Goal: Task Accomplishment & Management: Use online tool/utility

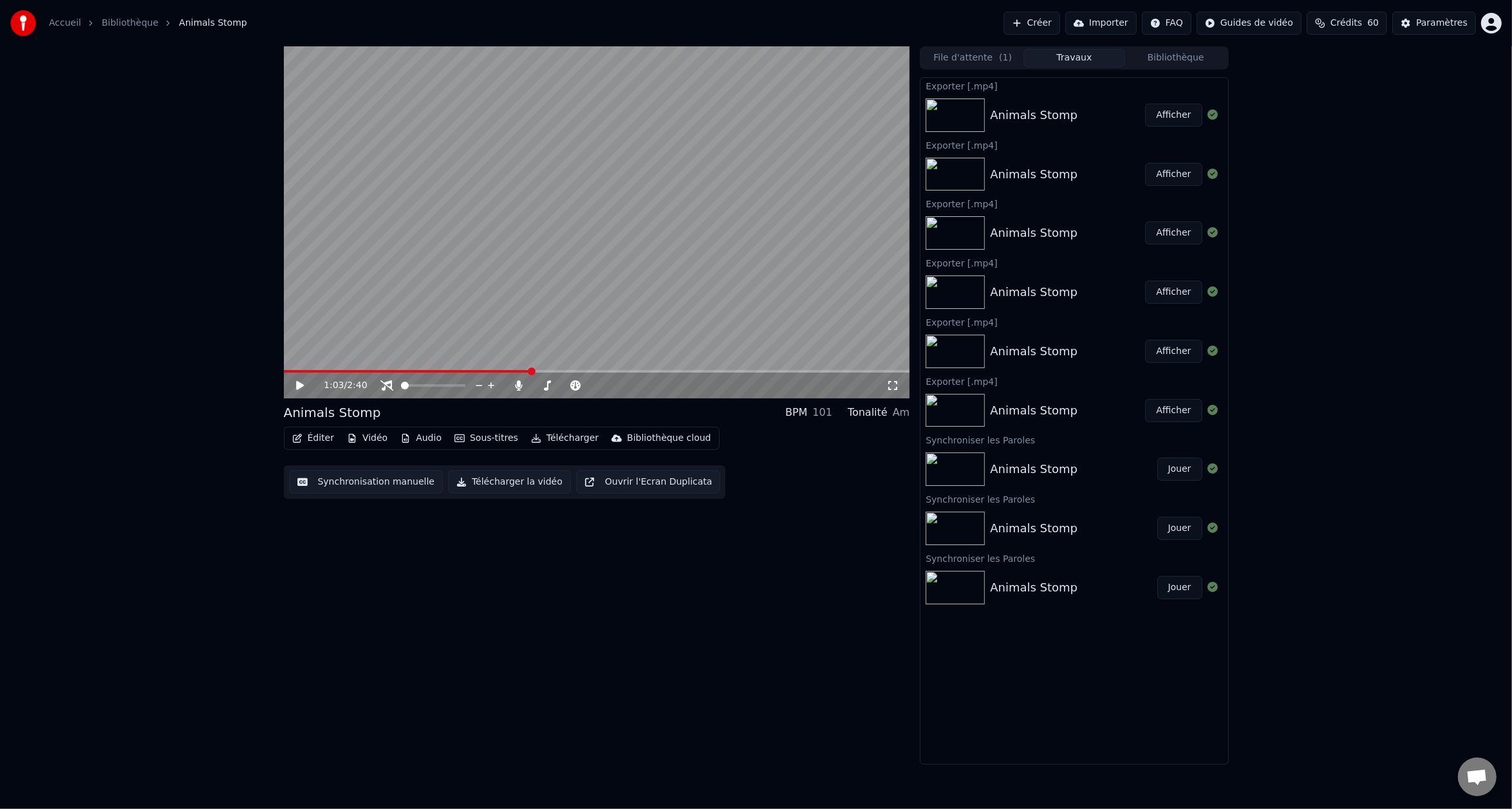
click at [136, 23] on link "Bibliothèque" at bounding box center [130, 23] width 57 height 13
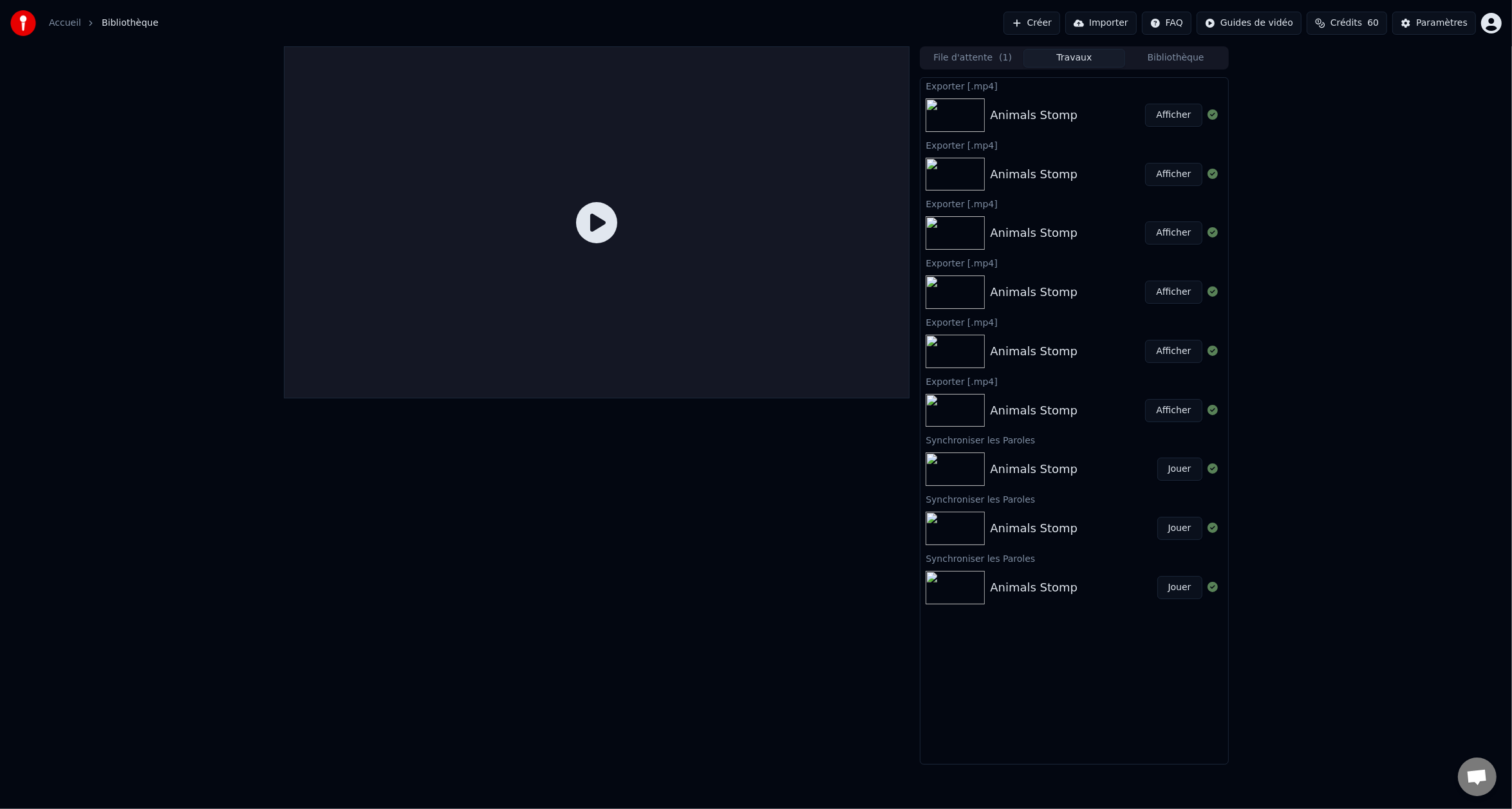
click at [1173, 113] on button "Afficher" at bounding box center [1174, 115] width 57 height 23
click at [1187, 112] on button "Afficher" at bounding box center [1174, 115] width 57 height 23
click at [985, 108] on div at bounding box center [958, 115] width 64 height 33
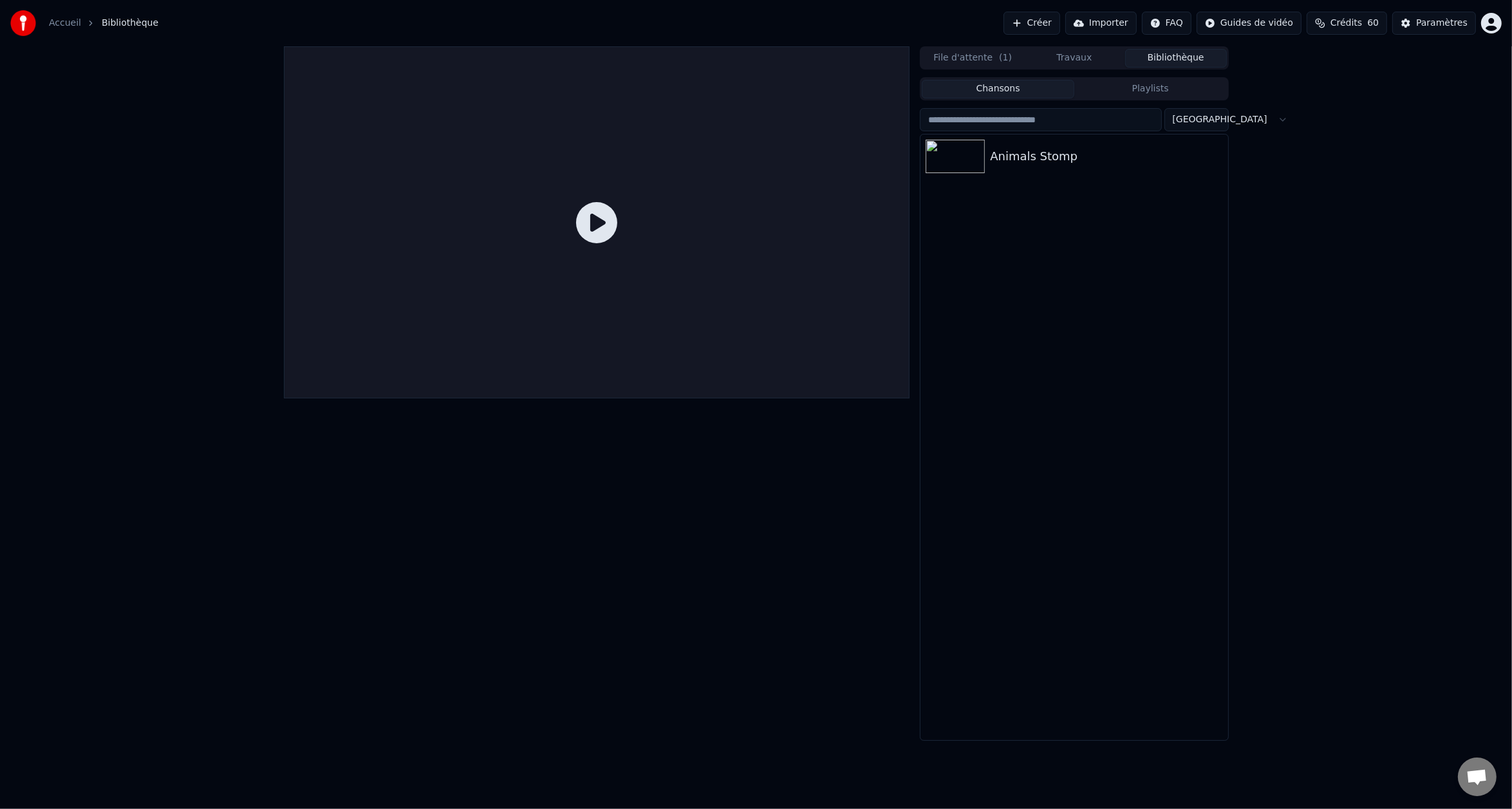
click at [1178, 63] on button "Bibliothèque" at bounding box center [1176, 58] width 102 height 19
click at [1010, 155] on div "Animals Stomp" at bounding box center [1100, 156] width 220 height 18
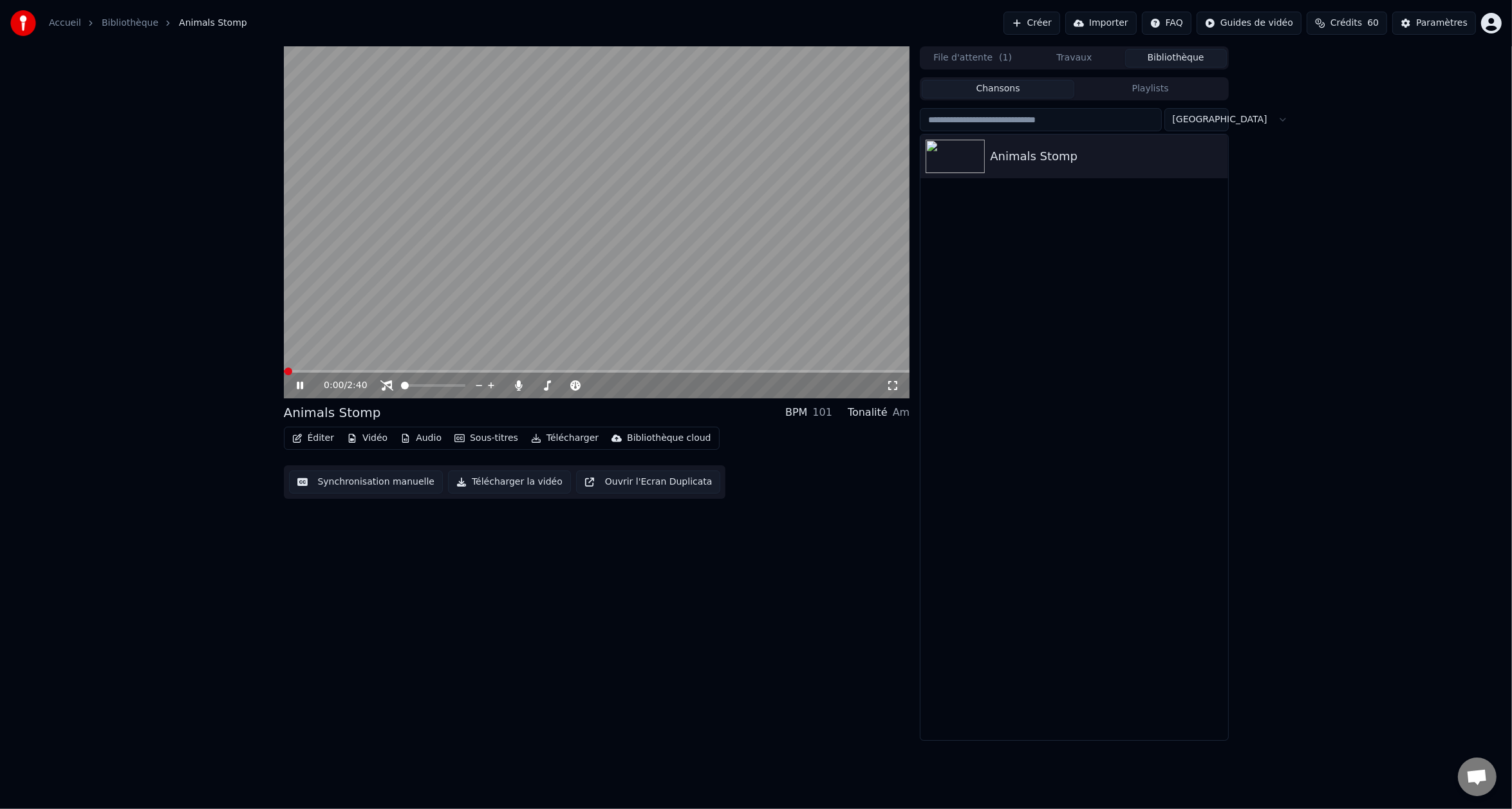
click at [324, 439] on button "Éditer" at bounding box center [314, 438] width 52 height 18
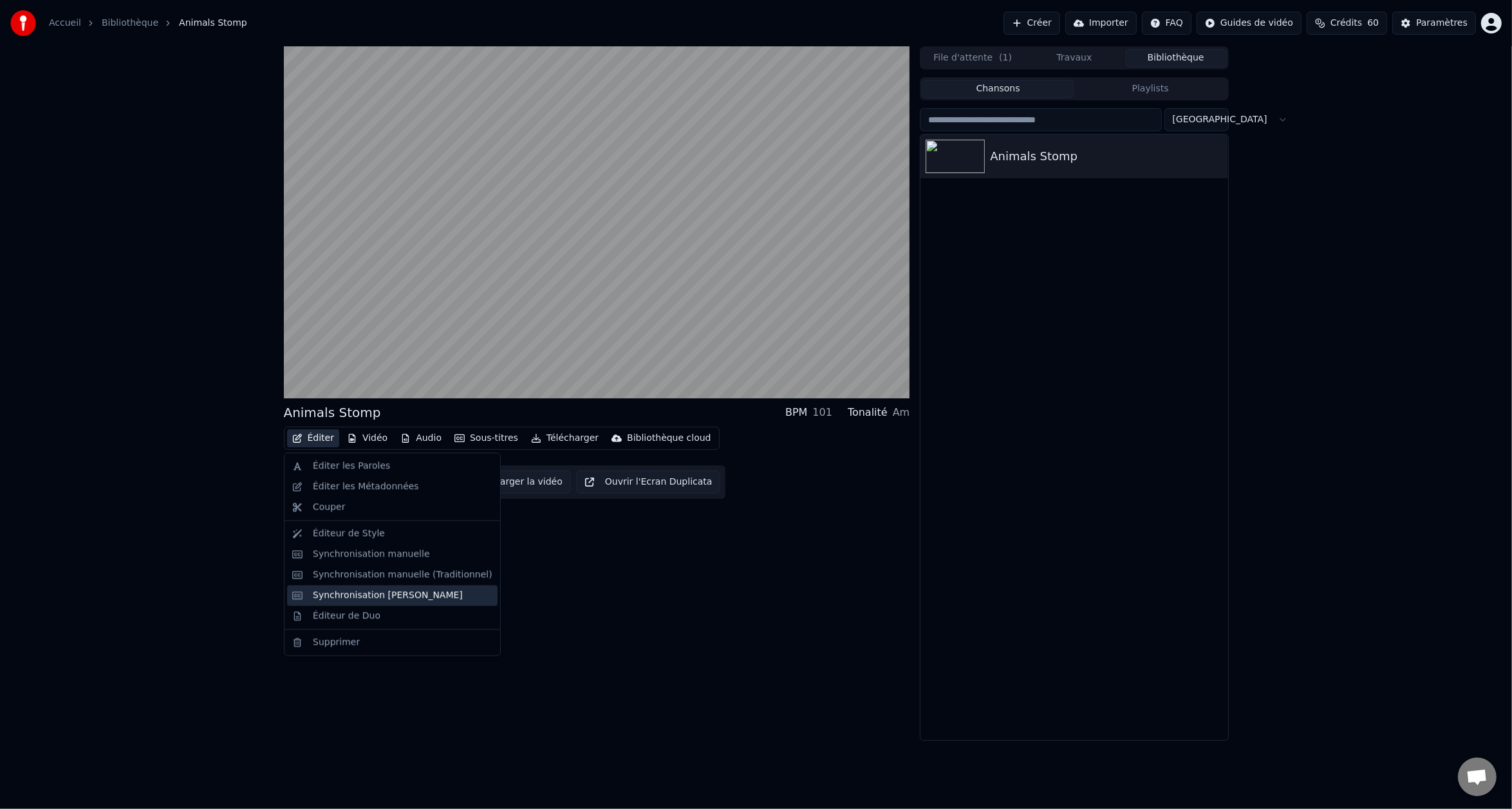
click at [419, 597] on div "Synchronisation [PERSON_NAME]" at bounding box center [388, 595] width 150 height 13
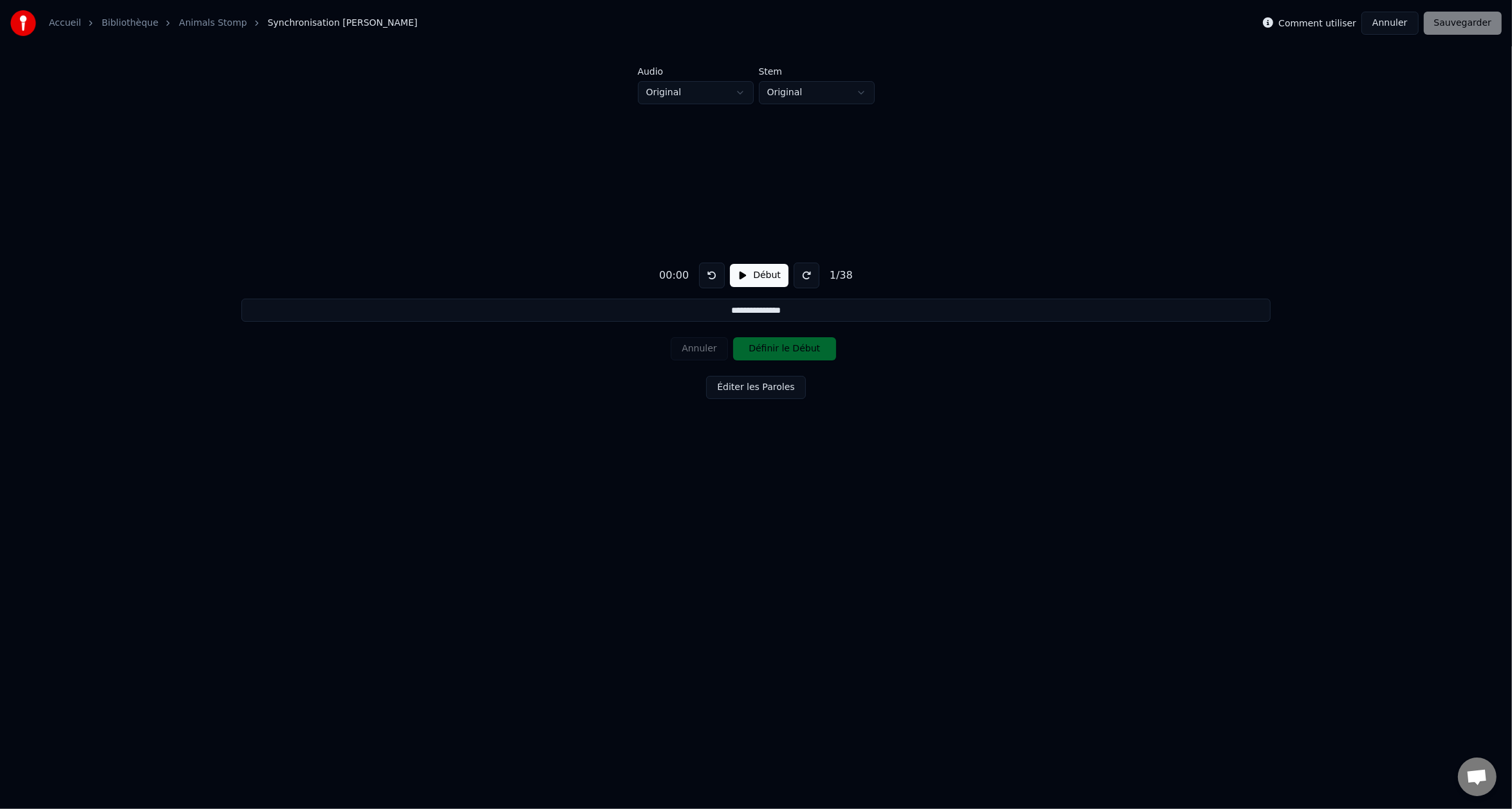
click at [799, 276] on button at bounding box center [807, 275] width 25 height 25
click at [754, 273] on button "Début" at bounding box center [759, 275] width 58 height 23
click at [811, 277] on button at bounding box center [806, 275] width 25 height 25
click at [807, 275] on button at bounding box center [806, 275] width 25 height 25
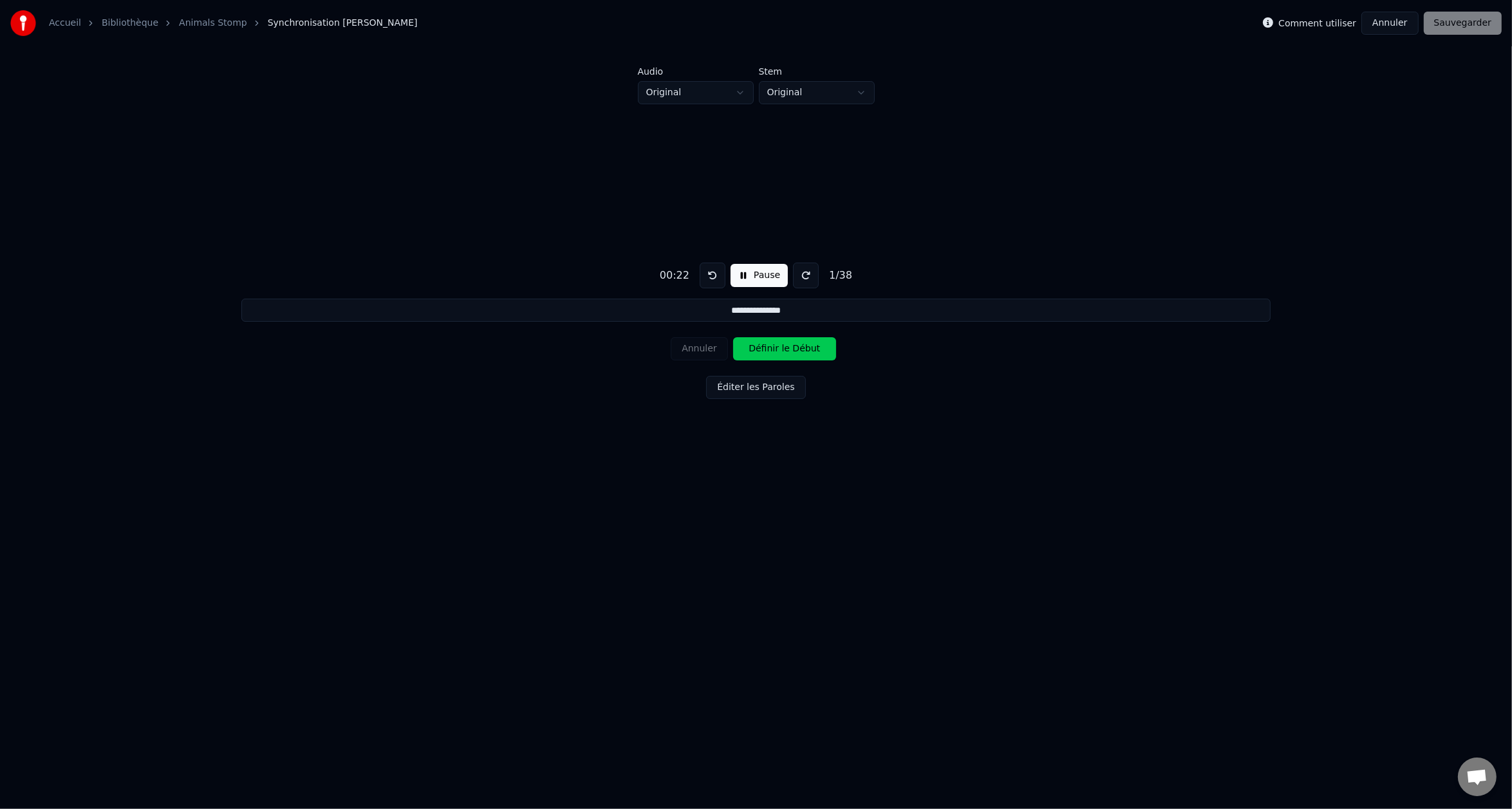
click at [807, 275] on button at bounding box center [806, 275] width 25 height 25
click at [734, 388] on button "Éditer les Paroles" at bounding box center [756, 387] width 99 height 23
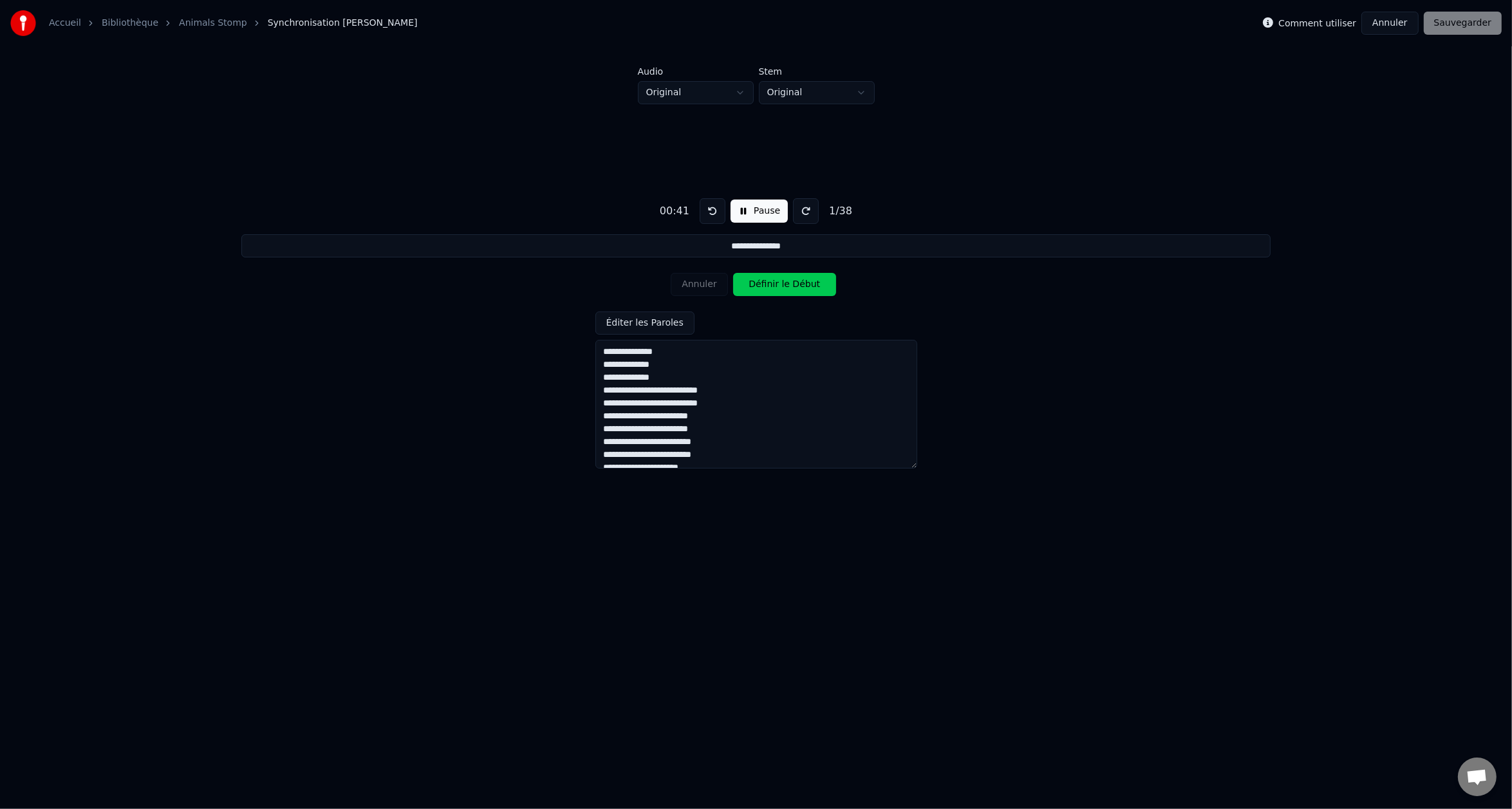
click at [651, 390] on textarea "**********" at bounding box center [756, 404] width 322 height 129
click at [654, 406] on textarea "**********" at bounding box center [756, 404] width 322 height 129
click at [648, 404] on textarea "**********" at bounding box center [756, 404] width 322 height 129
click at [652, 404] on textarea "**********" at bounding box center [756, 404] width 322 height 129
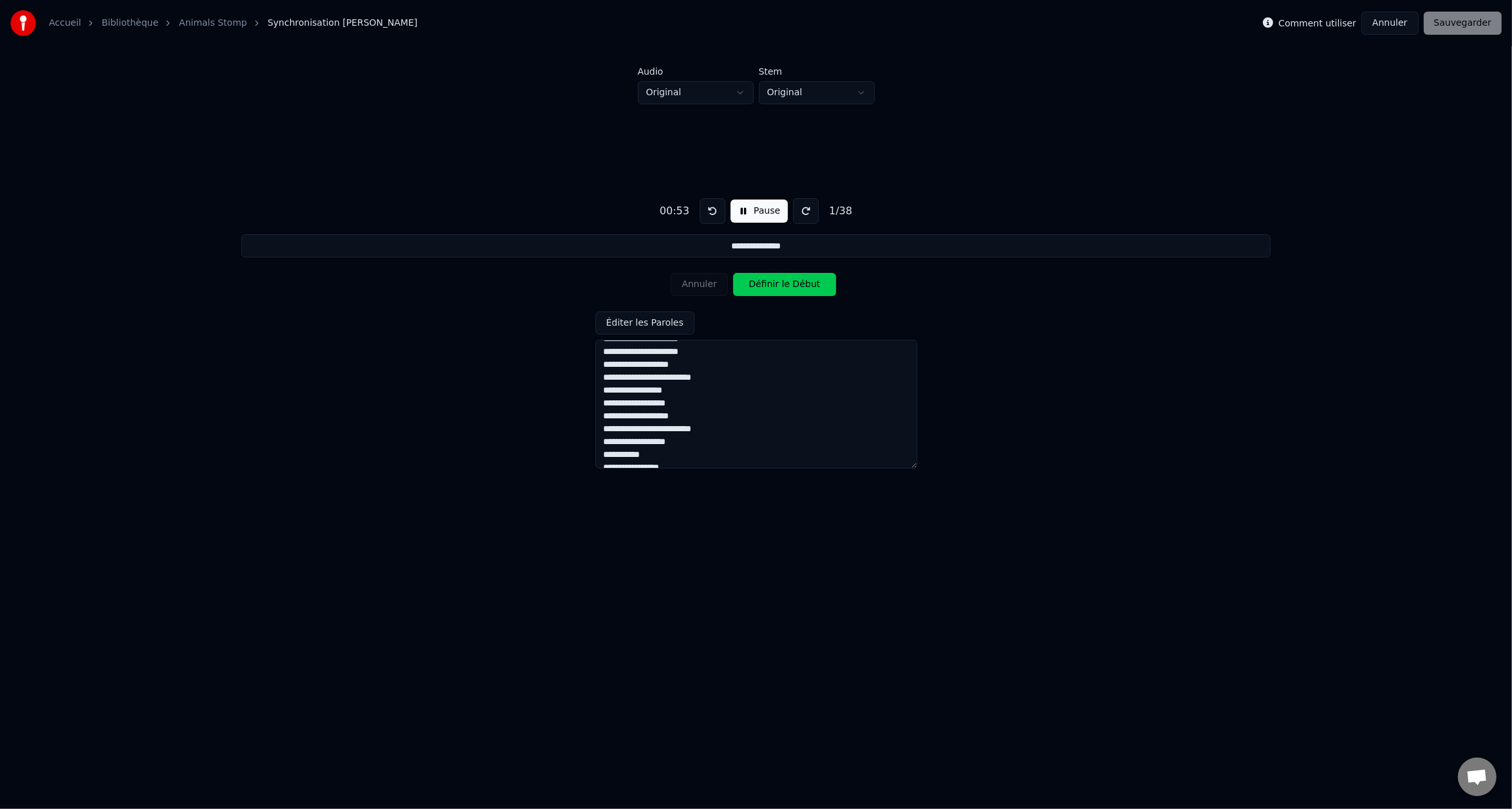
click at [701, 286] on div "Annuler Définir le Début" at bounding box center [756, 285] width 170 height 33
click at [754, 286] on button "Définir le Début" at bounding box center [785, 284] width 103 height 23
click at [708, 283] on button "Annuler" at bounding box center [699, 284] width 57 height 23
type textarea "**********"
click at [186, 26] on link "Animals Stomp" at bounding box center [213, 23] width 68 height 13
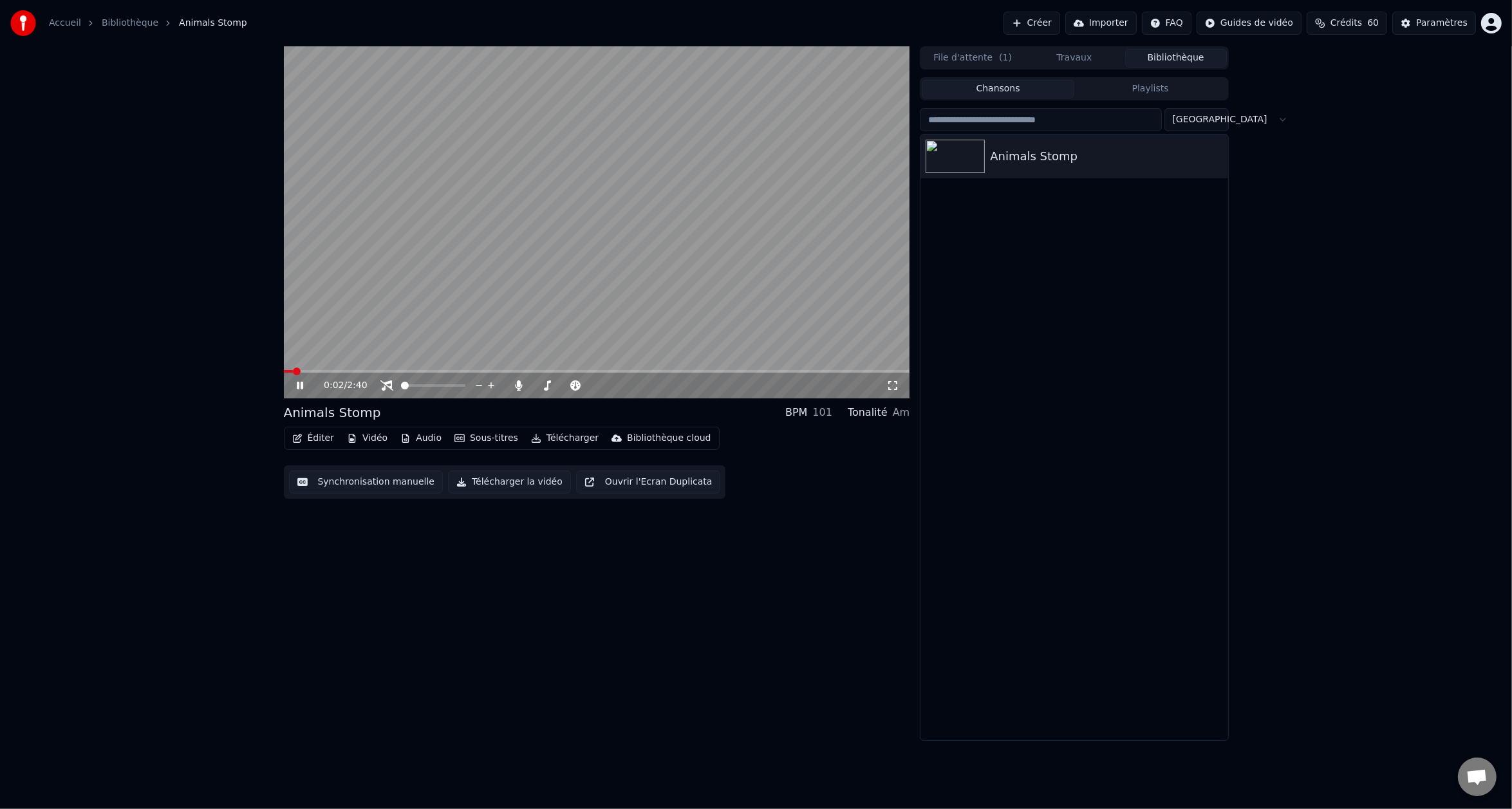
click at [316, 438] on button "Éditer" at bounding box center [314, 438] width 52 height 18
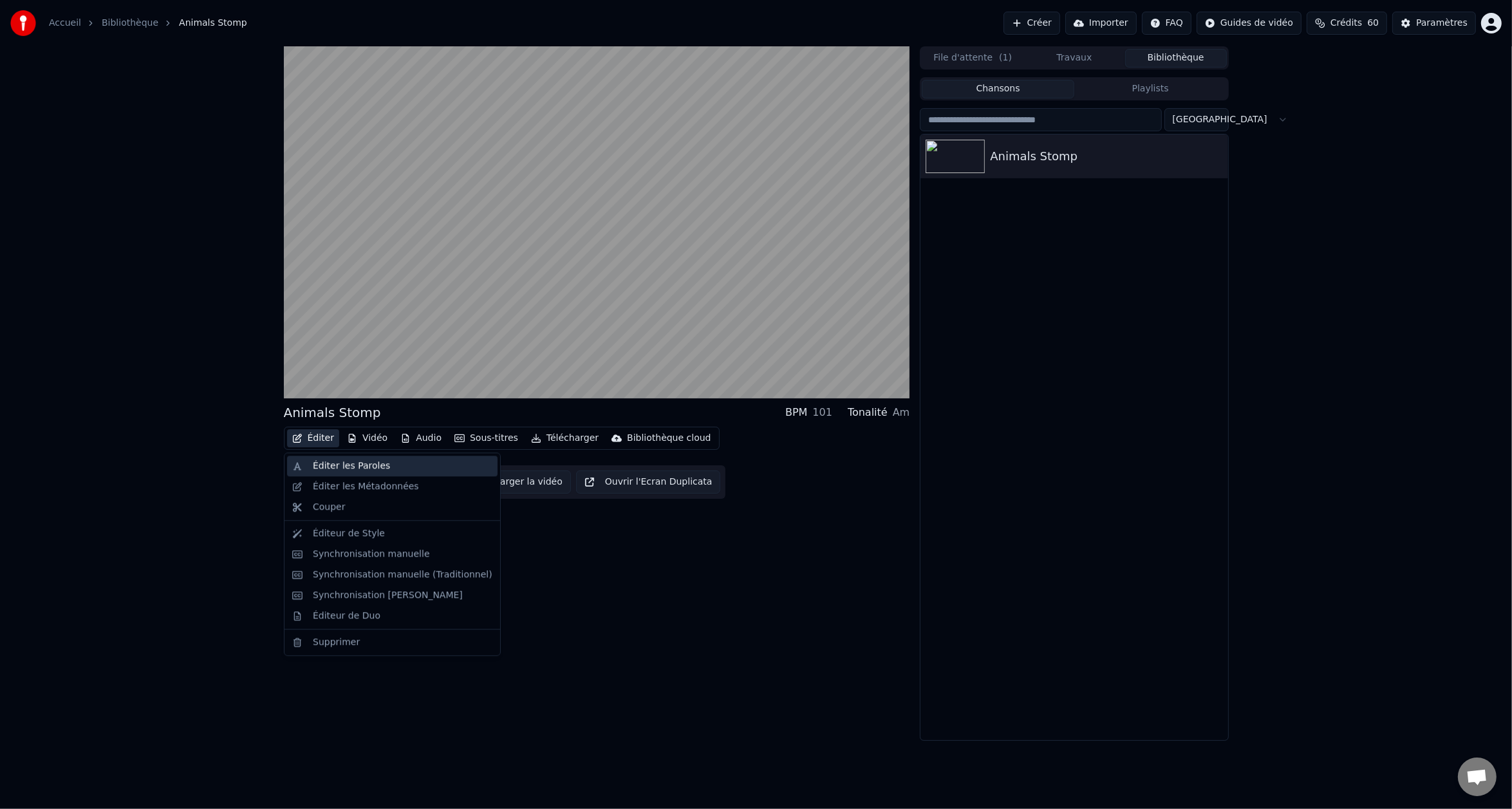
click at [334, 470] on div "Éditer les Paroles" at bounding box center [351, 465] width 77 height 13
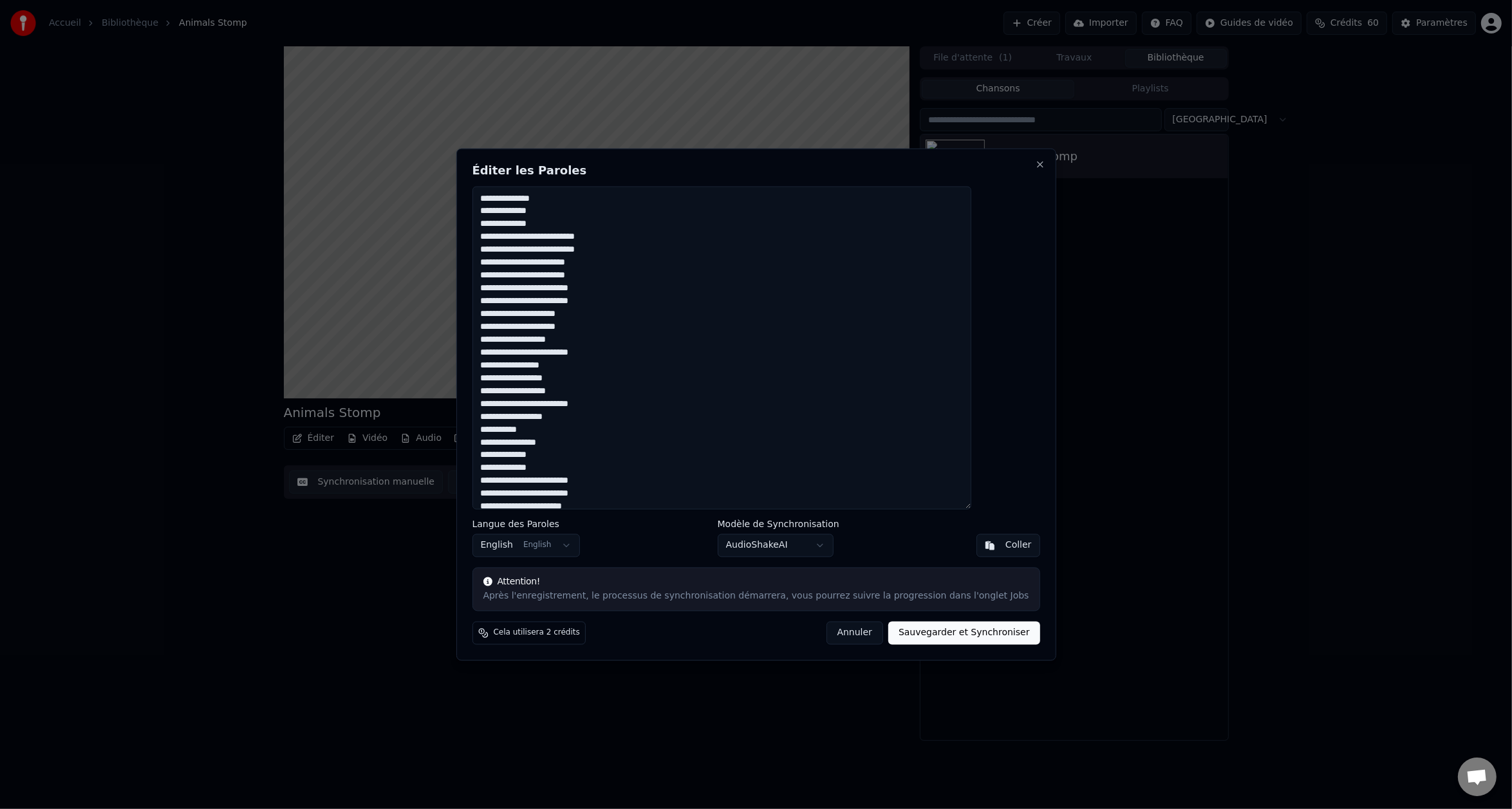
click at [561, 235] on textarea "**********" at bounding box center [721, 348] width 500 height 323
click at [563, 251] on textarea "**********" at bounding box center [721, 348] width 500 height 323
type textarea "**********"
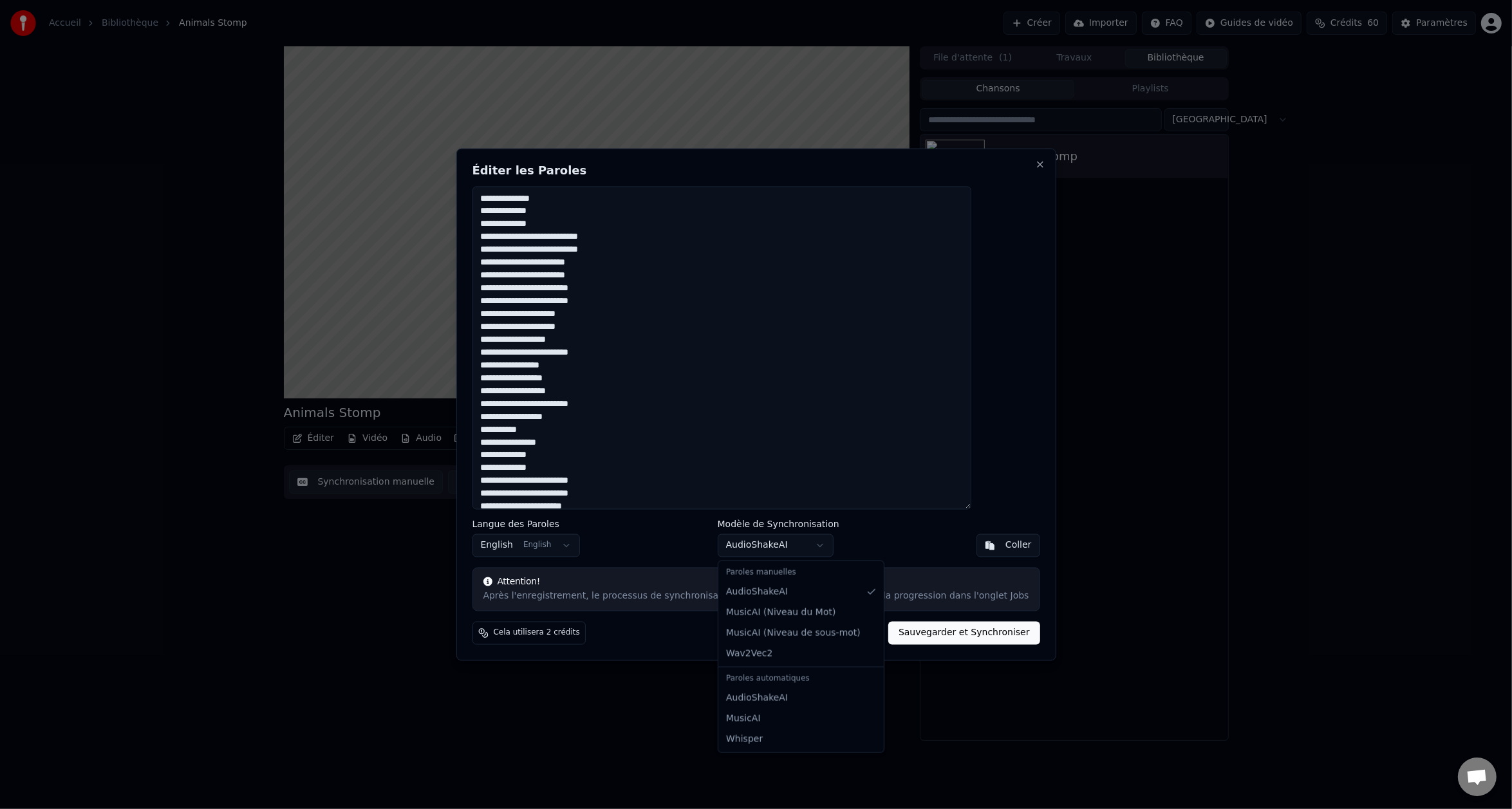
click at [829, 551] on body "Accueil Bibliothèque Animals Stomp Créer Importer FAQ Guides de vidéo Crédits 6…" at bounding box center [756, 404] width 1512 height 809
click at [801, 579] on div "Paroles manuelles" at bounding box center [801, 573] width 160 height 18
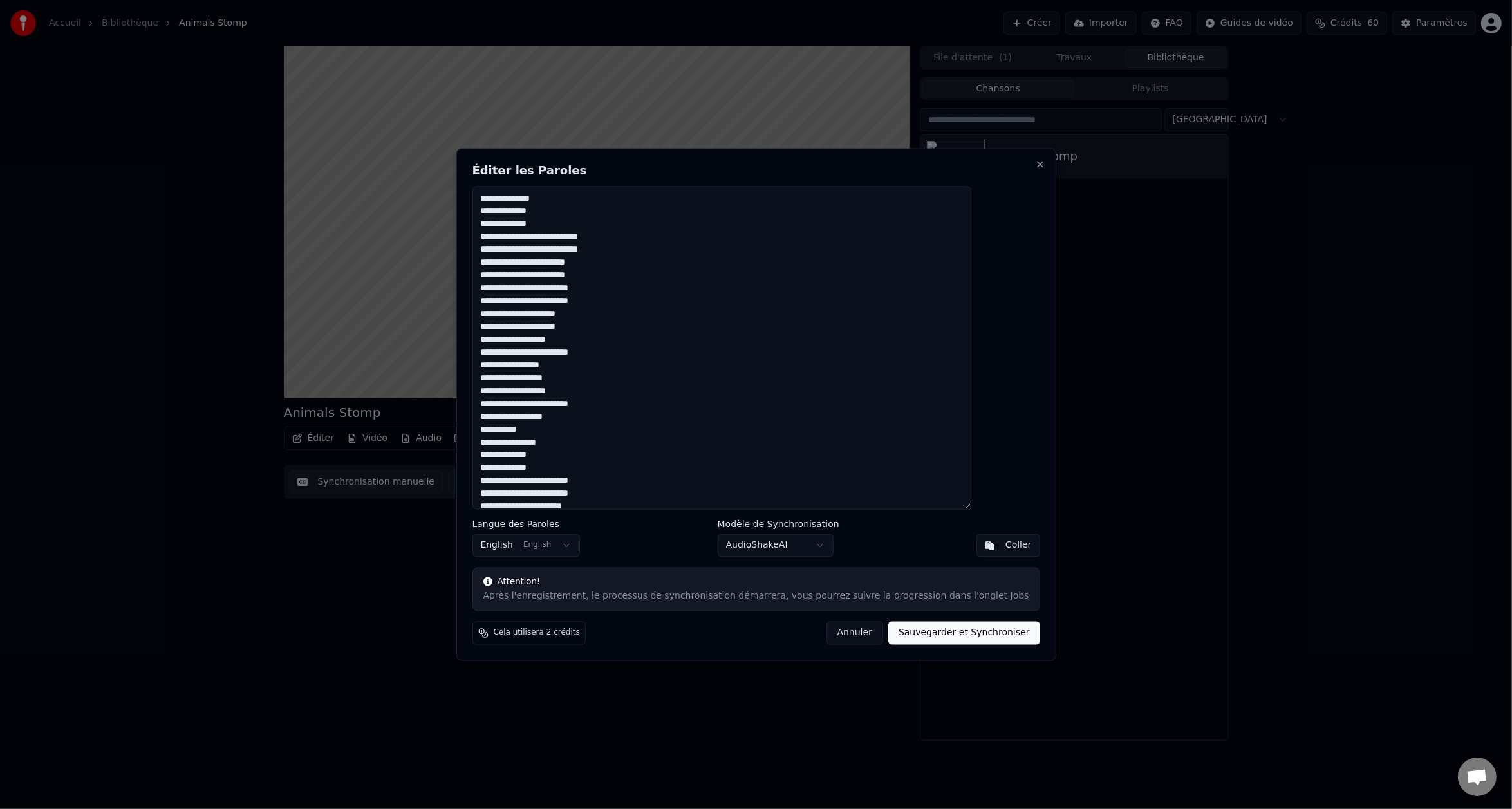
click at [917, 632] on body "Accueil Bibliothèque Animals Stomp Créer Importer FAQ Guides de vidéo Crédits 6…" at bounding box center [756, 404] width 1512 height 809
click at [933, 634] on button "Sauvegarder et Synchroniser" at bounding box center [964, 633] width 152 height 23
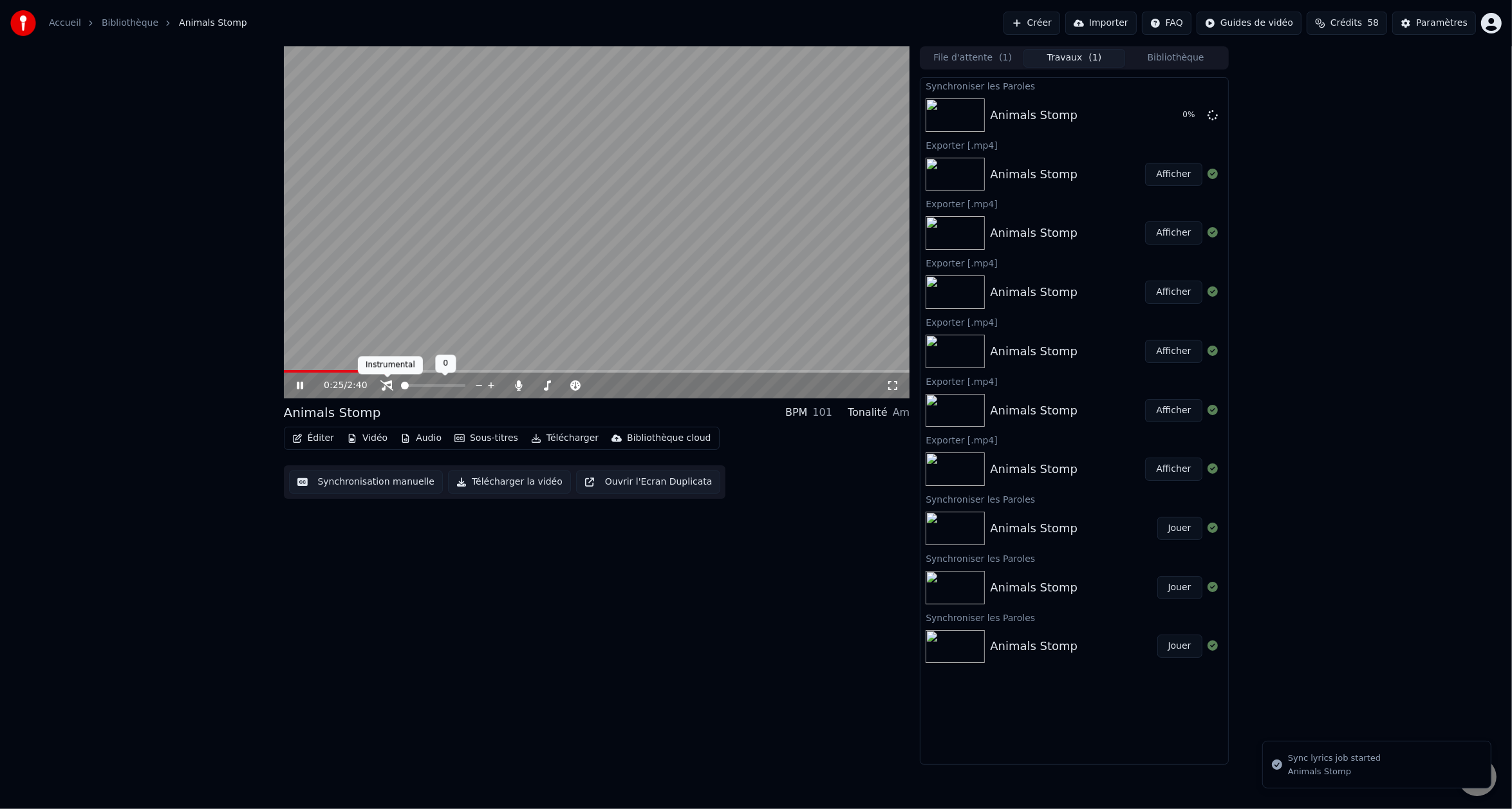
click at [391, 387] on icon at bounding box center [387, 385] width 13 height 10
click at [522, 385] on icon at bounding box center [519, 385] width 7 height 10
click at [522, 386] on icon at bounding box center [519, 385] width 13 height 10
click at [549, 386] on span at bounding box center [551, 386] width 8 height 8
click at [297, 382] on icon at bounding box center [300, 386] width 7 height 8
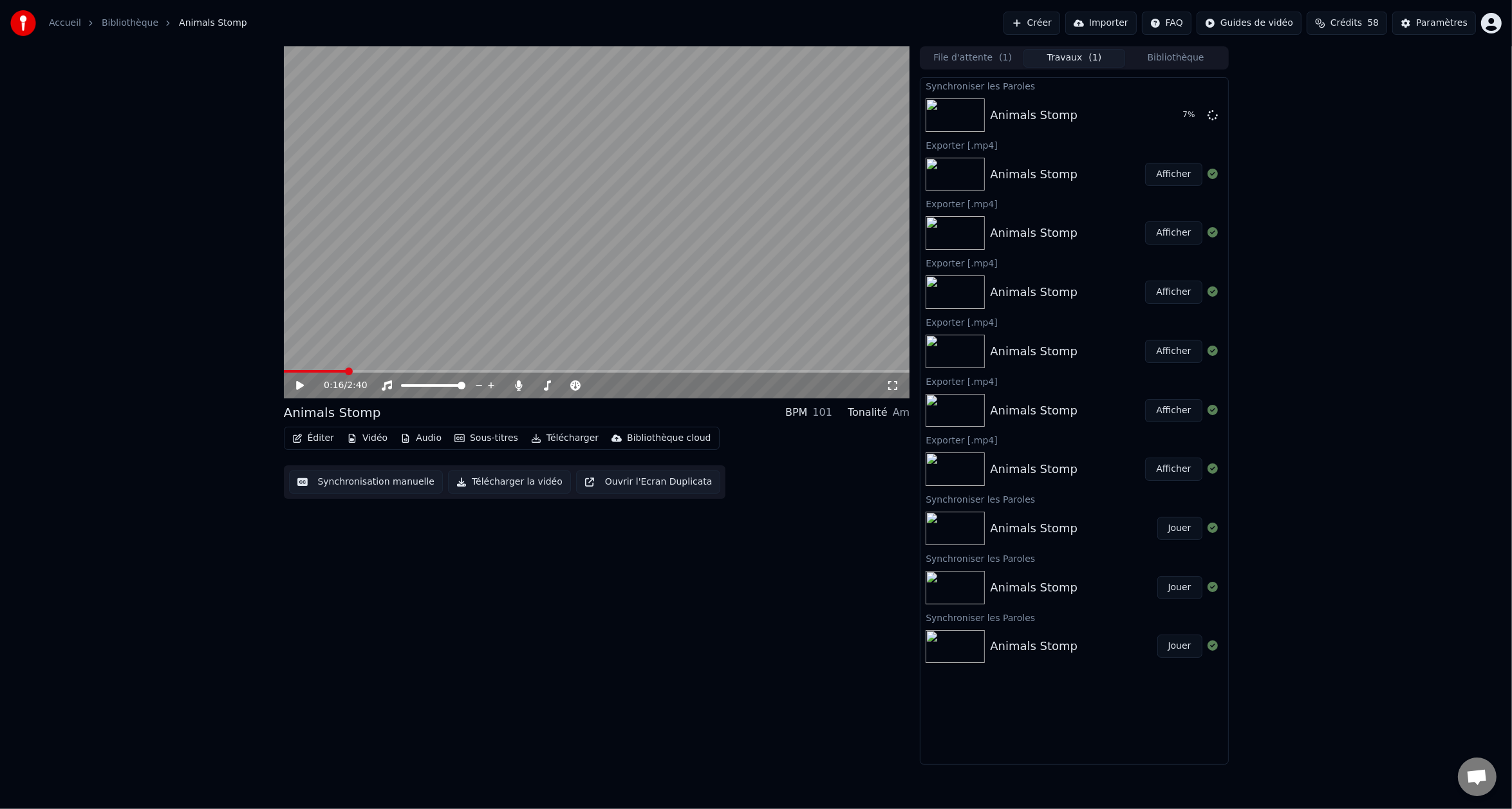
click at [348, 371] on span at bounding box center [349, 372] width 8 height 8
click at [293, 386] on div "0:16 / 2:40" at bounding box center [597, 385] width 616 height 13
click at [301, 387] on icon at bounding box center [300, 385] width 8 height 9
click at [301, 387] on icon at bounding box center [300, 386] width 7 height 8
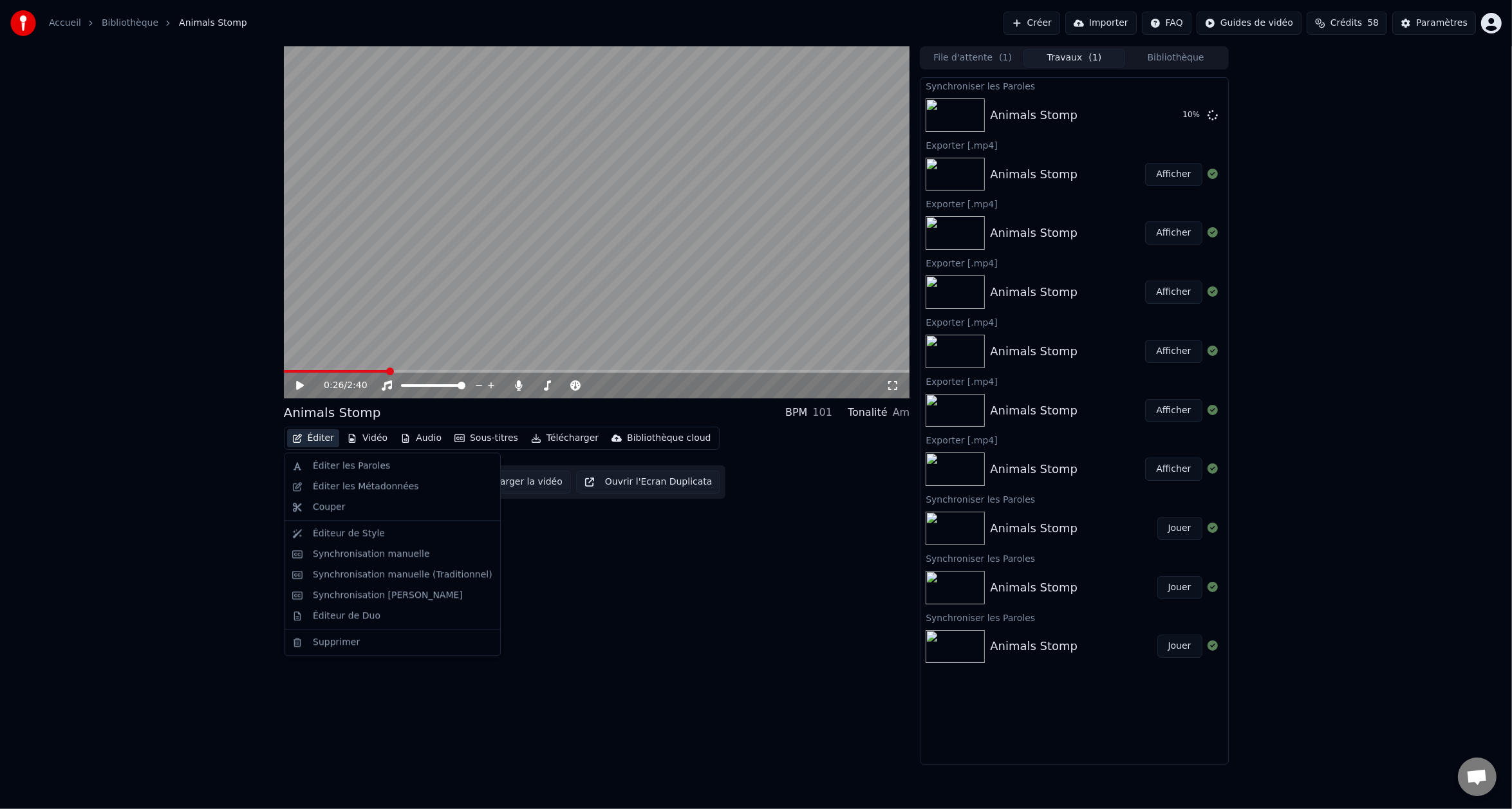
click at [317, 438] on button "Éditer" at bounding box center [314, 438] width 52 height 18
click at [353, 461] on div "Éditer les Paroles" at bounding box center [351, 465] width 77 height 13
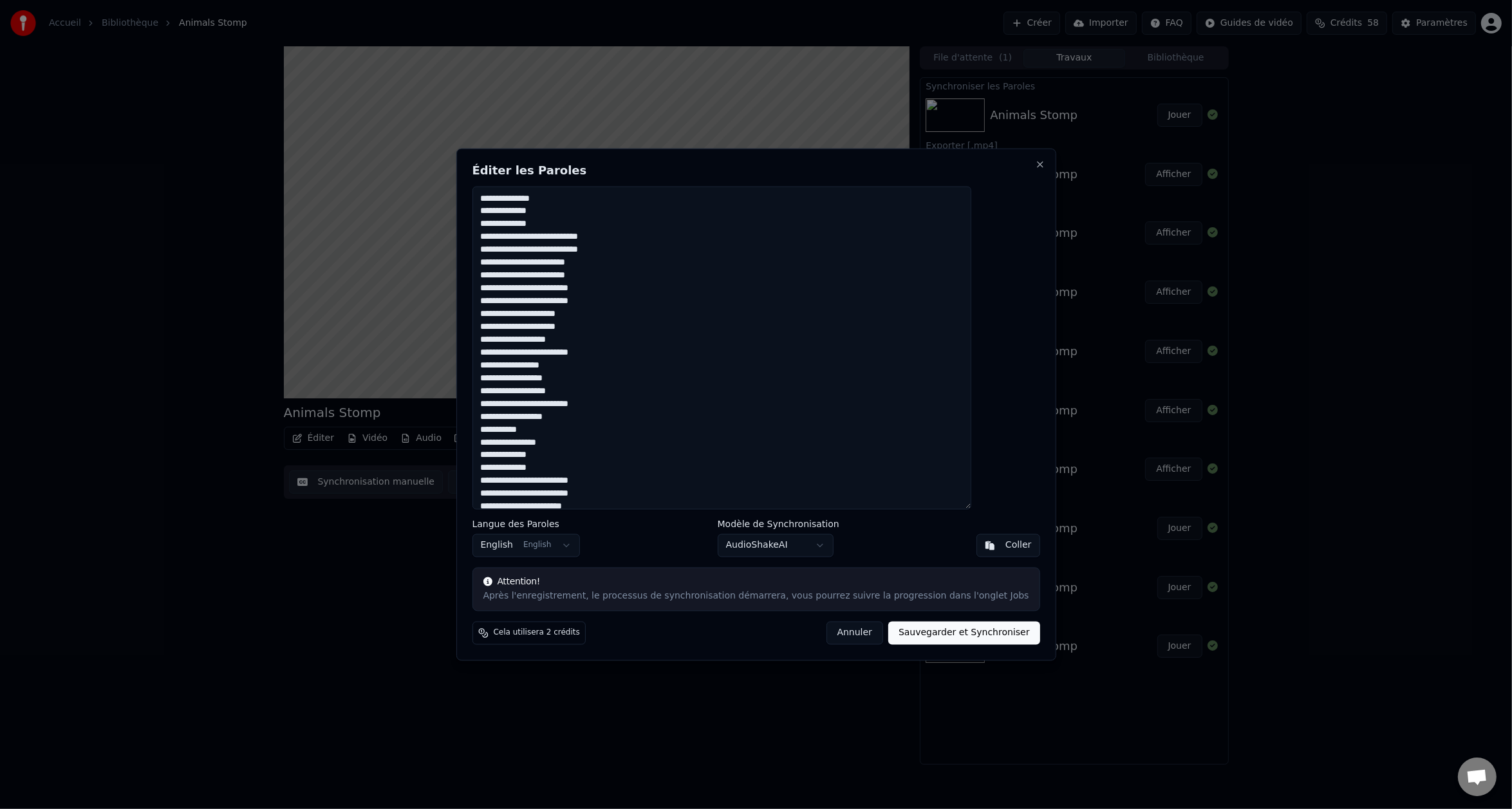
click at [843, 630] on button "Annuler" at bounding box center [855, 633] width 57 height 23
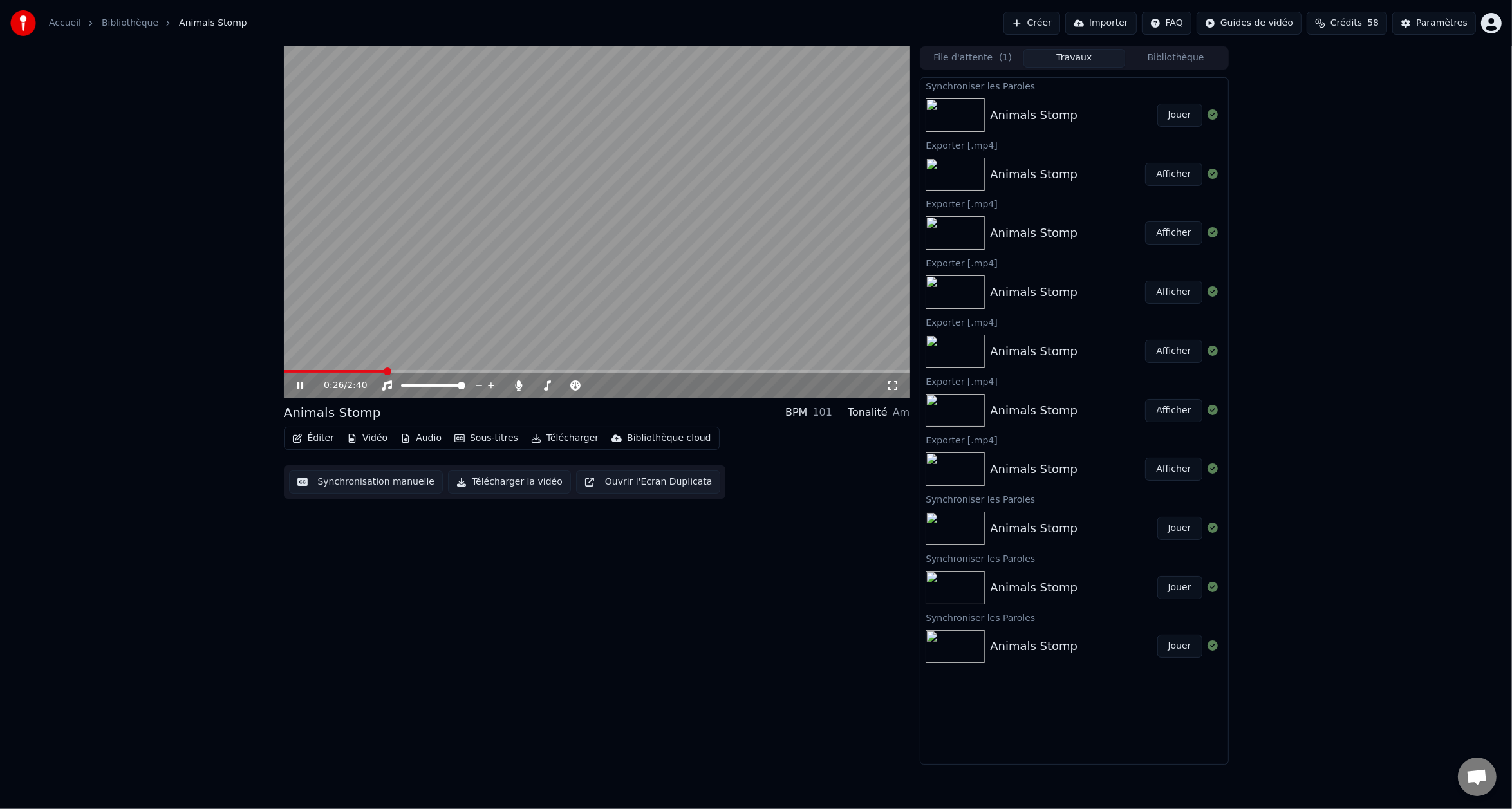
click at [385, 371] on span at bounding box center [388, 372] width 8 height 8
click at [297, 386] on icon at bounding box center [300, 386] width 7 height 8
click at [319, 439] on button "Éditer" at bounding box center [314, 438] width 52 height 18
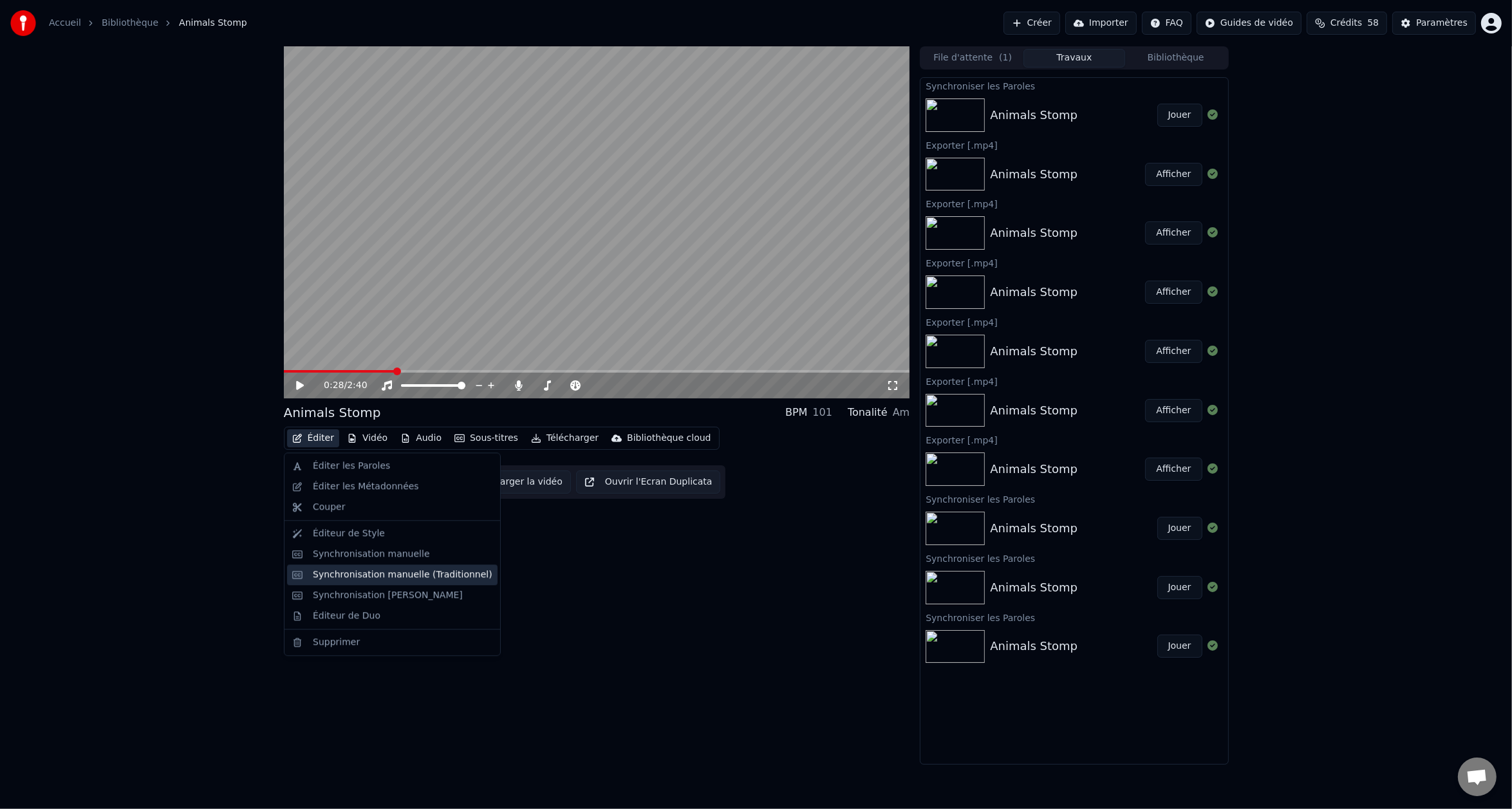
click at [362, 576] on div "Synchronisation manuelle (Traditionnel)" at bounding box center [403, 575] width 180 height 13
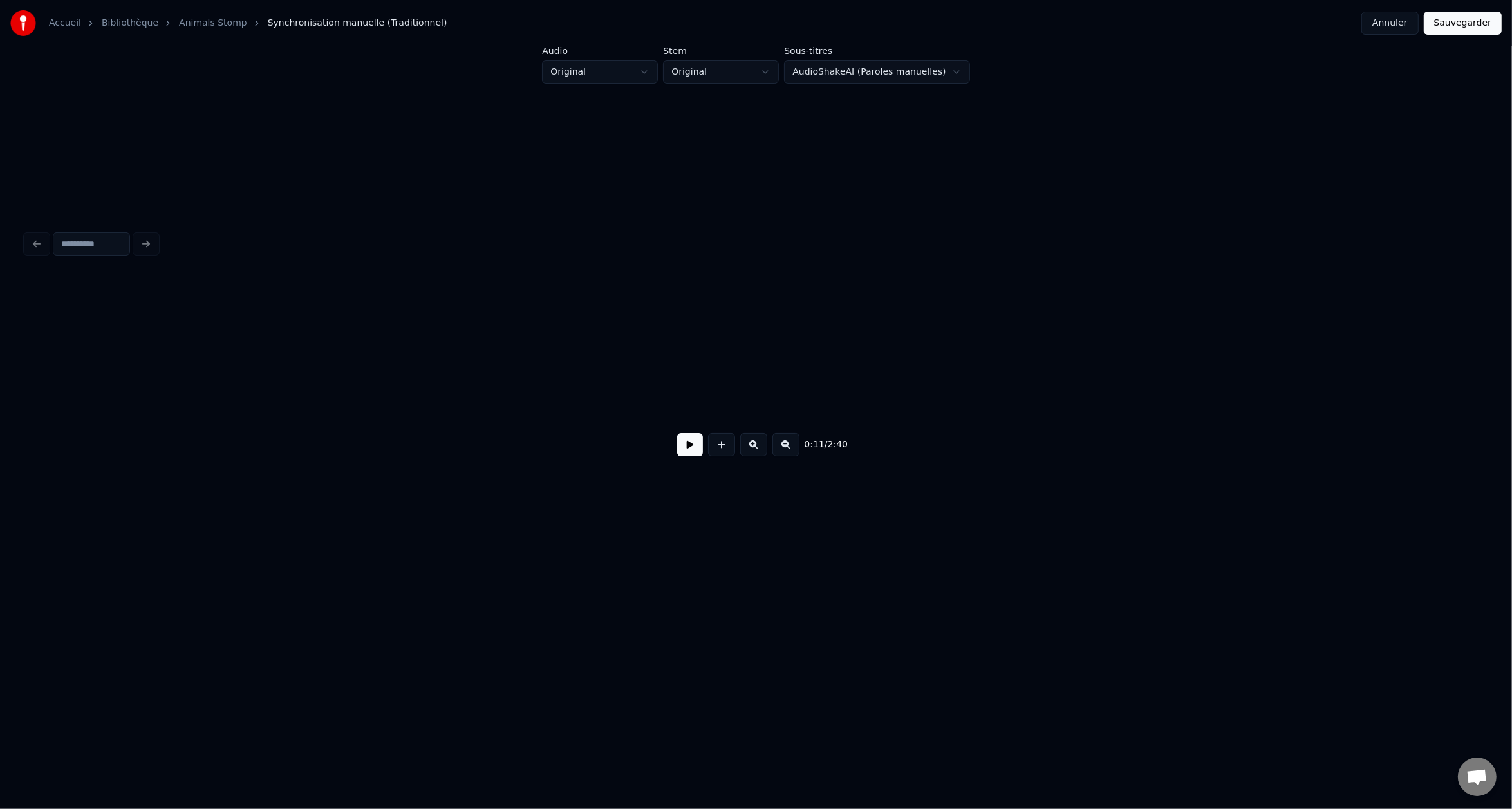
scroll to position [0, 1511]
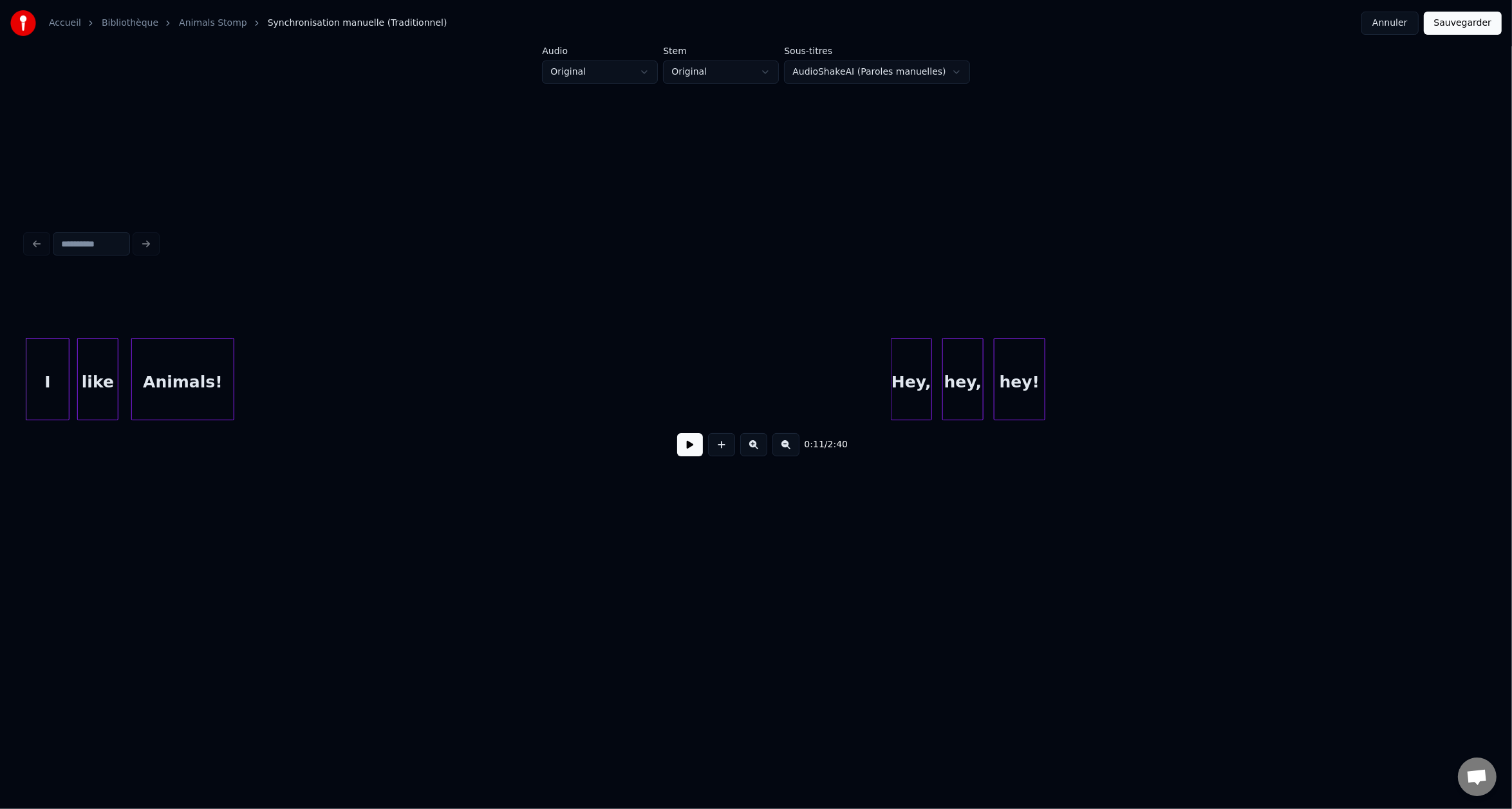
click at [693, 450] on button at bounding box center [690, 445] width 25 height 23
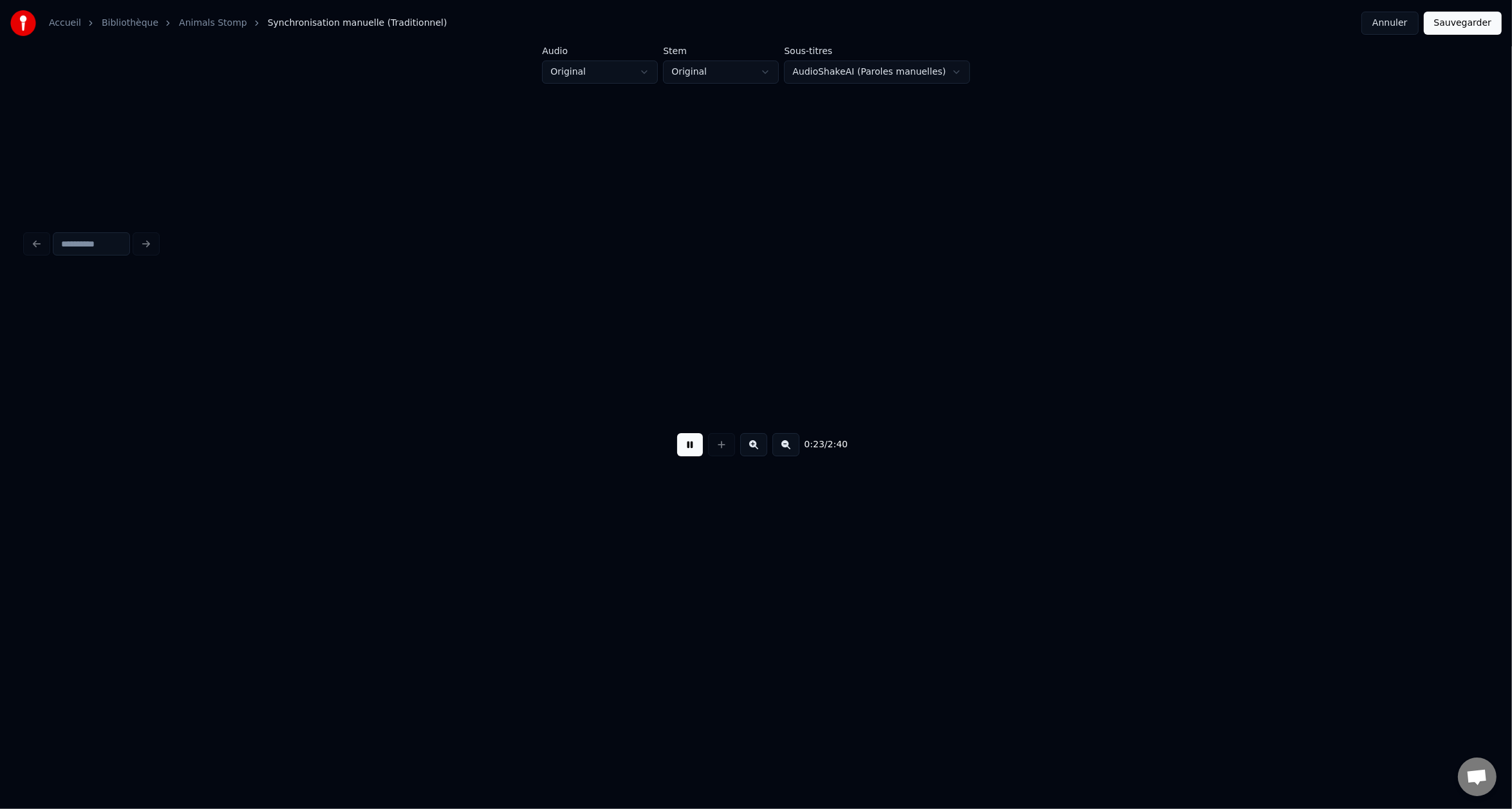
scroll to position [0, 2973]
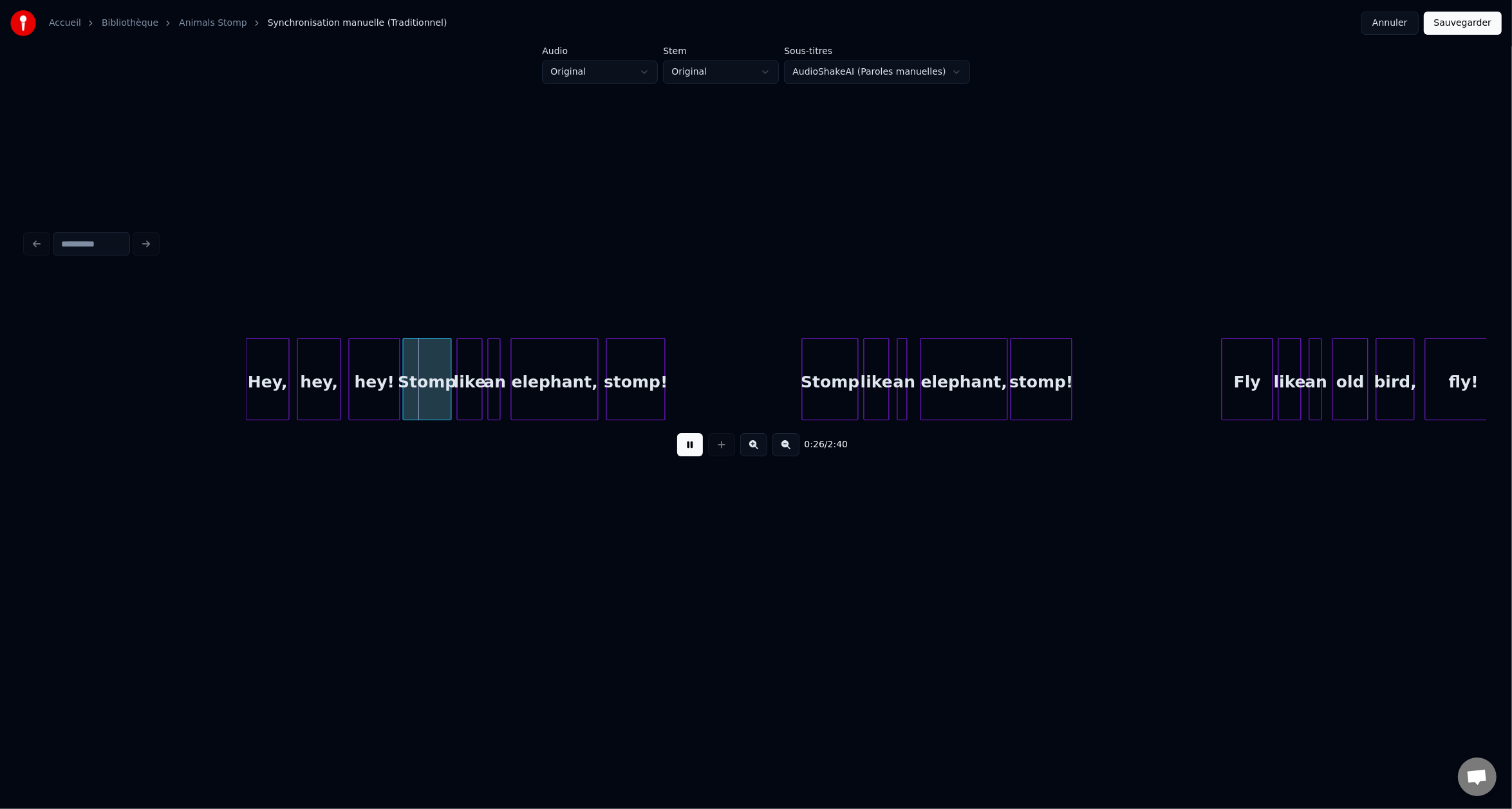
click at [693, 450] on button at bounding box center [690, 445] width 25 height 23
click at [504, 368] on div at bounding box center [504, 378] width 4 height 81
click at [900, 370] on div at bounding box center [900, 378] width 4 height 81
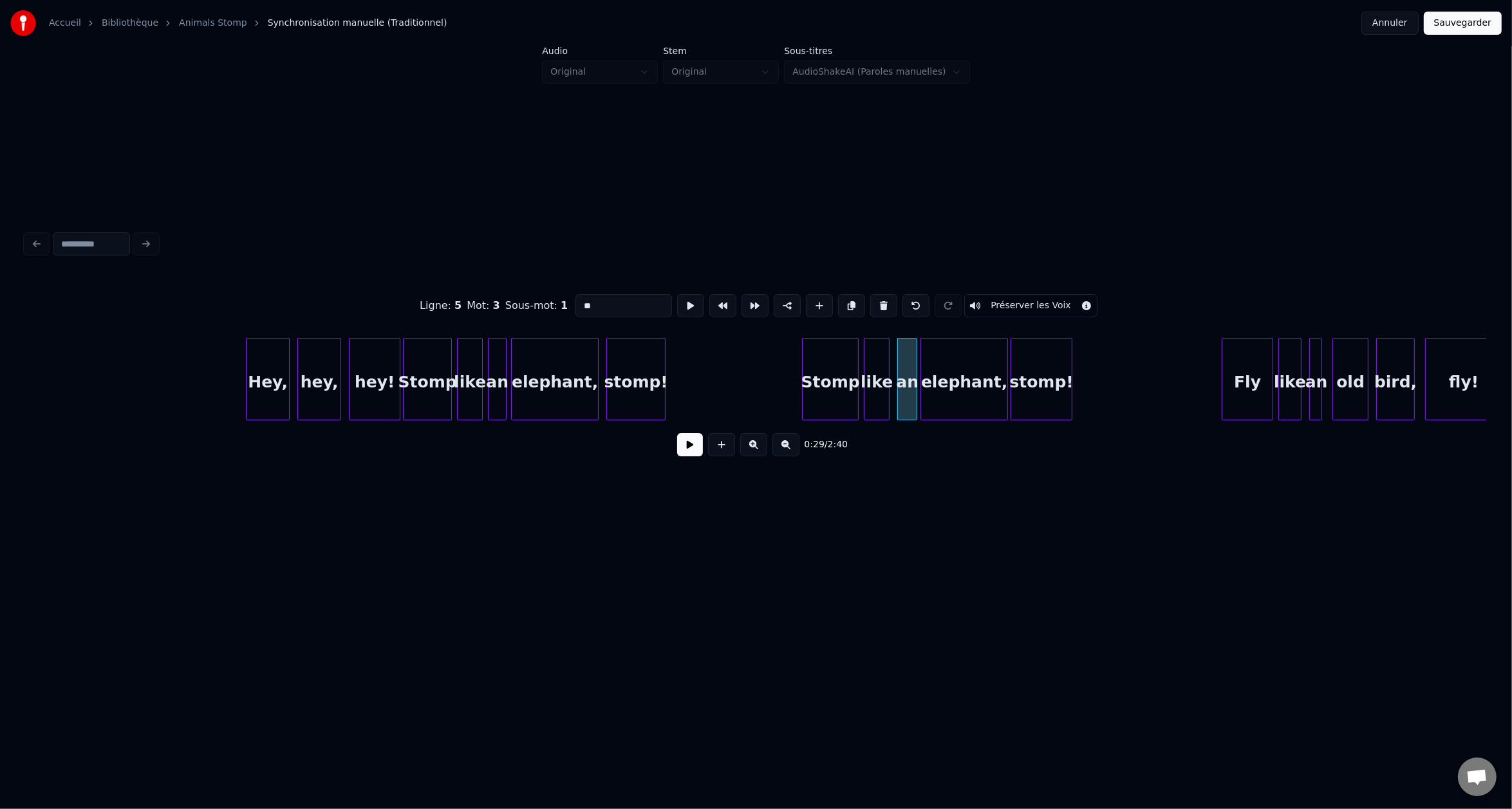
click at [913, 362] on div at bounding box center [915, 378] width 4 height 81
click at [685, 450] on button at bounding box center [690, 445] width 25 height 23
click at [684, 450] on button at bounding box center [690, 445] width 25 height 23
click at [1455, 23] on button "Sauvegarder" at bounding box center [1463, 23] width 78 height 23
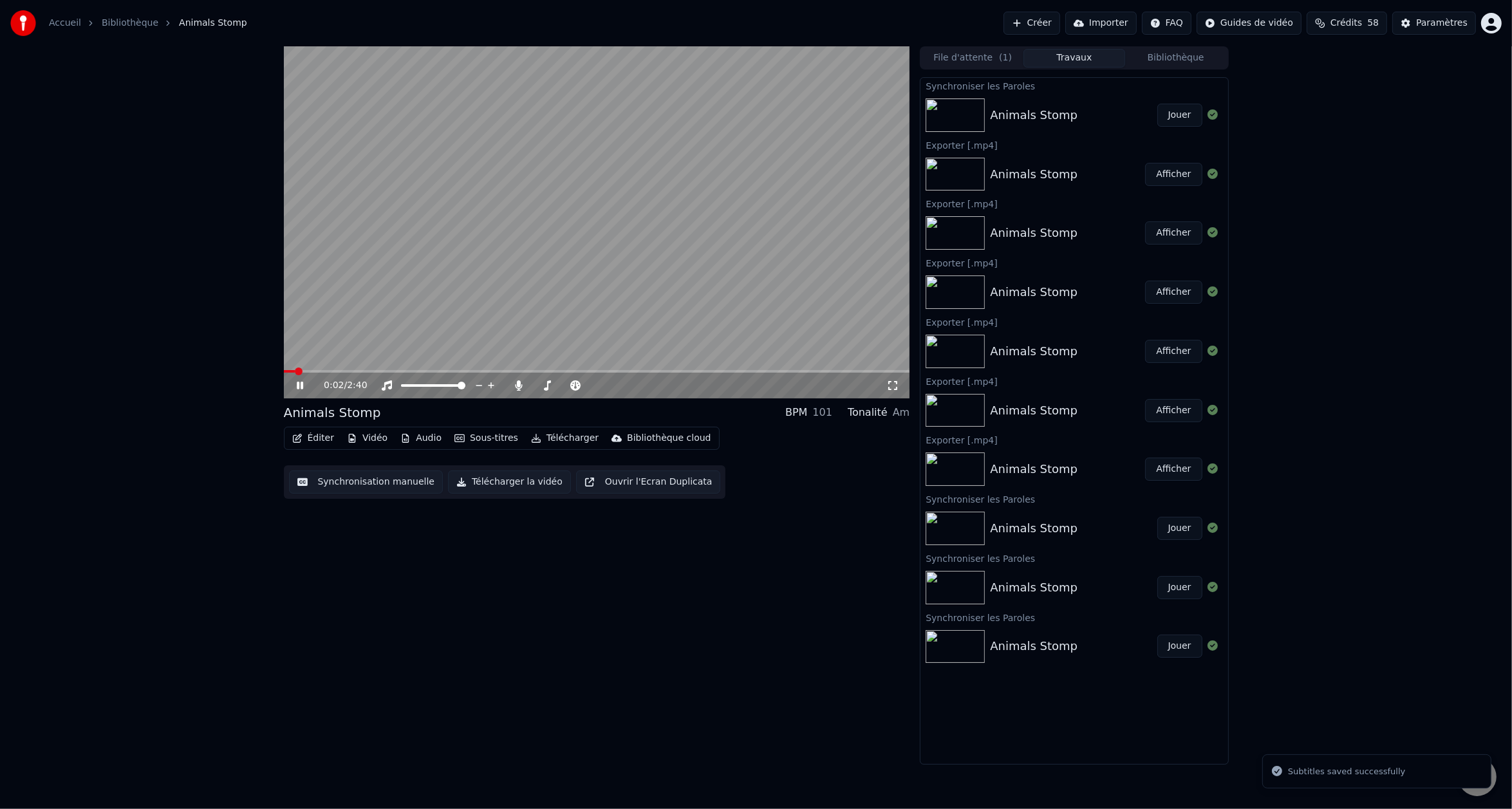
click at [334, 370] on span at bounding box center [597, 372] width 626 height 3
click at [304, 387] on icon at bounding box center [309, 385] width 30 height 10
click at [320, 433] on button "Éditer" at bounding box center [314, 438] width 52 height 18
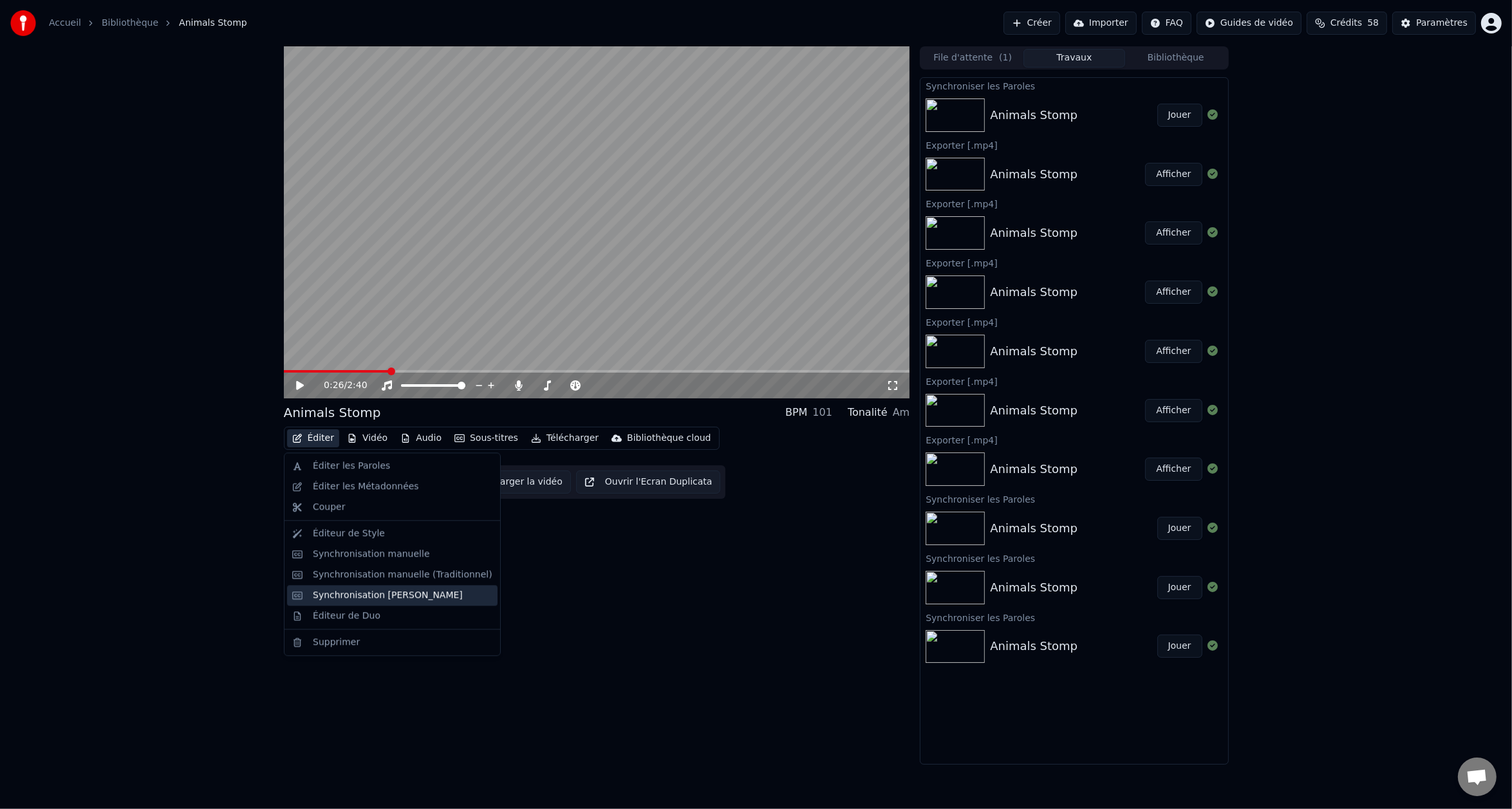
click at [330, 598] on div "Synchronisation [PERSON_NAME]" at bounding box center [388, 595] width 150 height 13
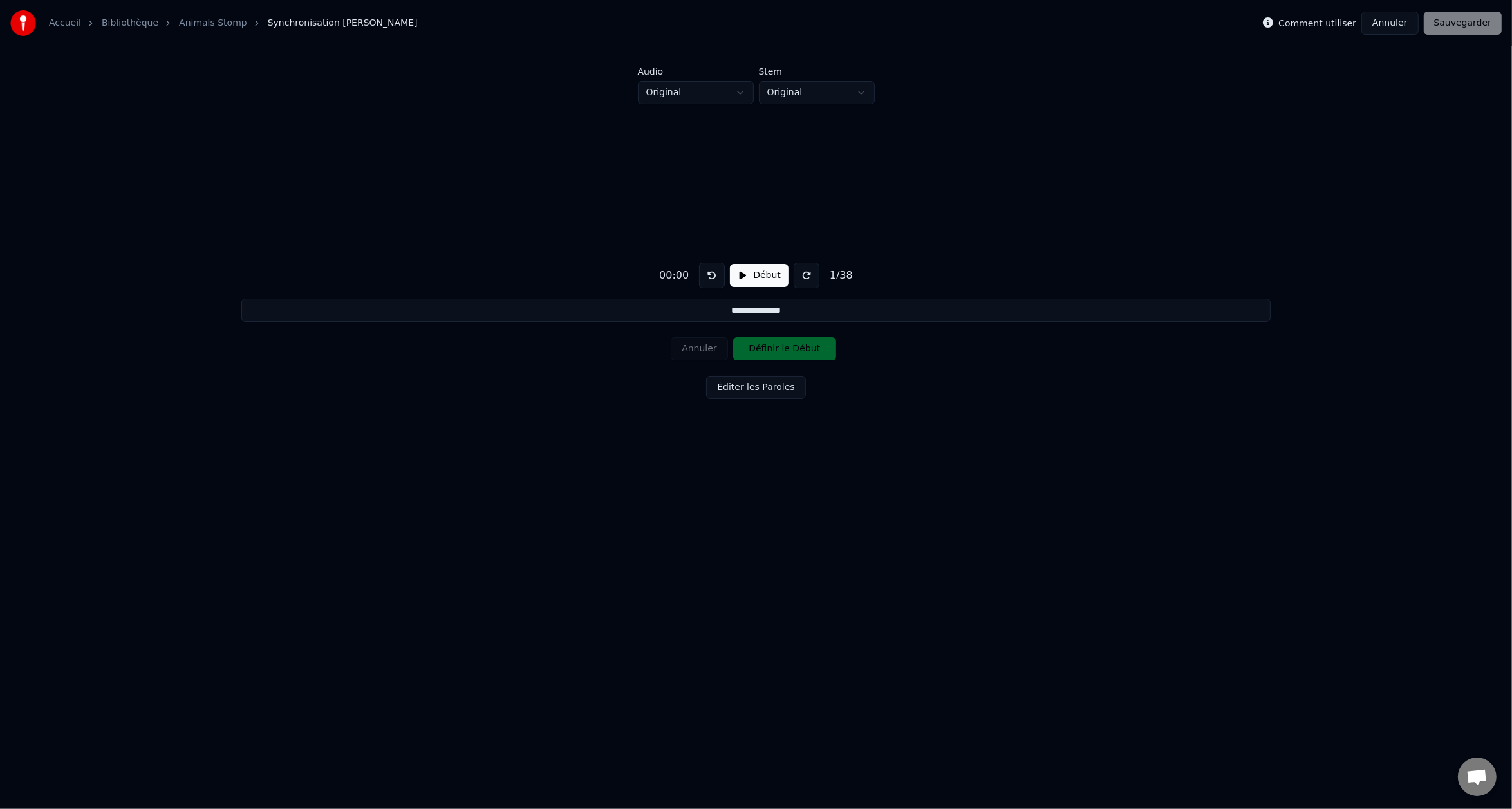
drag, startPoint x: 744, startPoint y: 390, endPoint x: 737, endPoint y: 449, distance: 59.4
click at [737, 449] on div "**********" at bounding box center [756, 328] width 1471 height 448
click at [801, 272] on button at bounding box center [807, 275] width 25 height 25
click at [797, 271] on button at bounding box center [807, 275] width 25 height 25
click at [795, 283] on button at bounding box center [807, 275] width 25 height 25
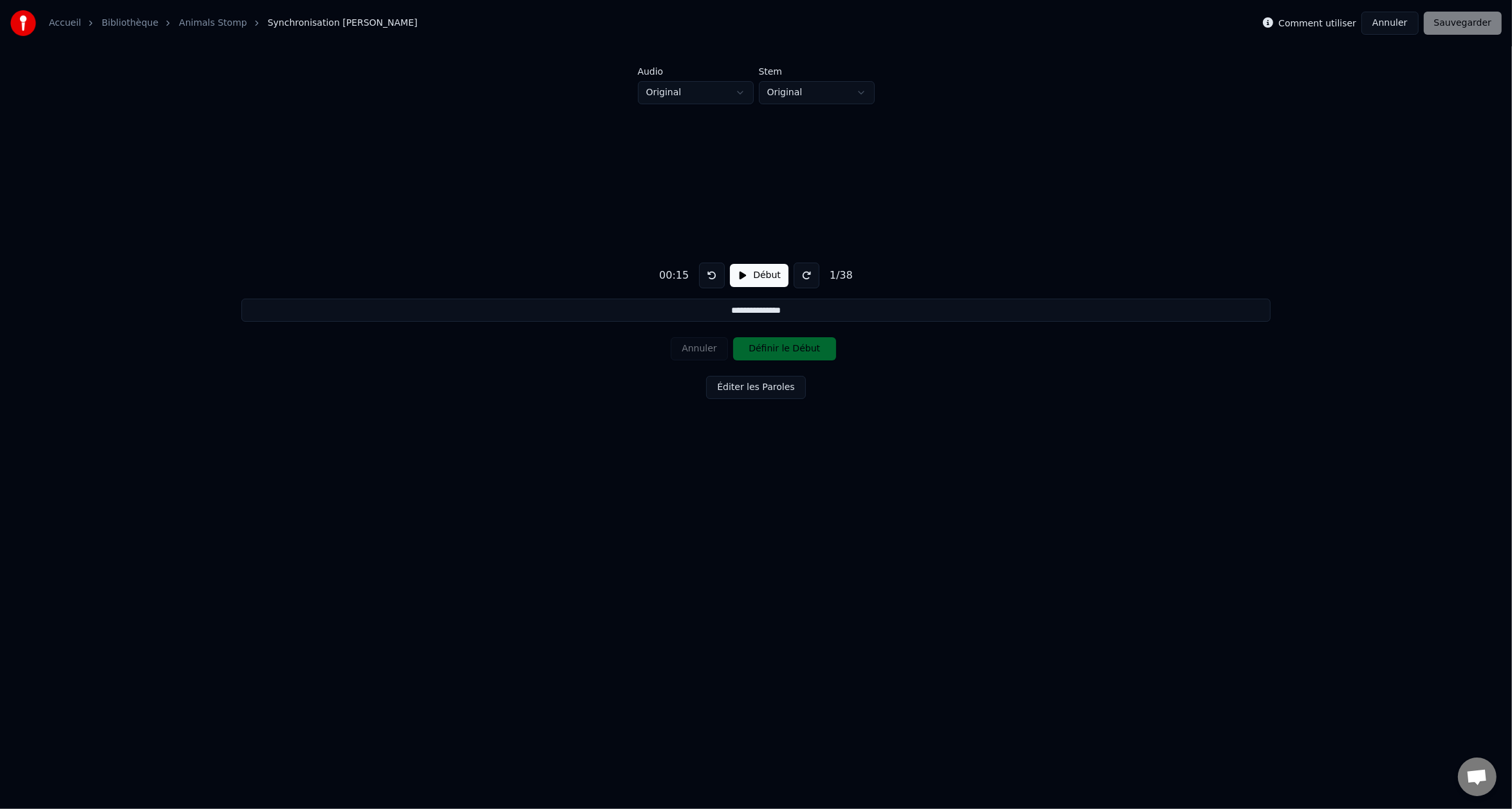
click at [730, 388] on button "Éditer les Paroles" at bounding box center [756, 387] width 99 height 23
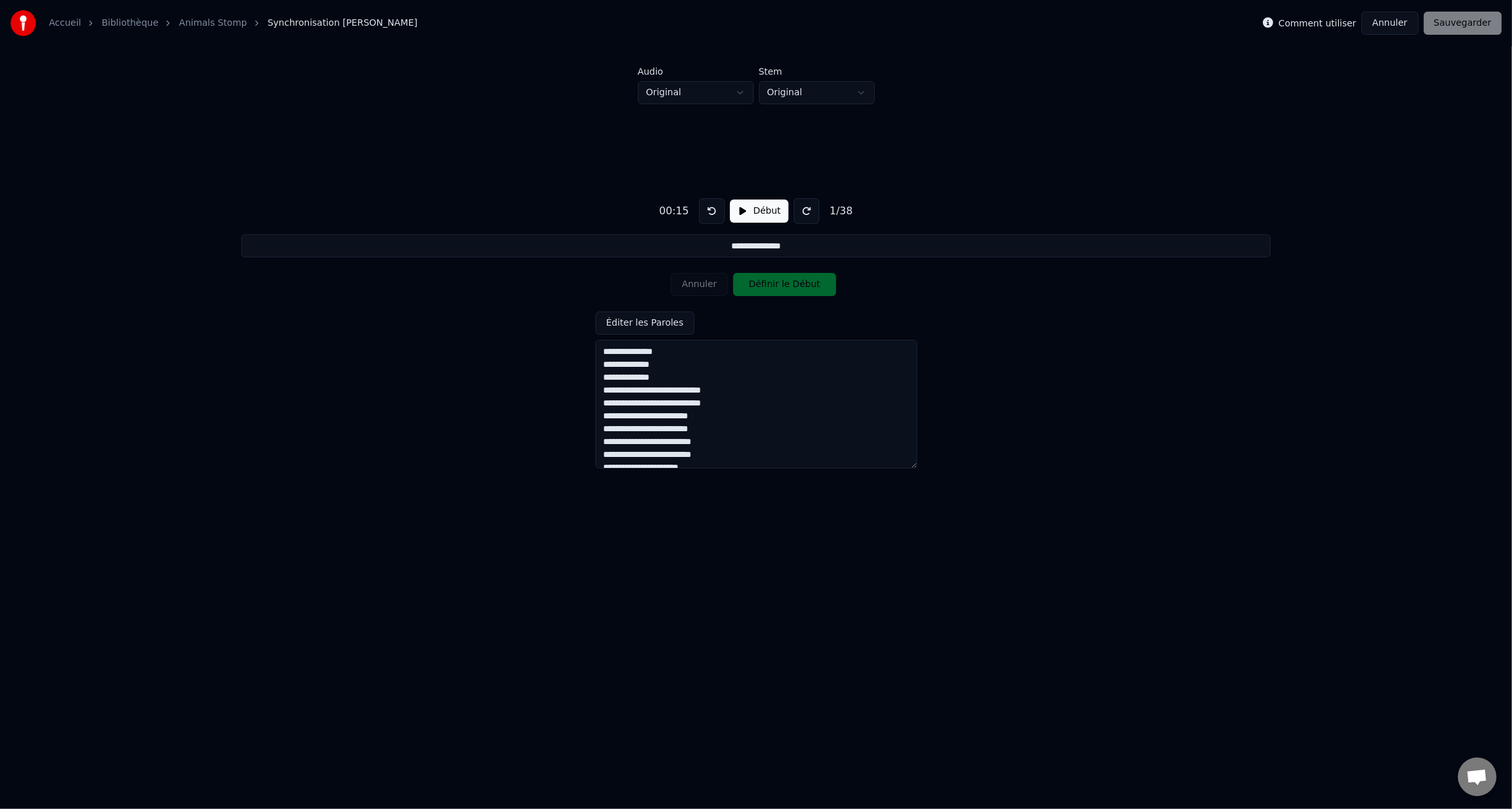
click at [998, 385] on div "**********" at bounding box center [756, 328] width 1471 height 448
click at [704, 273] on div "Annuler Définir le Début" at bounding box center [756, 285] width 170 height 33
click at [701, 285] on div "Annuler Définir le Début" at bounding box center [756, 285] width 170 height 33
click at [1393, 15] on button "Annuler" at bounding box center [1389, 23] width 57 height 23
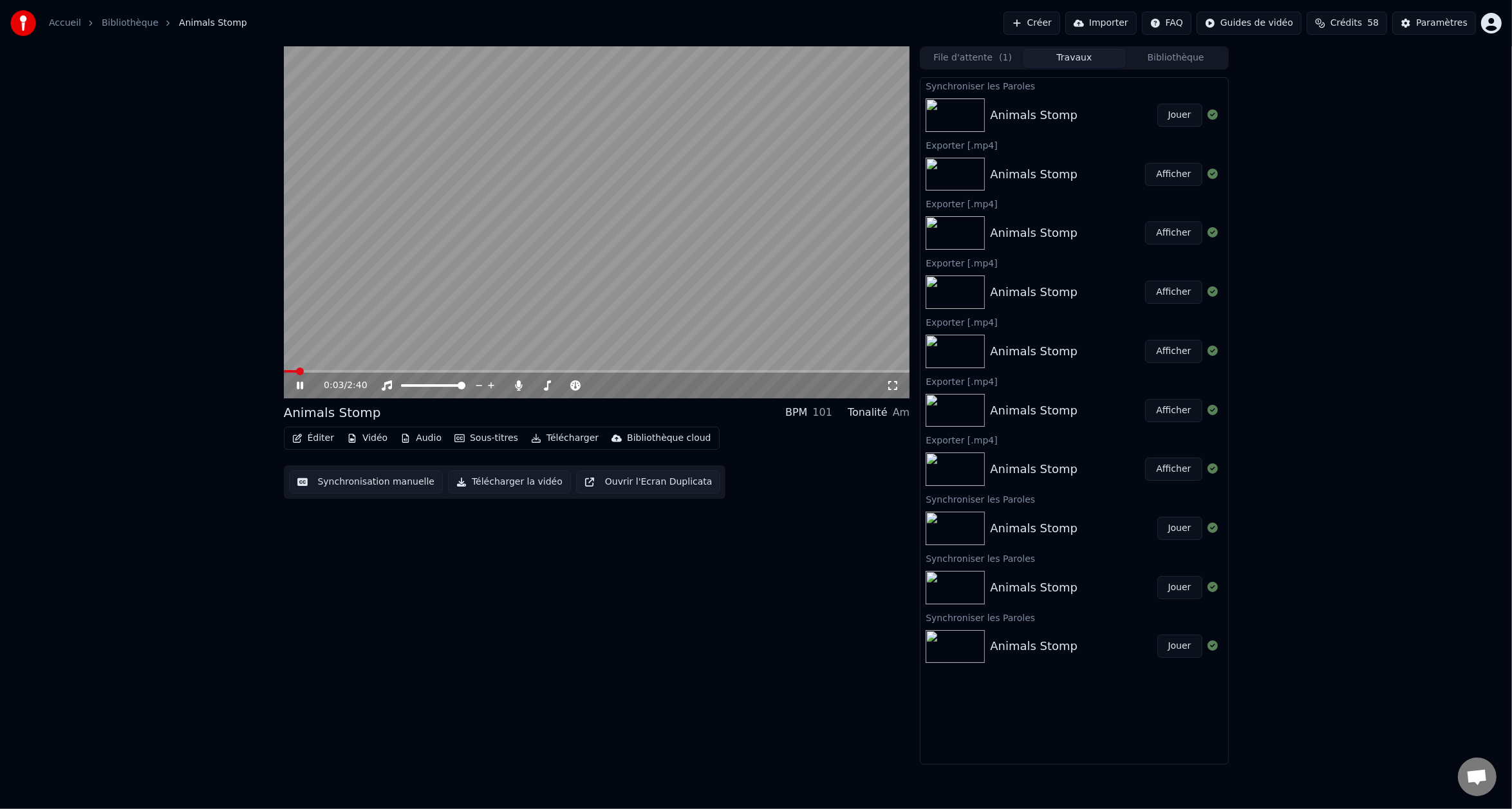
click at [359, 371] on span at bounding box center [597, 372] width 626 height 3
click at [398, 370] on span at bounding box center [597, 372] width 626 height 3
click at [301, 384] on icon at bounding box center [300, 386] width 7 height 8
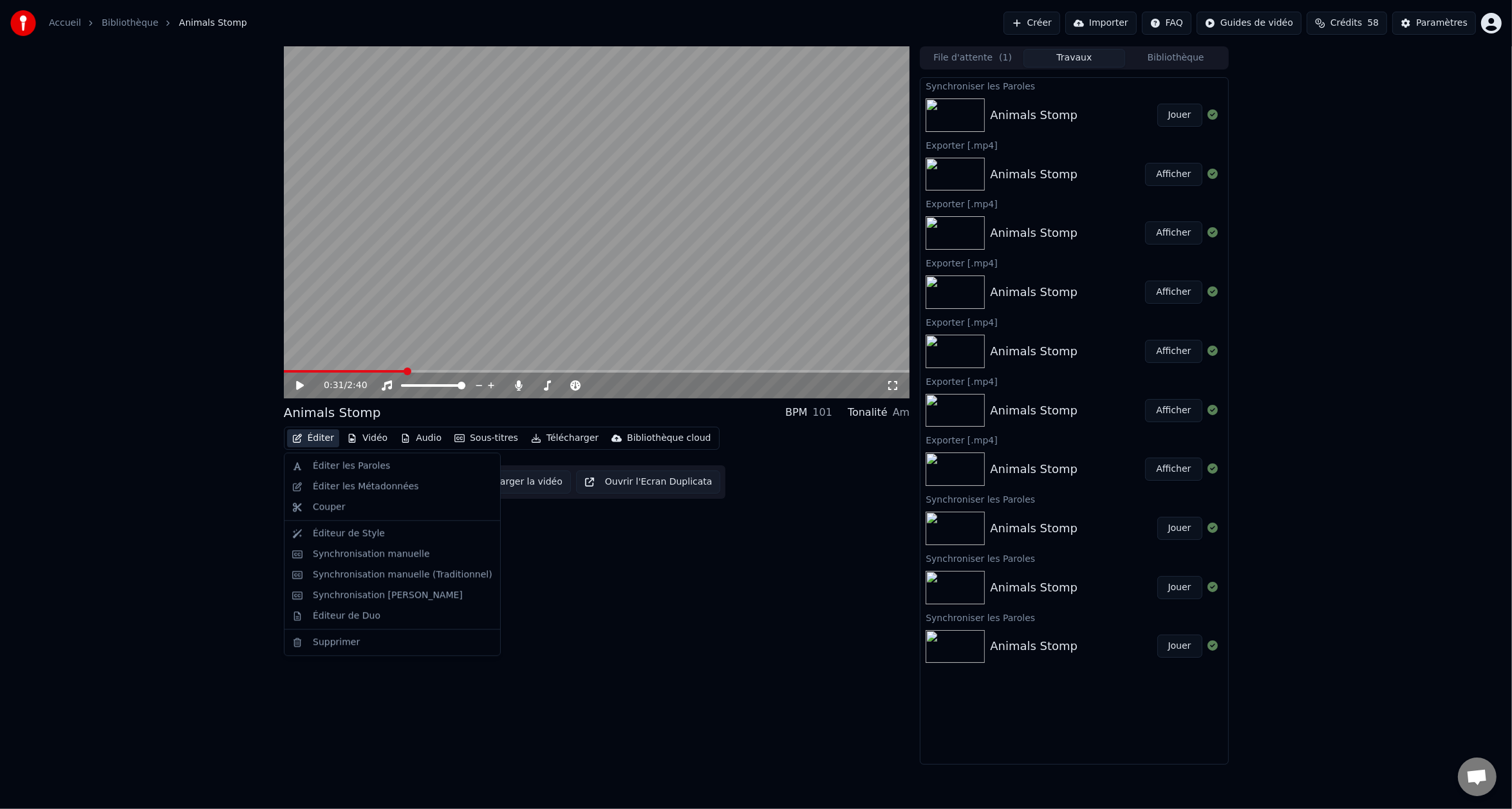
click at [309, 441] on button "Éditer" at bounding box center [314, 438] width 52 height 18
drag, startPoint x: 385, startPoint y: 579, endPoint x: 385, endPoint y: 587, distance: 8.0
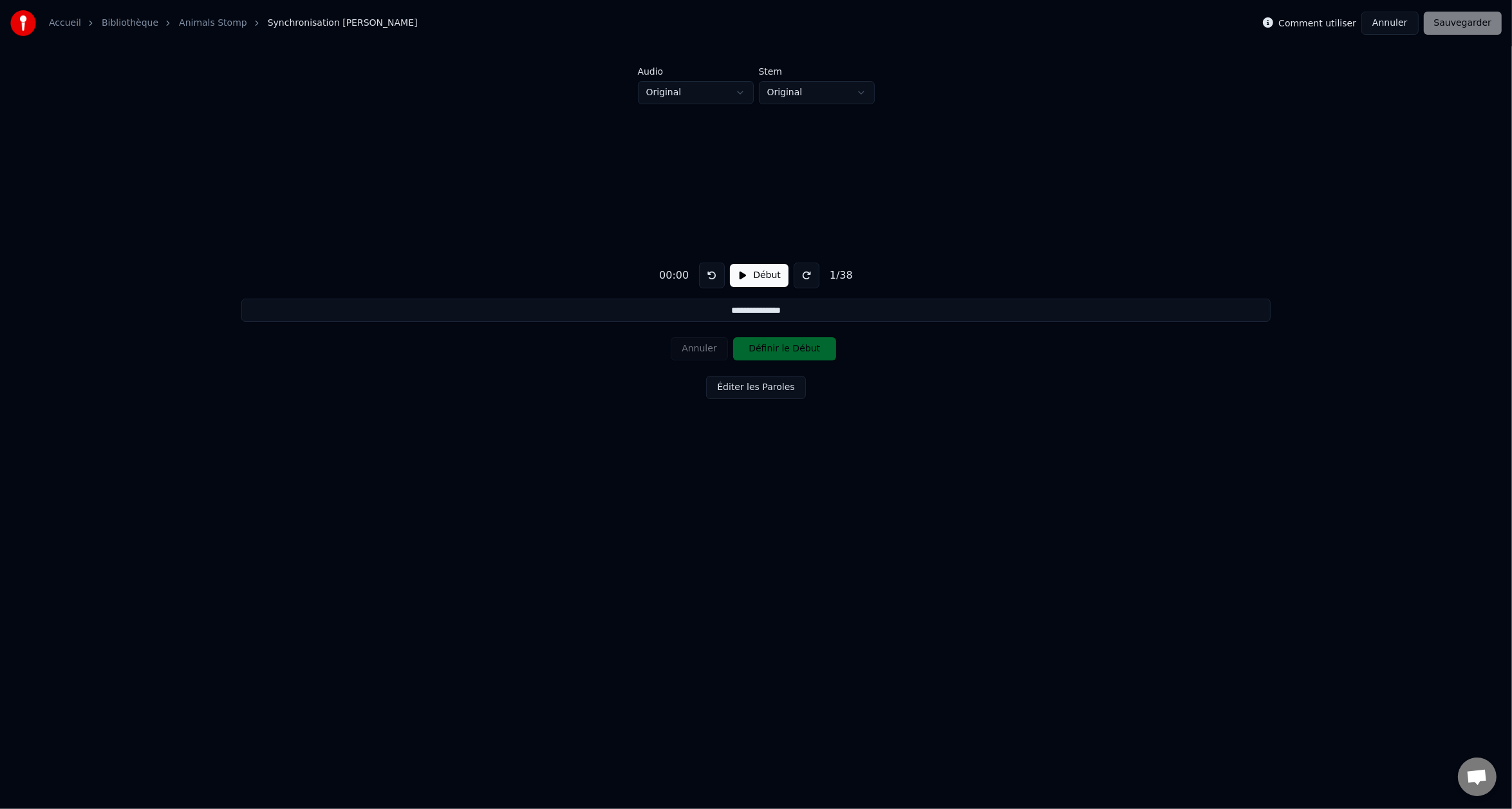
click at [1405, 22] on button "Annuler" at bounding box center [1389, 23] width 57 height 23
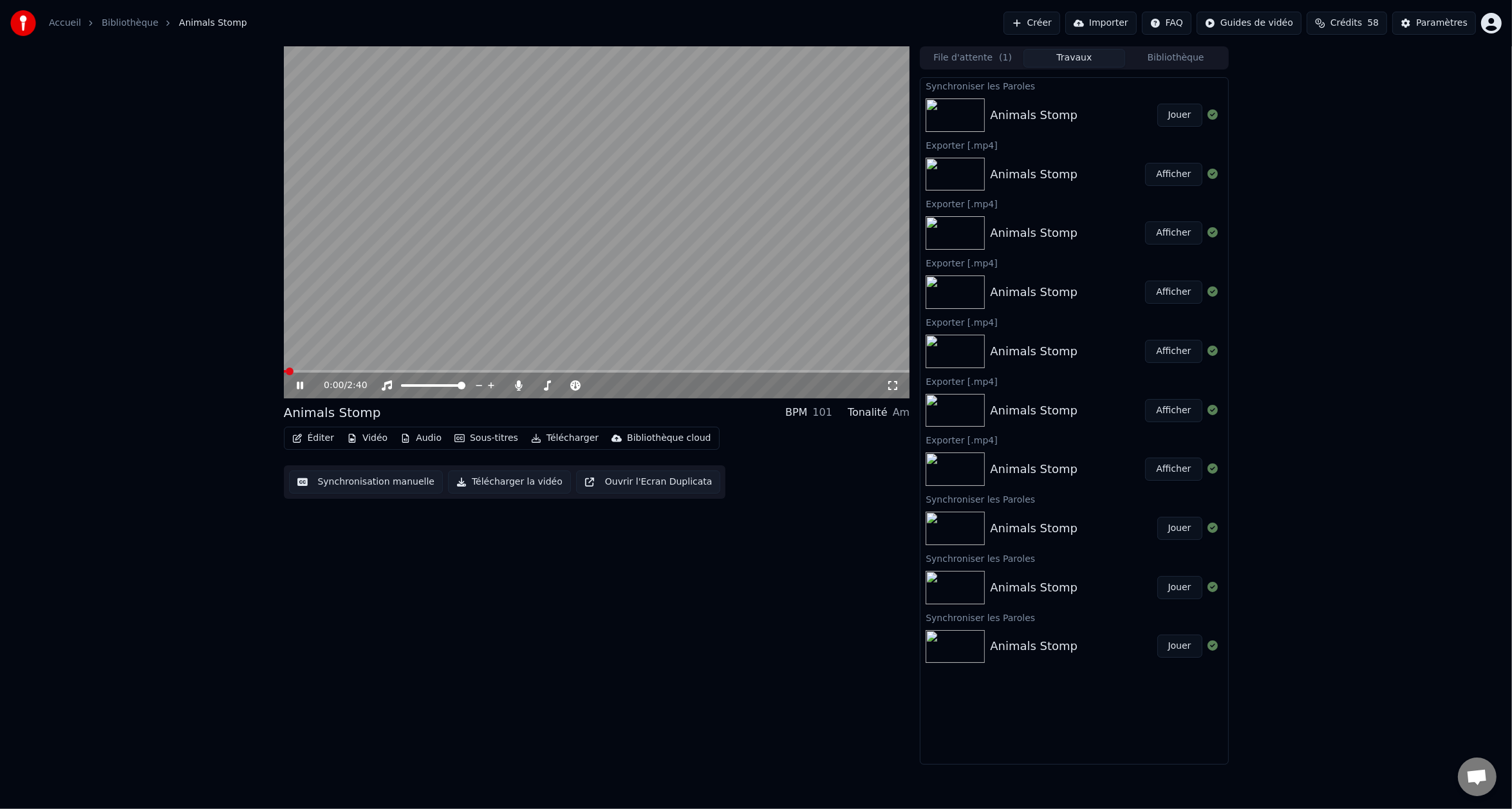
click at [313, 437] on button "Éditer" at bounding box center [314, 438] width 52 height 18
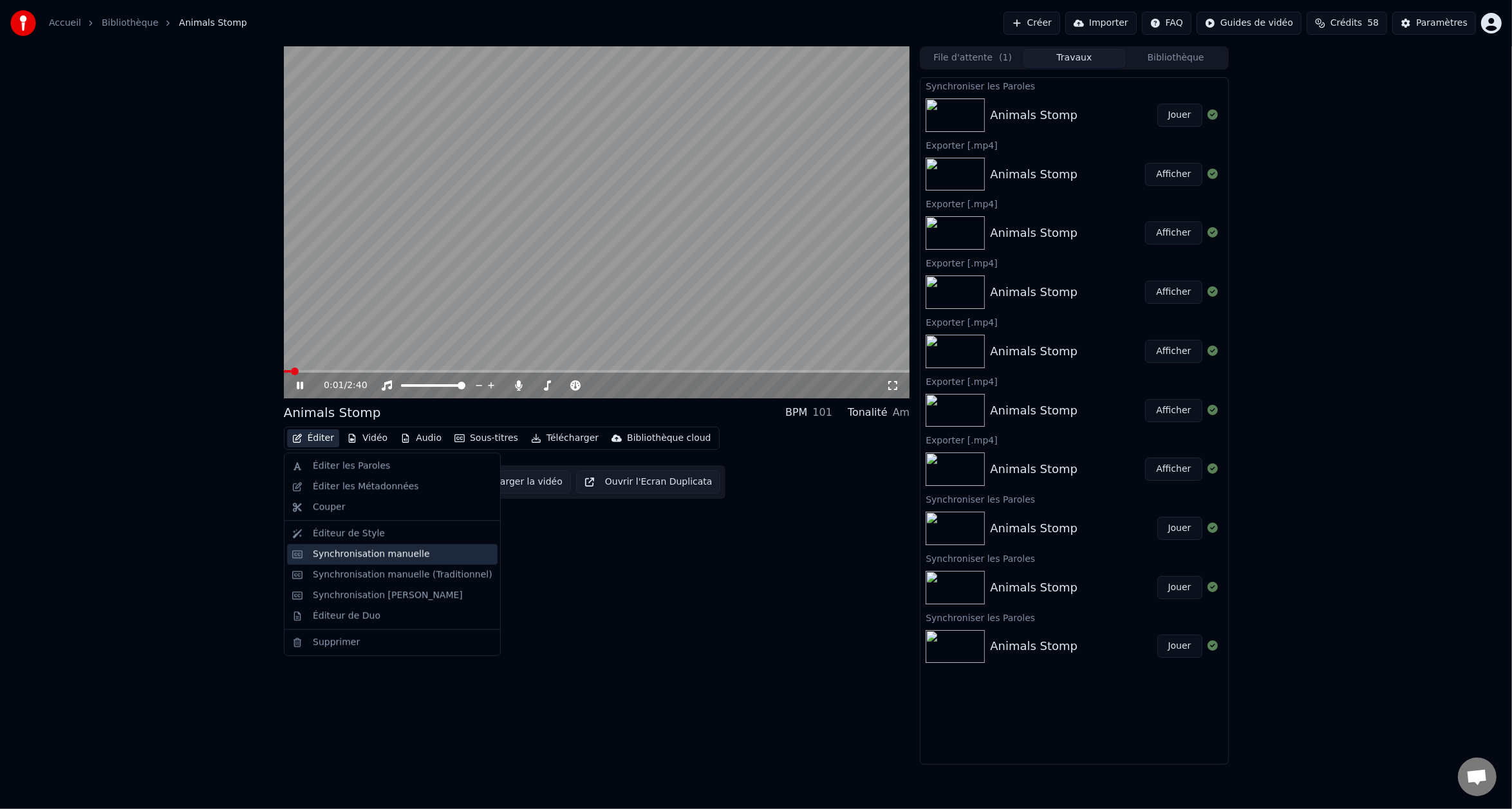
click at [337, 554] on div "Synchronisation manuelle" at bounding box center [371, 554] width 117 height 13
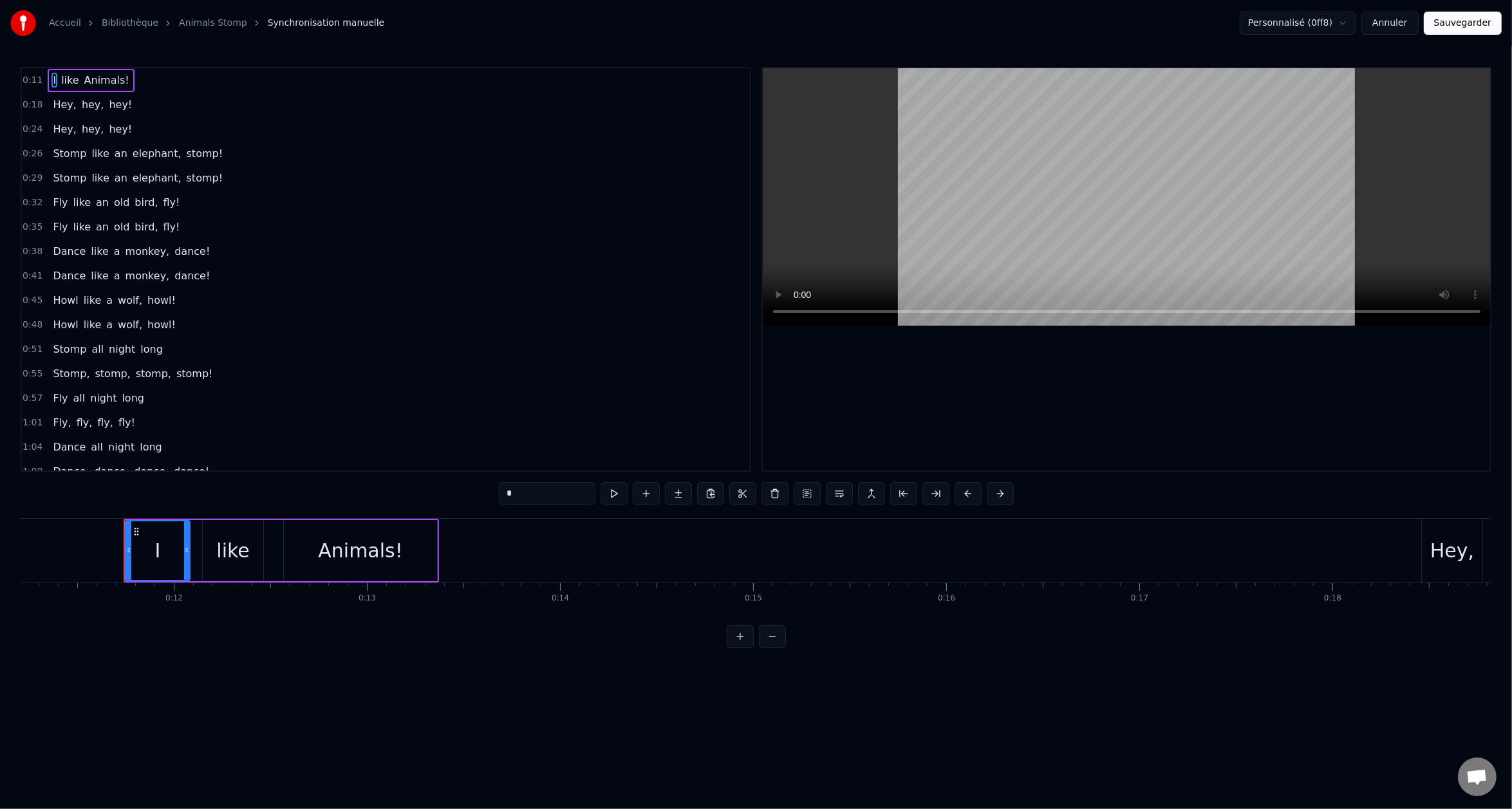
scroll to position [0, 2203]
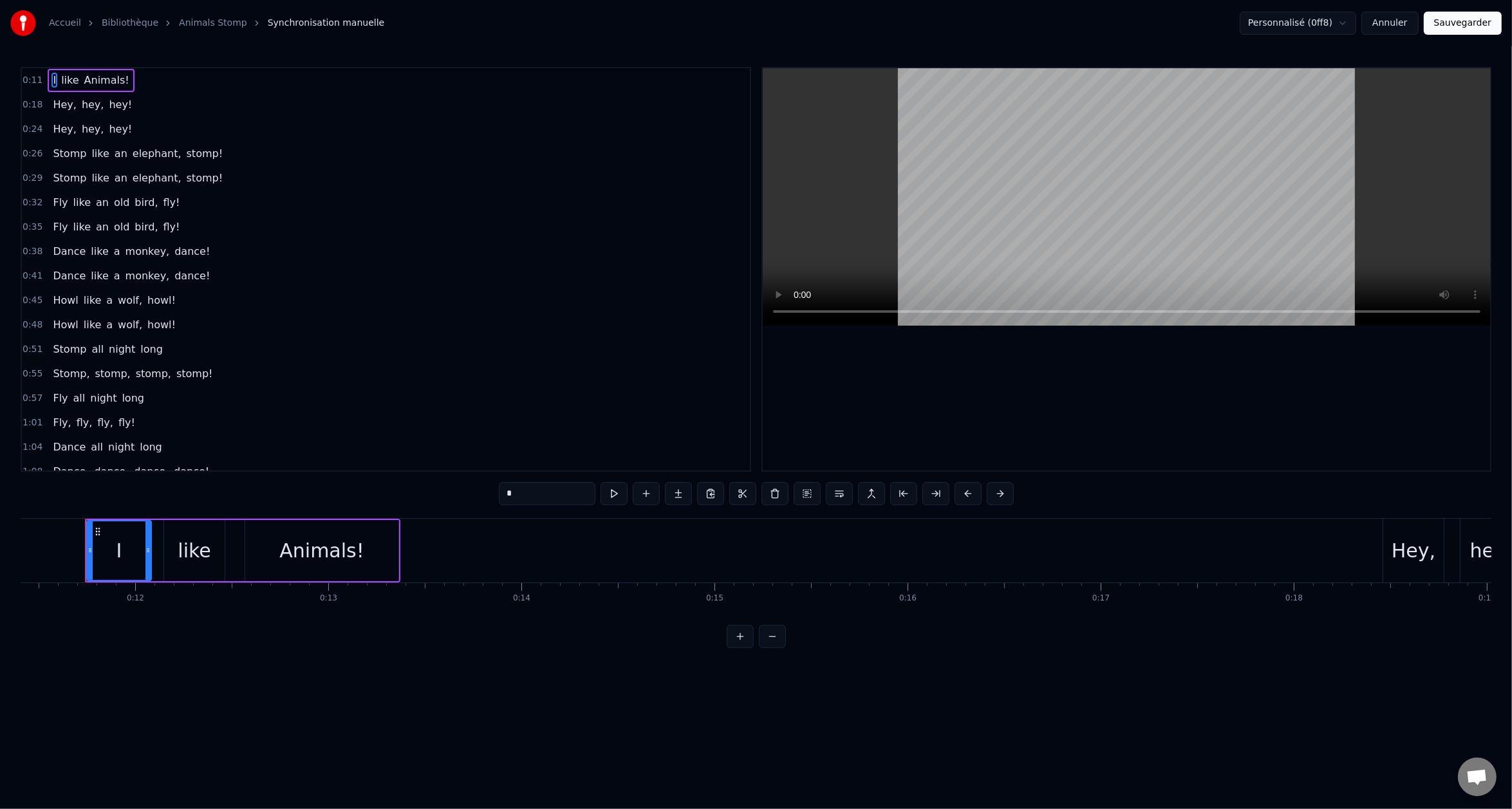
click at [155, 151] on span "elephant," at bounding box center [157, 153] width 52 height 15
type input "*********"
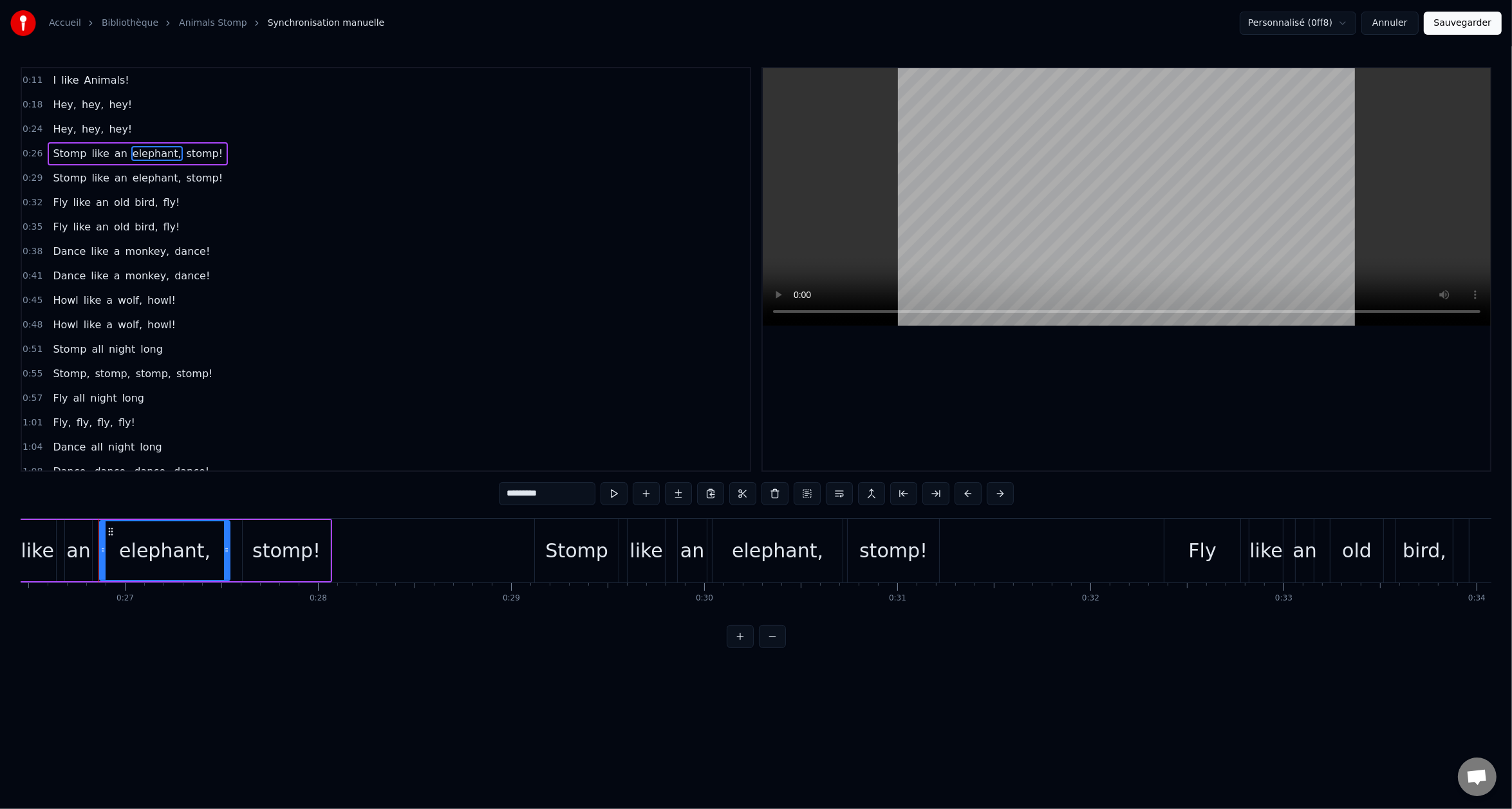
scroll to position [0, 5123]
click at [96, 136] on div "Hey, hey, hey!" at bounding box center [92, 129] width 90 height 23
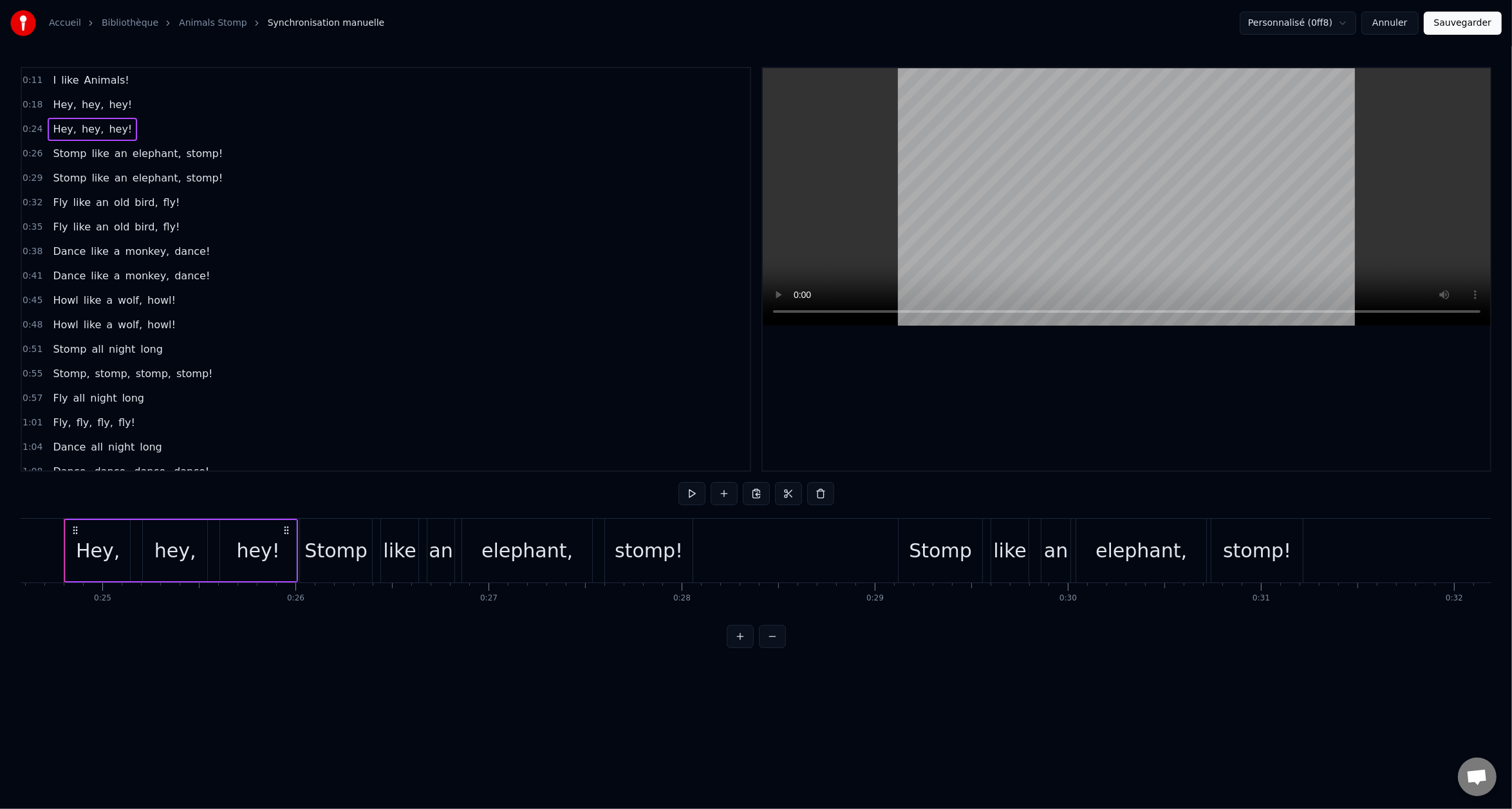
scroll to position [0, 4725]
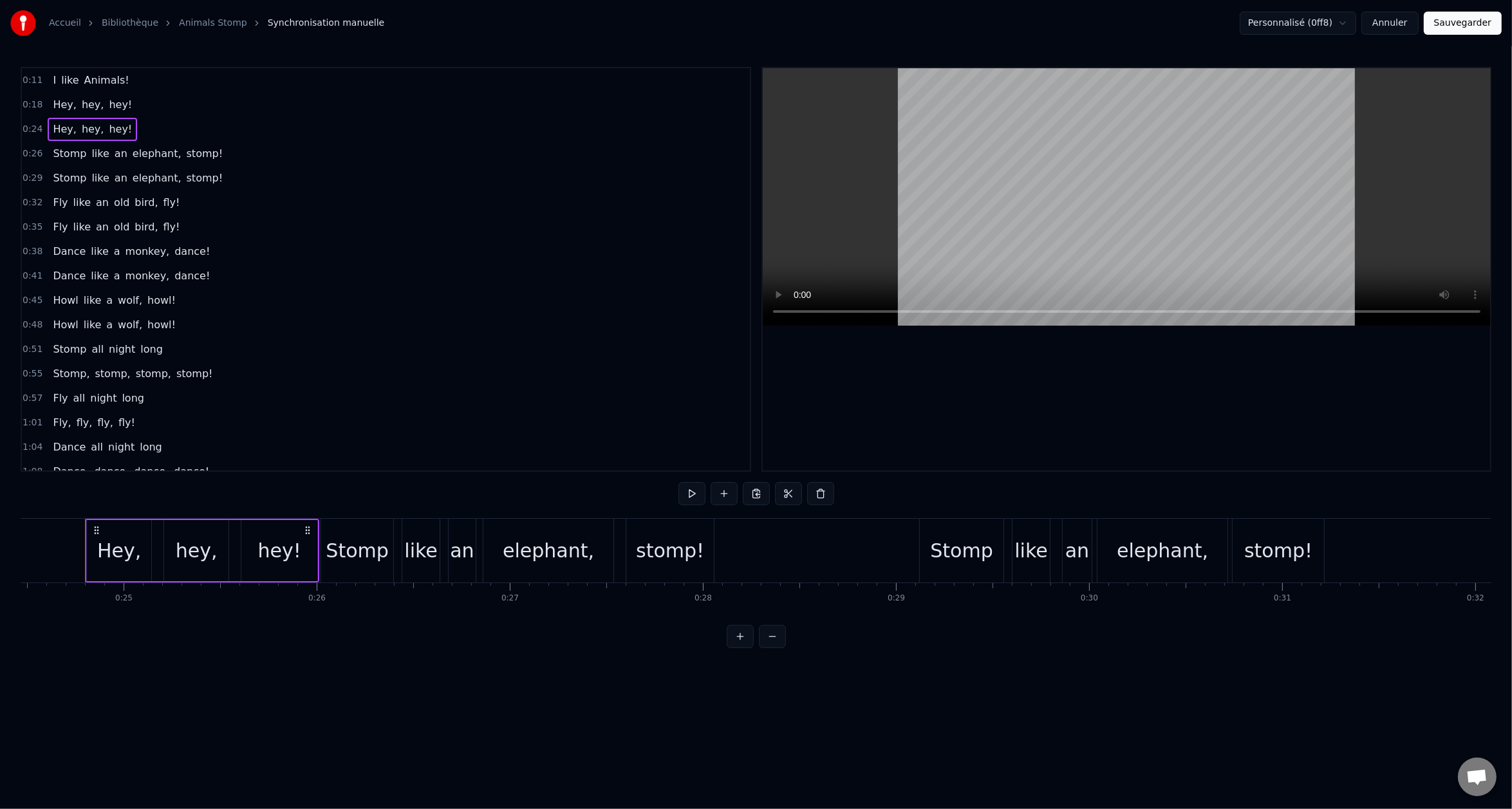
click at [113, 153] on span "an" at bounding box center [121, 153] width 15 height 15
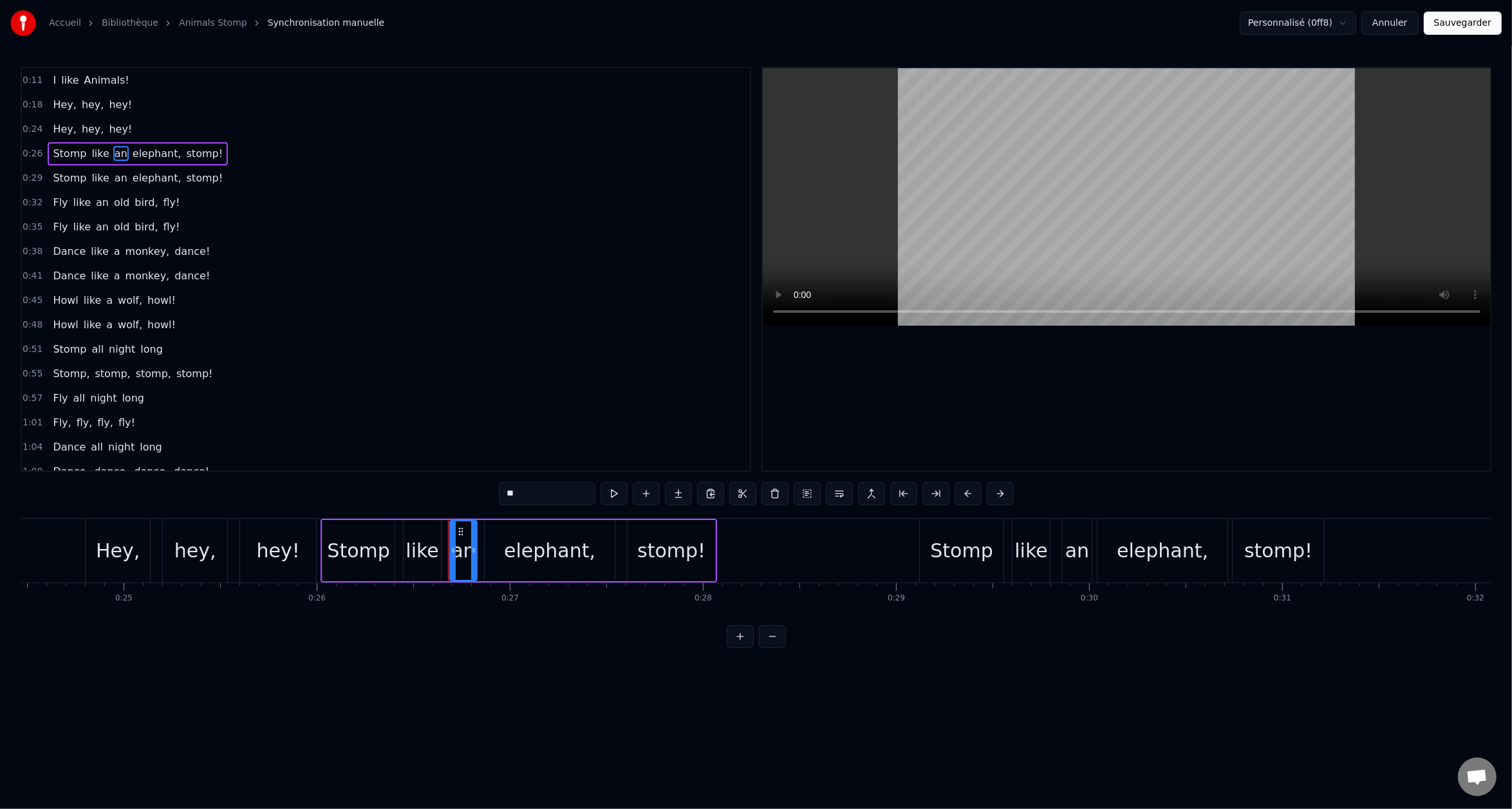
click at [513, 560] on div "elephant," at bounding box center [549, 550] width 91 height 29
click at [467, 563] on div "an" at bounding box center [464, 550] width 24 height 29
click at [499, 552] on div "elephant," at bounding box center [550, 550] width 130 height 61
click at [468, 559] on div "an" at bounding box center [464, 550] width 24 height 29
click at [478, 557] on div at bounding box center [480, 550] width 5 height 58
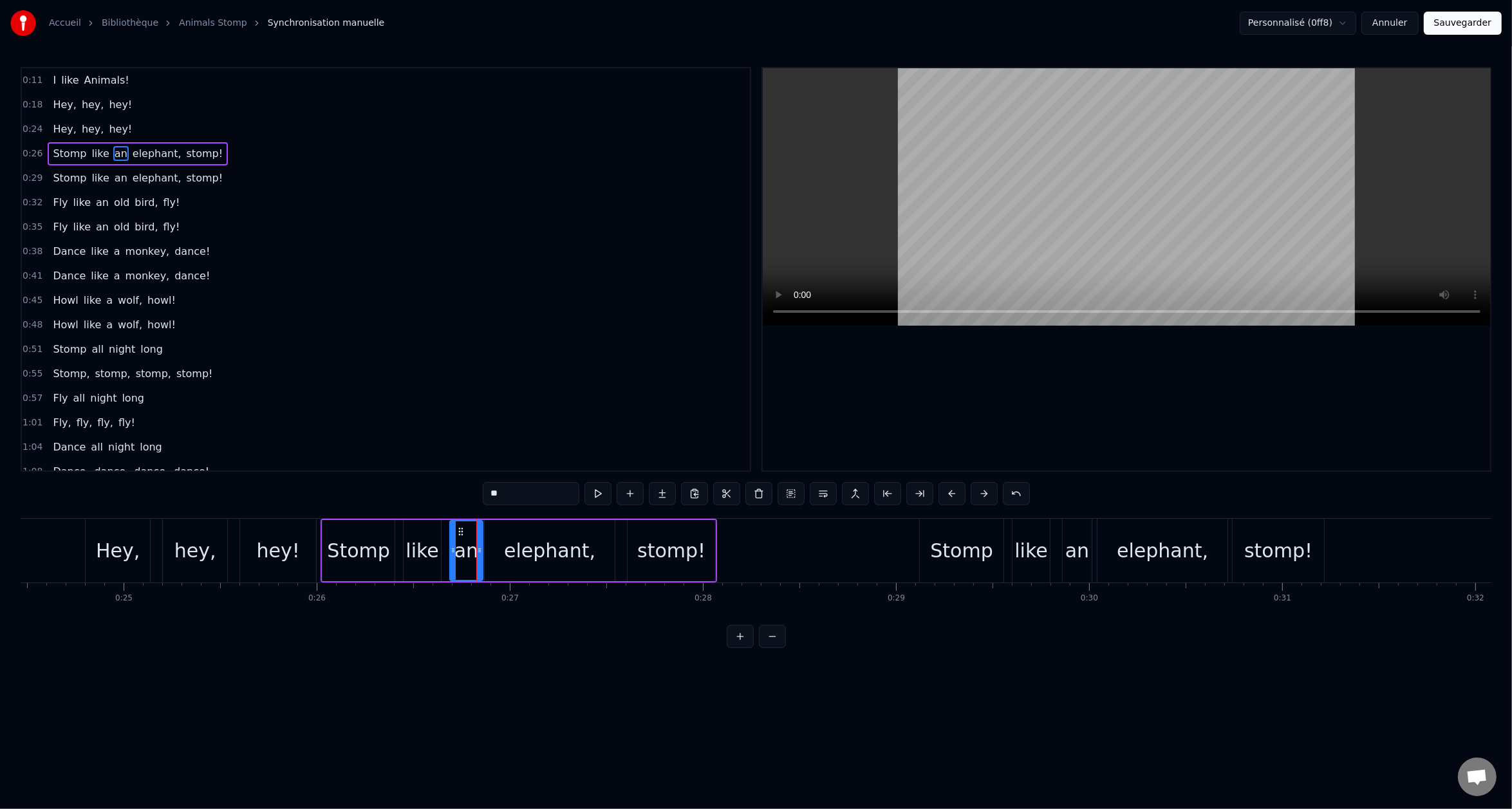
click at [500, 554] on div "elephant," at bounding box center [550, 550] width 130 height 61
click at [486, 550] on circle at bounding box center [486, 550] width 1 height 1
click at [461, 565] on div "an" at bounding box center [466, 550] width 33 height 61
click at [429, 560] on div "like" at bounding box center [421, 550] width 33 height 29
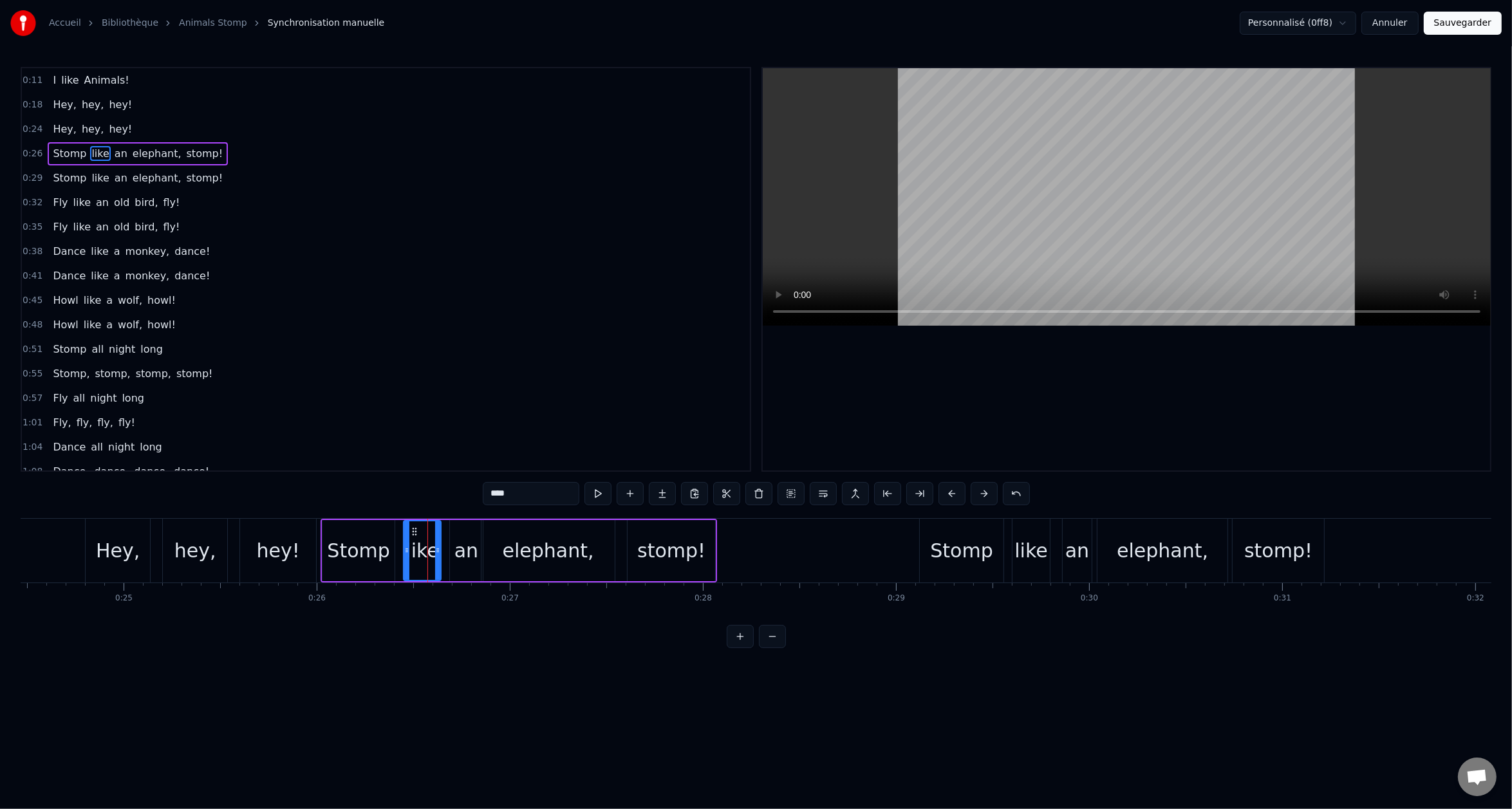
click at [519, 553] on div "elephant," at bounding box center [549, 550] width 91 height 29
type input "*********"
click at [500, 554] on div "elephant," at bounding box center [548, 550] width 132 height 58
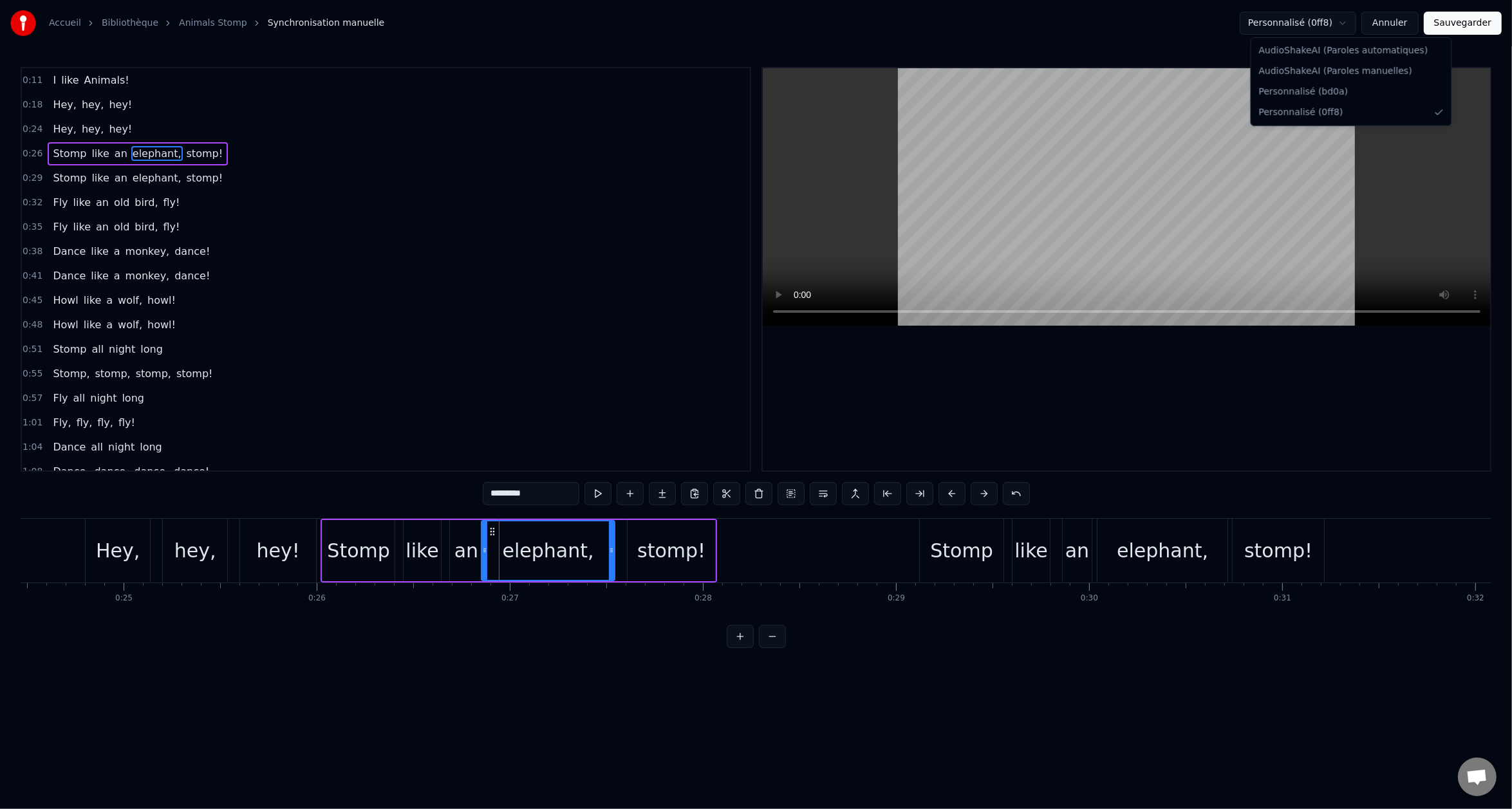
click at [1306, 30] on html "Accueil Bibliothèque Animals Stomp Synchronisation manuelle Personnalisé (0ff8)…" at bounding box center [756, 334] width 1512 height 668
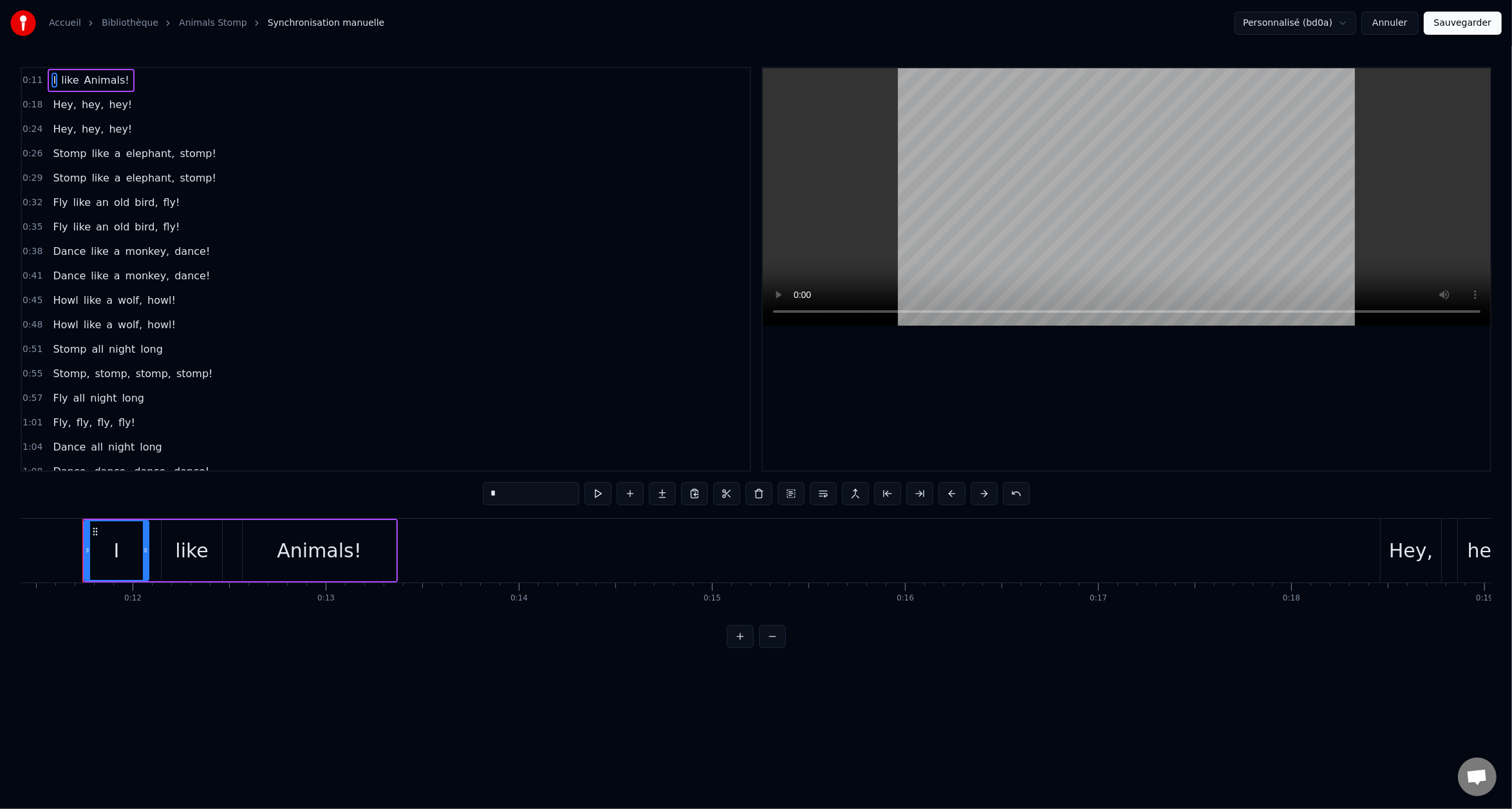
scroll to position [0, 2203]
click at [178, 157] on span "stomp!" at bounding box center [198, 153] width 40 height 15
type input "******"
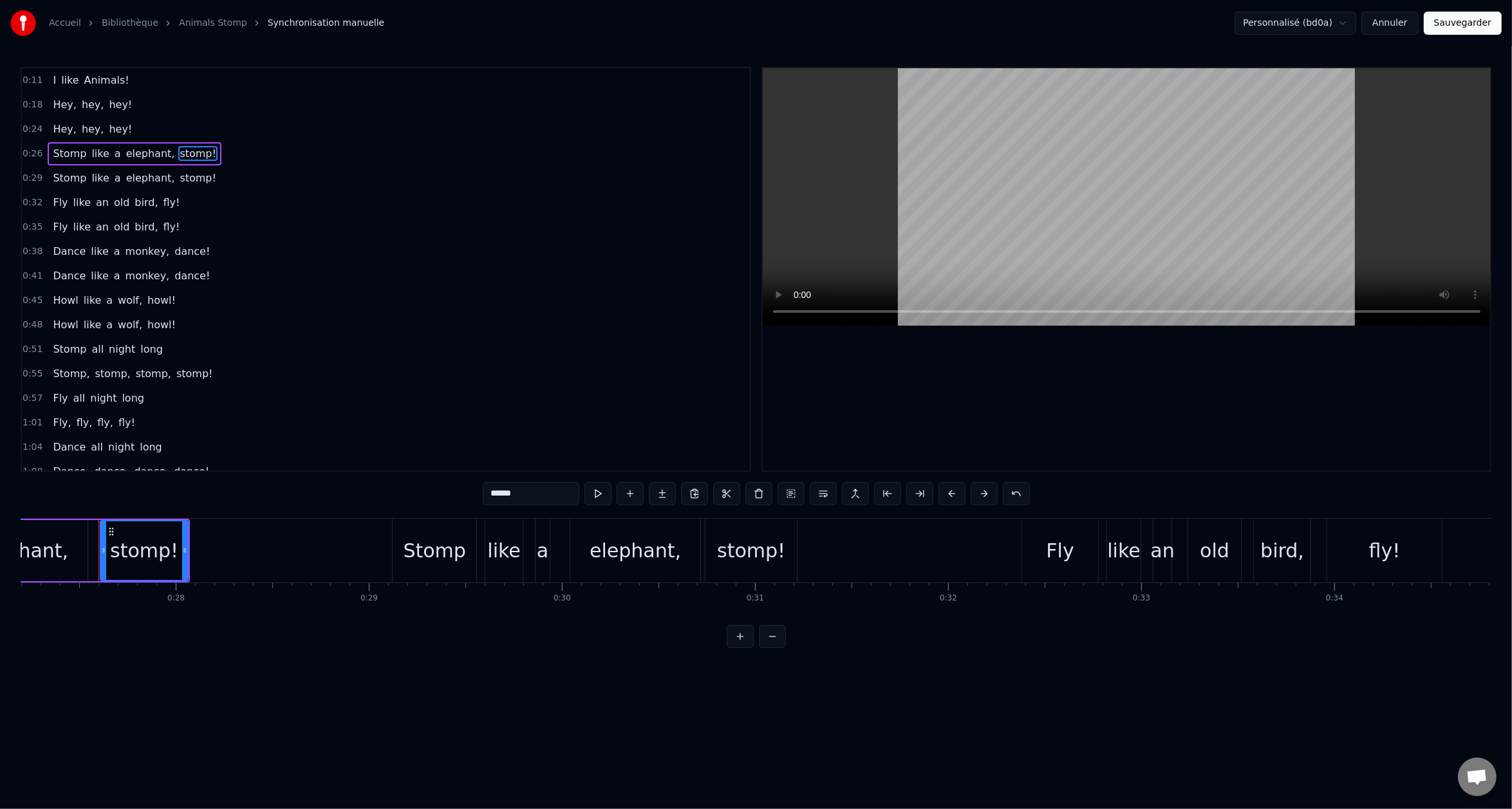
scroll to position [0, 5266]
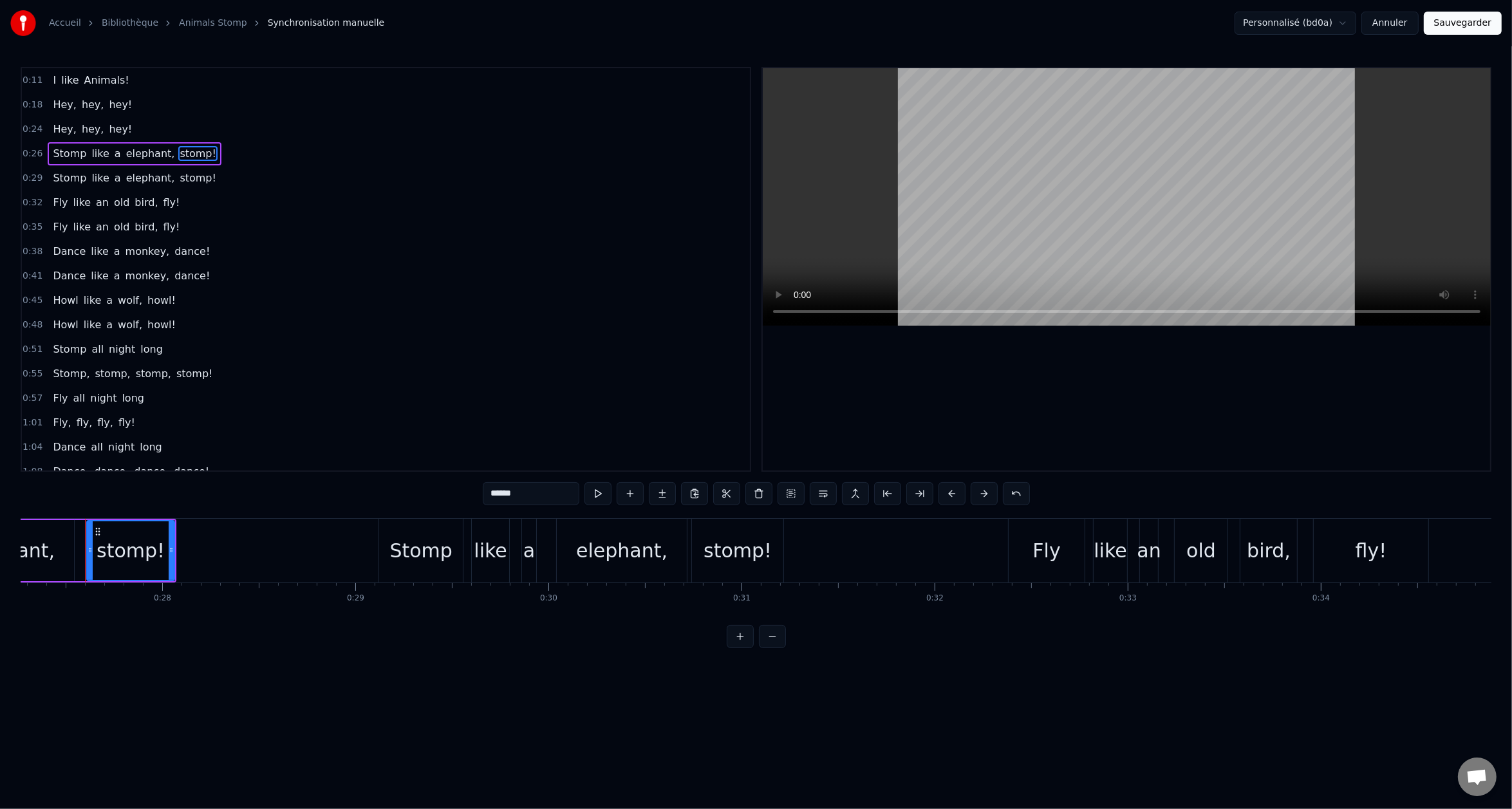
click at [1459, 31] on button "Sauvegarder" at bounding box center [1463, 23] width 78 height 23
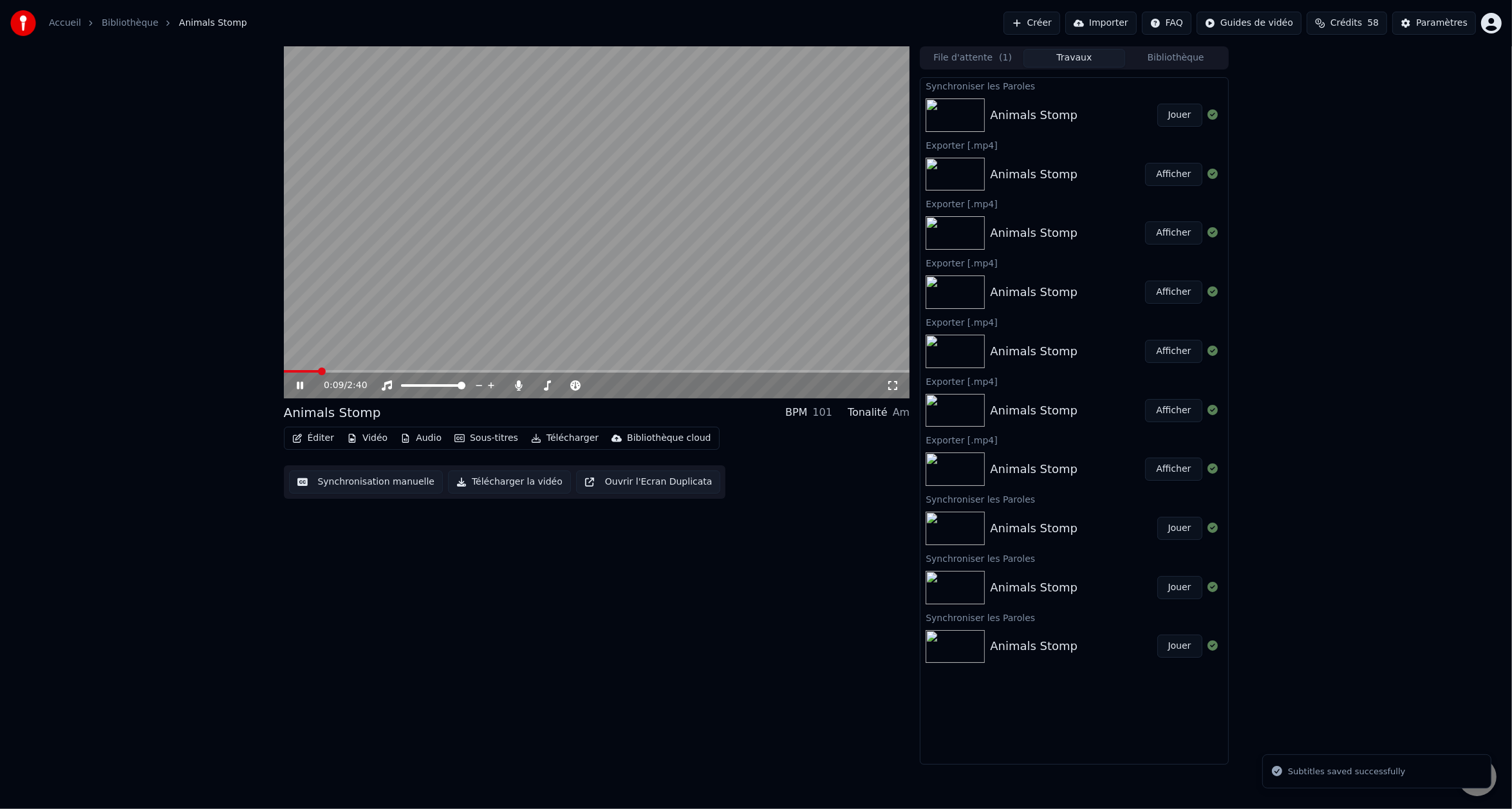
click at [320, 371] on span at bounding box center [597, 372] width 626 height 3
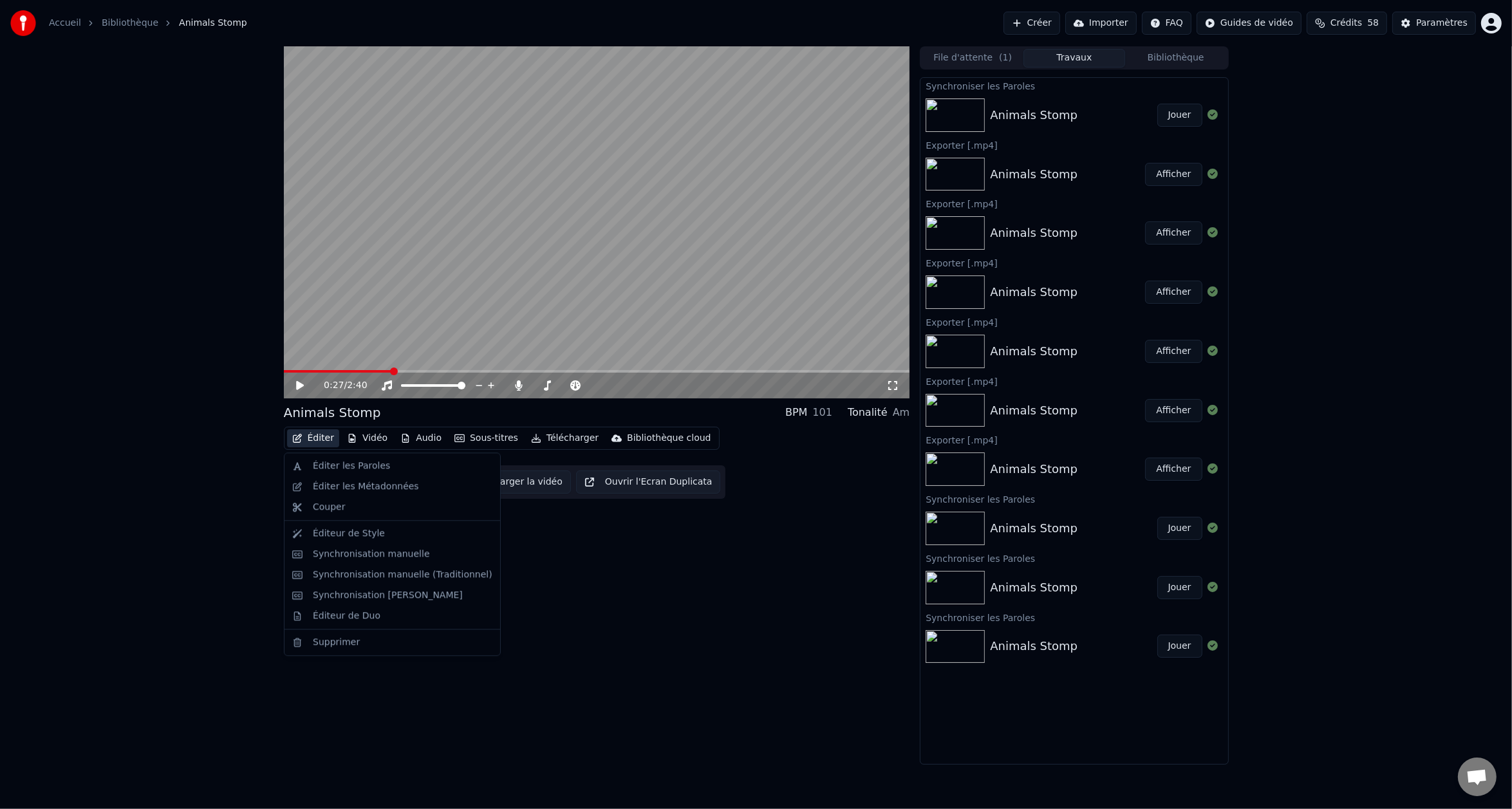
click at [322, 437] on button "Éditer" at bounding box center [314, 438] width 52 height 18
click at [341, 462] on div "Éditer les Paroles" at bounding box center [351, 465] width 77 height 13
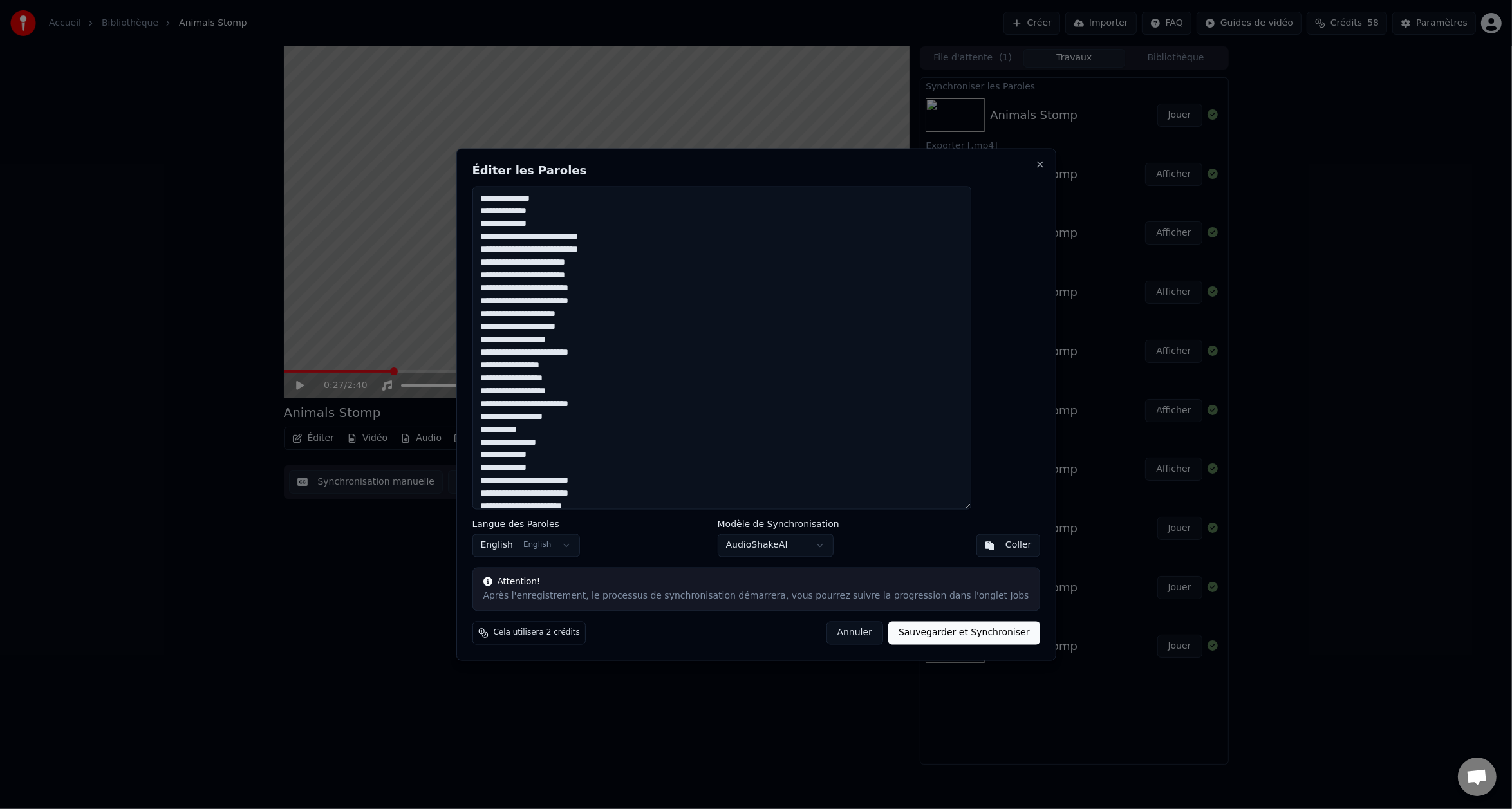
click at [888, 636] on button "Sauvegarder et Synchroniser" at bounding box center [964, 633] width 152 height 23
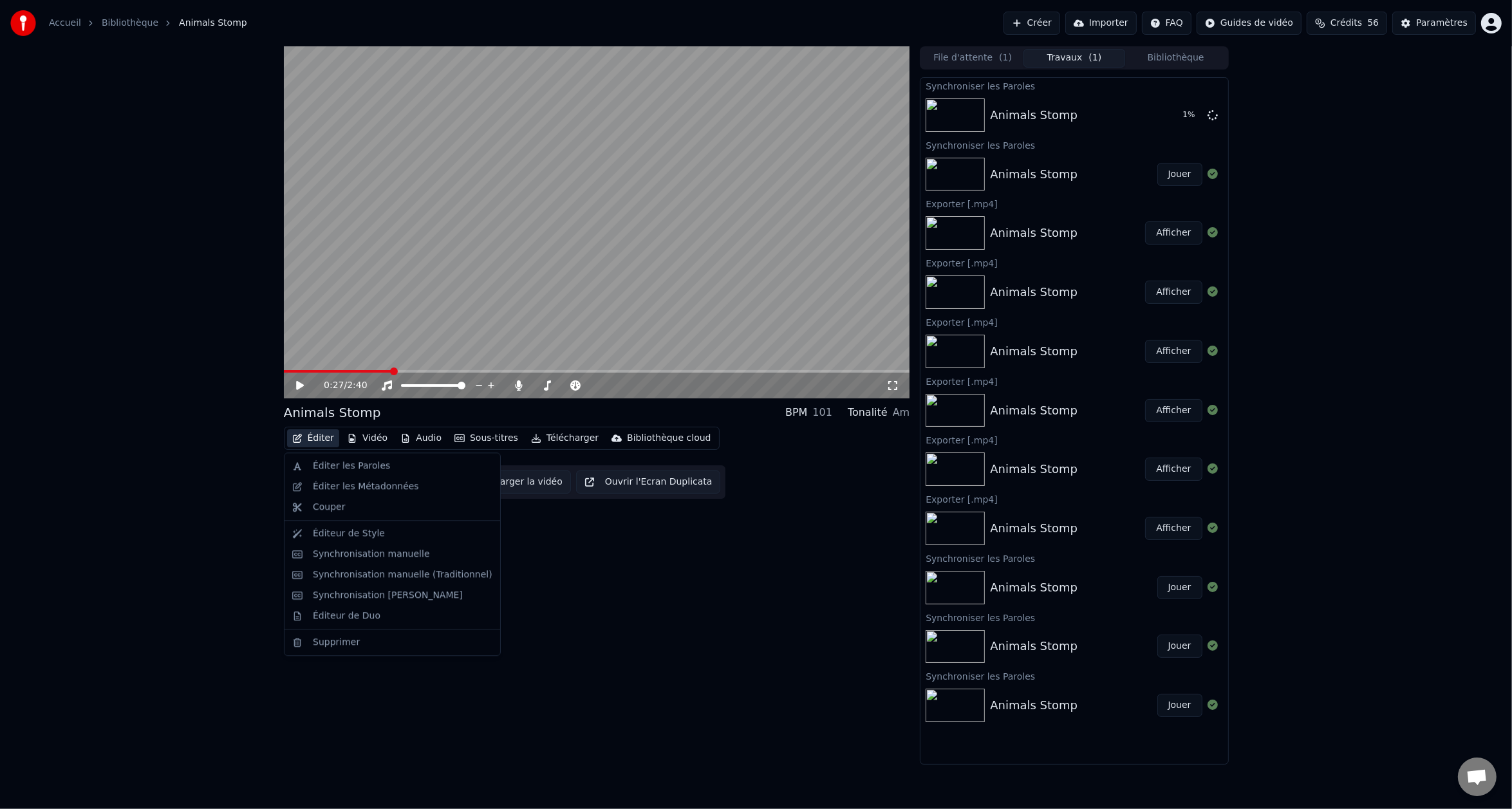
click at [329, 437] on button "Éditer" at bounding box center [314, 438] width 52 height 18
click at [342, 569] on div "Synchronisation manuelle (Traditionnel)" at bounding box center [403, 575] width 180 height 13
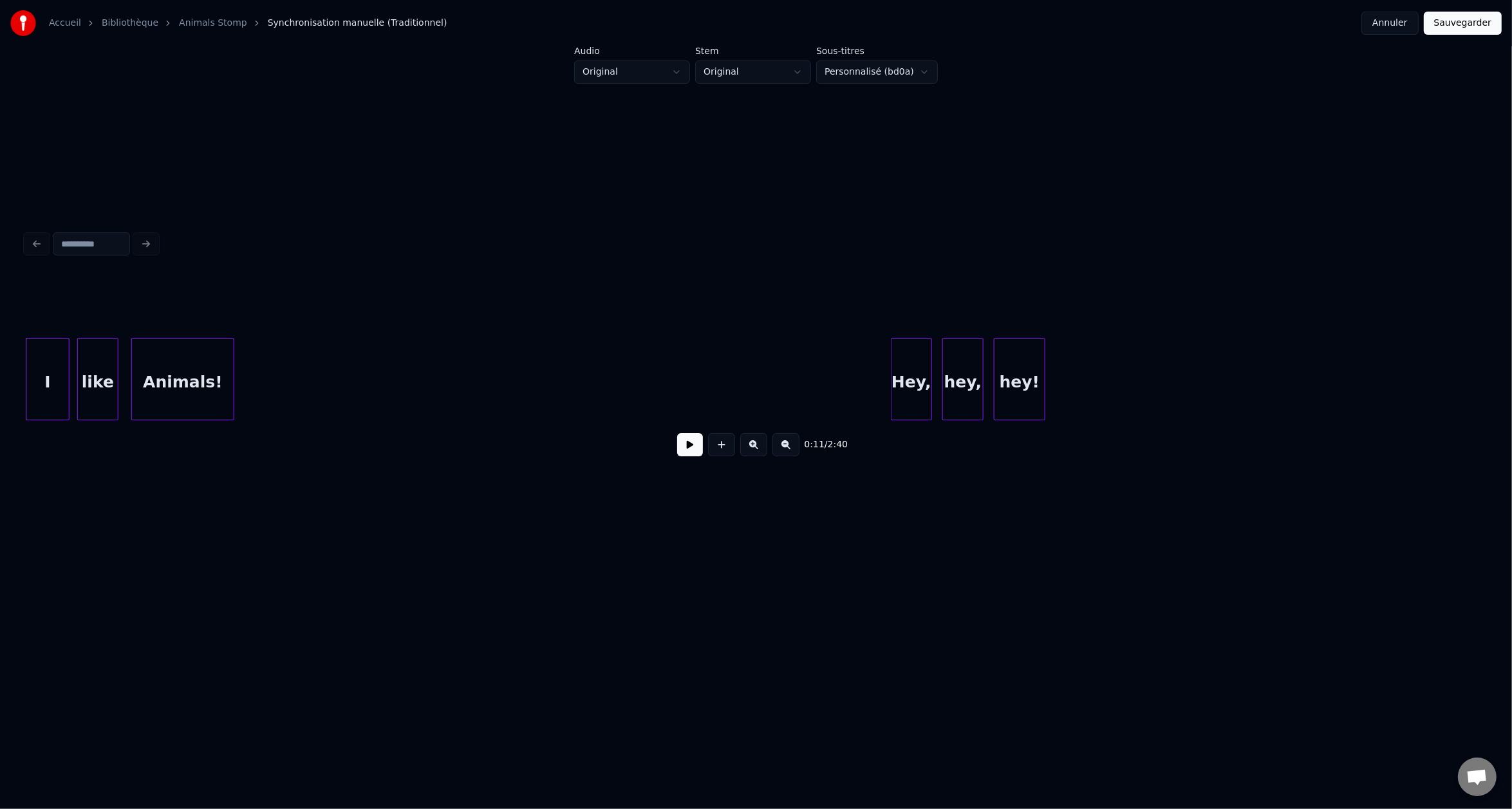
scroll to position [0, 2790]
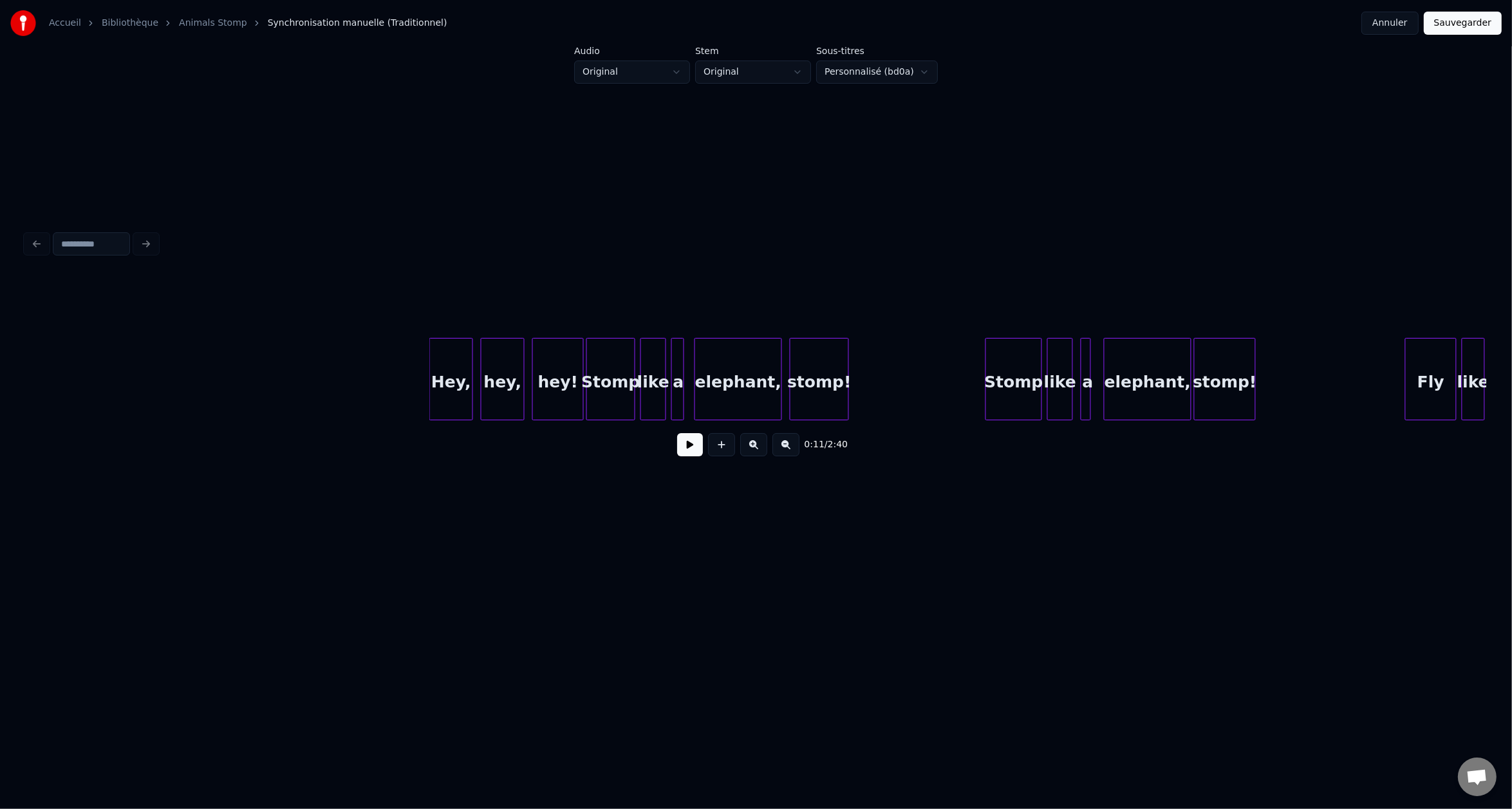
click at [717, 392] on div "elephant," at bounding box center [738, 382] width 86 height 88
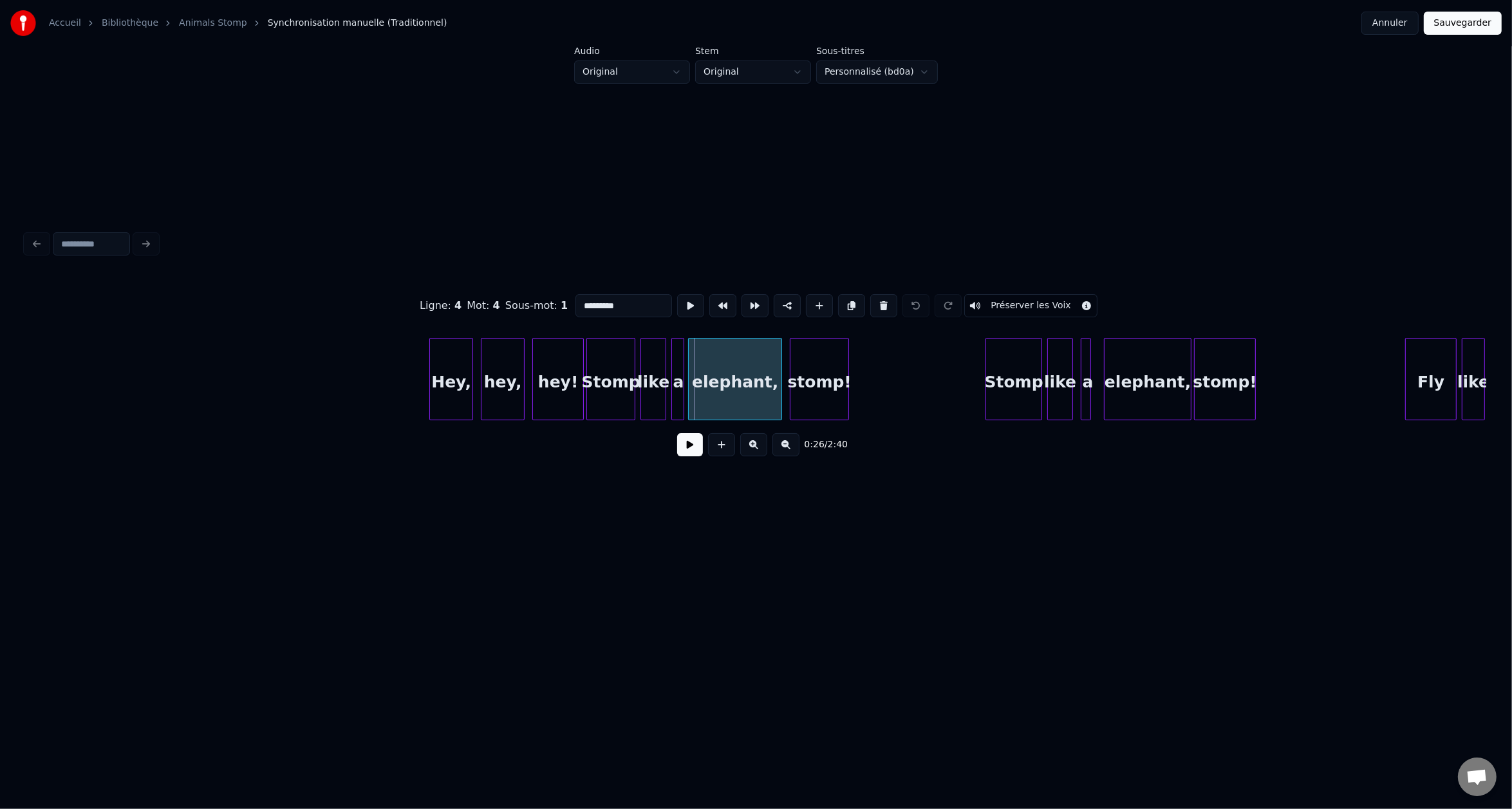
click at [691, 378] on div at bounding box center [691, 378] width 4 height 81
click at [1118, 388] on div "elephant," at bounding box center [1148, 382] width 86 height 88
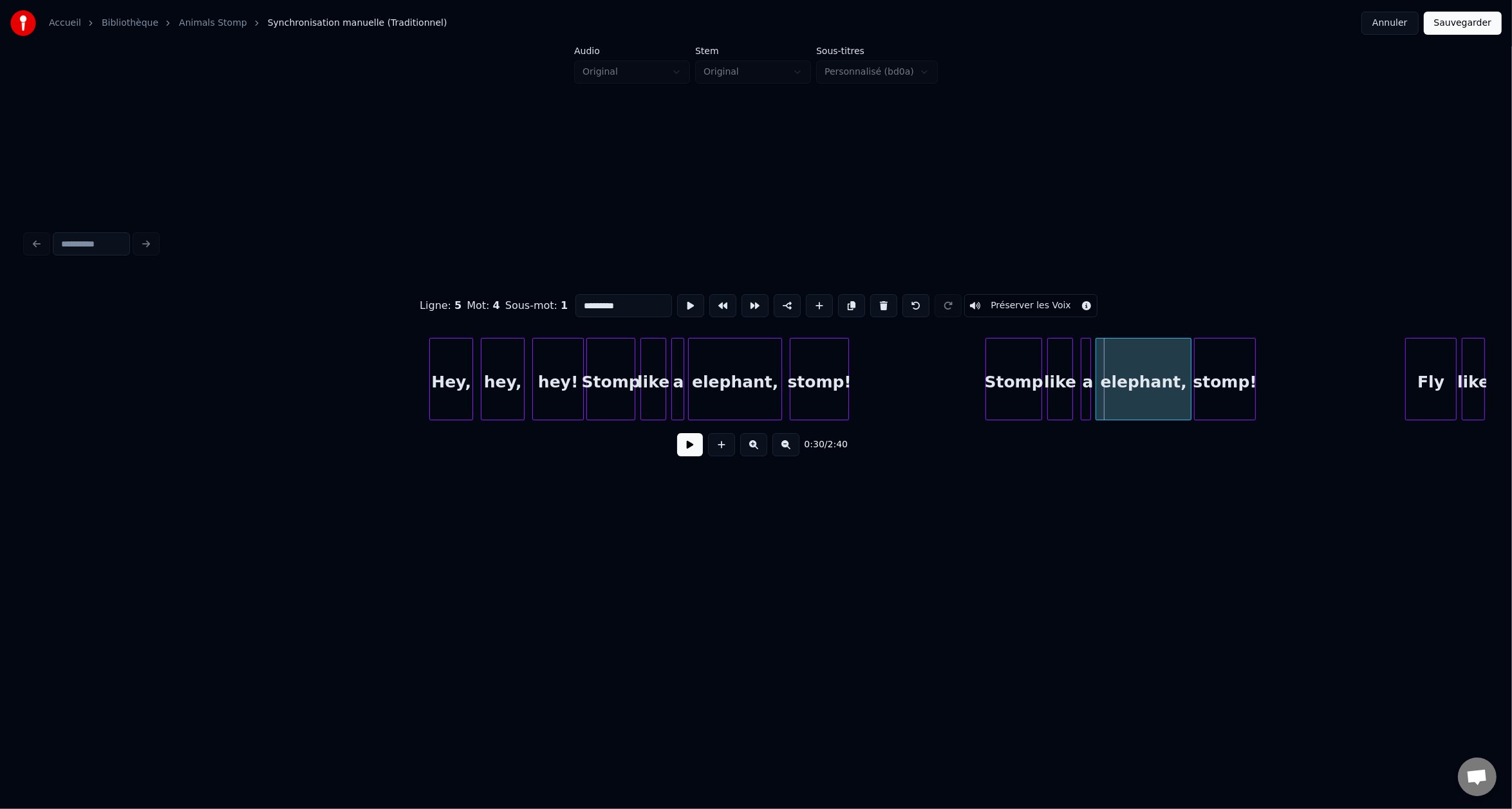
click at [1096, 379] on div at bounding box center [1098, 378] width 4 height 81
click at [699, 453] on button at bounding box center [690, 445] width 25 height 23
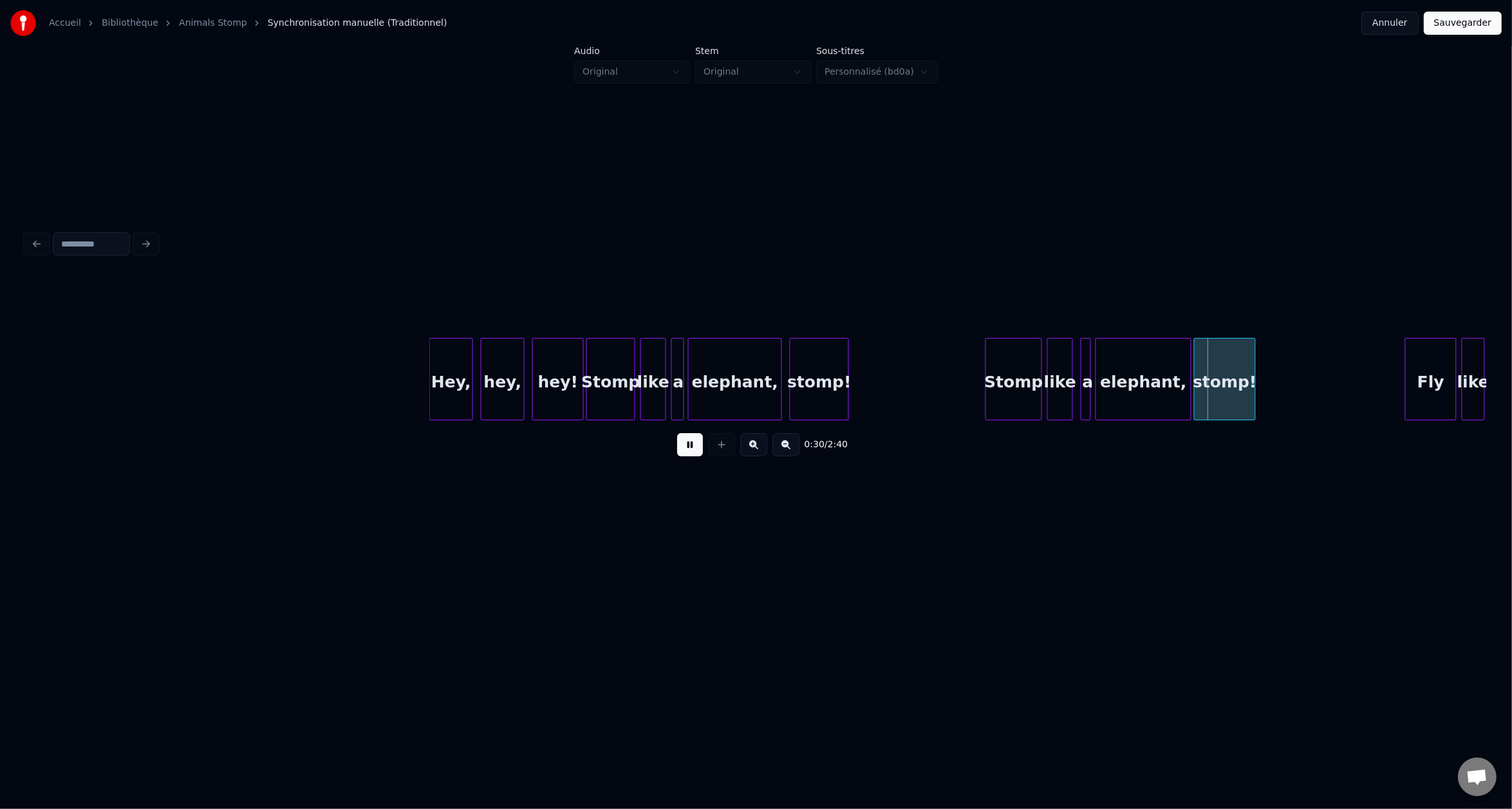
click at [699, 453] on button at bounding box center [690, 445] width 25 height 23
click at [1479, 23] on button "Sauvegarder" at bounding box center [1463, 23] width 78 height 23
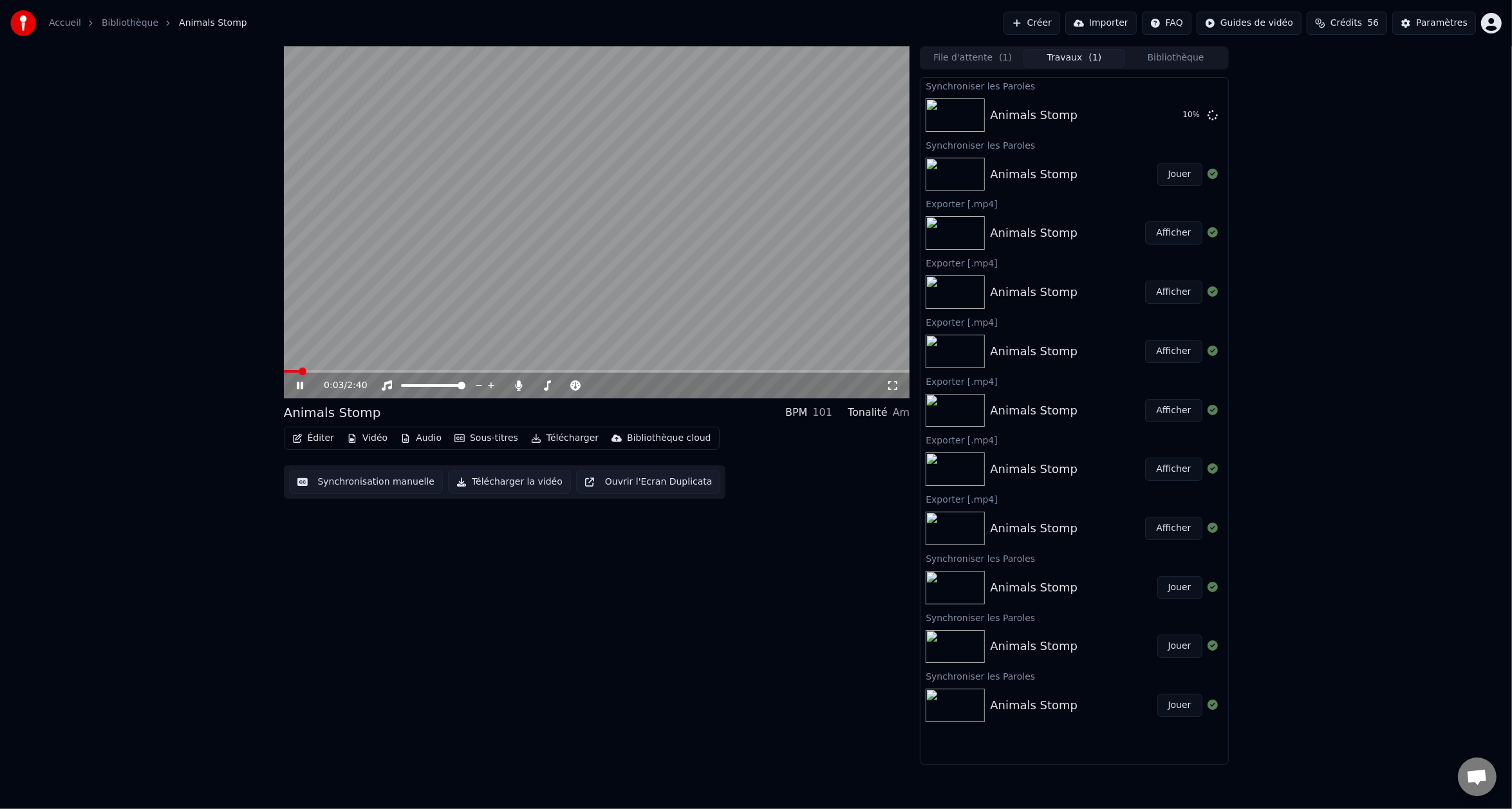
click at [334, 374] on div "0:03 / 2:40" at bounding box center [597, 385] width 626 height 25
click at [334, 371] on span at bounding box center [597, 372] width 626 height 3
click at [362, 371] on span at bounding box center [597, 372] width 626 height 3
click at [409, 441] on button "Audio" at bounding box center [421, 438] width 52 height 18
click at [316, 548] on div "0:30 / 2:40 Animals Stomp BPM 101 Tonalité Am Éditer Vidéo Audio Sous-titres Té…" at bounding box center [597, 405] width 626 height 718
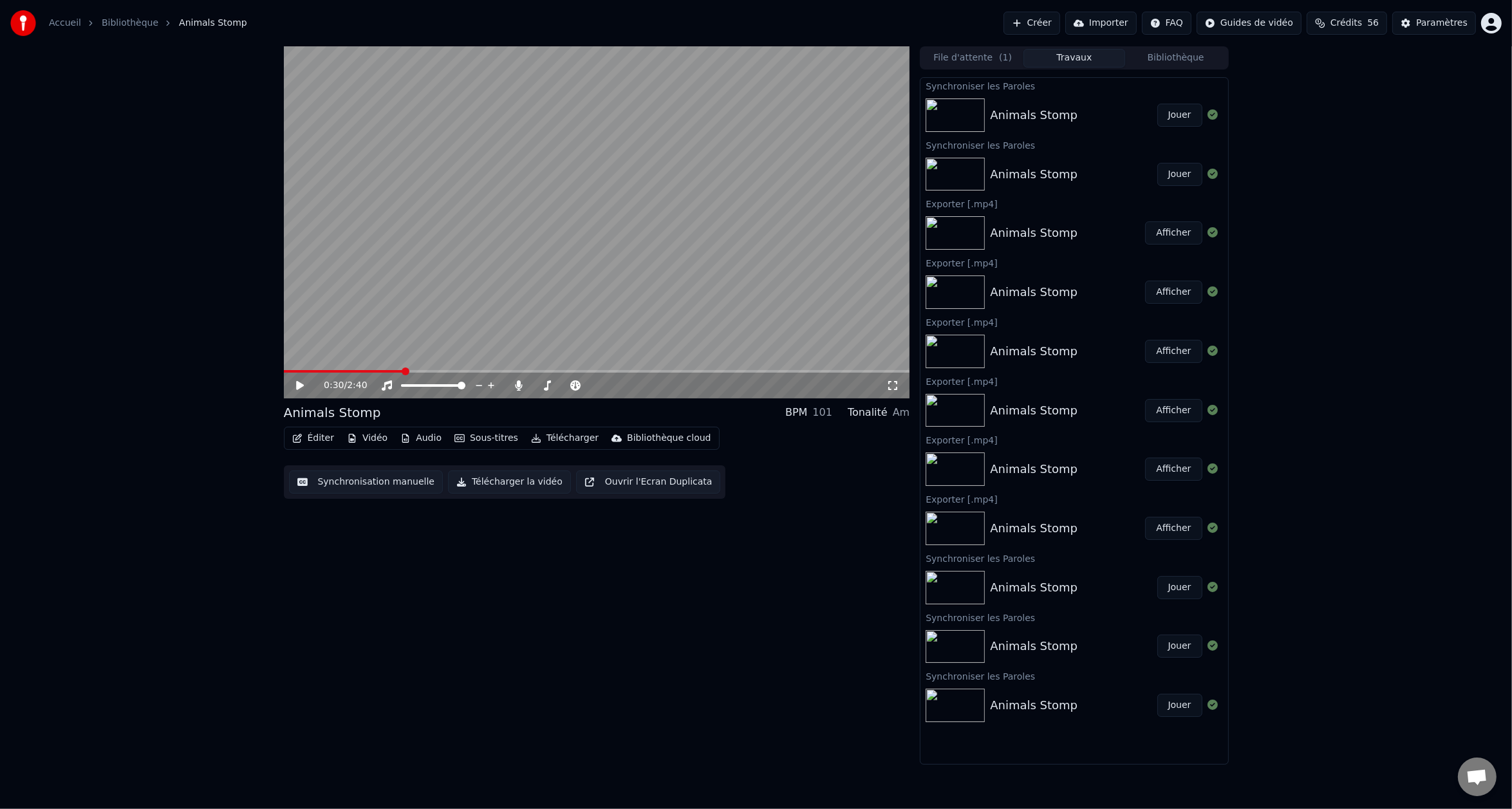
click at [475, 441] on button "Sous-titres" at bounding box center [486, 438] width 74 height 18
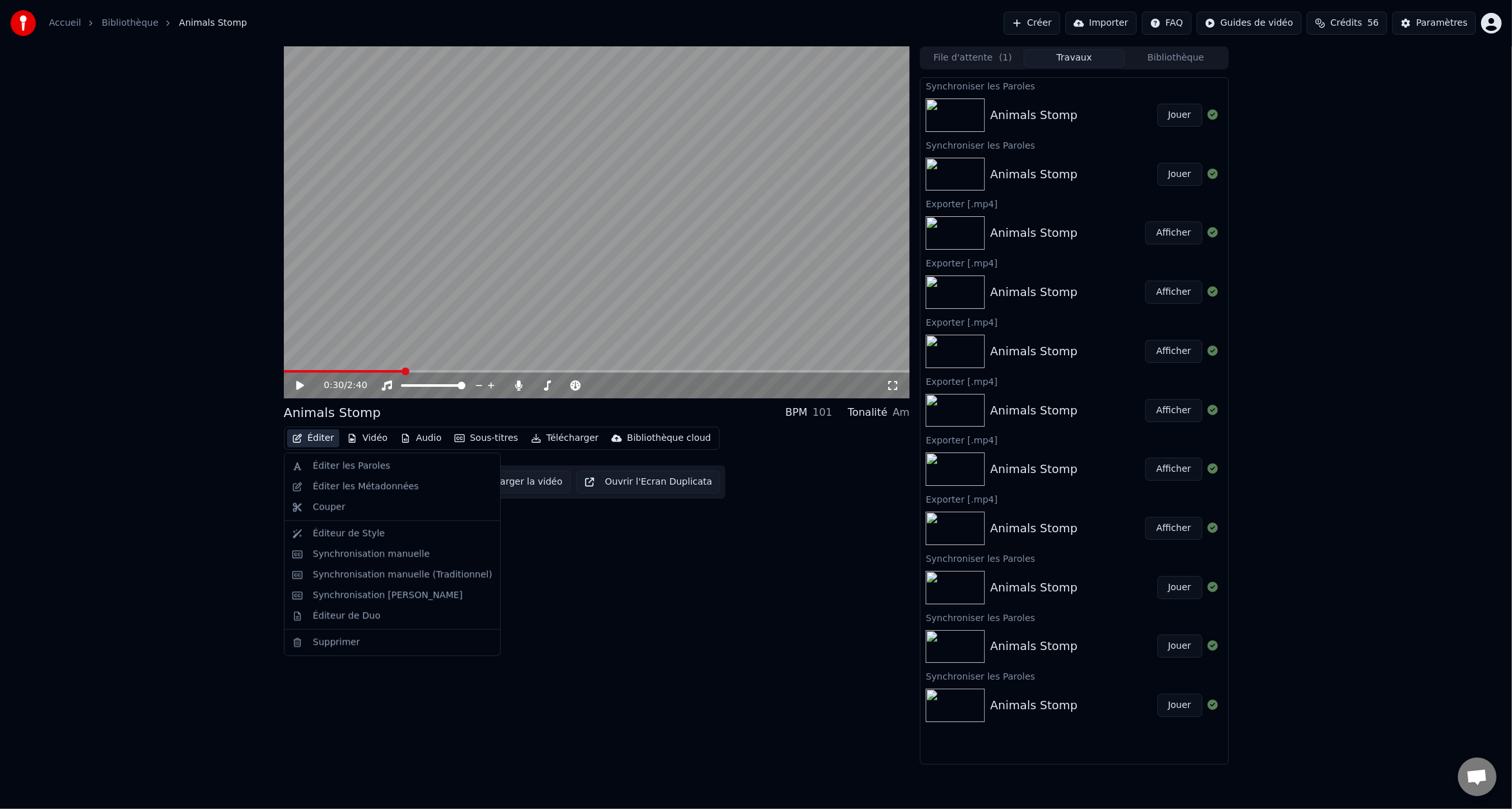
click at [324, 438] on button "Éditer" at bounding box center [314, 438] width 52 height 18
click at [325, 438] on button "Éditer" at bounding box center [314, 438] width 52 height 18
click at [352, 601] on div "Synchronisation [PERSON_NAME]" at bounding box center [388, 595] width 150 height 13
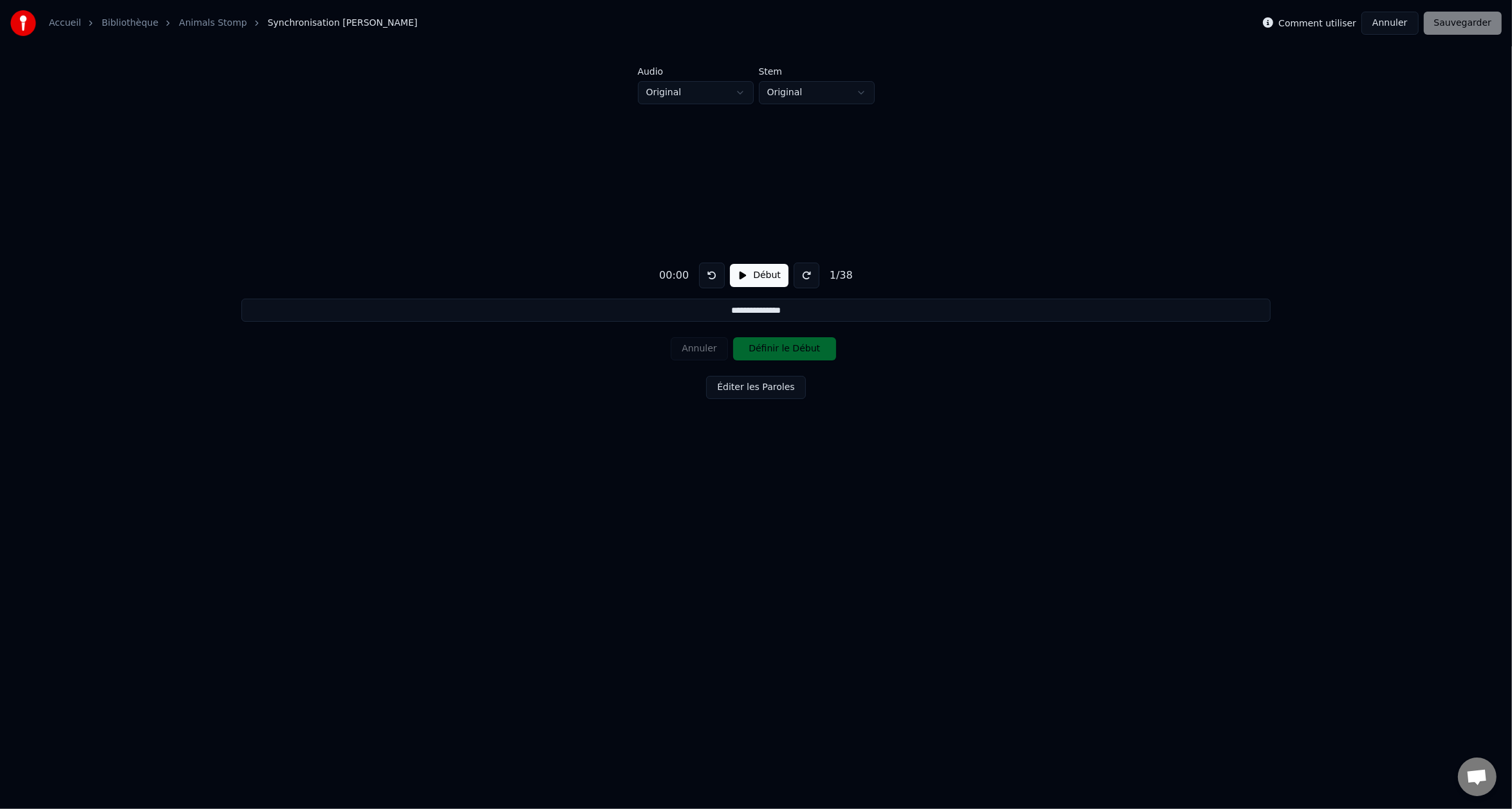
click at [733, 279] on button "Début" at bounding box center [759, 275] width 58 height 23
click at [1388, 16] on button "Annuler" at bounding box center [1389, 23] width 57 height 23
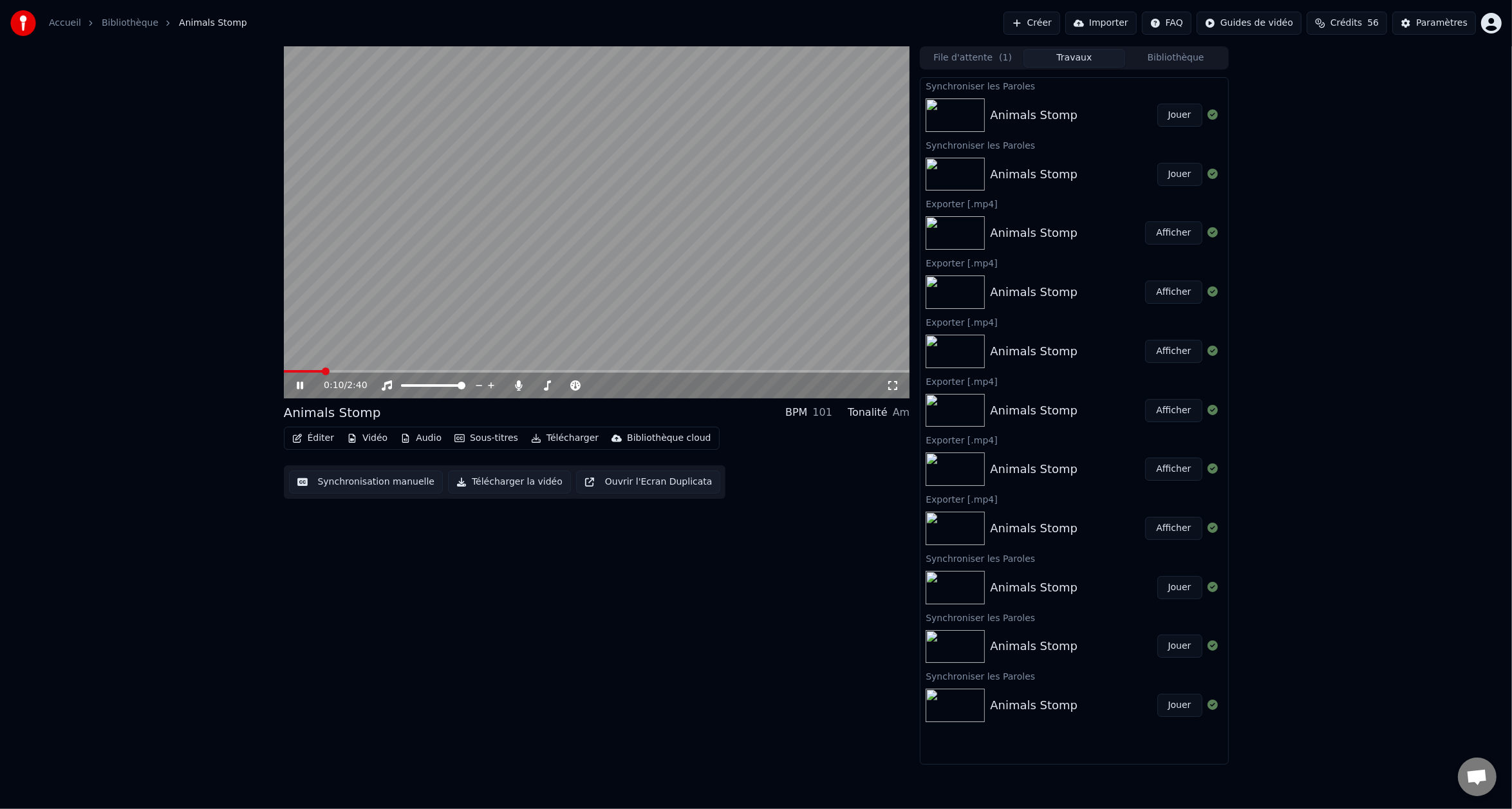
click at [322, 371] on span at bounding box center [597, 372] width 626 height 3
click at [372, 371] on span at bounding box center [597, 372] width 626 height 3
click at [401, 372] on span at bounding box center [597, 372] width 626 height 3
click at [325, 440] on button "Éditer" at bounding box center [314, 438] width 52 height 18
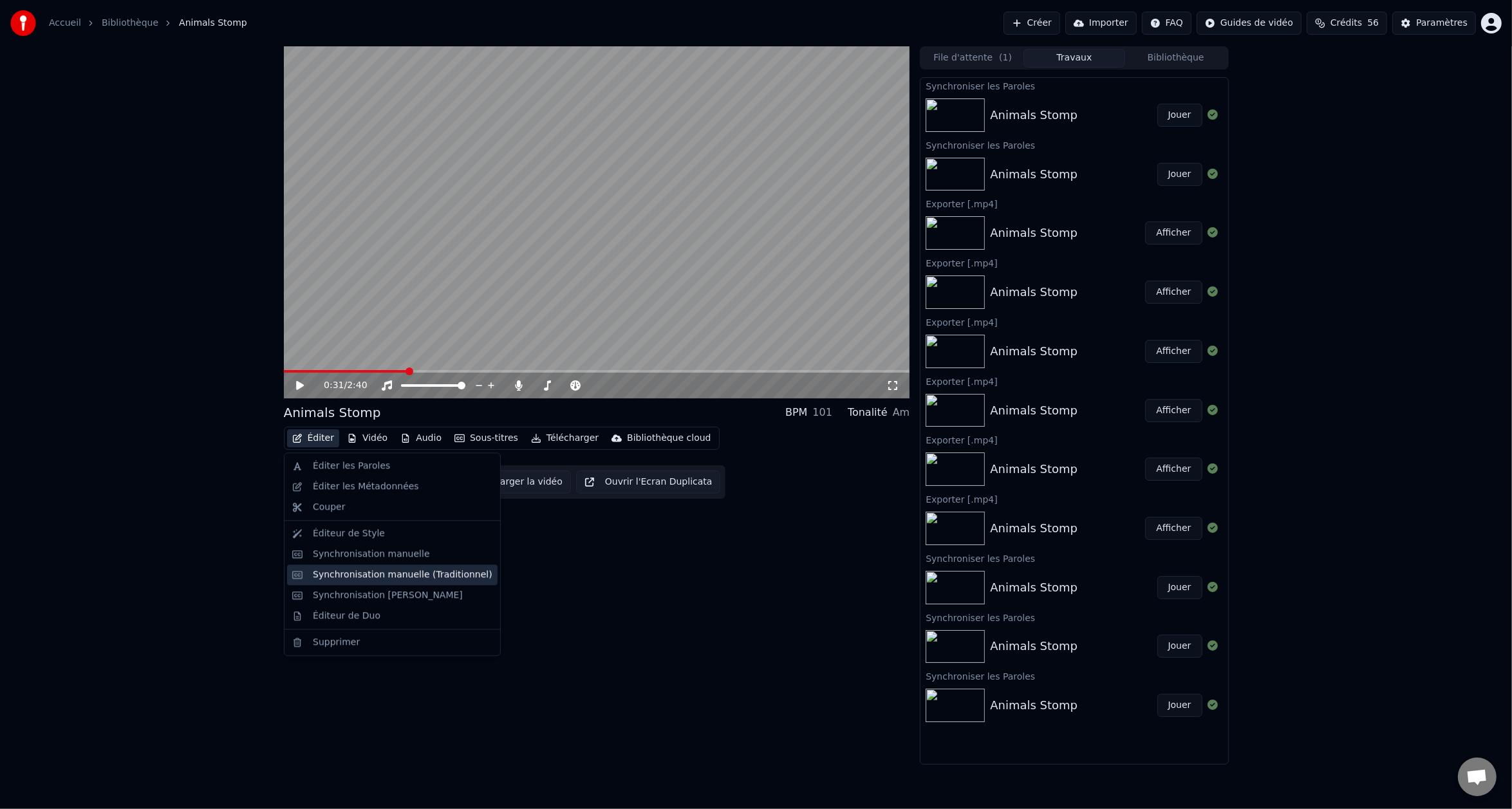
click at [354, 581] on div "Synchronisation manuelle (Traditionnel)" at bounding box center [403, 575] width 180 height 13
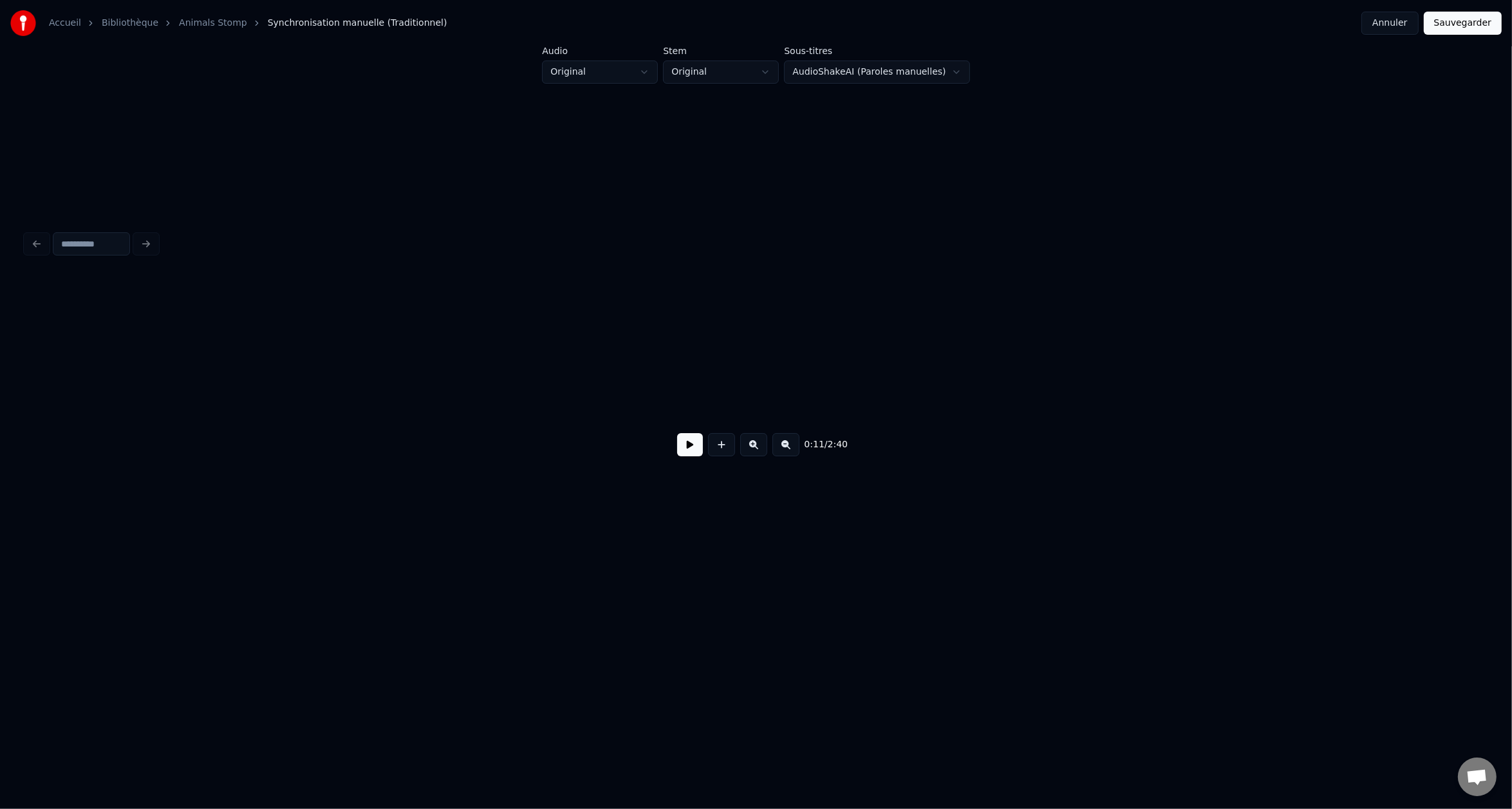
scroll to position [0, 1511]
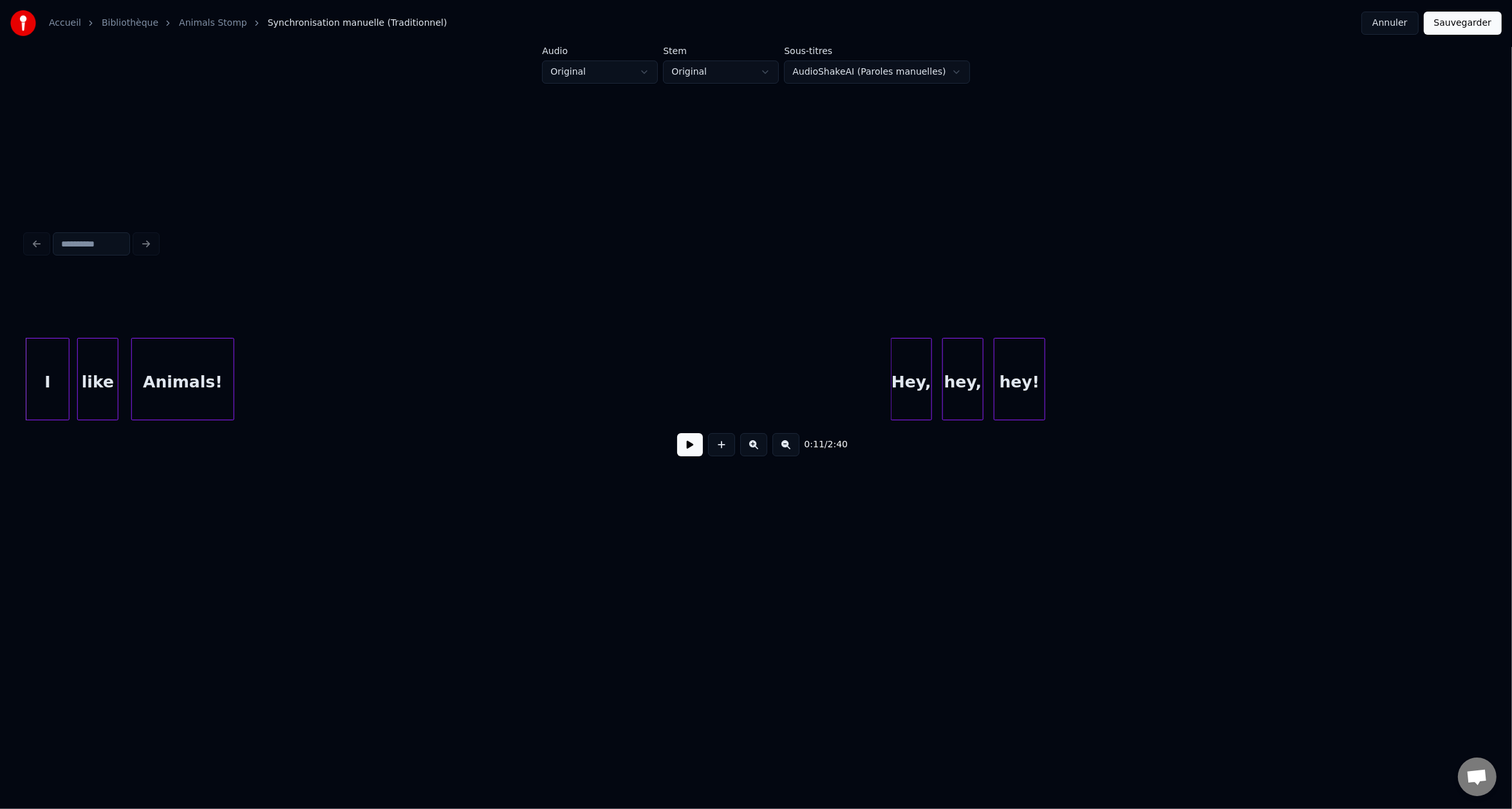
click at [691, 450] on button at bounding box center [690, 445] width 25 height 23
click at [782, 449] on button at bounding box center [786, 445] width 27 height 23
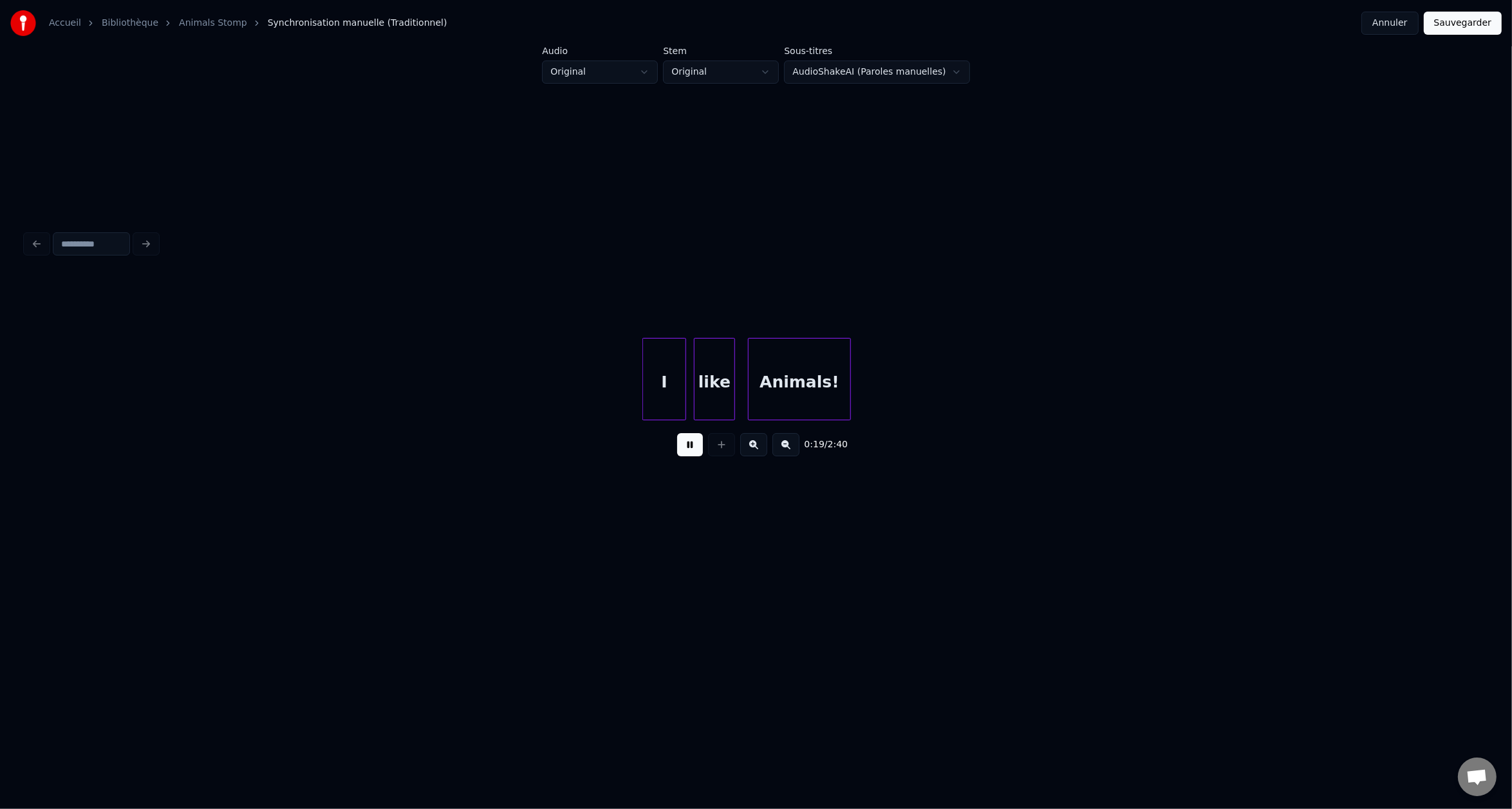
click at [782, 449] on button at bounding box center [786, 445] width 27 height 23
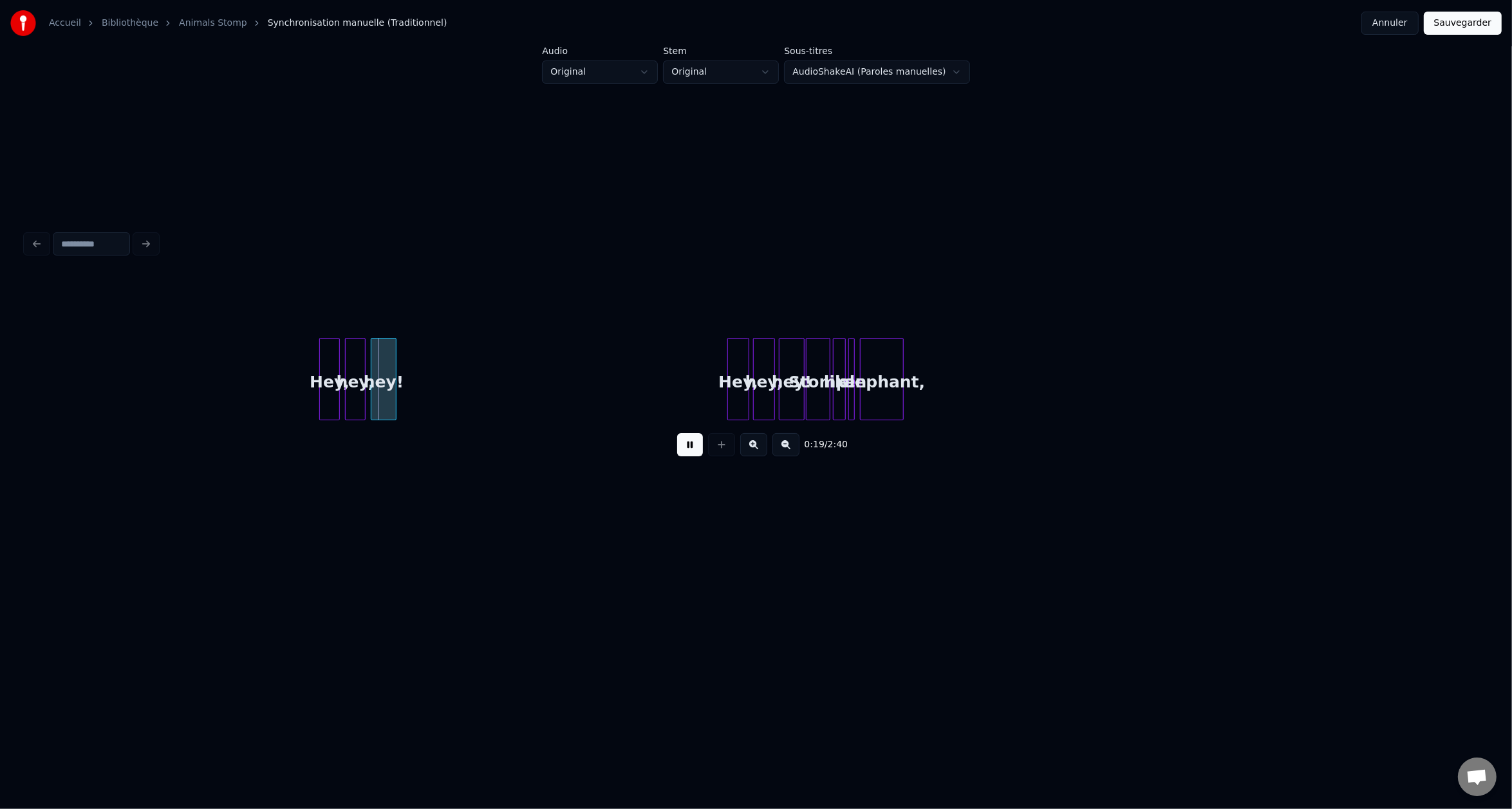
scroll to position [0, 272]
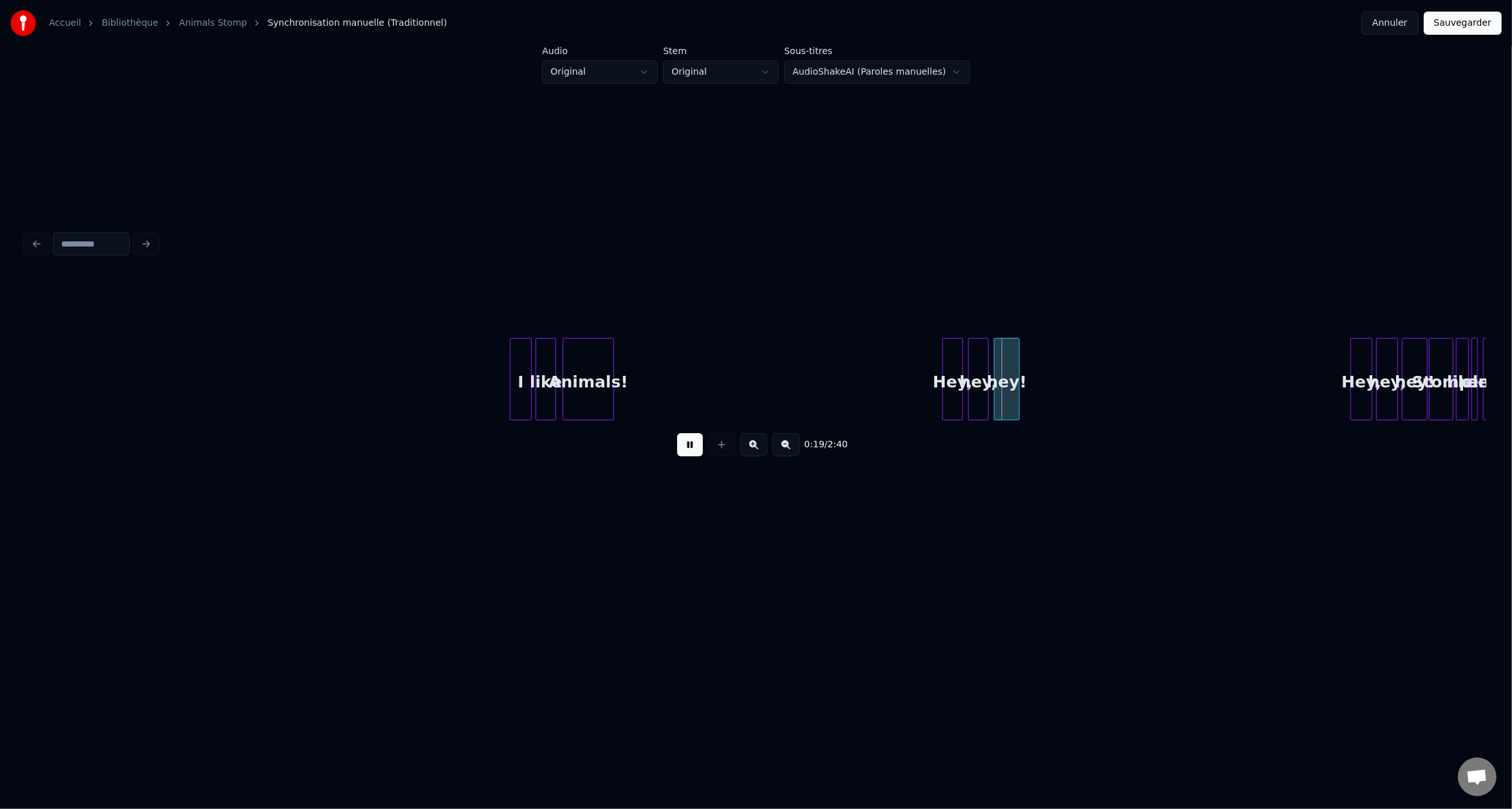
click at [782, 449] on button at bounding box center [786, 445] width 27 height 23
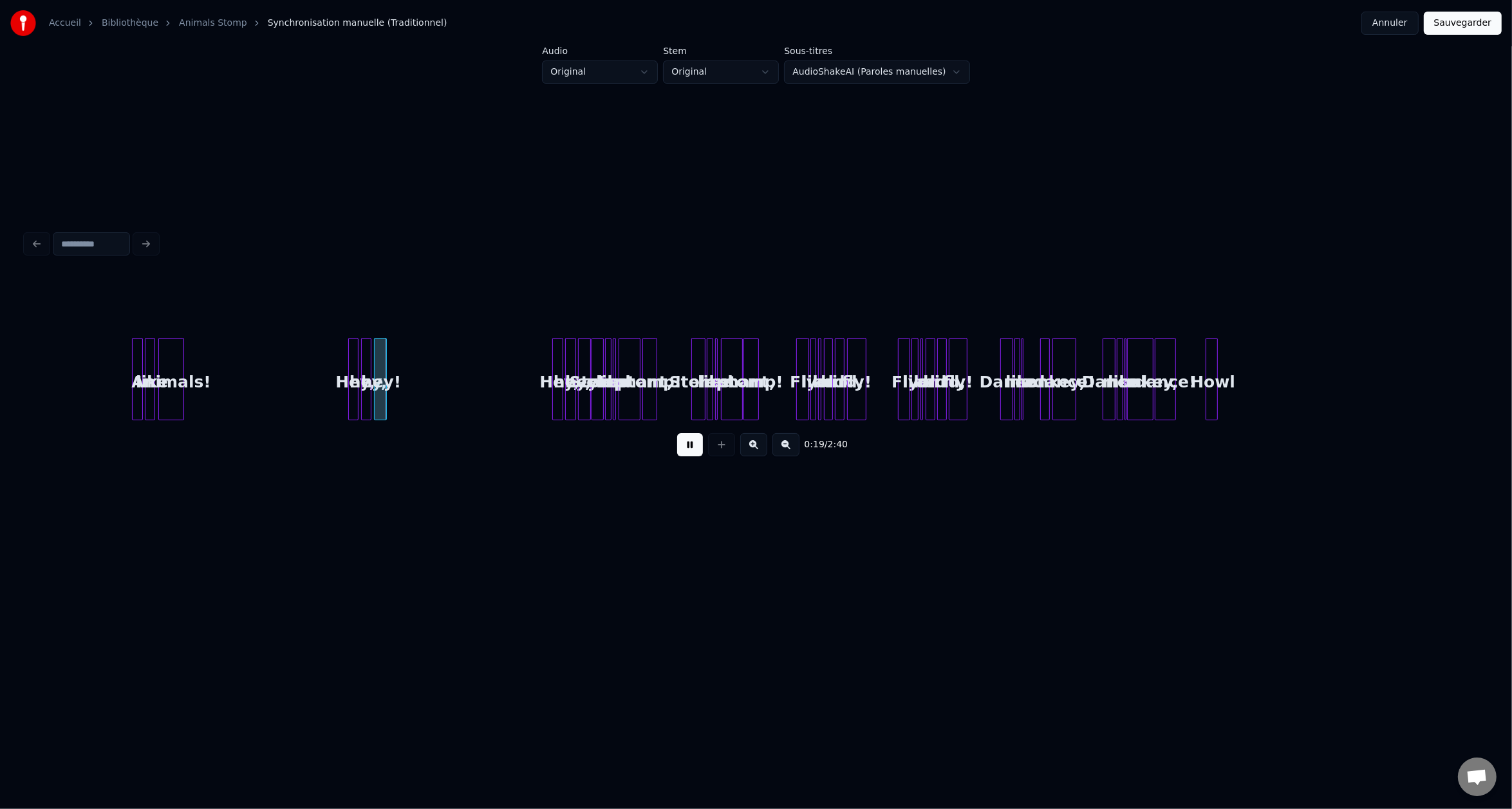
scroll to position [0, 0]
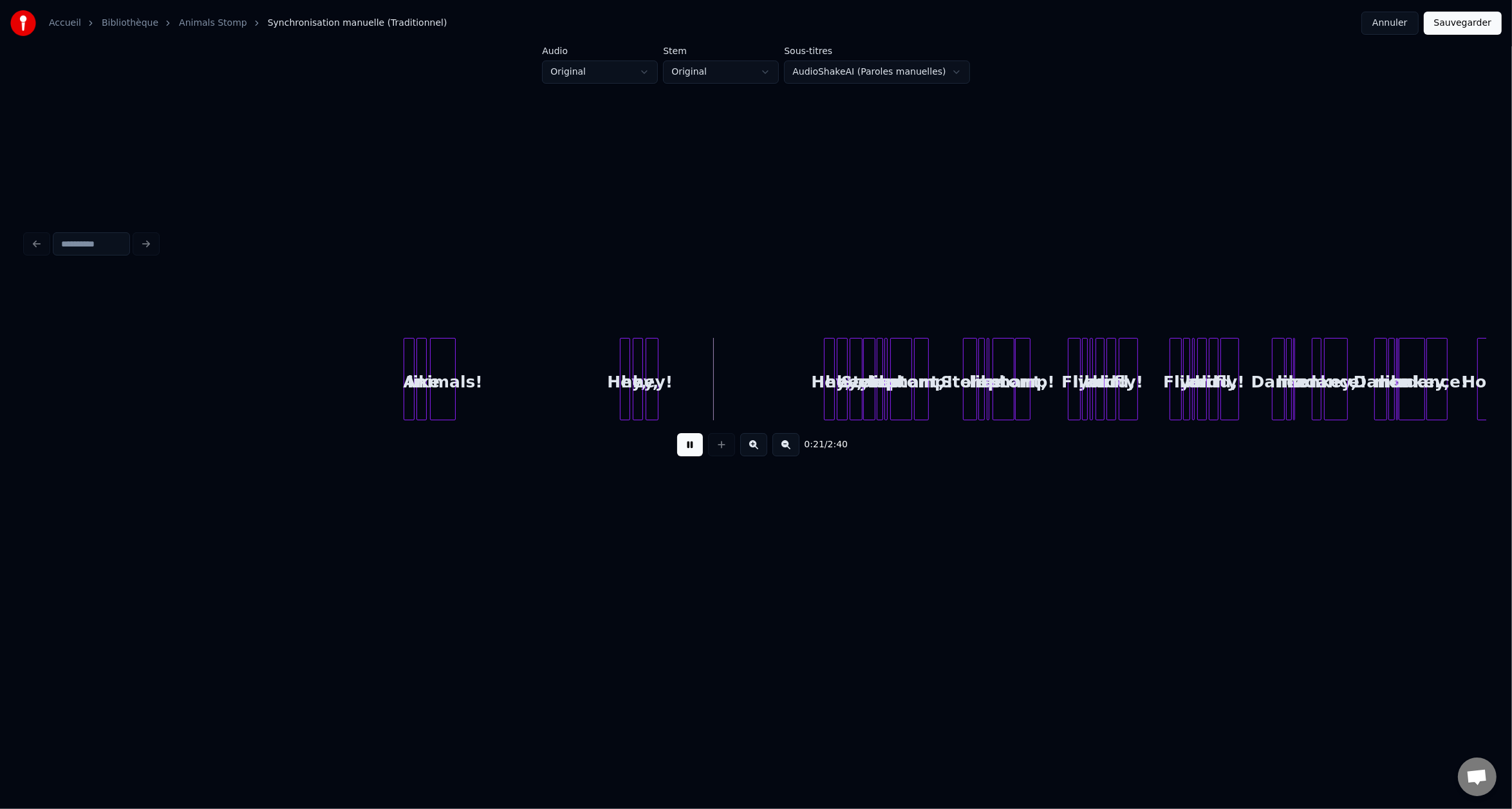
click at [754, 447] on button at bounding box center [754, 445] width 27 height 23
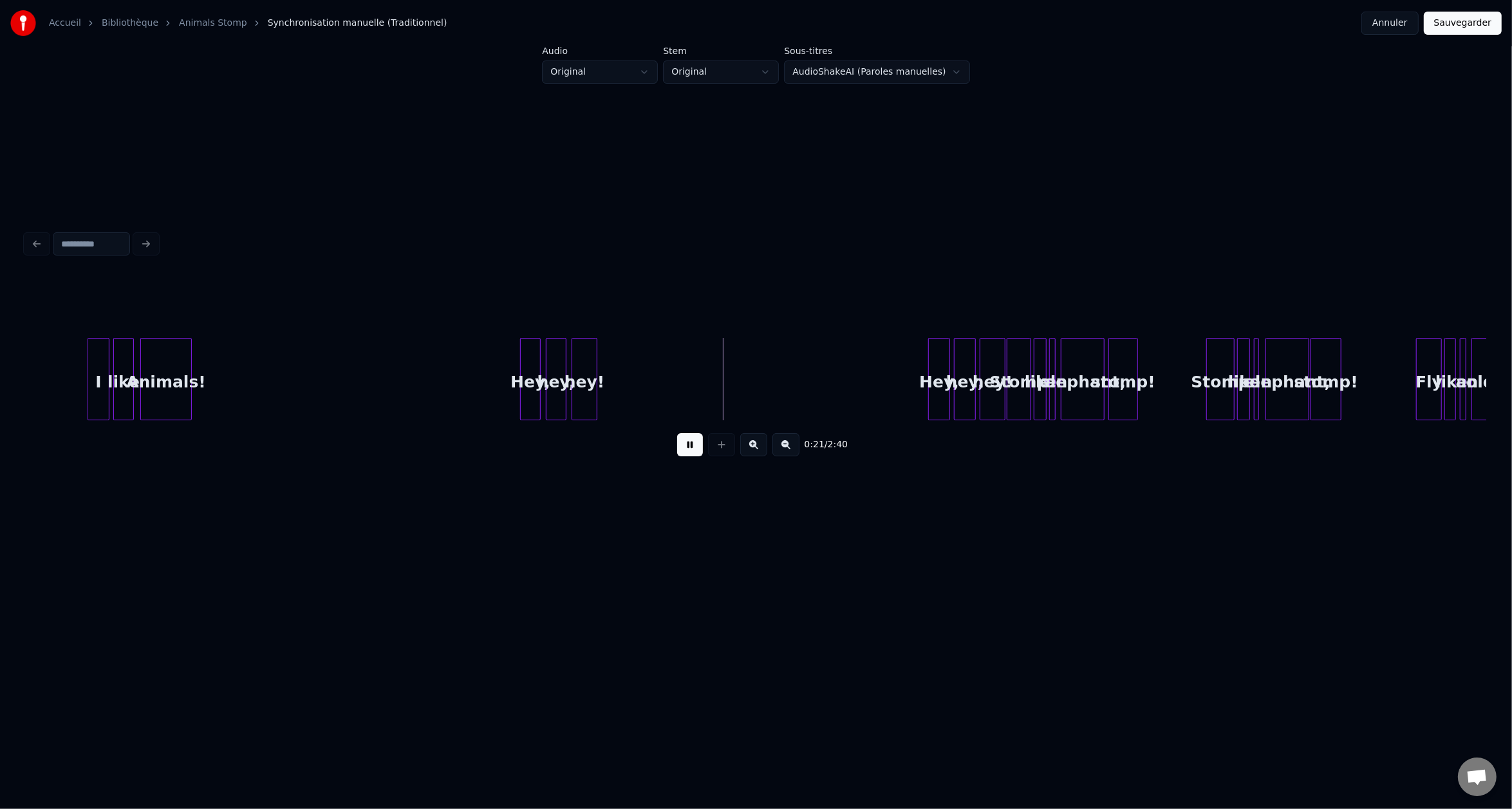
click at [754, 447] on button at bounding box center [754, 445] width 27 height 23
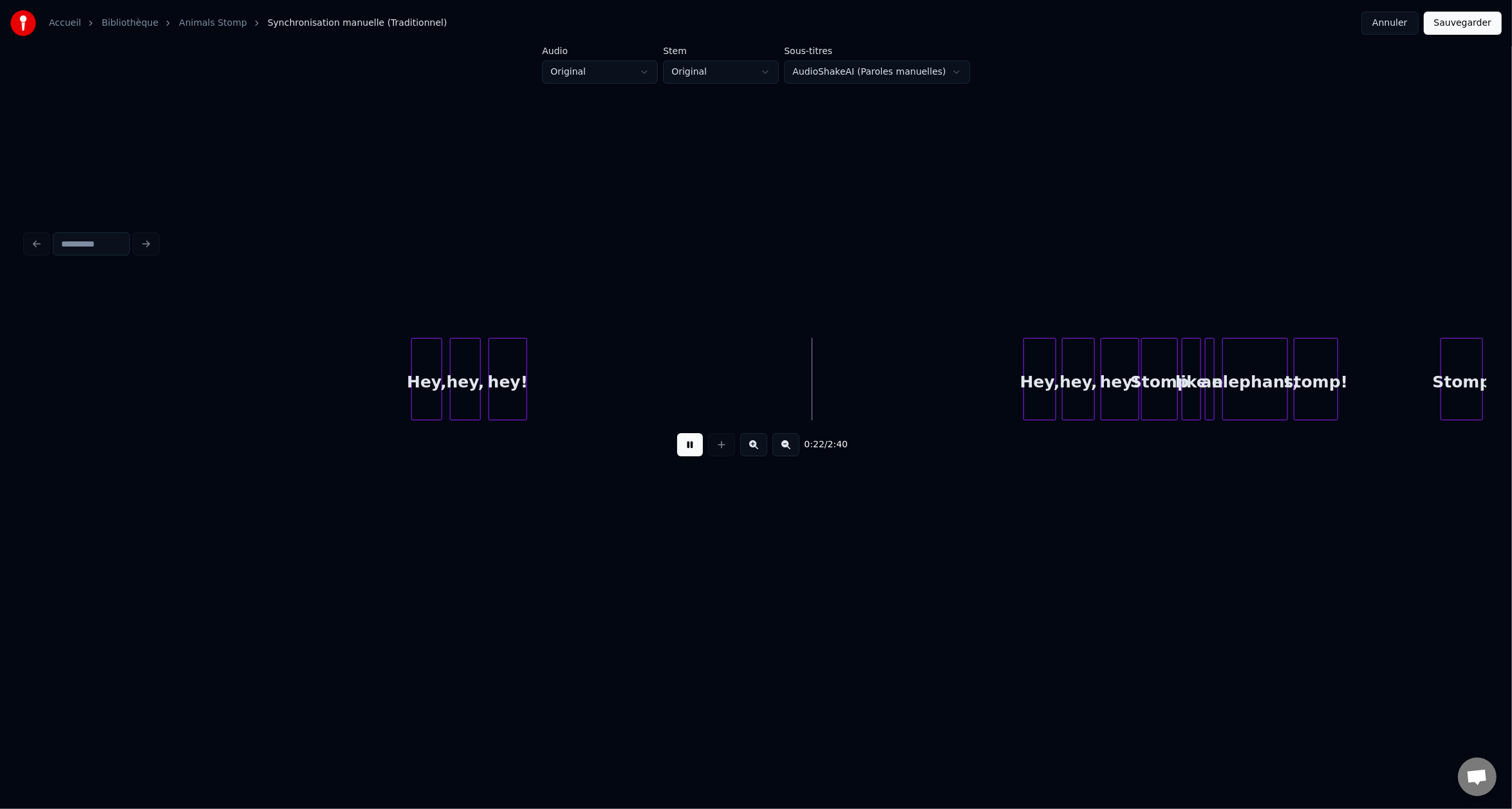
click at [754, 447] on button at bounding box center [754, 445] width 27 height 23
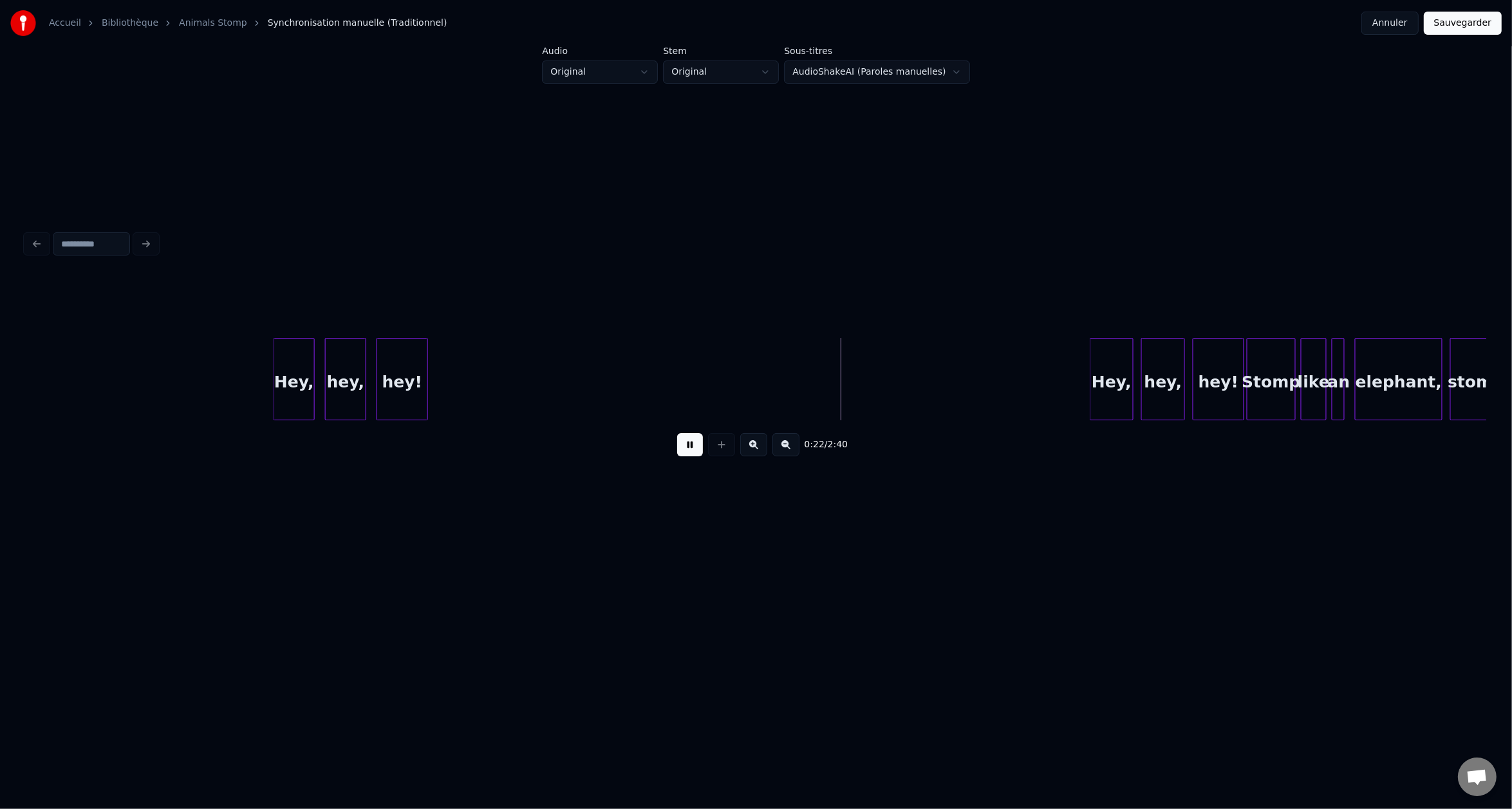
click at [754, 447] on button at bounding box center [754, 445] width 27 height 23
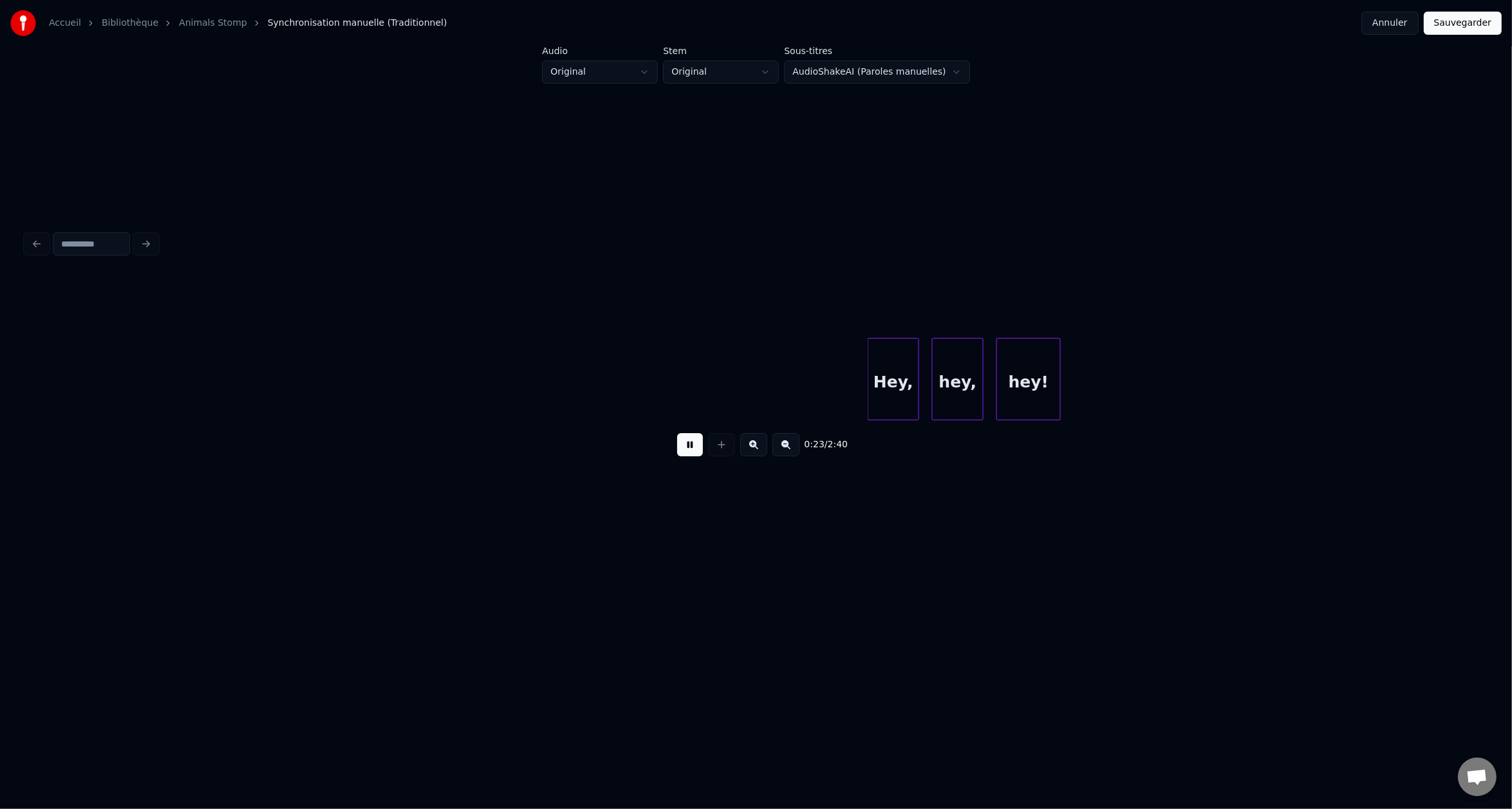
scroll to position [0, 2871]
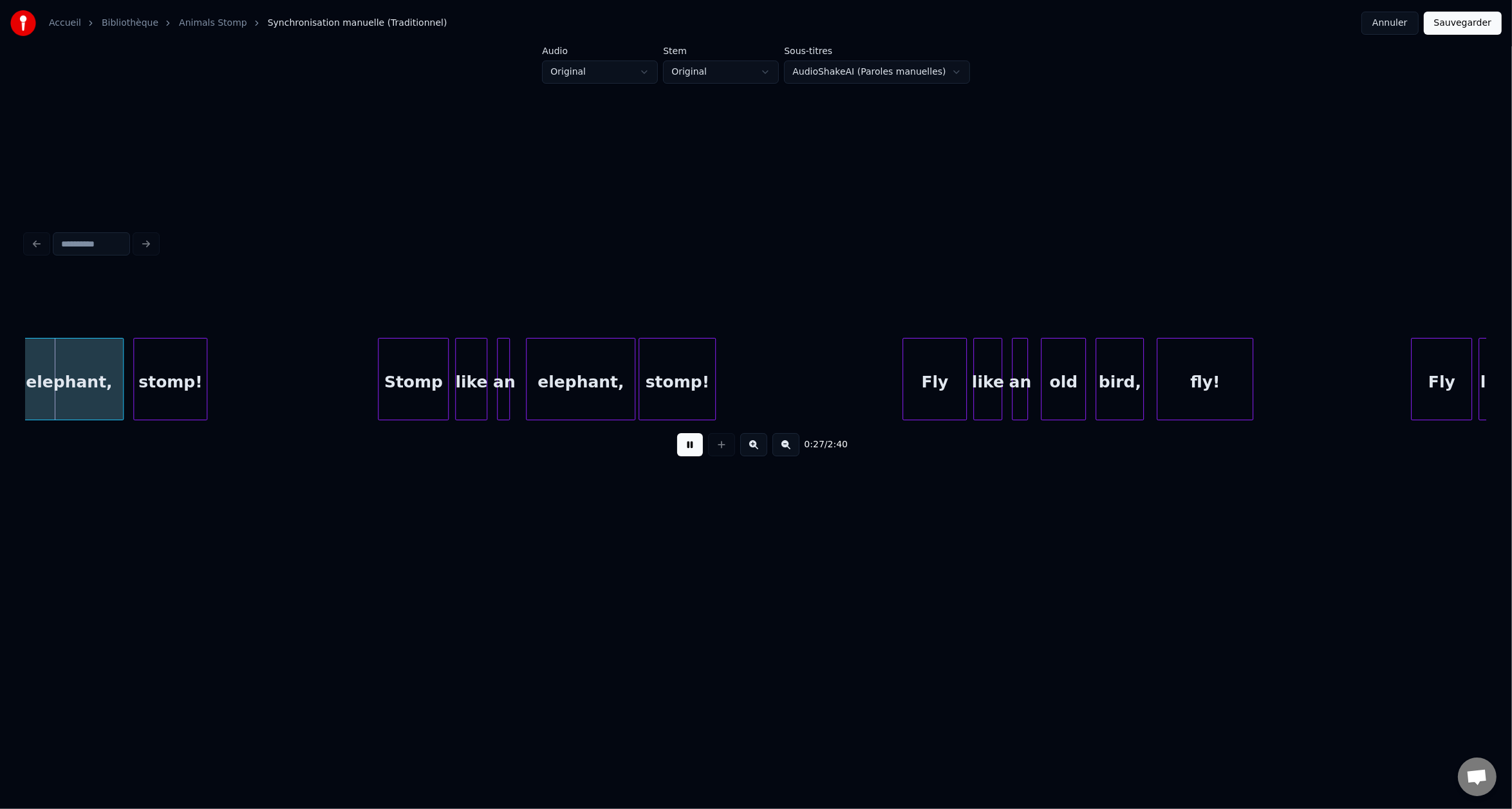
click at [740, 433] on button at bounding box center [754, 445] width 27 height 23
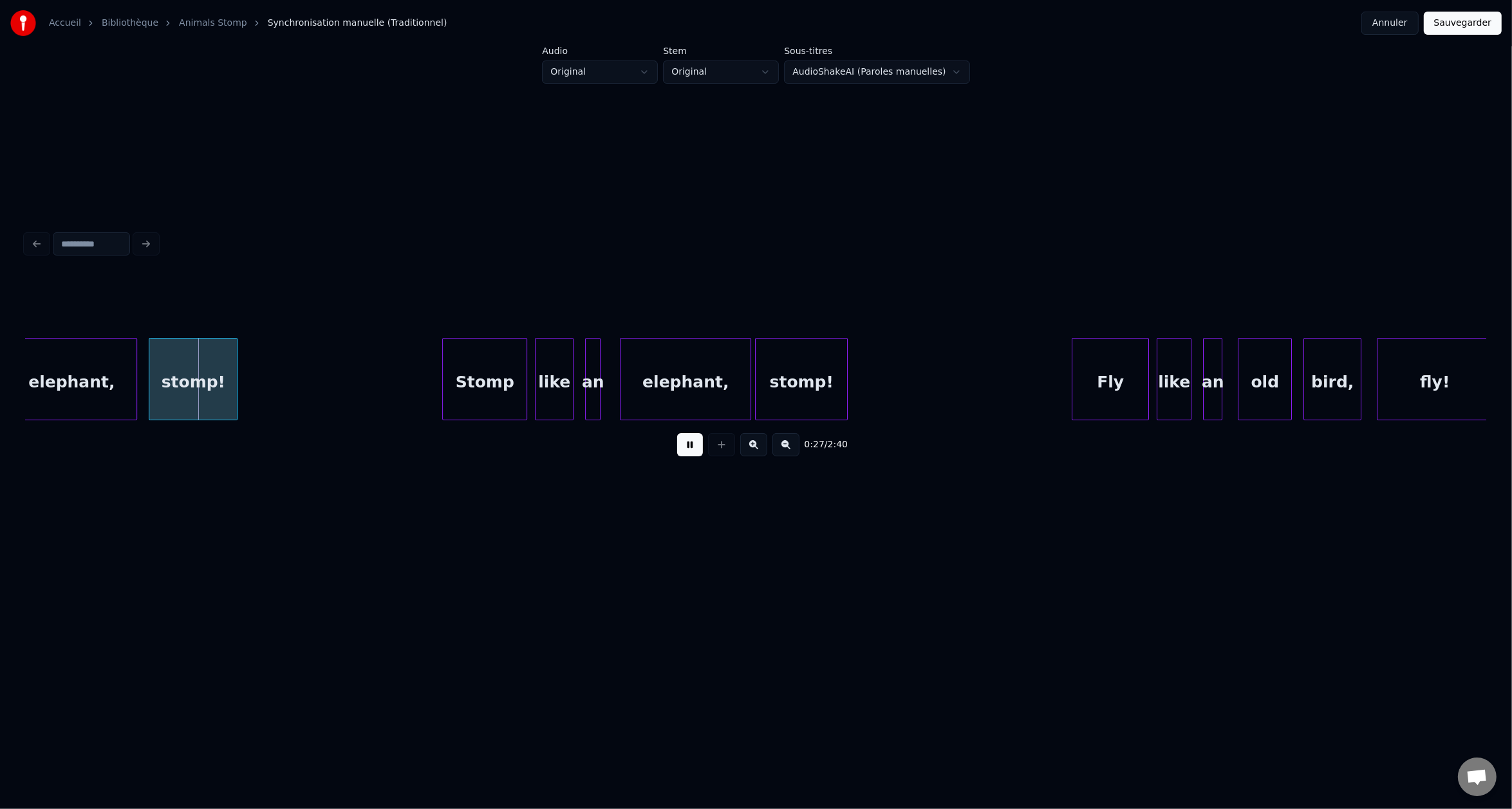
click at [740, 433] on button at bounding box center [754, 445] width 27 height 23
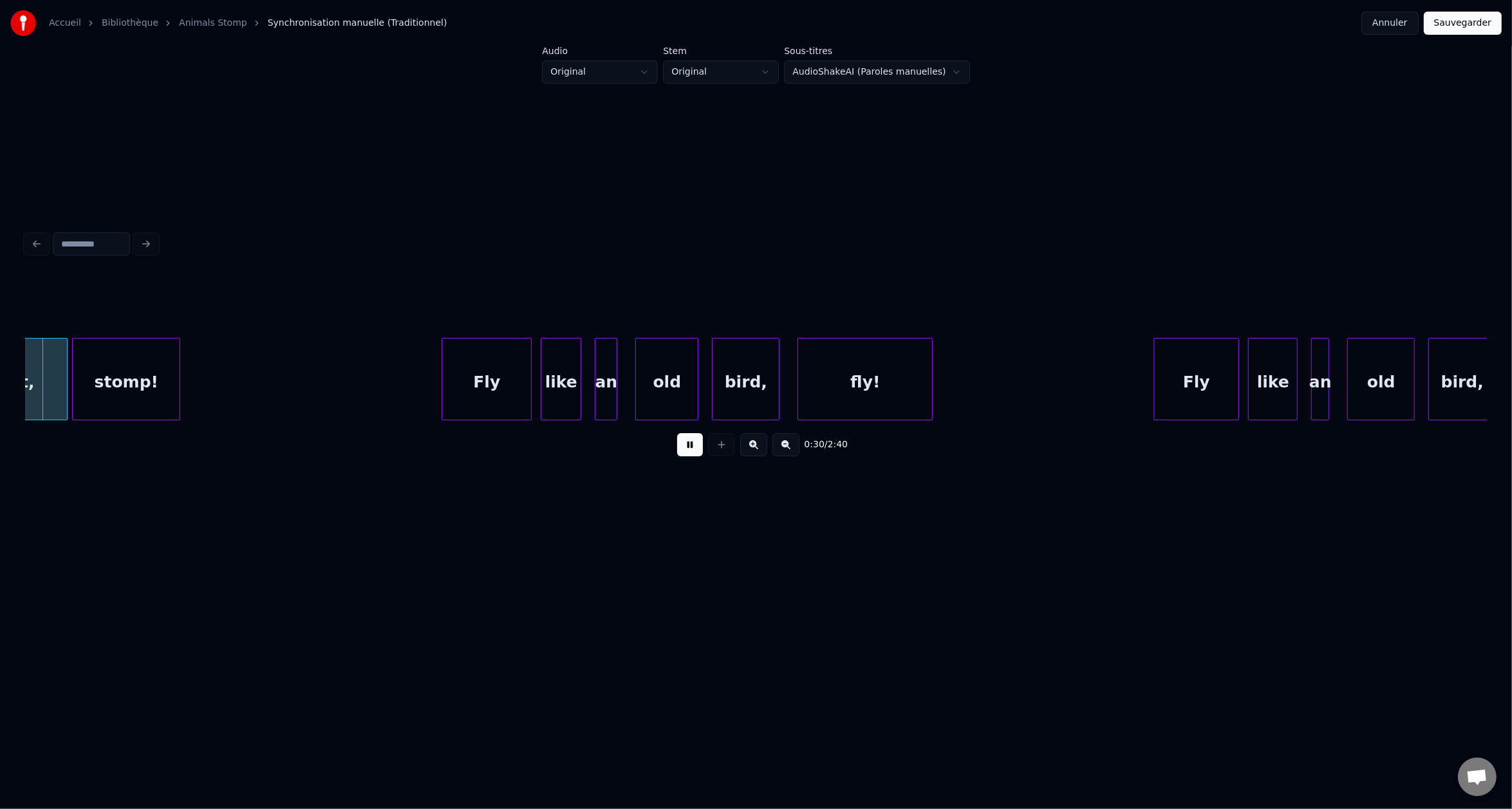
scroll to position [0, 6897]
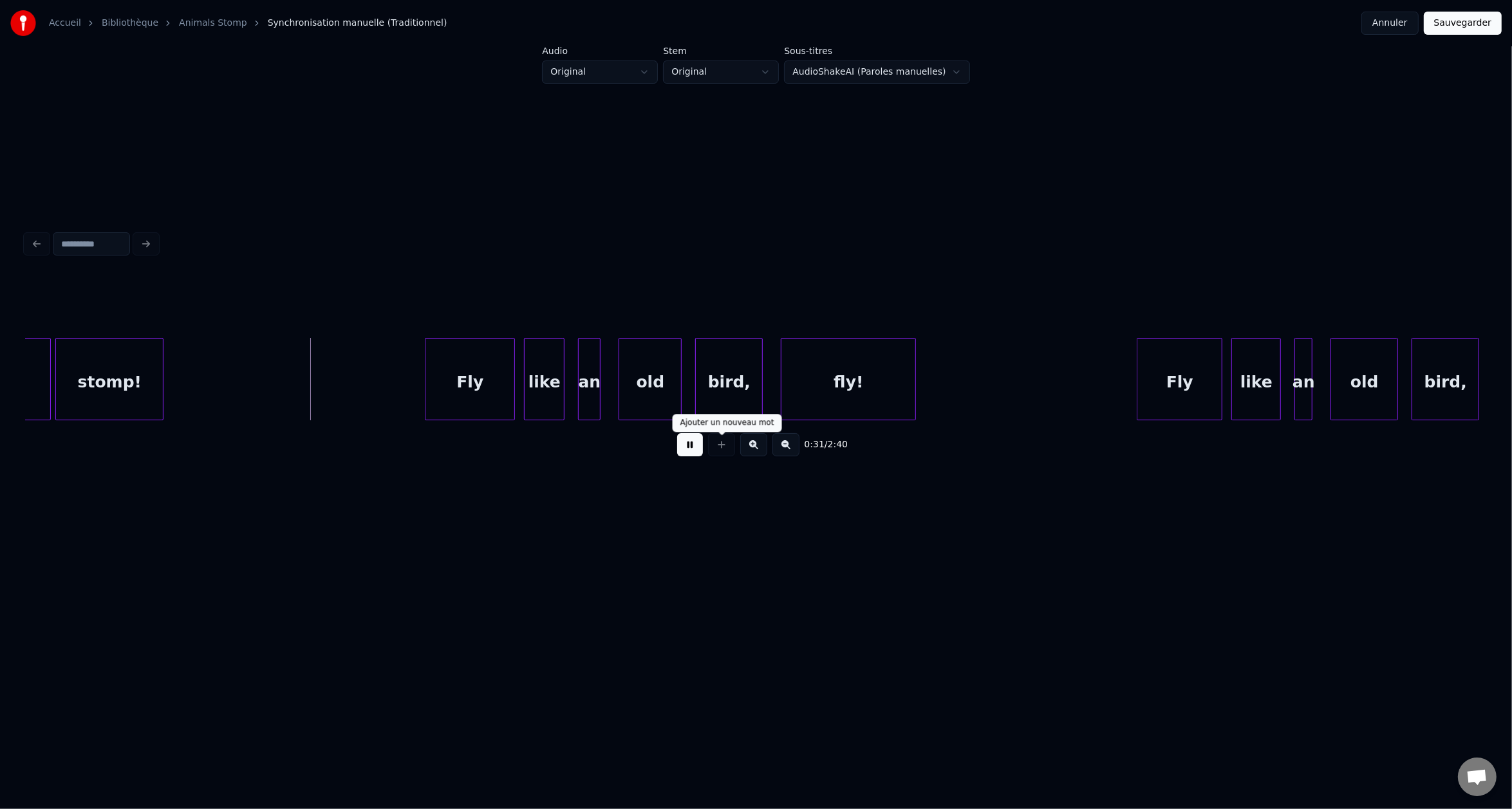
click at [697, 449] on button at bounding box center [690, 445] width 25 height 23
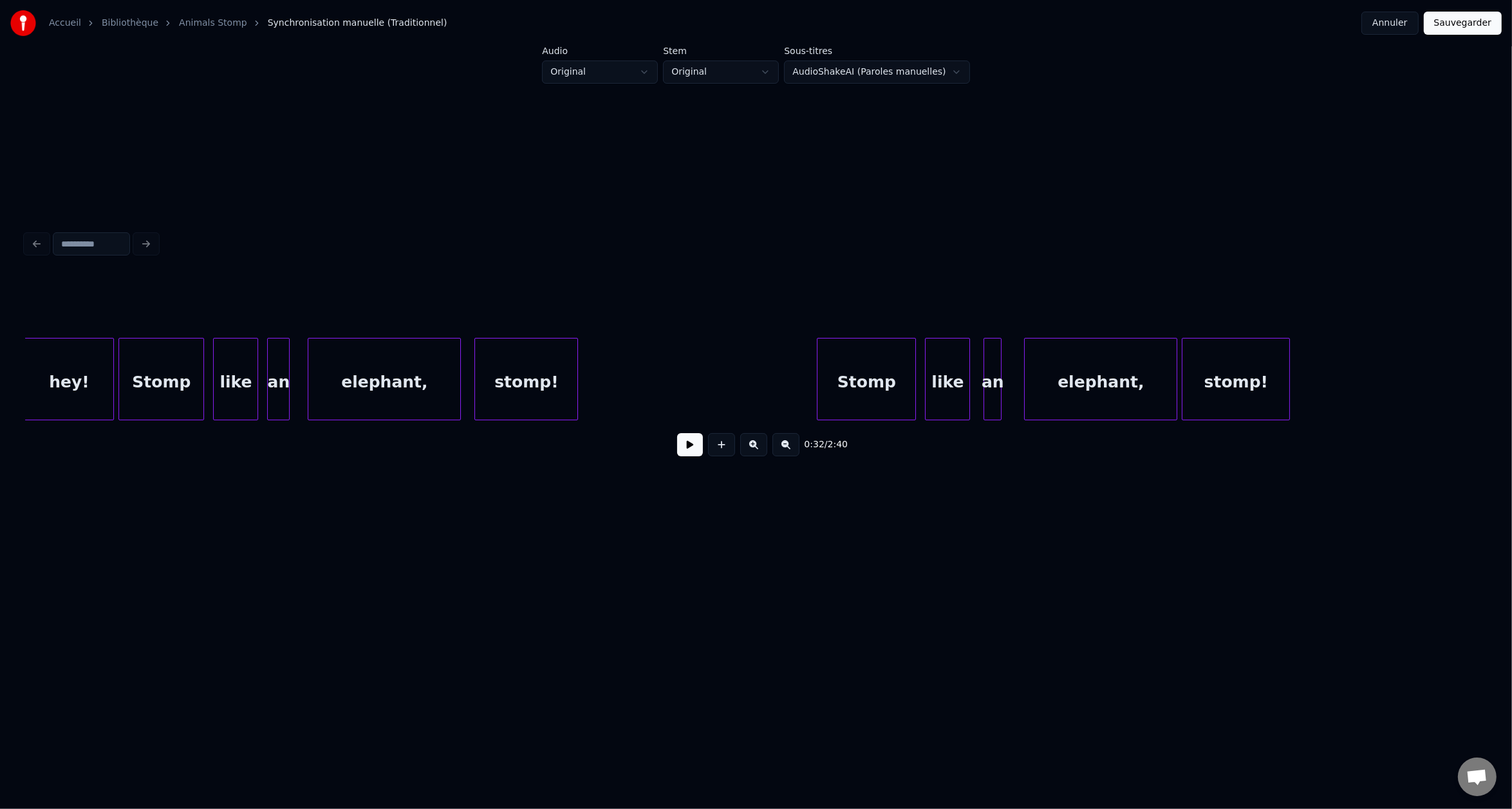
scroll to position [0, 5651]
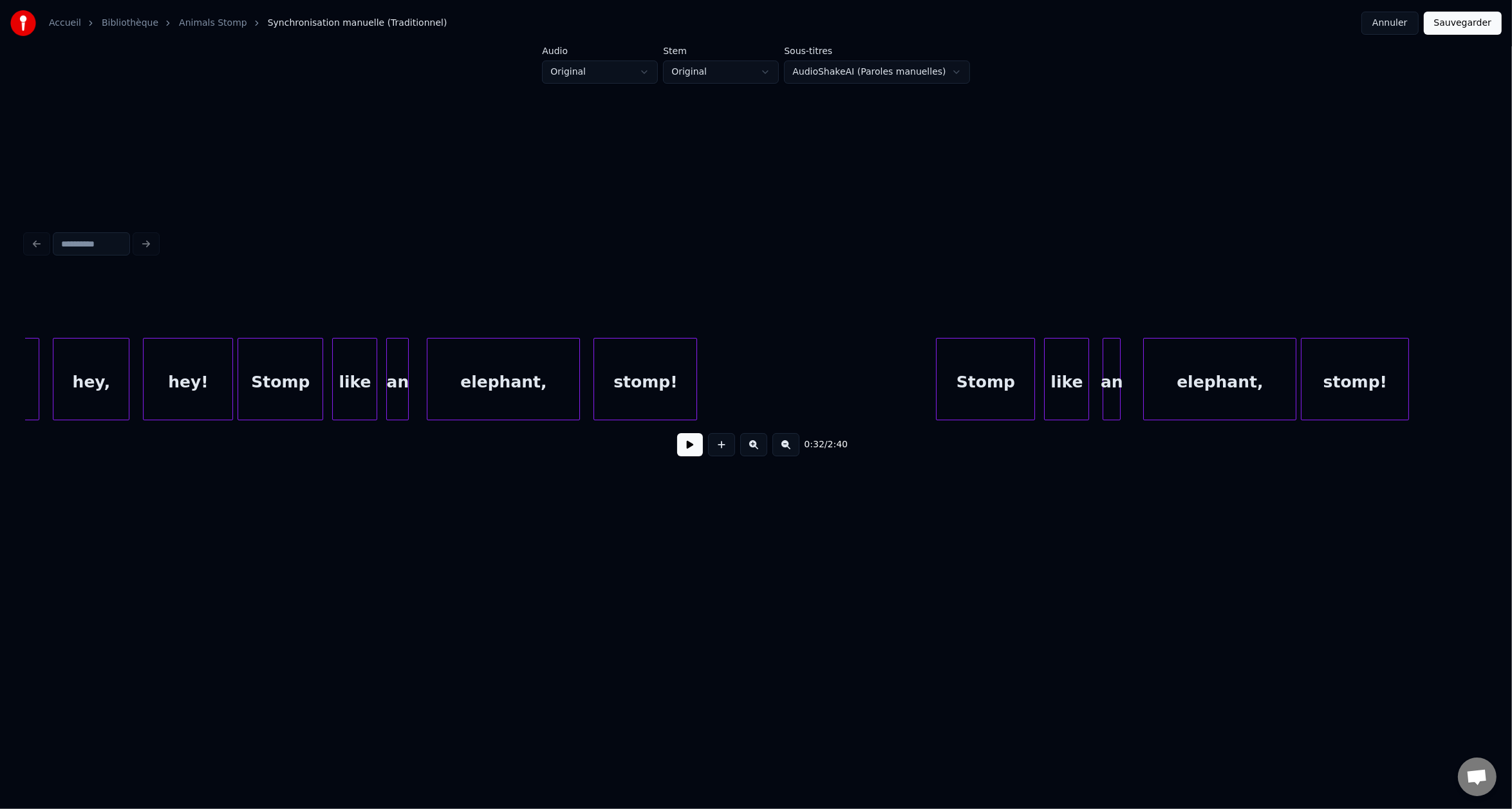
click at [443, 384] on div "elephant," at bounding box center [503, 382] width 152 height 88
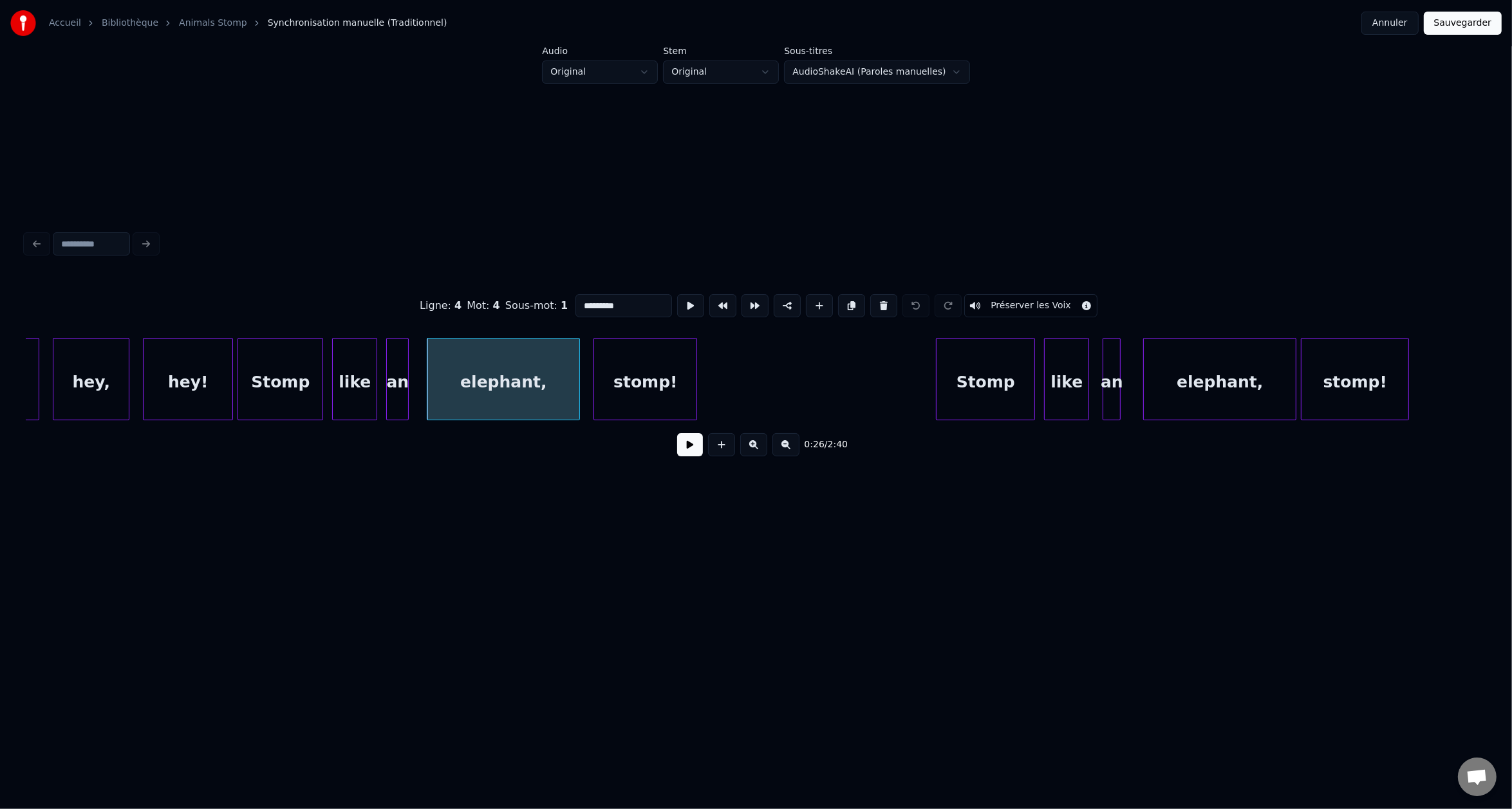
click at [360, 386] on div "like" at bounding box center [354, 382] width 44 height 88
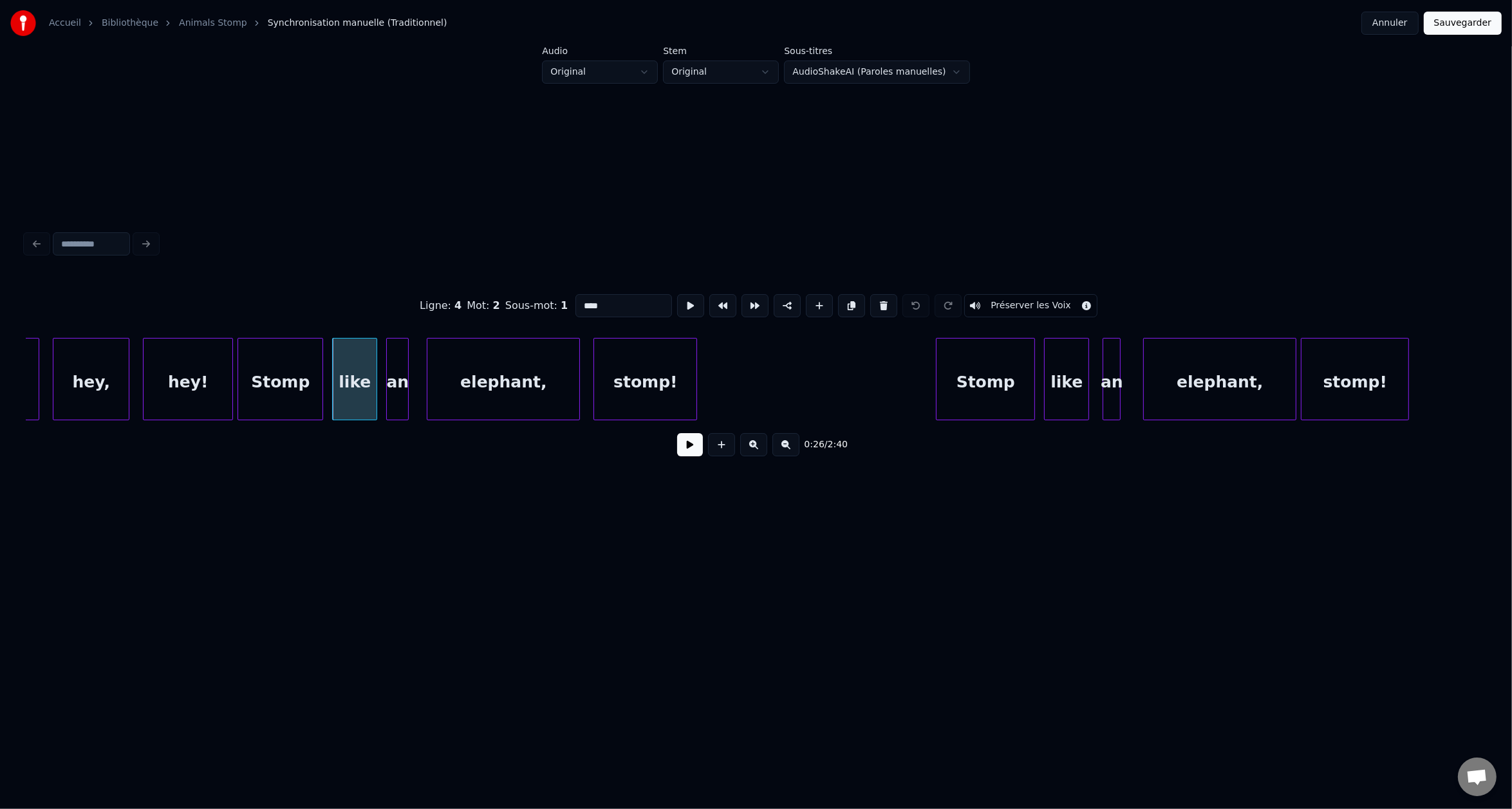
click at [393, 392] on div "an" at bounding box center [398, 382] width 21 height 88
click at [474, 380] on div "elephant," at bounding box center [503, 382] width 152 height 88
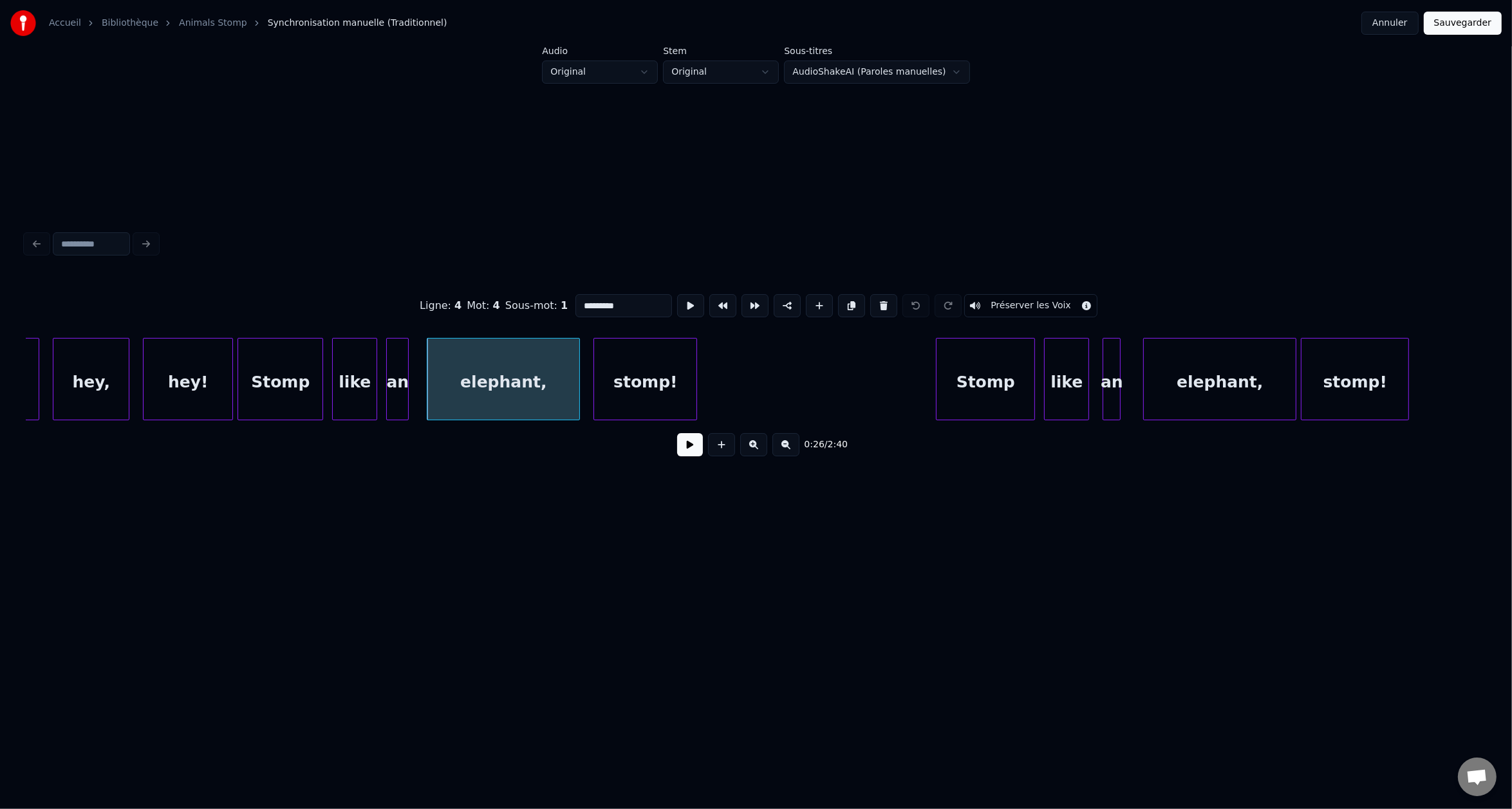
click at [624, 371] on div "stomp!" at bounding box center [645, 382] width 102 height 88
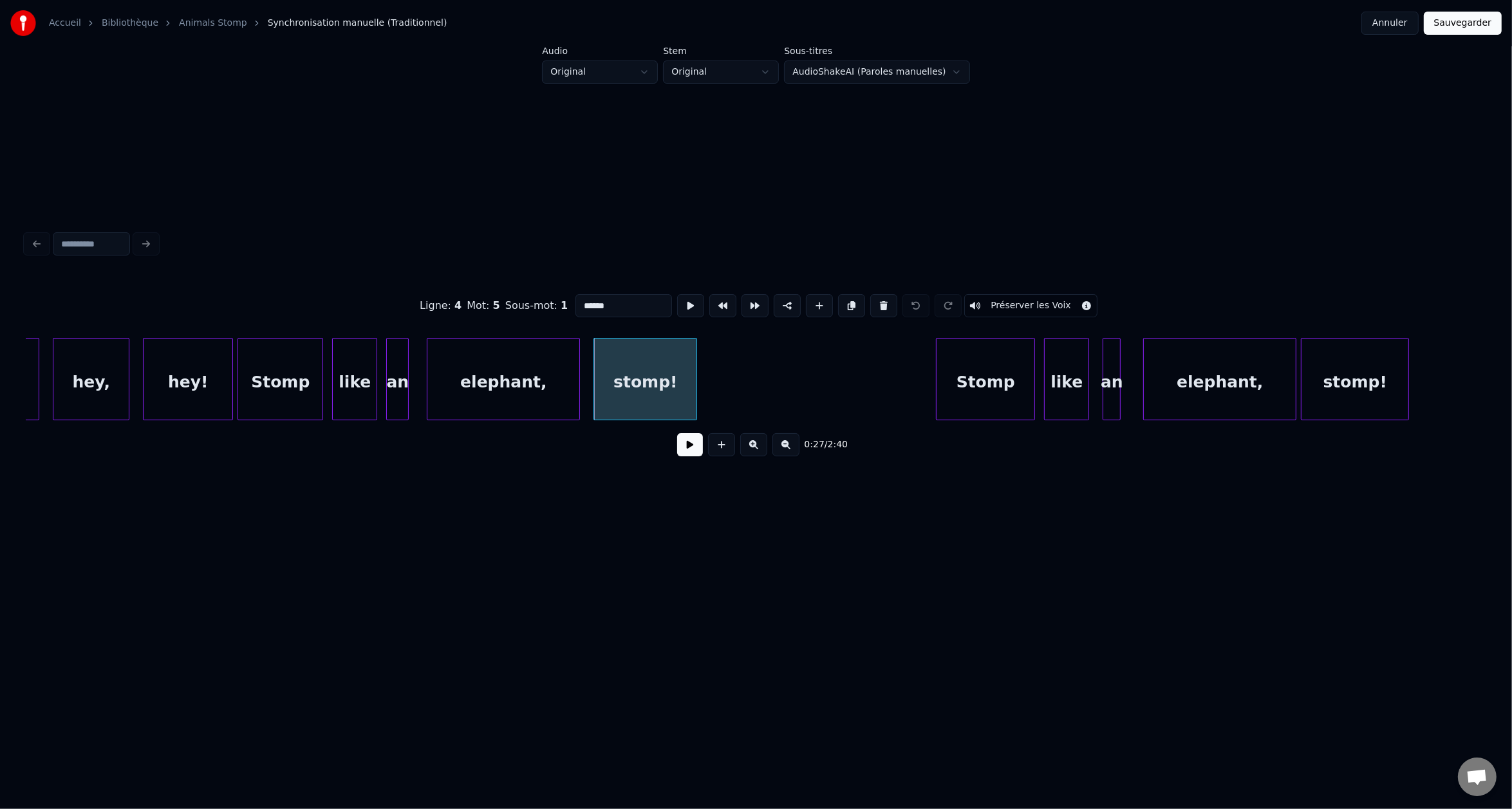
click at [963, 378] on div "Stomp" at bounding box center [985, 382] width 98 height 88
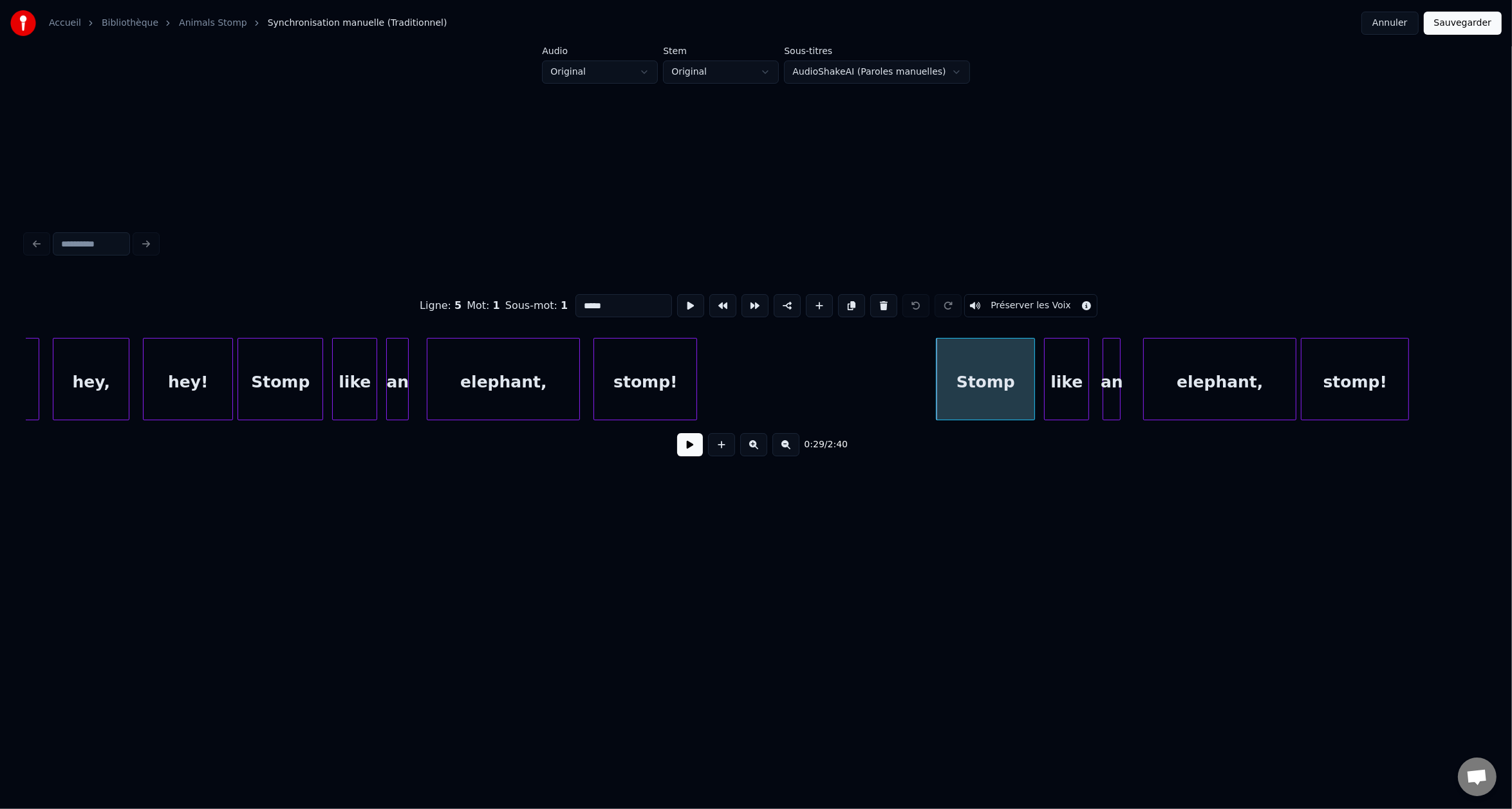
click at [514, 388] on div "elephant," at bounding box center [503, 382] width 152 height 88
type input "*********"
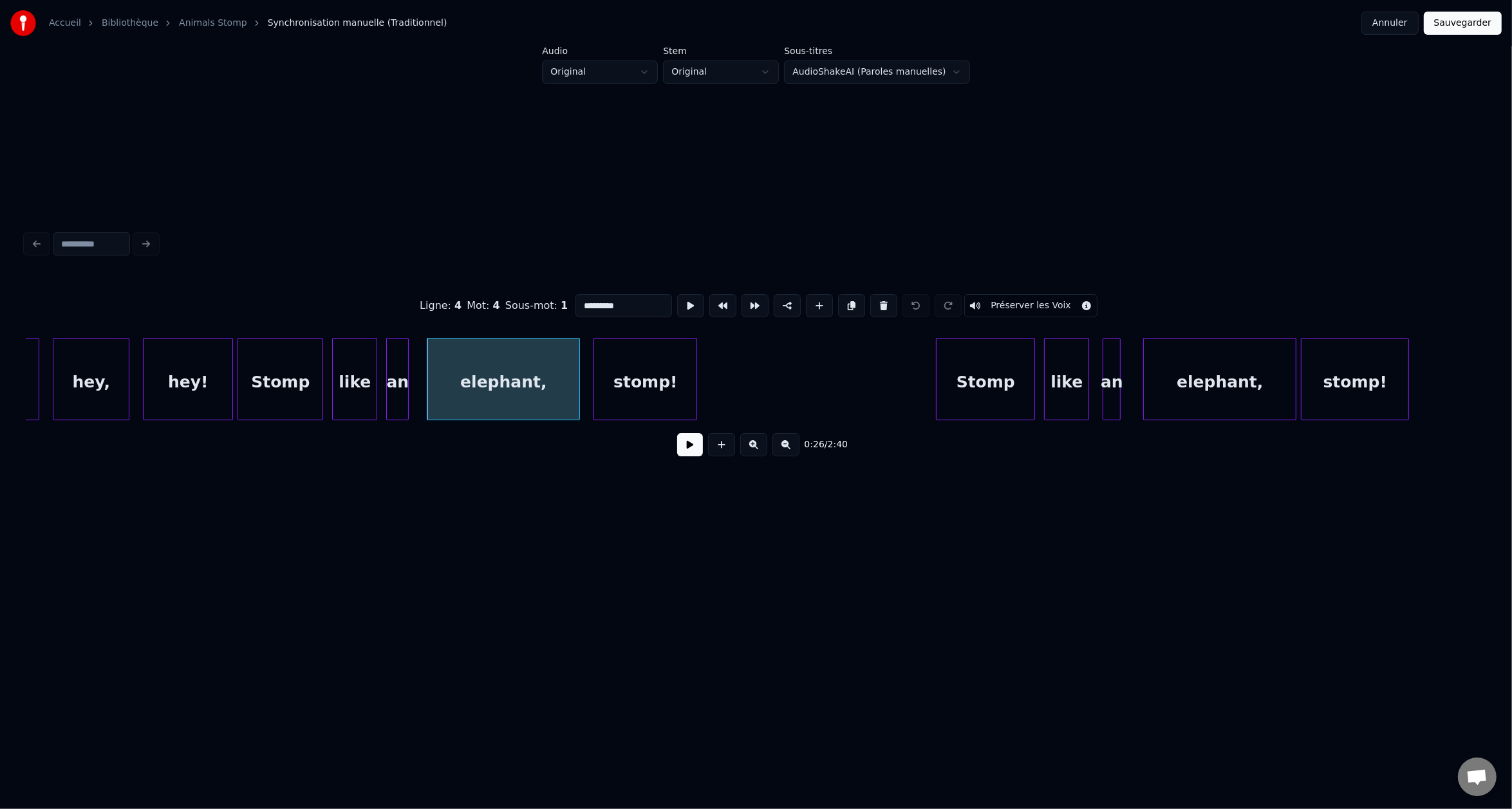
click at [973, 299] on button "Préserver les Voix" at bounding box center [1031, 305] width 133 height 23
click at [1073, 301] on button "Préserver les Voix" at bounding box center [1031, 305] width 133 height 23
click at [788, 302] on button at bounding box center [787, 305] width 27 height 23
click at [908, 305] on button at bounding box center [916, 305] width 27 height 23
type input "*********"
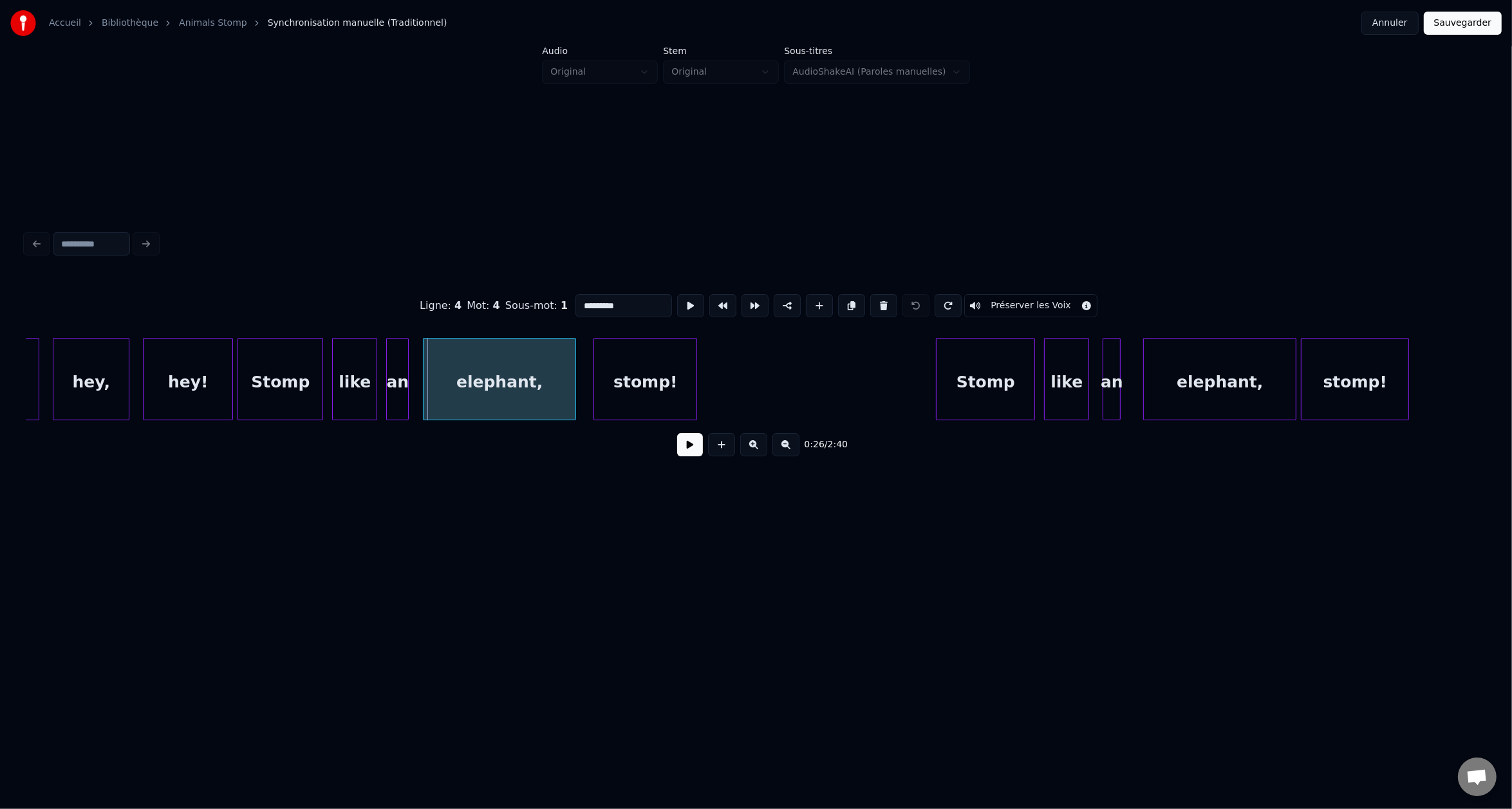
click at [524, 392] on div "elephant," at bounding box center [499, 382] width 152 height 88
click at [519, 392] on div "elephant," at bounding box center [494, 382] width 152 height 88
click at [522, 392] on div "elephant," at bounding box center [496, 382] width 152 height 88
click at [565, 394] on div at bounding box center [563, 378] width 4 height 81
click at [679, 455] on button at bounding box center [690, 445] width 25 height 23
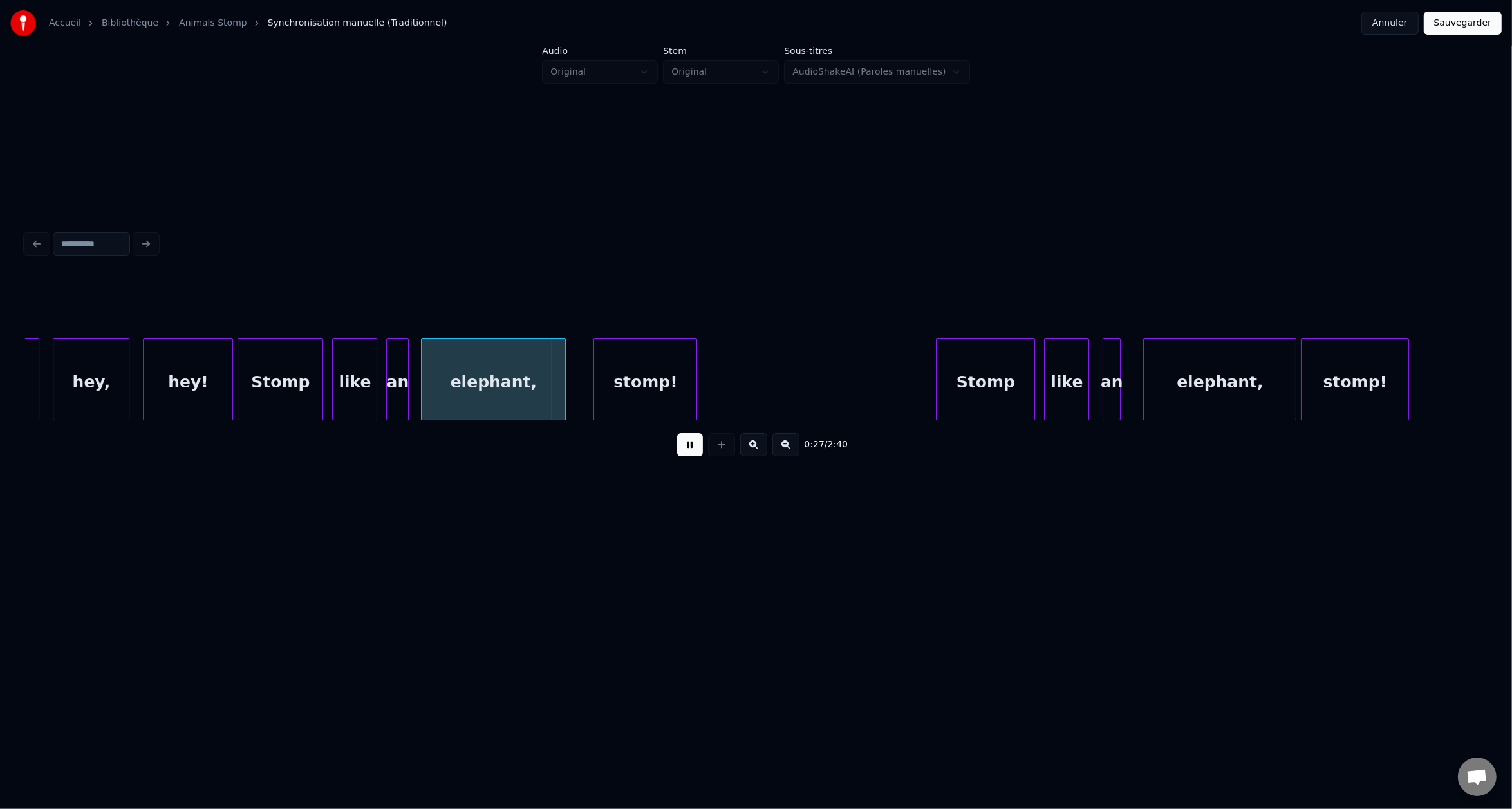
click at [679, 455] on button at bounding box center [690, 445] width 25 height 23
click at [584, 396] on div at bounding box center [583, 378] width 4 height 81
click at [677, 433] on button at bounding box center [690, 445] width 25 height 23
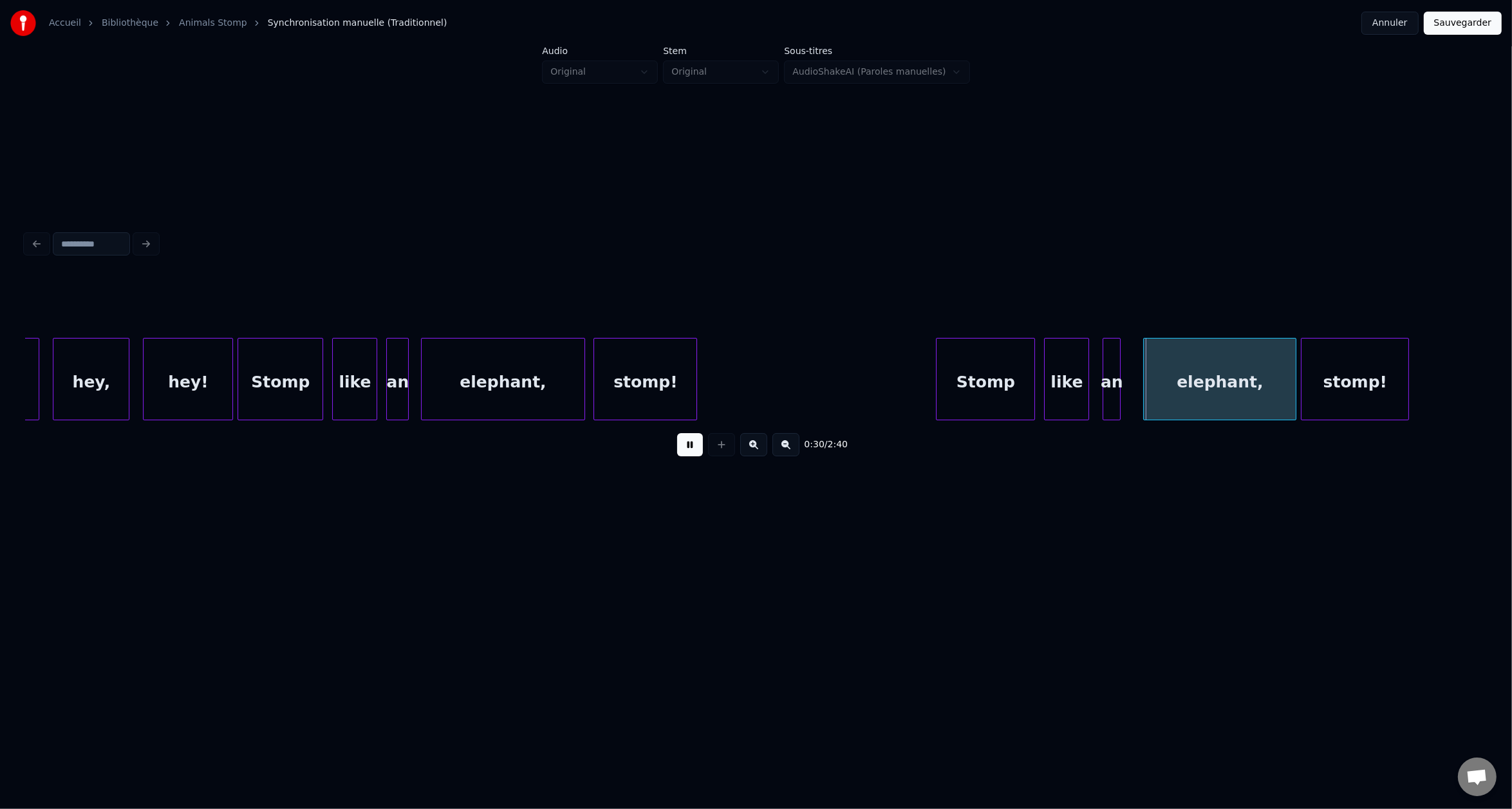
click at [677, 433] on button at bounding box center [690, 445] width 25 height 23
click at [1128, 378] on div at bounding box center [1129, 378] width 4 height 81
click at [677, 433] on button at bounding box center [690, 445] width 25 height 23
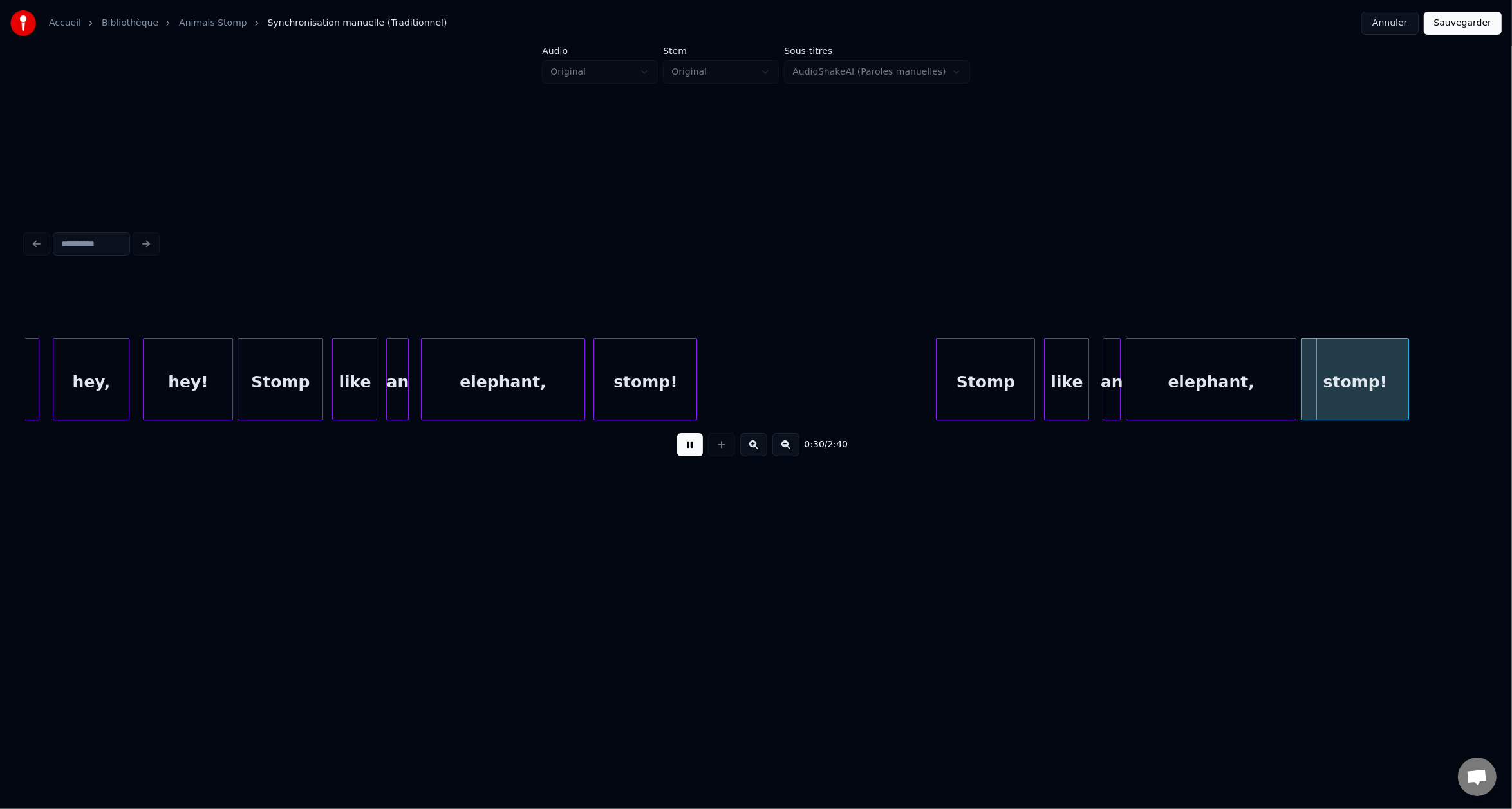
click at [677, 433] on button at bounding box center [690, 445] width 25 height 23
click at [1312, 391] on div at bounding box center [1312, 378] width 4 height 81
click at [1302, 392] on div at bounding box center [1303, 378] width 4 height 81
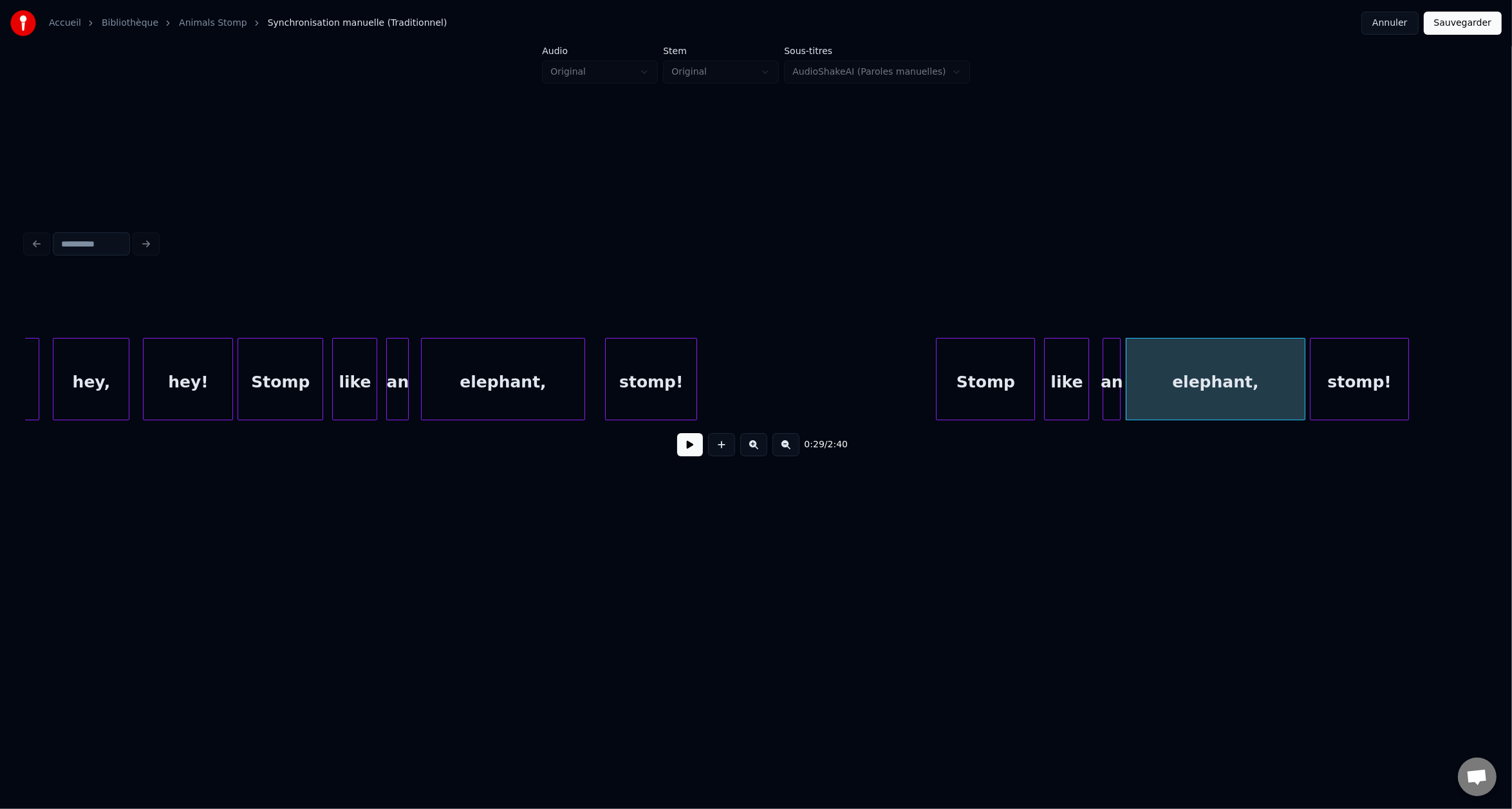
click at [609, 397] on div at bounding box center [608, 378] width 4 height 81
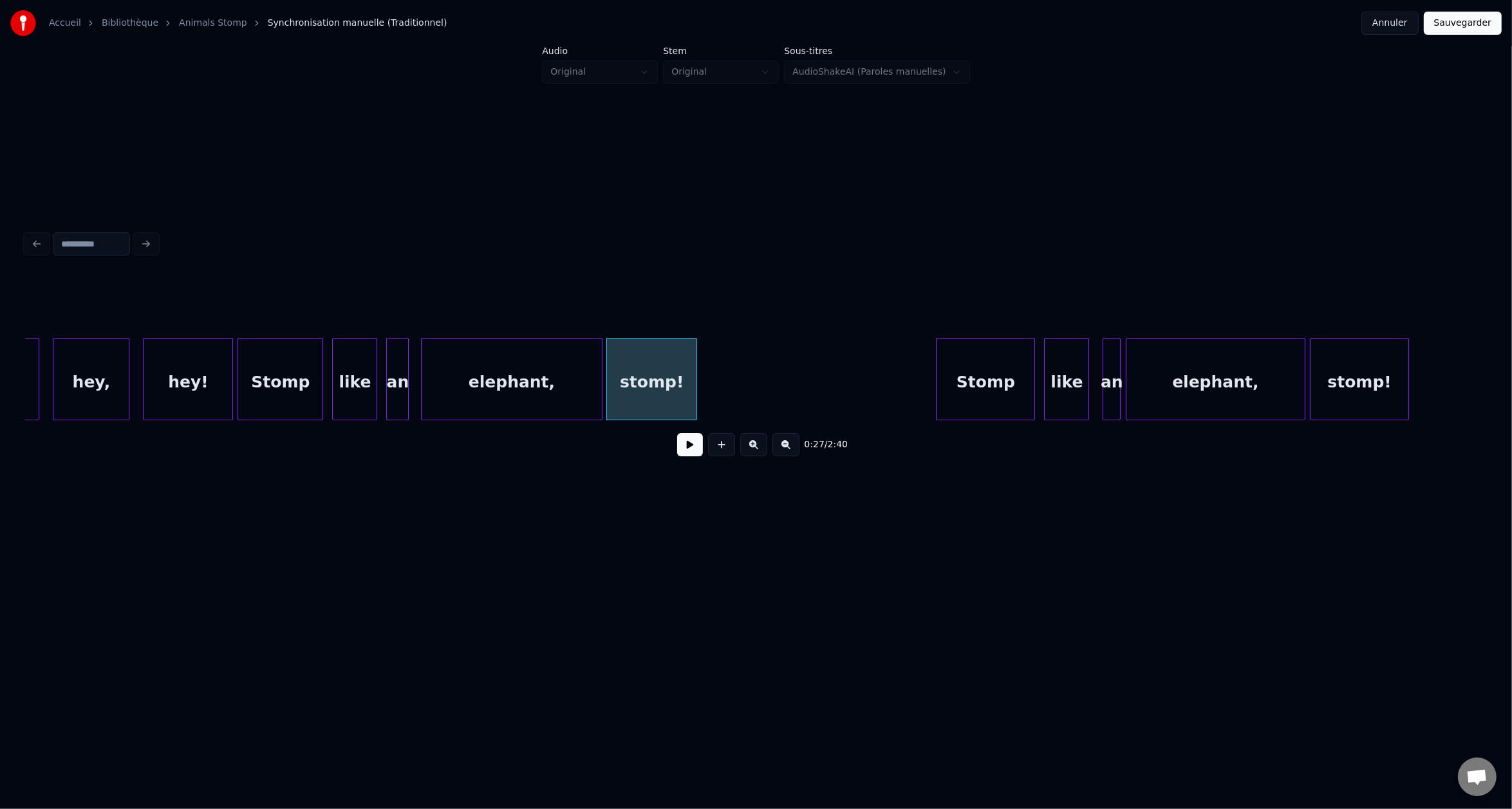
click at [599, 394] on div at bounding box center [600, 378] width 4 height 81
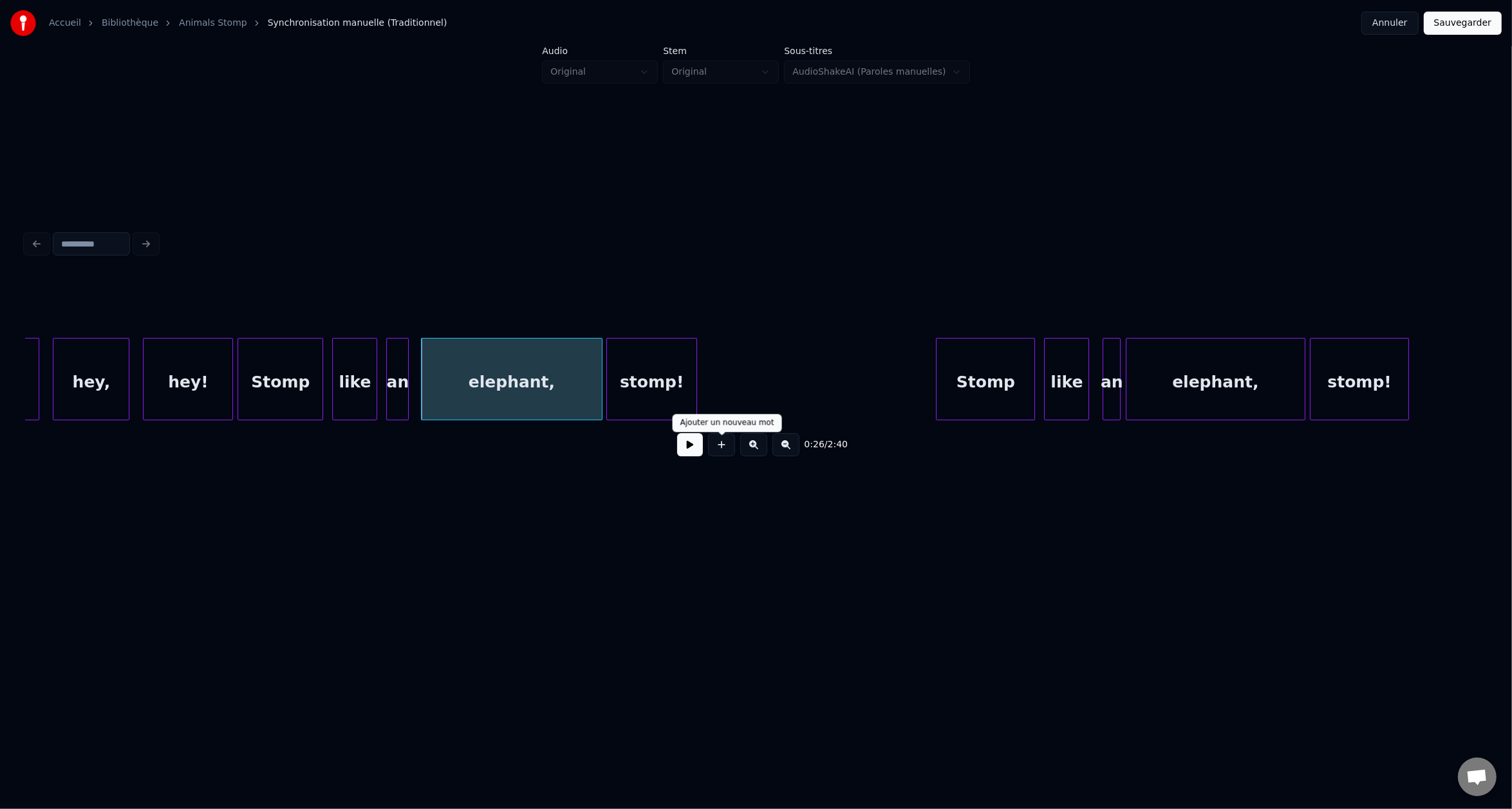
click at [697, 449] on button at bounding box center [690, 445] width 25 height 23
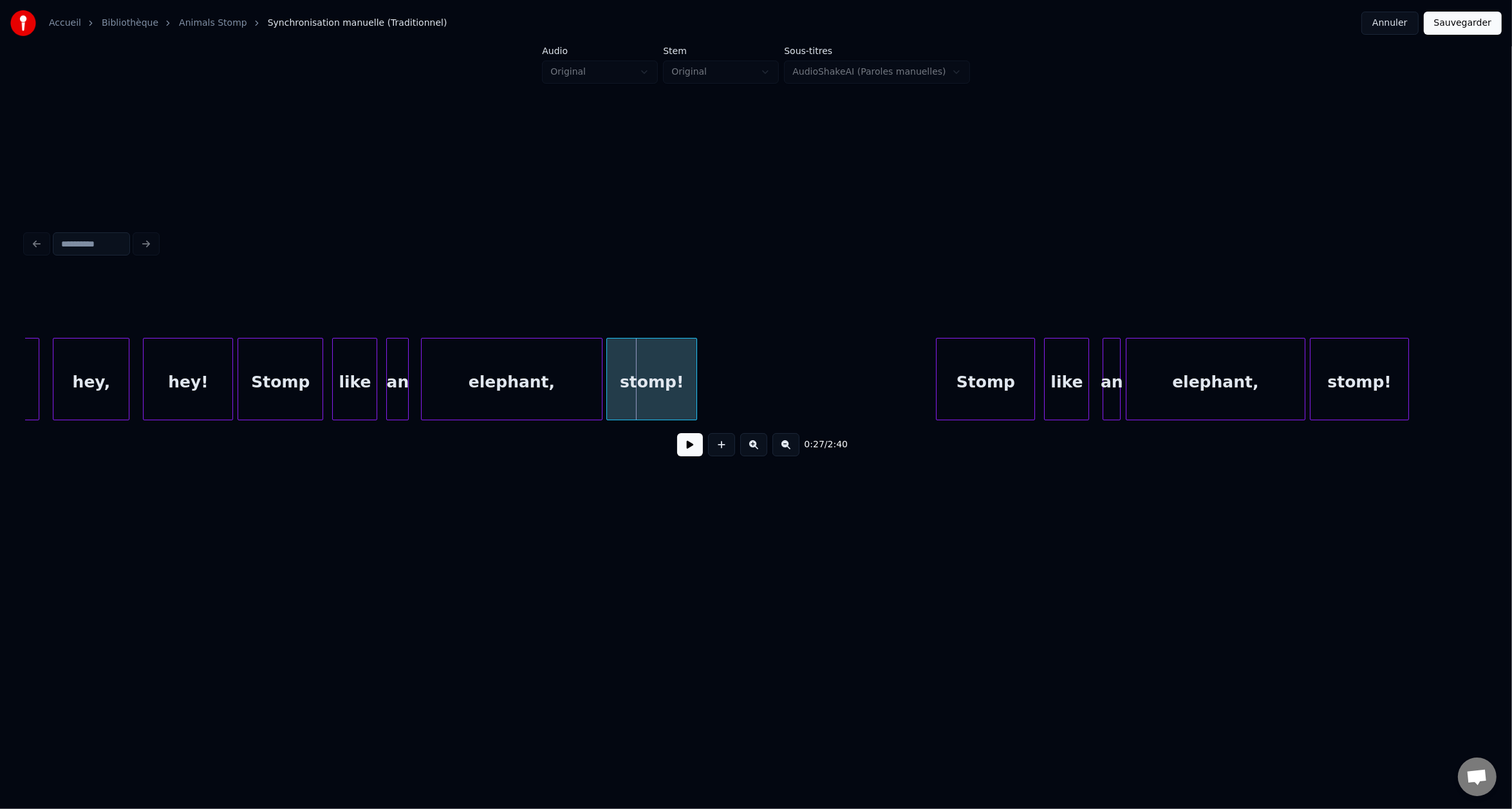
click at [697, 449] on button at bounding box center [690, 445] width 25 height 23
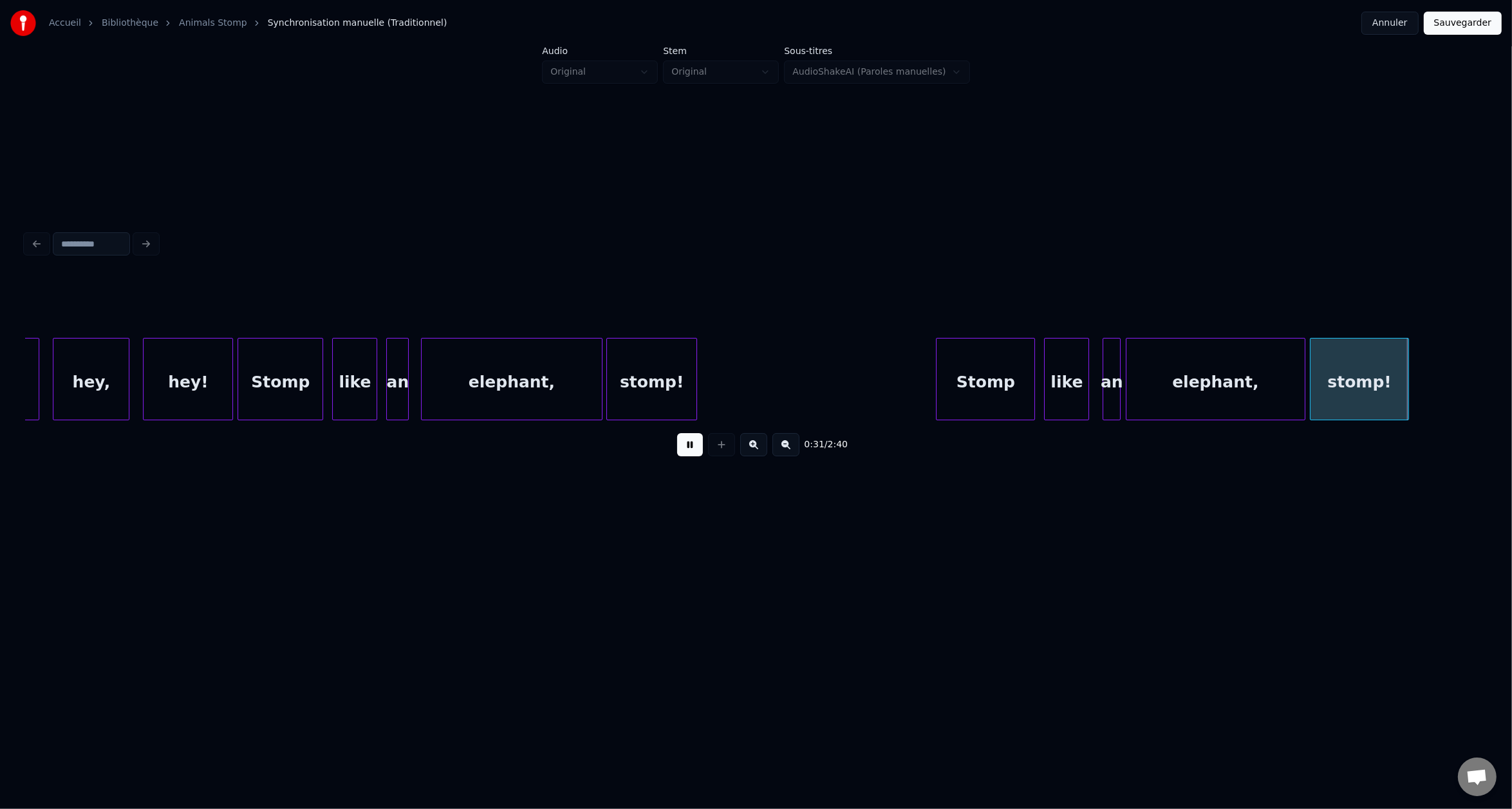
click at [697, 449] on button at bounding box center [690, 445] width 25 height 23
click at [902, 386] on div at bounding box center [904, 378] width 4 height 81
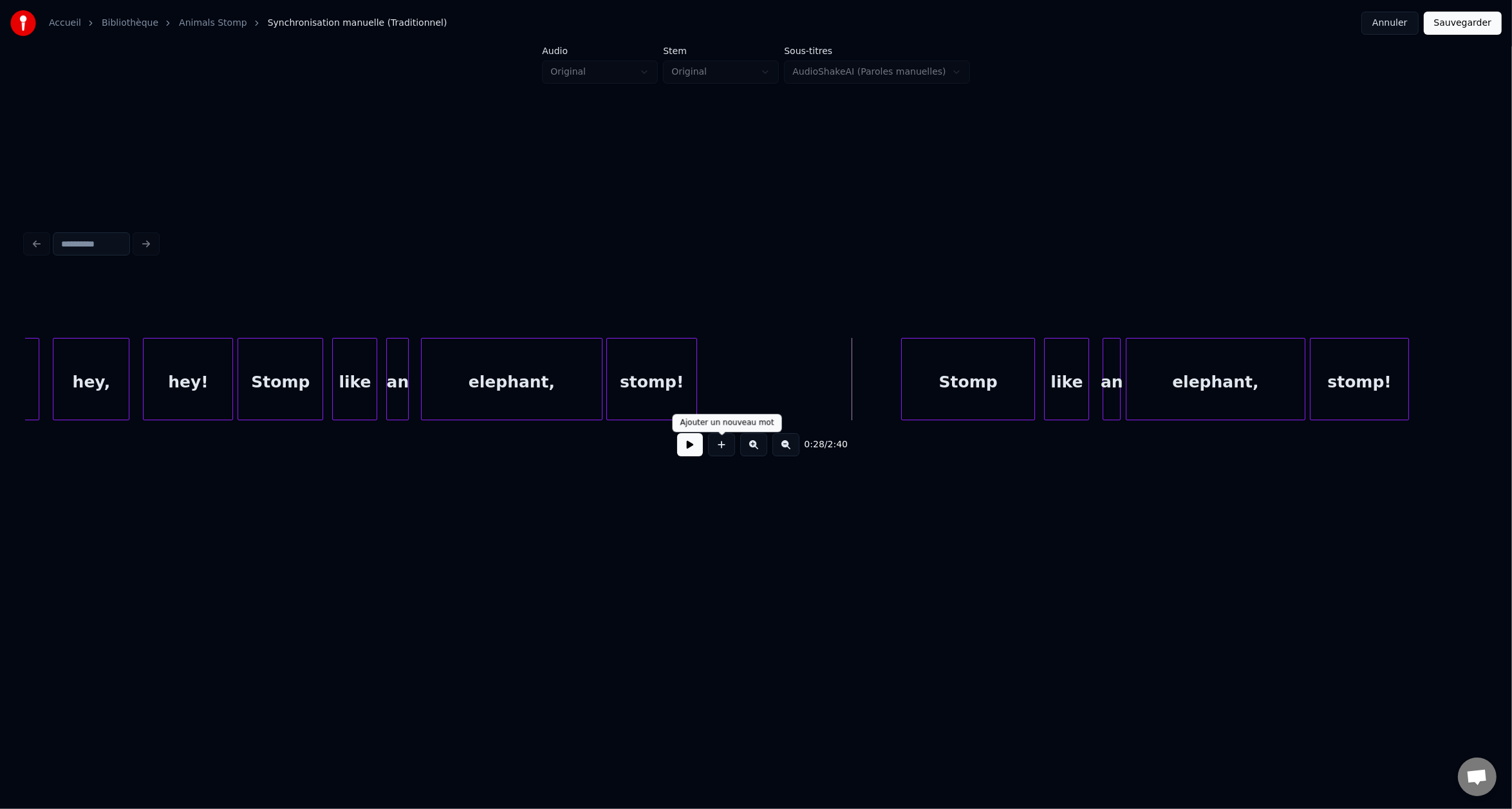
click at [695, 449] on button at bounding box center [690, 445] width 25 height 23
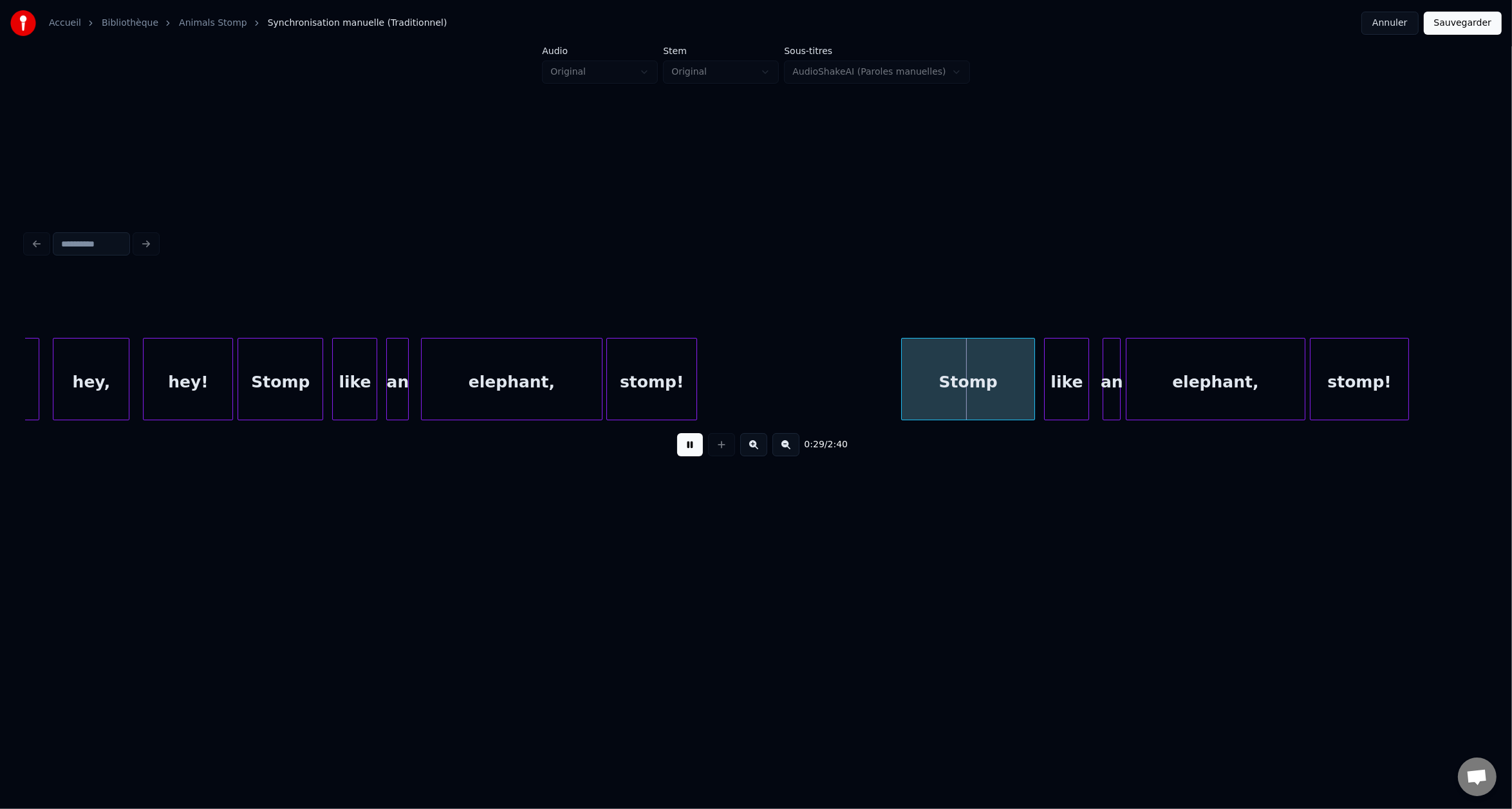
click at [695, 449] on button at bounding box center [690, 445] width 25 height 23
click at [933, 393] on div at bounding box center [933, 378] width 4 height 81
click at [1452, 19] on button "Sauvegarder" at bounding box center [1463, 23] width 78 height 23
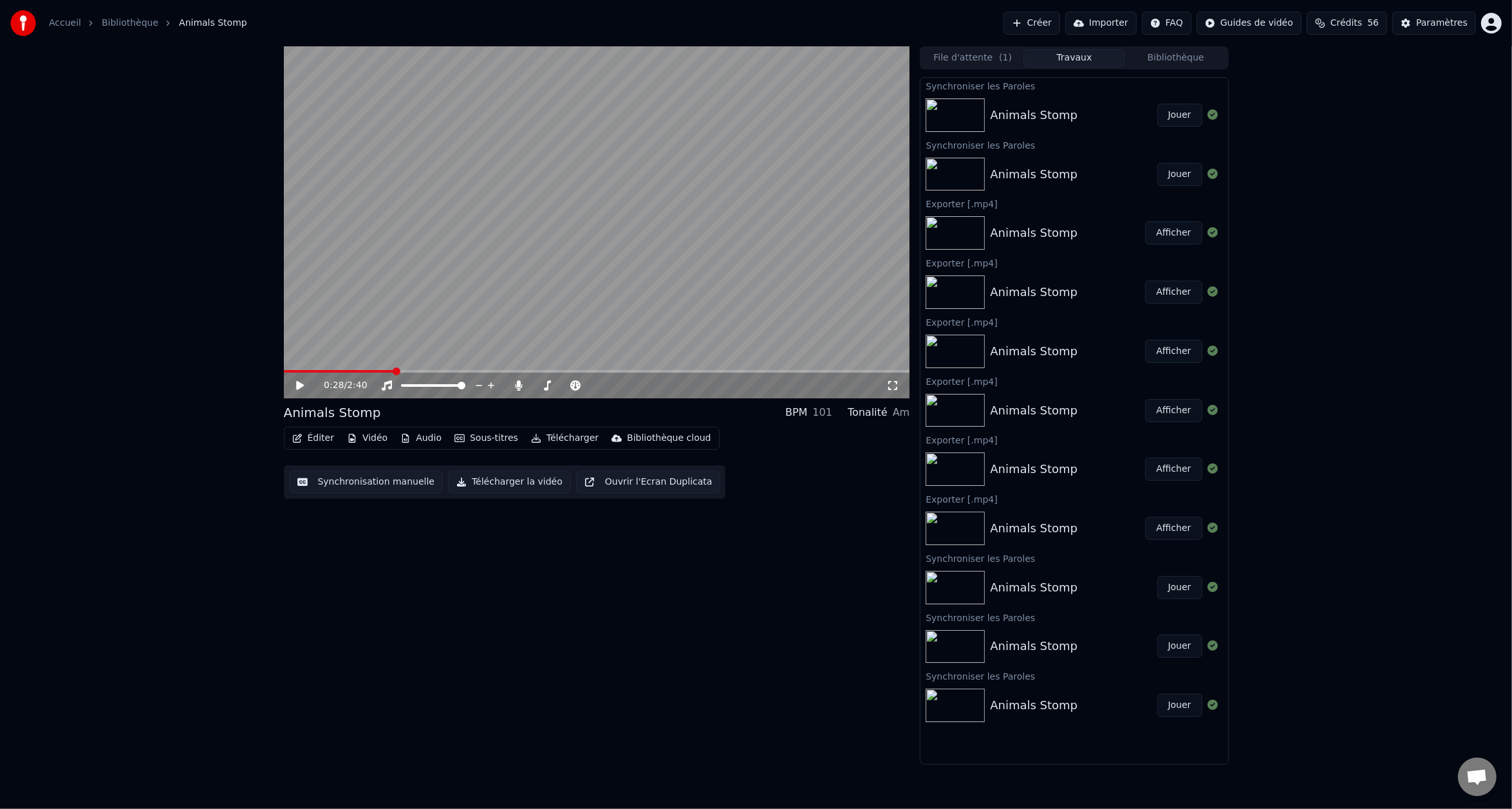
click at [896, 381] on icon at bounding box center [892, 385] width 9 height 9
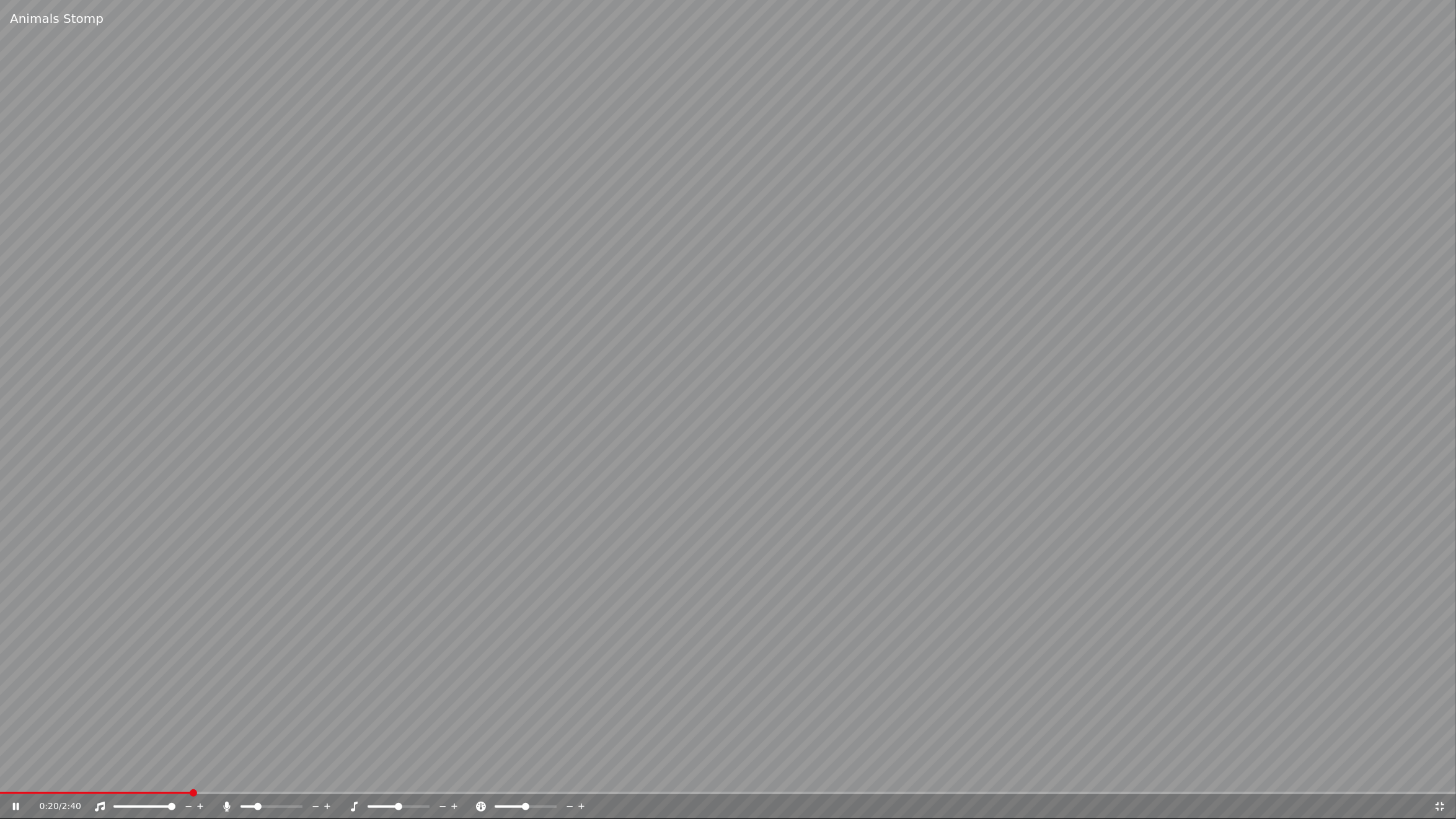
click at [314, 507] on video at bounding box center [728, 410] width 1456 height 819
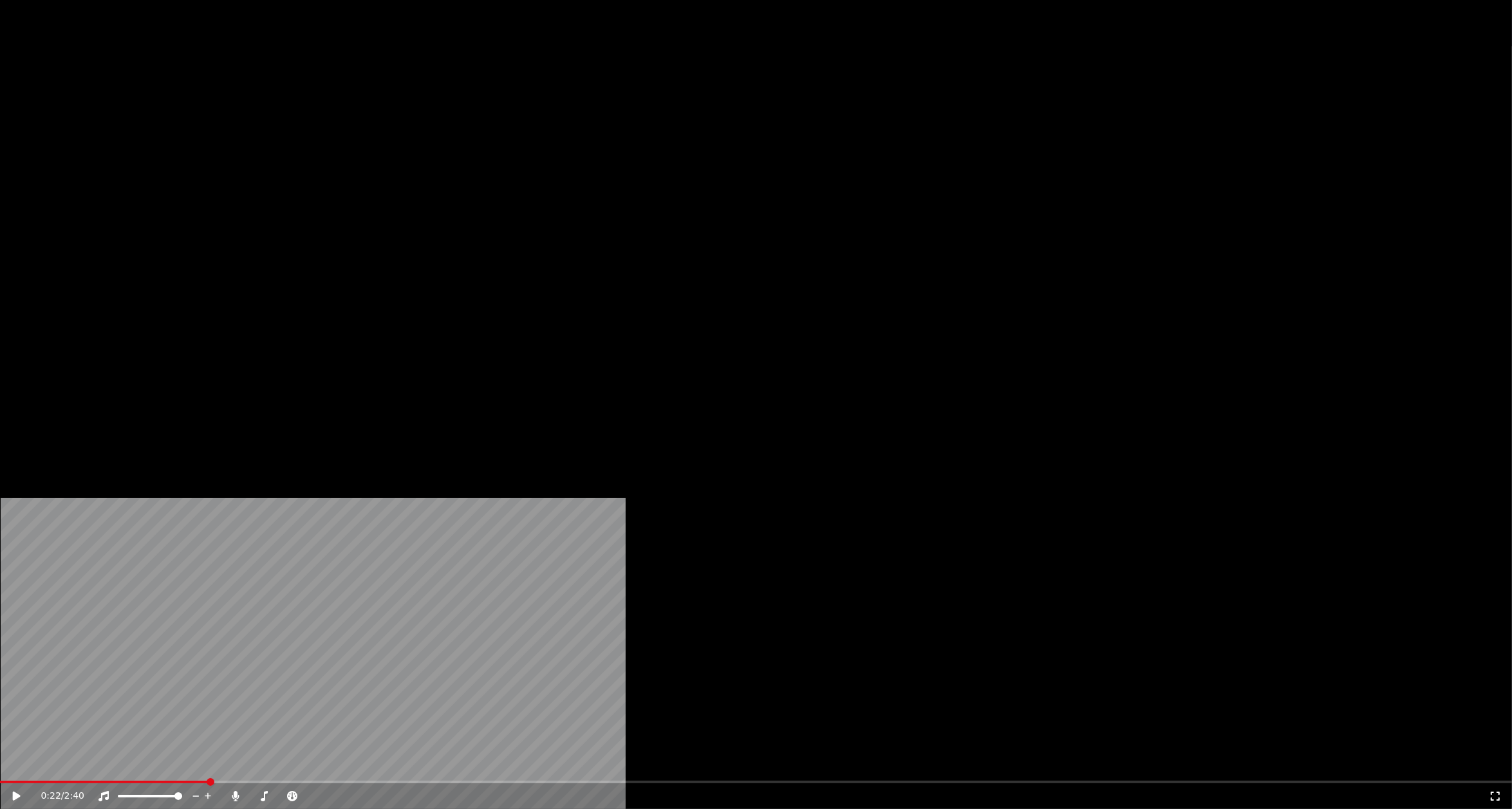
click at [317, 95] on button "Éditer" at bounding box center [314, 86] width 52 height 18
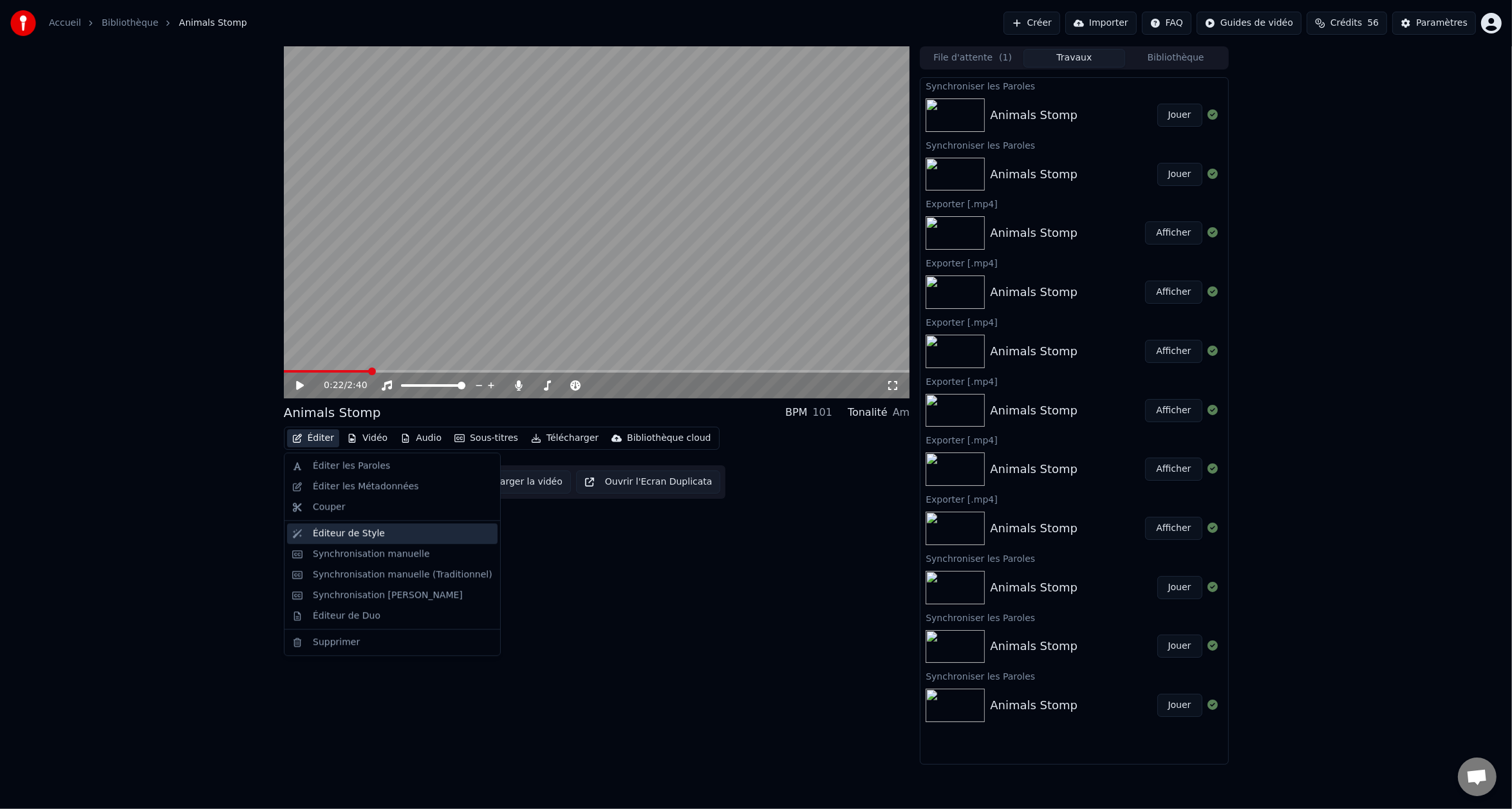
click at [387, 531] on div "Éditeur de Style" at bounding box center [403, 533] width 180 height 13
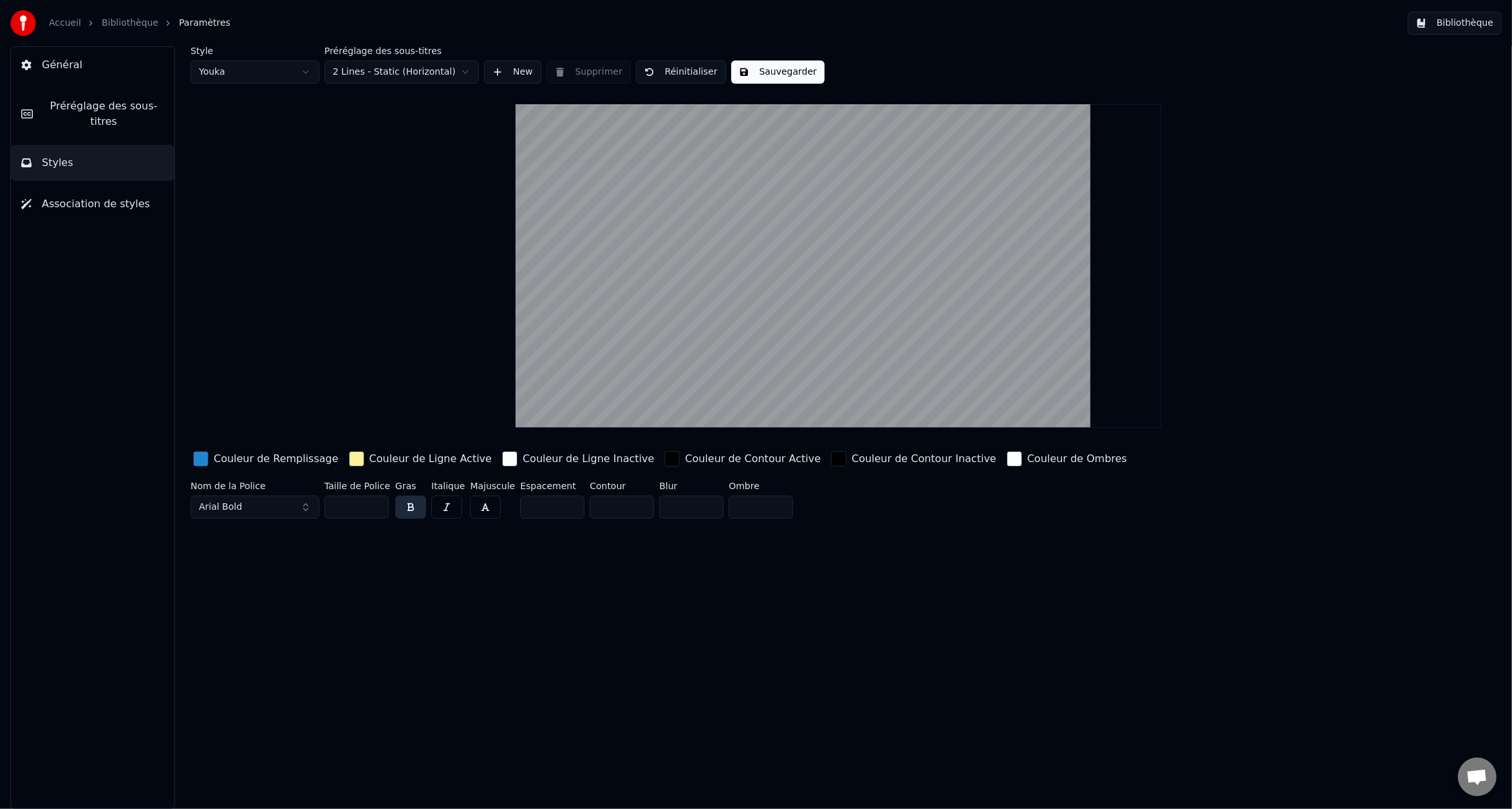
click at [357, 507] on input "**" at bounding box center [356, 507] width 64 height 23
click at [374, 508] on input "**" at bounding box center [356, 507] width 64 height 23
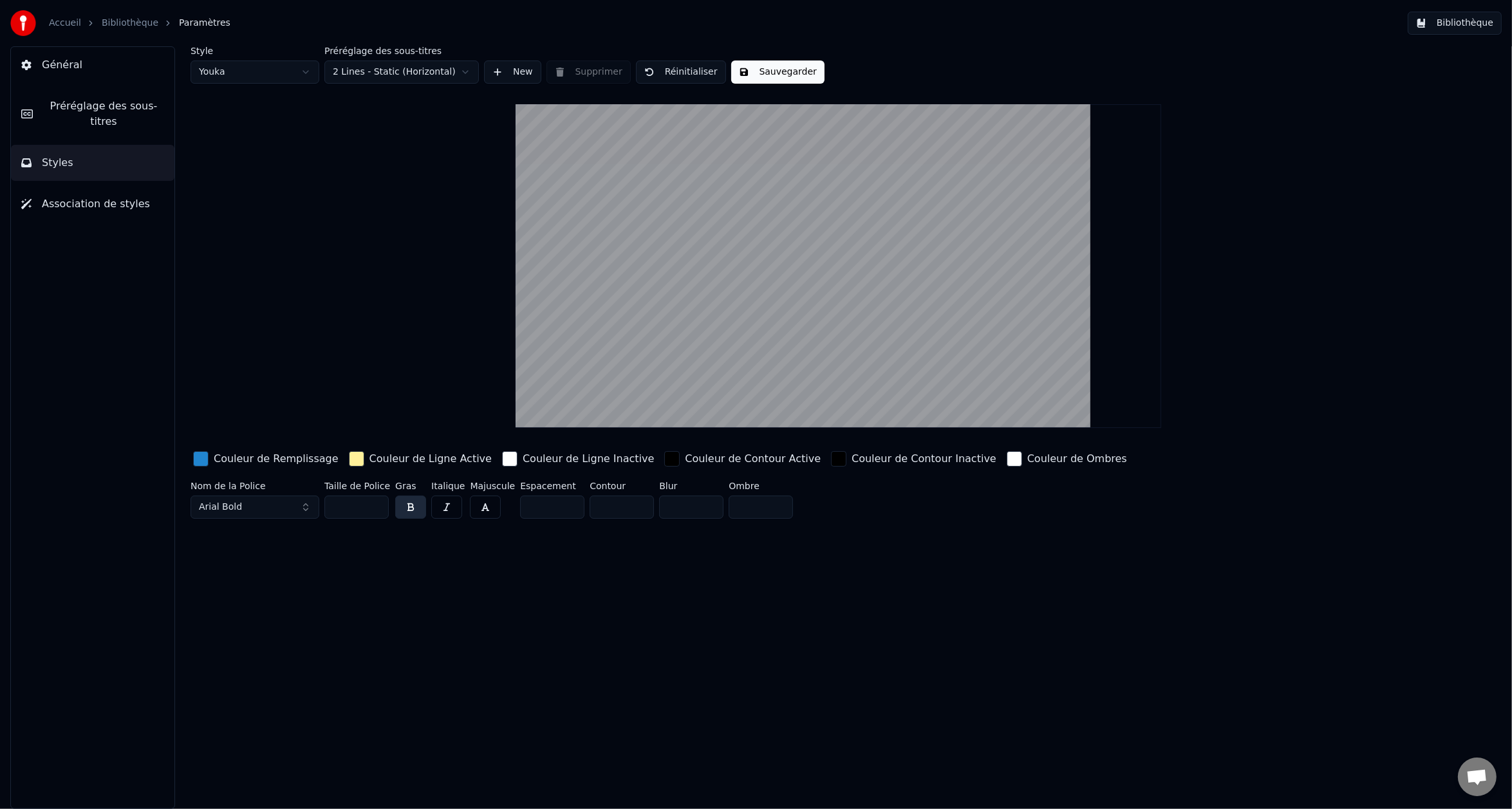
click at [374, 508] on input "**" at bounding box center [356, 507] width 64 height 23
type input "**"
click at [374, 508] on input "**" at bounding box center [356, 507] width 64 height 23
click at [66, 67] on span "Général" at bounding box center [62, 65] width 41 height 15
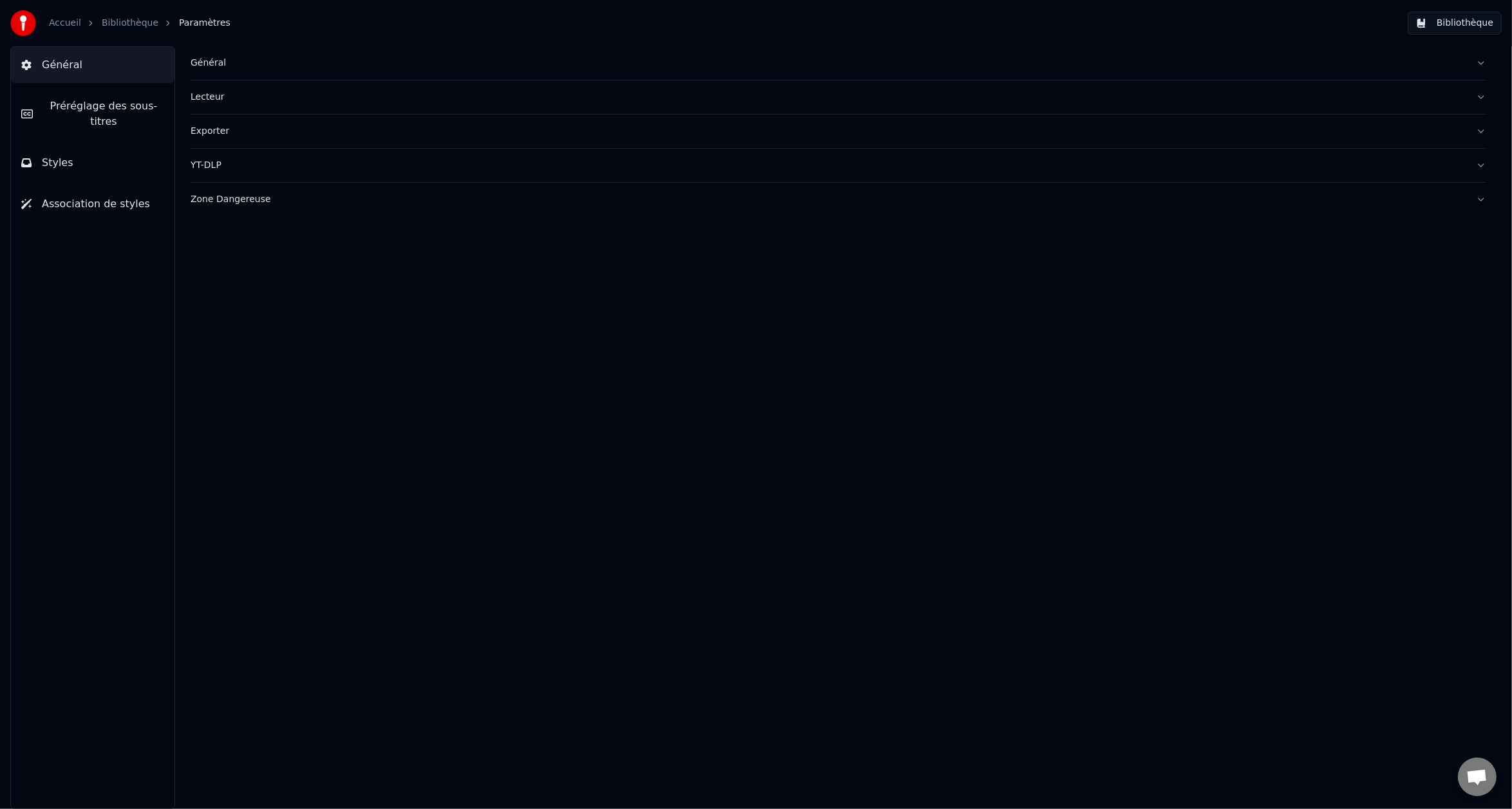
click at [125, 25] on link "Bibliothèque" at bounding box center [130, 23] width 57 height 13
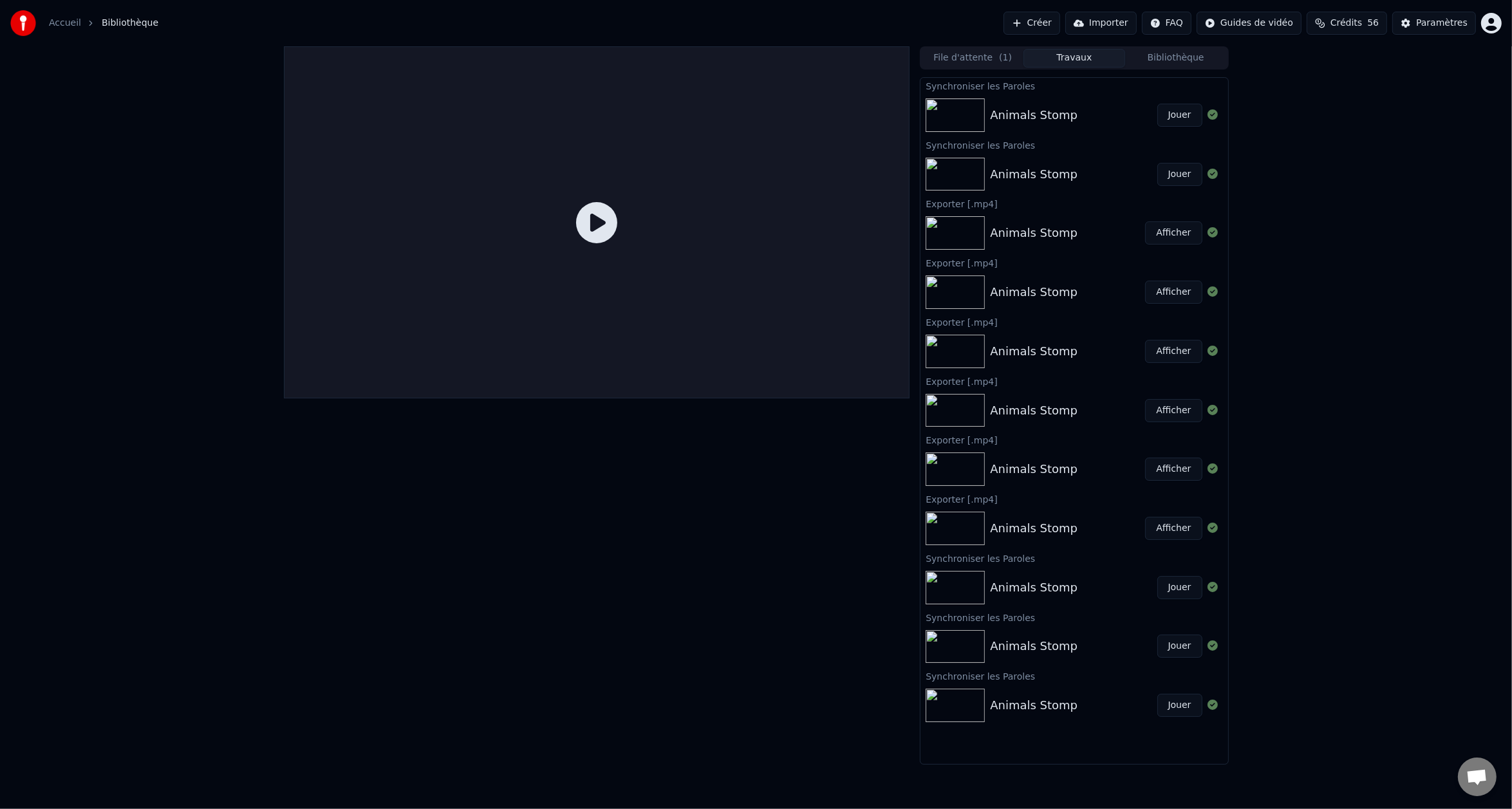
click at [1030, 109] on div "Animals Stomp" at bounding box center [1034, 115] width 88 height 18
click at [1170, 117] on button "Jouer" at bounding box center [1180, 115] width 45 height 23
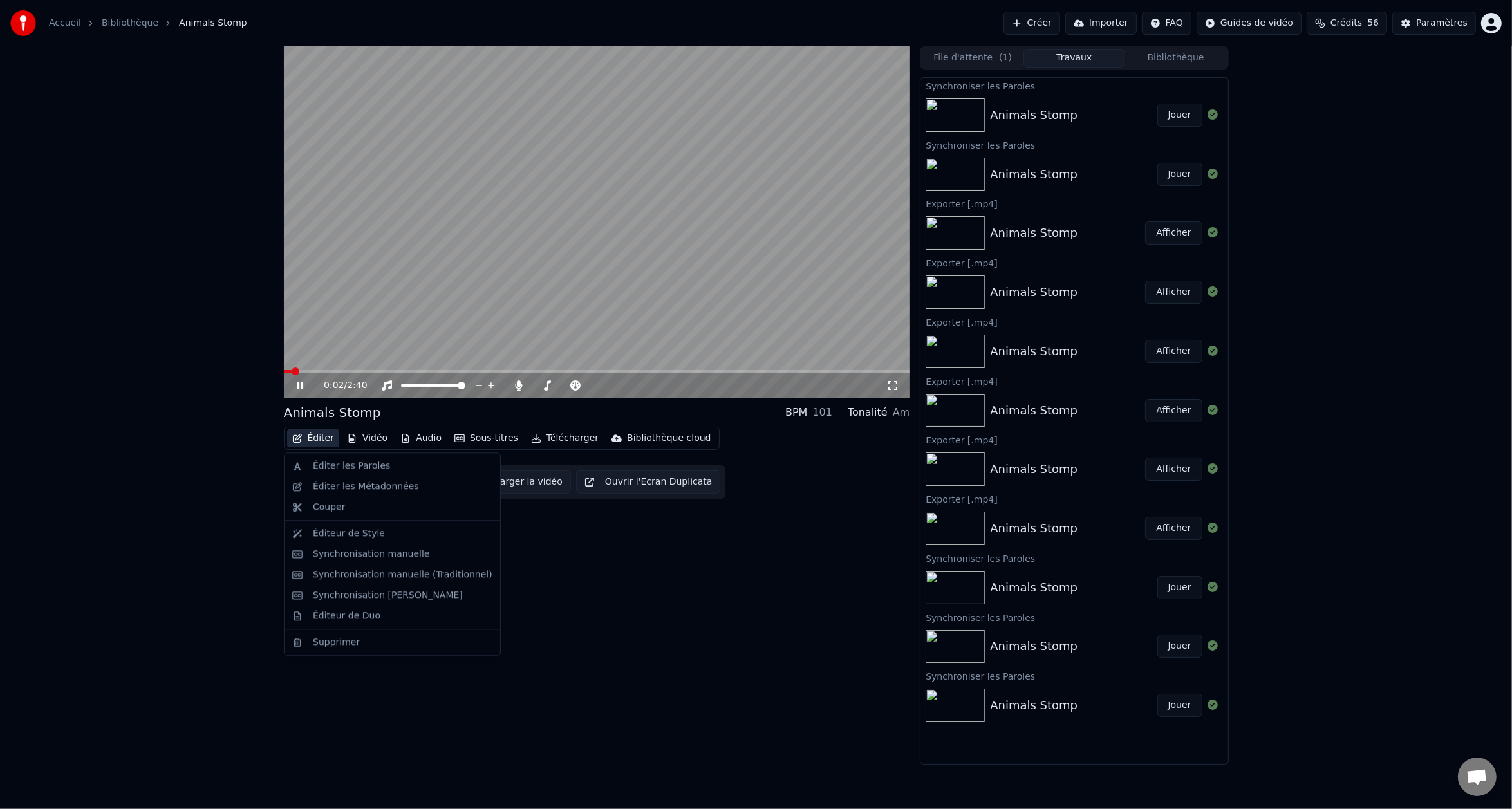
click at [309, 444] on button "Éditer" at bounding box center [314, 438] width 52 height 18
click at [331, 467] on div "Éditer les Paroles" at bounding box center [351, 465] width 77 height 13
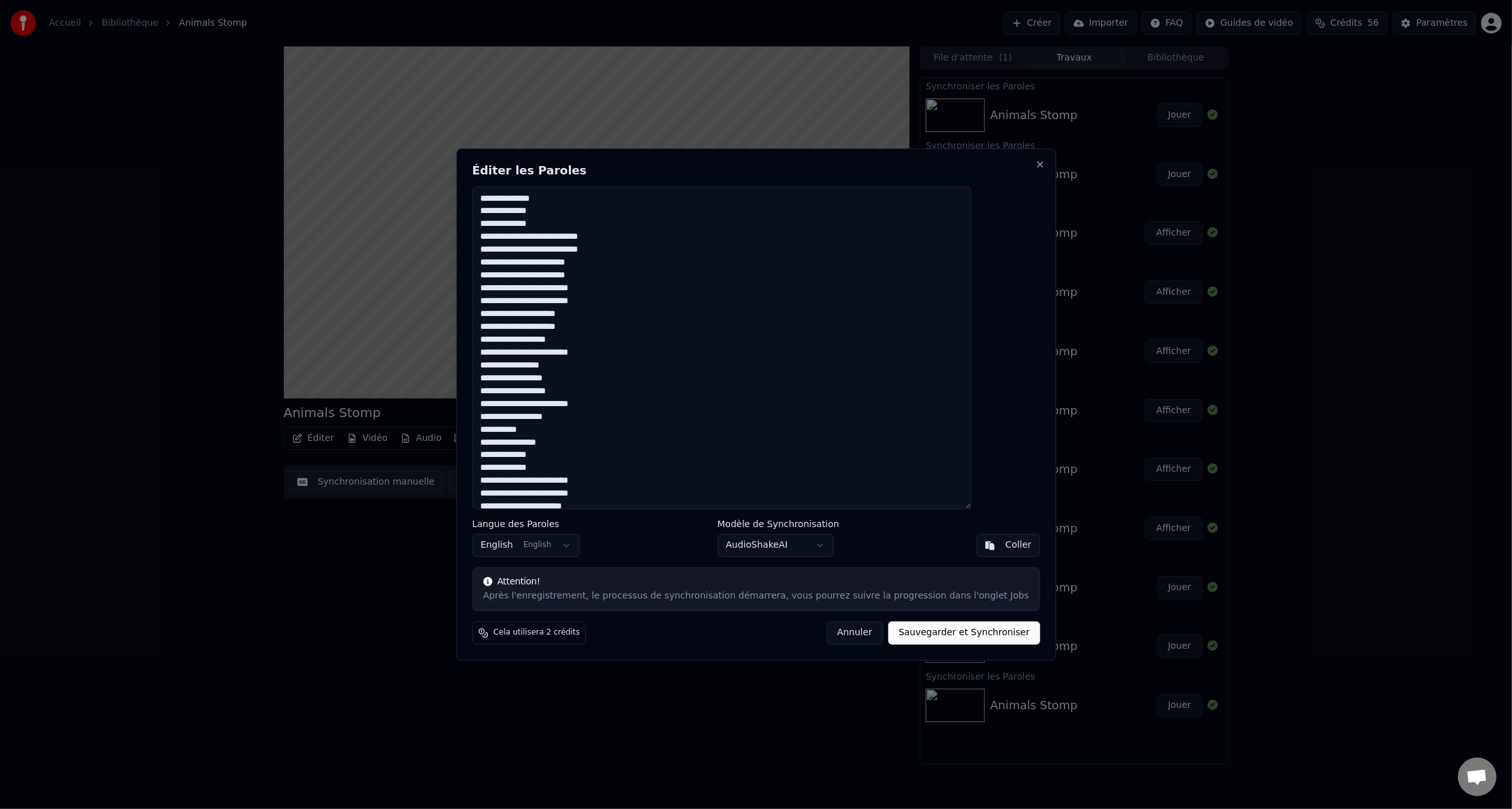
click at [833, 638] on button "Annuler" at bounding box center [855, 633] width 57 height 23
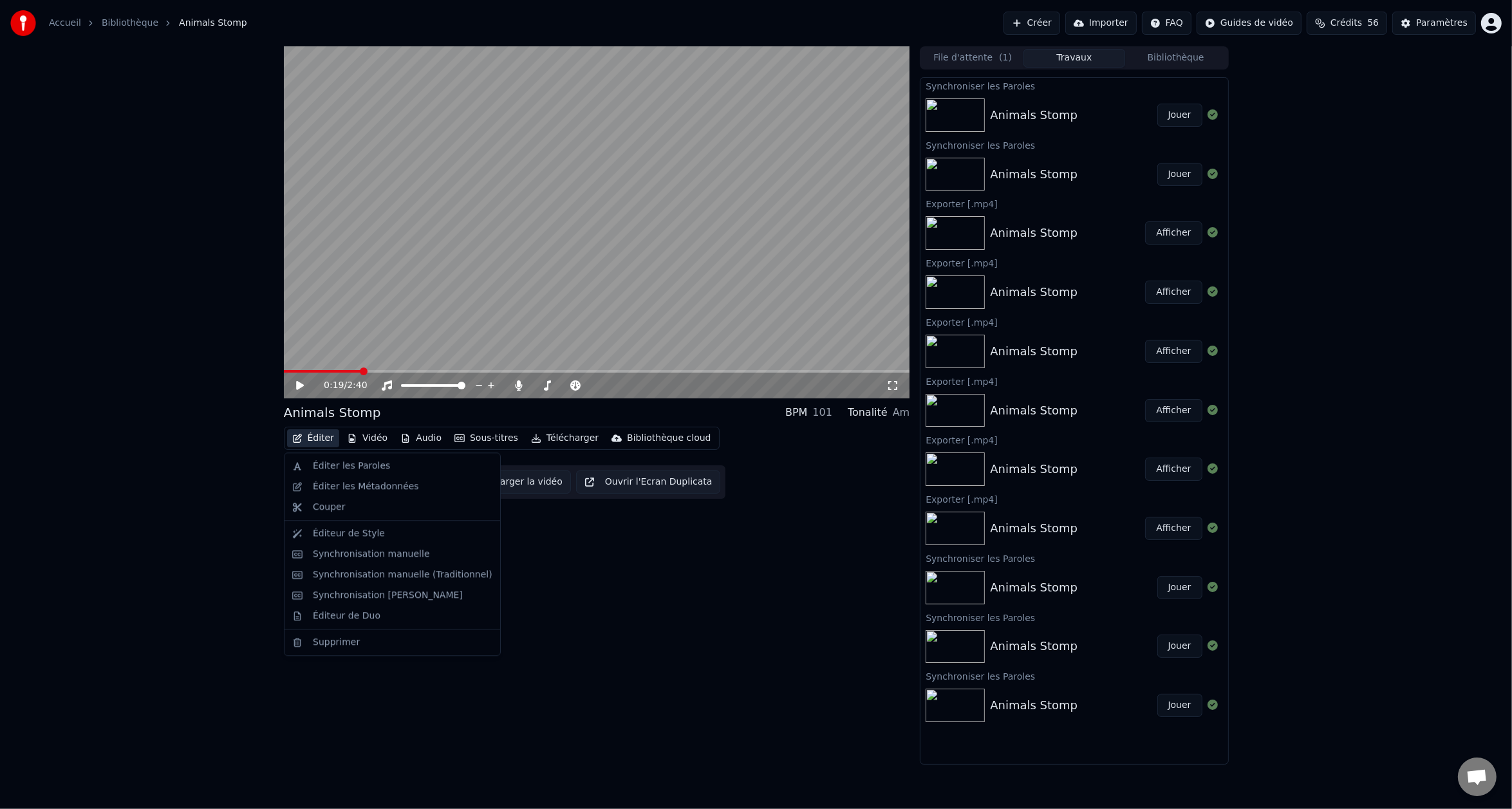
click at [325, 443] on button "Éditer" at bounding box center [314, 438] width 52 height 18
click at [404, 536] on div "Éditeur de Style" at bounding box center [403, 533] width 180 height 13
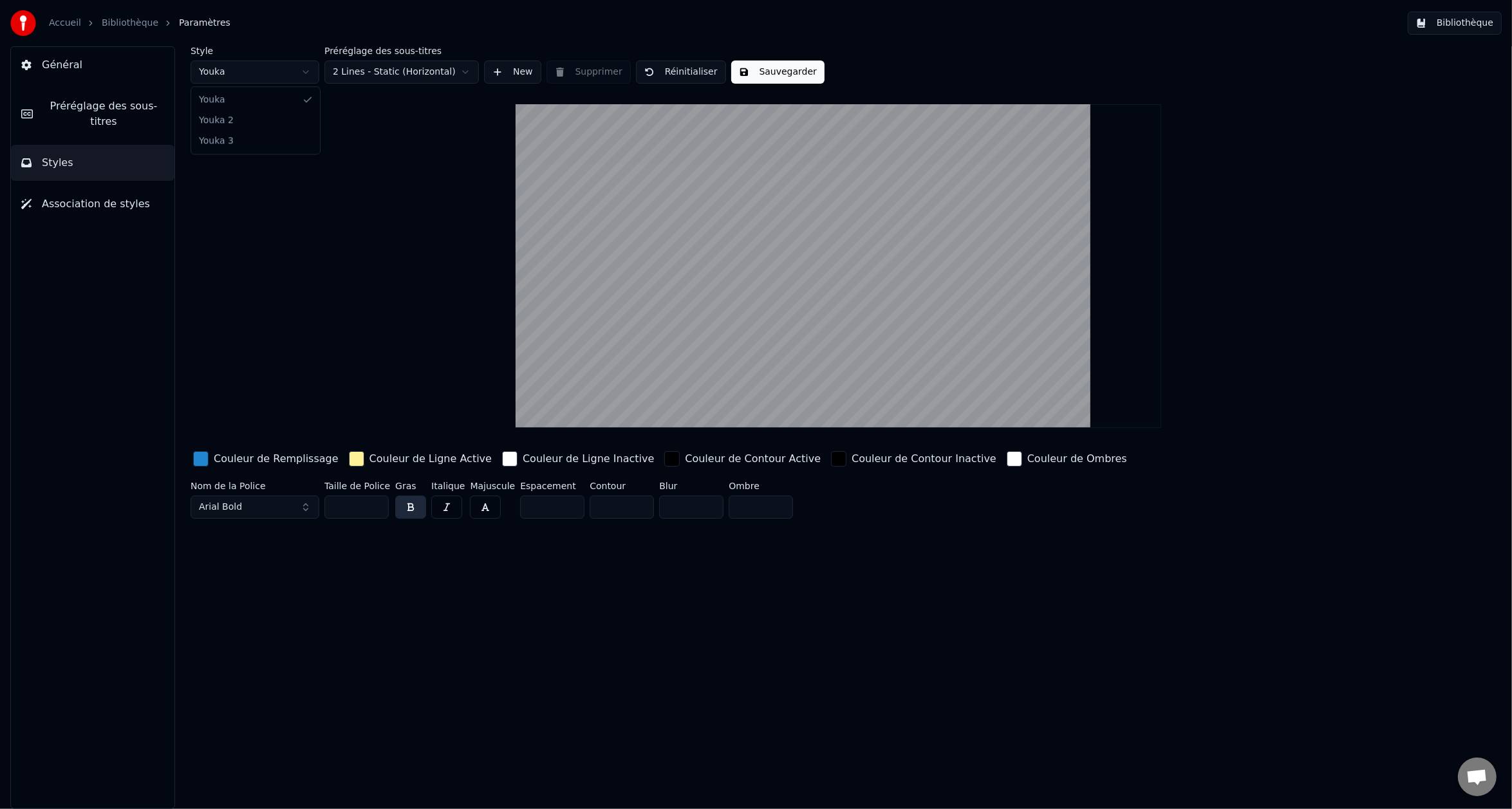
click at [304, 71] on html "Accueil Bibliothèque Paramètres Bibliothèque Général Préréglage des sous-titres…" at bounding box center [756, 404] width 1512 height 809
click at [285, 64] on html "Accueil Bibliothèque Paramètres Bibliothèque Général Préréglage des sous-titres…" at bounding box center [756, 404] width 1512 height 809
click at [261, 74] on html "Accueil Bibliothèque Paramètres Bibliothèque Général Préréglage des sous-titres…" at bounding box center [756, 404] width 1512 height 809
click at [90, 69] on button "Général" at bounding box center [92, 65] width 163 height 36
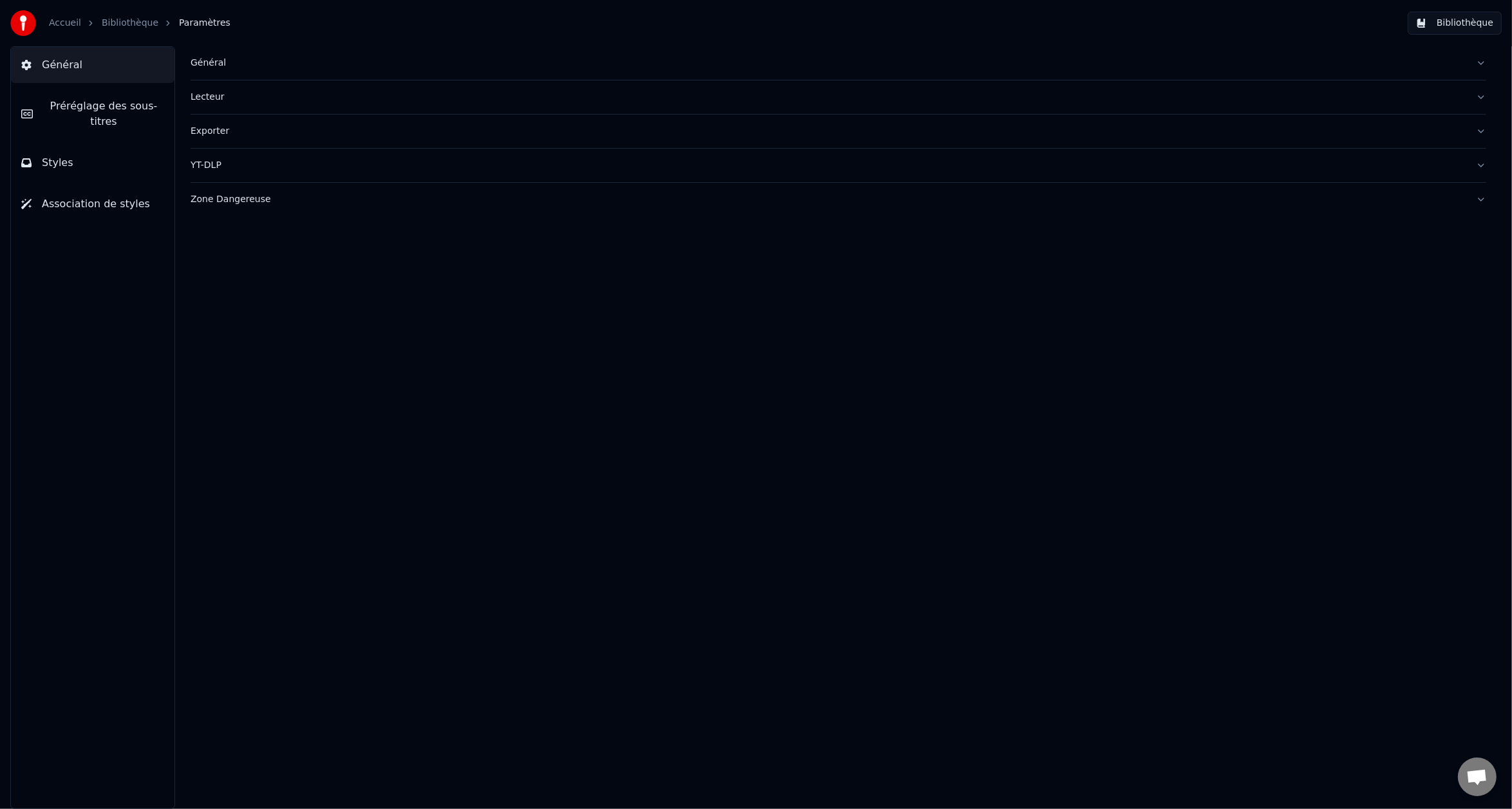
click at [91, 121] on button "Préréglage des sous-titres" at bounding box center [92, 114] width 163 height 52
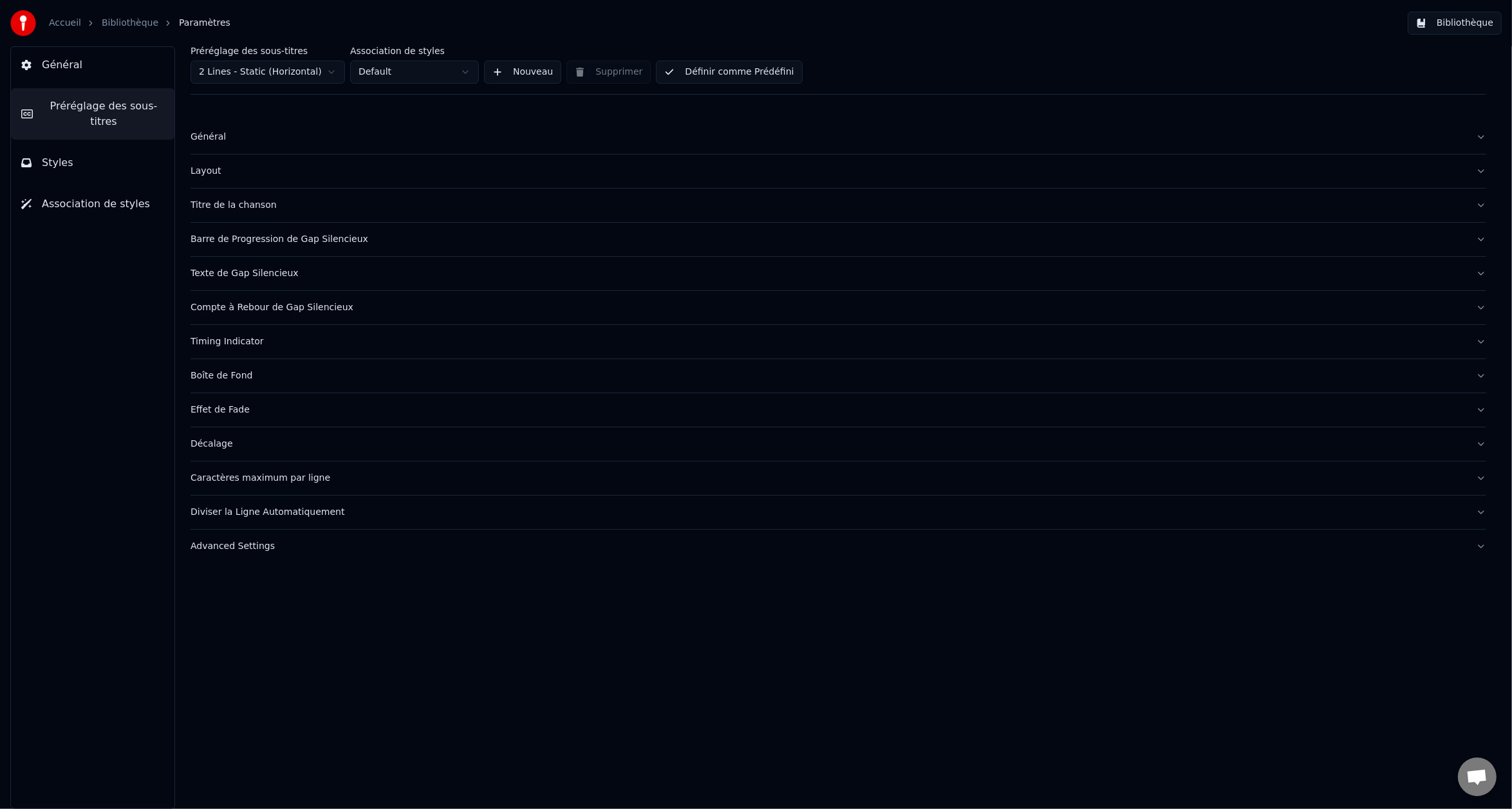
click at [93, 64] on button "Général" at bounding box center [92, 65] width 163 height 36
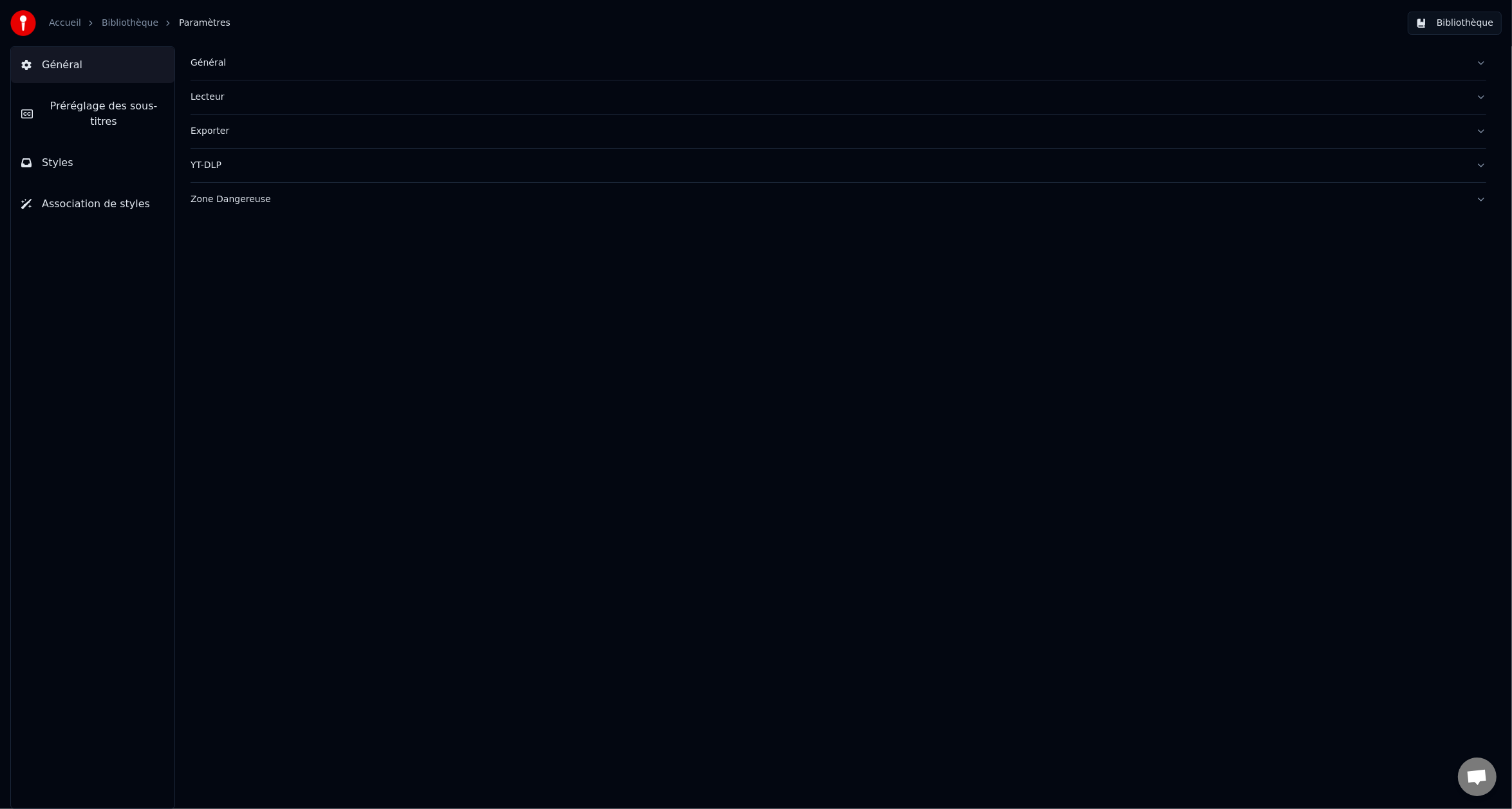
click at [246, 66] on div "Général" at bounding box center [828, 63] width 1276 height 13
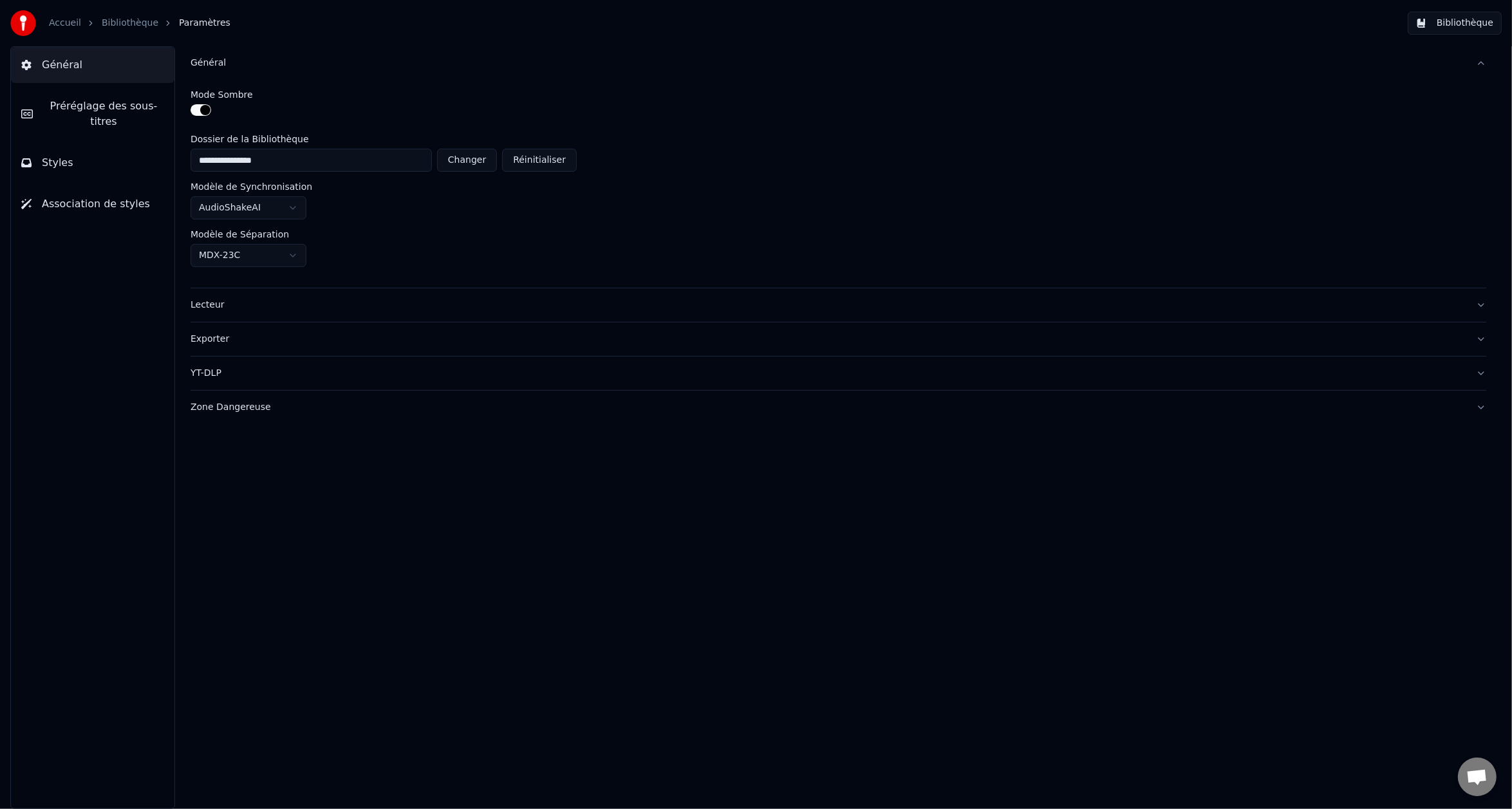
click at [253, 301] on div "Lecteur" at bounding box center [828, 305] width 1276 height 13
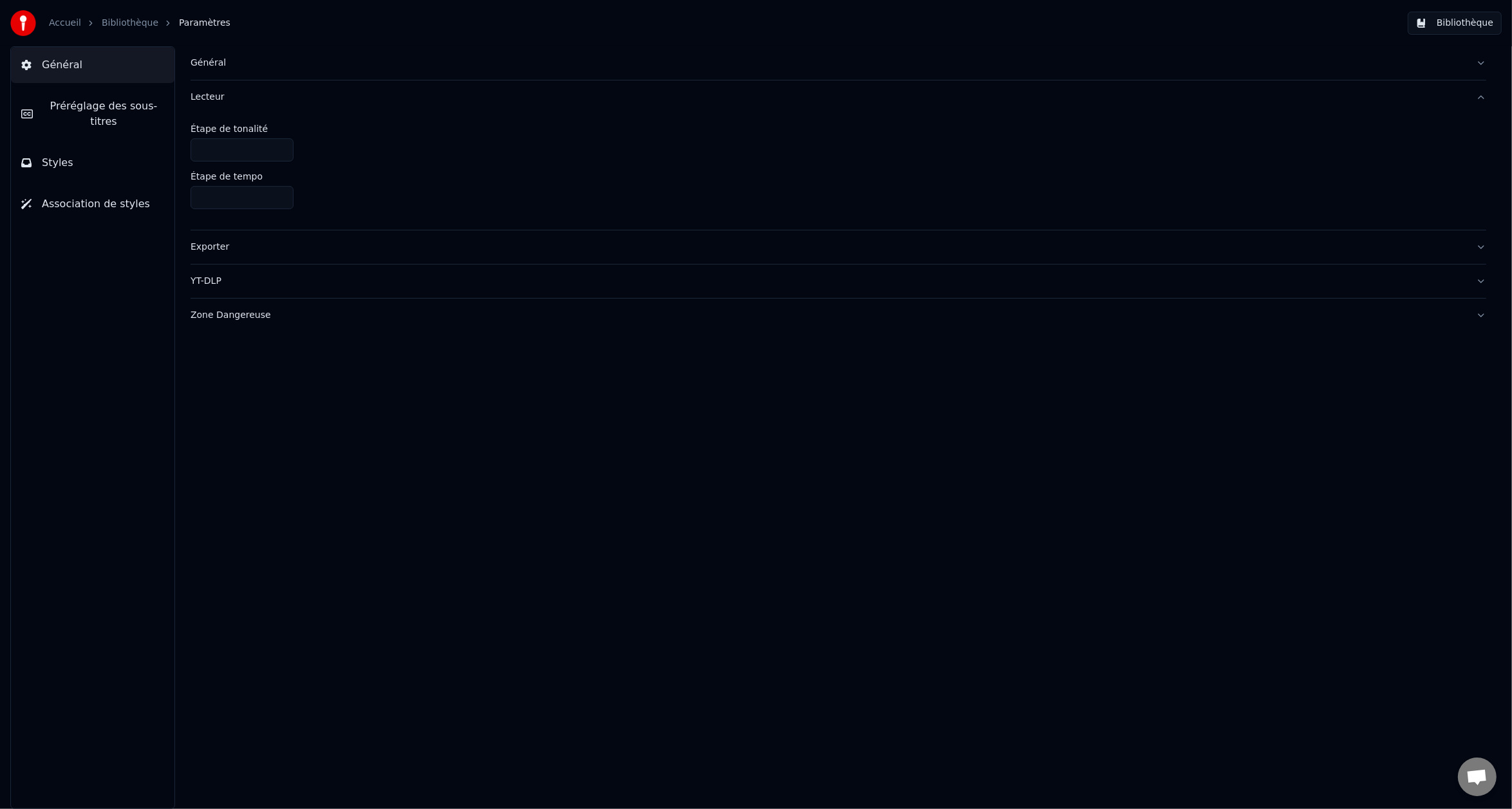
click at [240, 240] on div "Exporter" at bounding box center [828, 246] width 1276 height 13
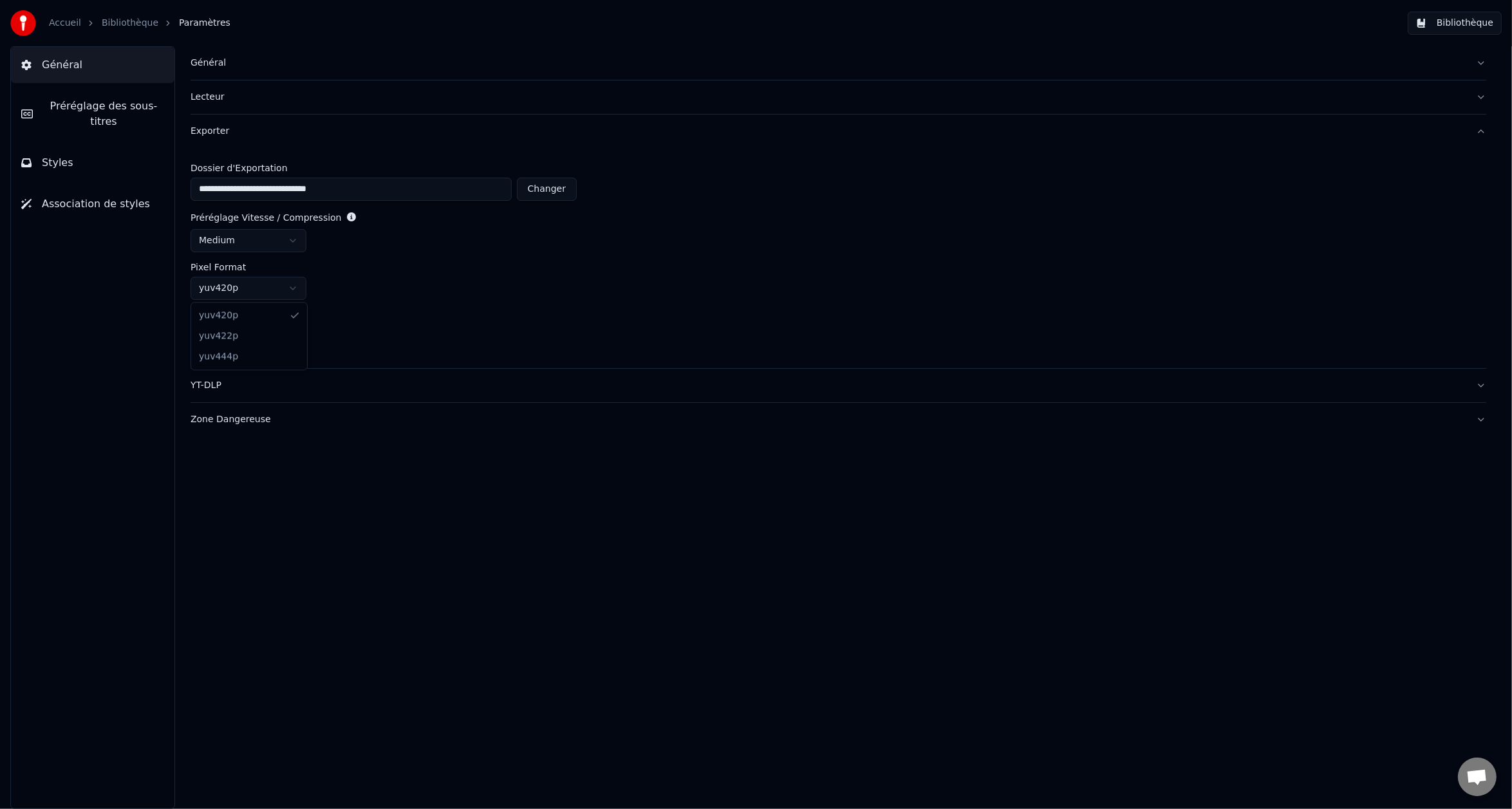
click at [288, 286] on html "**********" at bounding box center [756, 404] width 1512 height 809
click at [397, 313] on html "**********" at bounding box center [756, 404] width 1512 height 809
click at [103, 102] on span "Préréglage des sous-titres" at bounding box center [103, 114] width 121 height 31
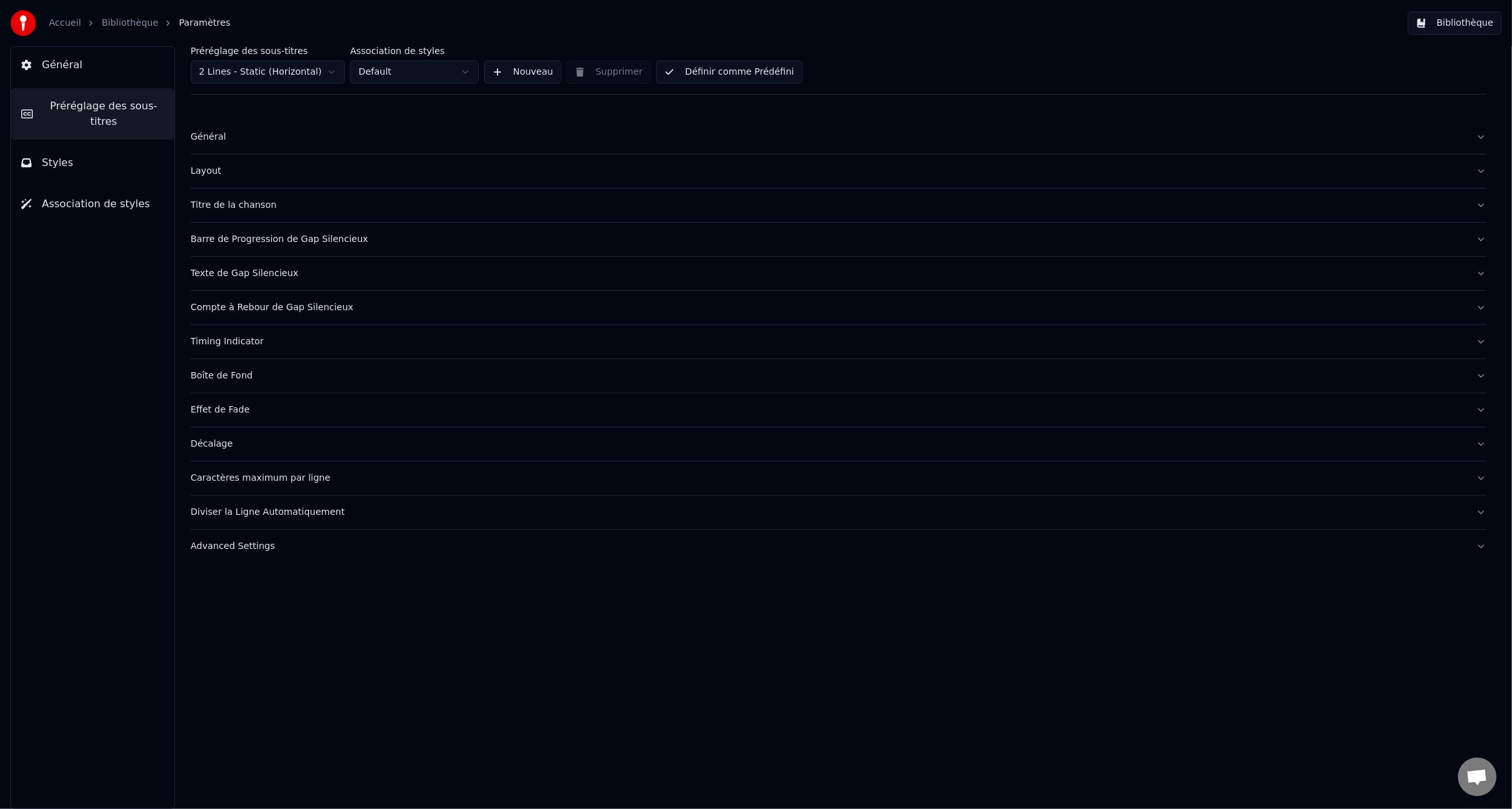
click at [102, 74] on button "Général" at bounding box center [92, 65] width 163 height 36
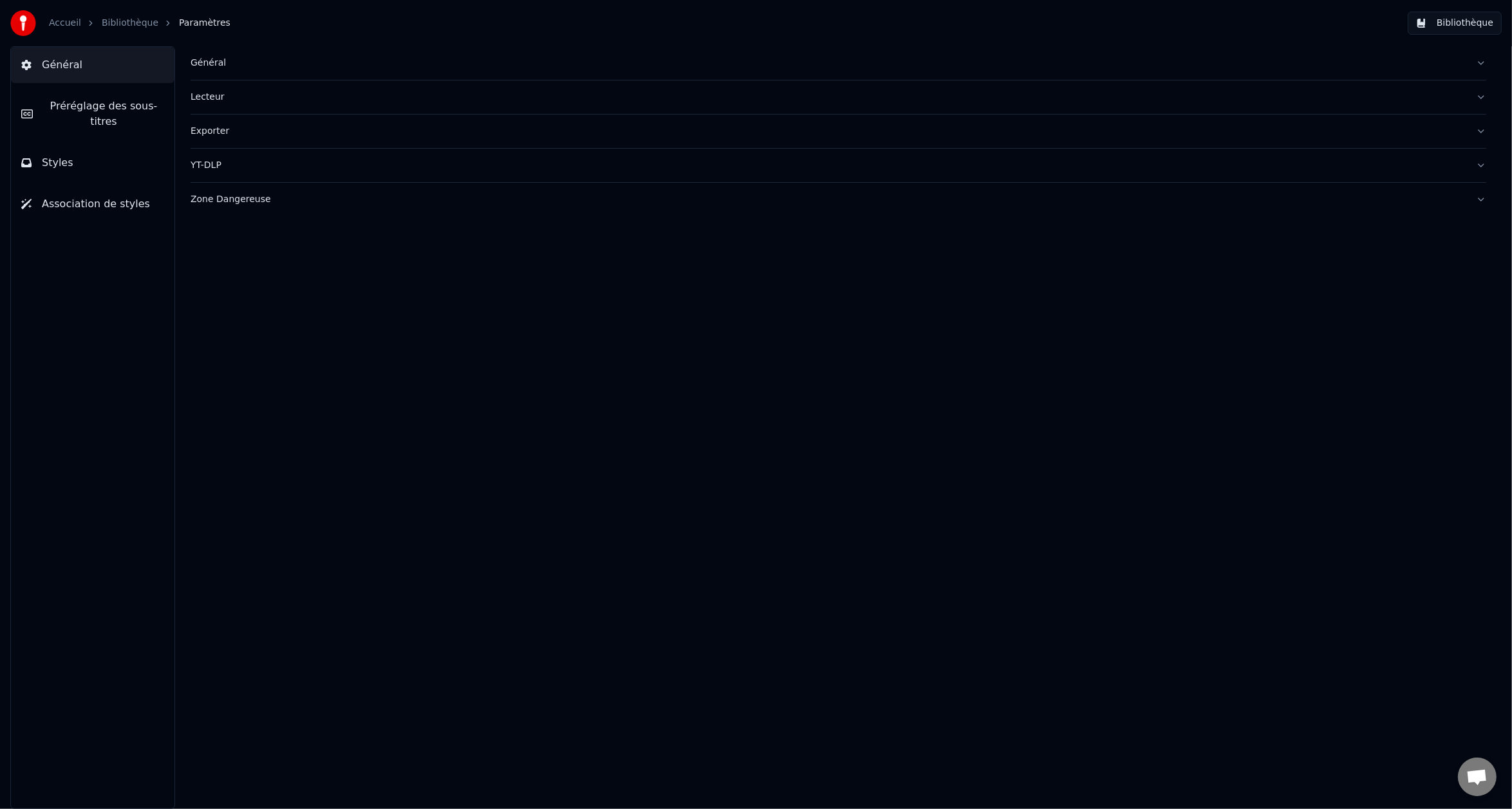
click at [254, 179] on button "YT-DLP" at bounding box center [838, 165] width 1296 height 33
click at [258, 135] on div "Exporter" at bounding box center [828, 131] width 1276 height 13
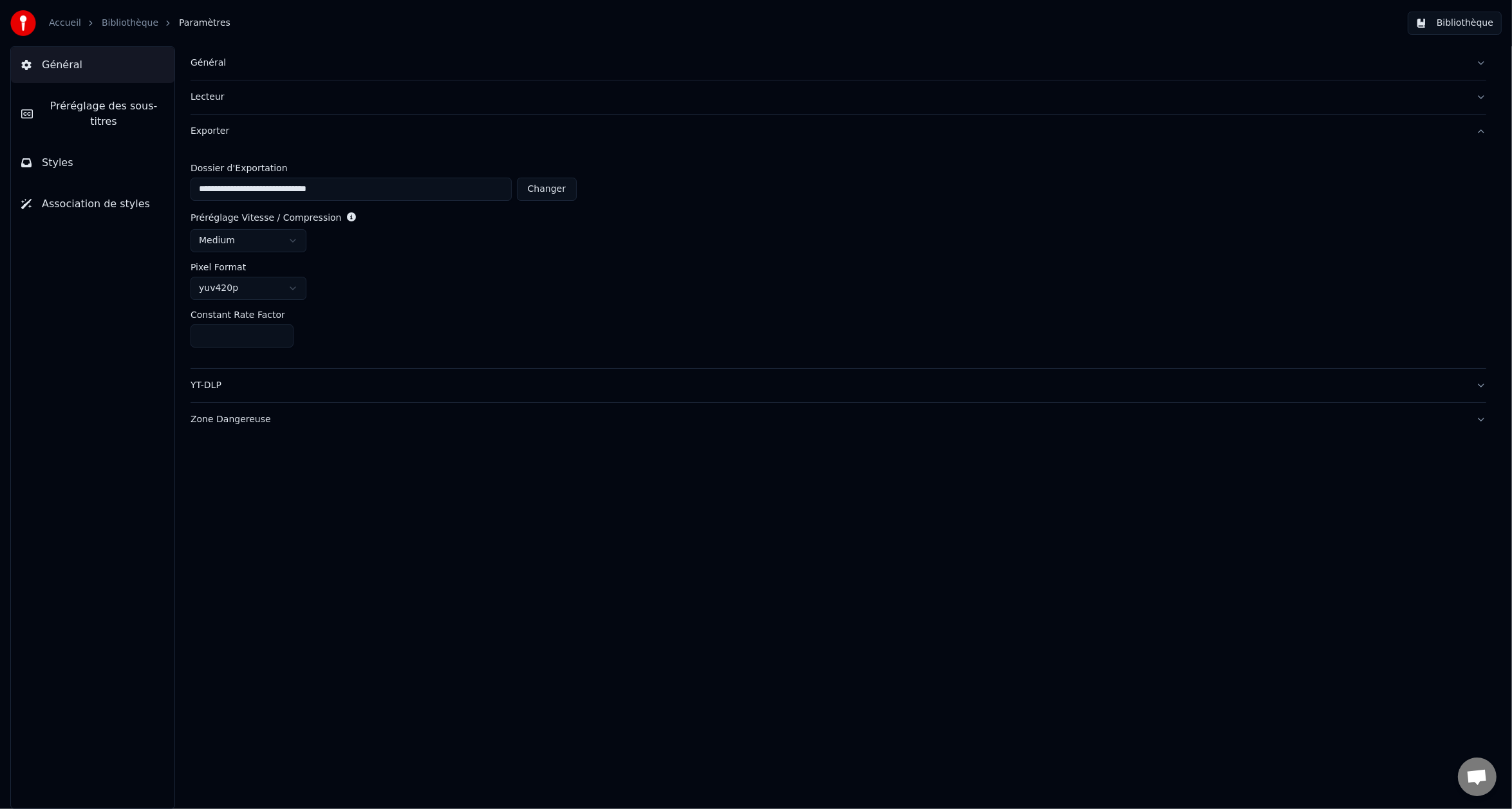
click at [74, 111] on span "Préréglage des sous-titres" at bounding box center [103, 114] width 121 height 31
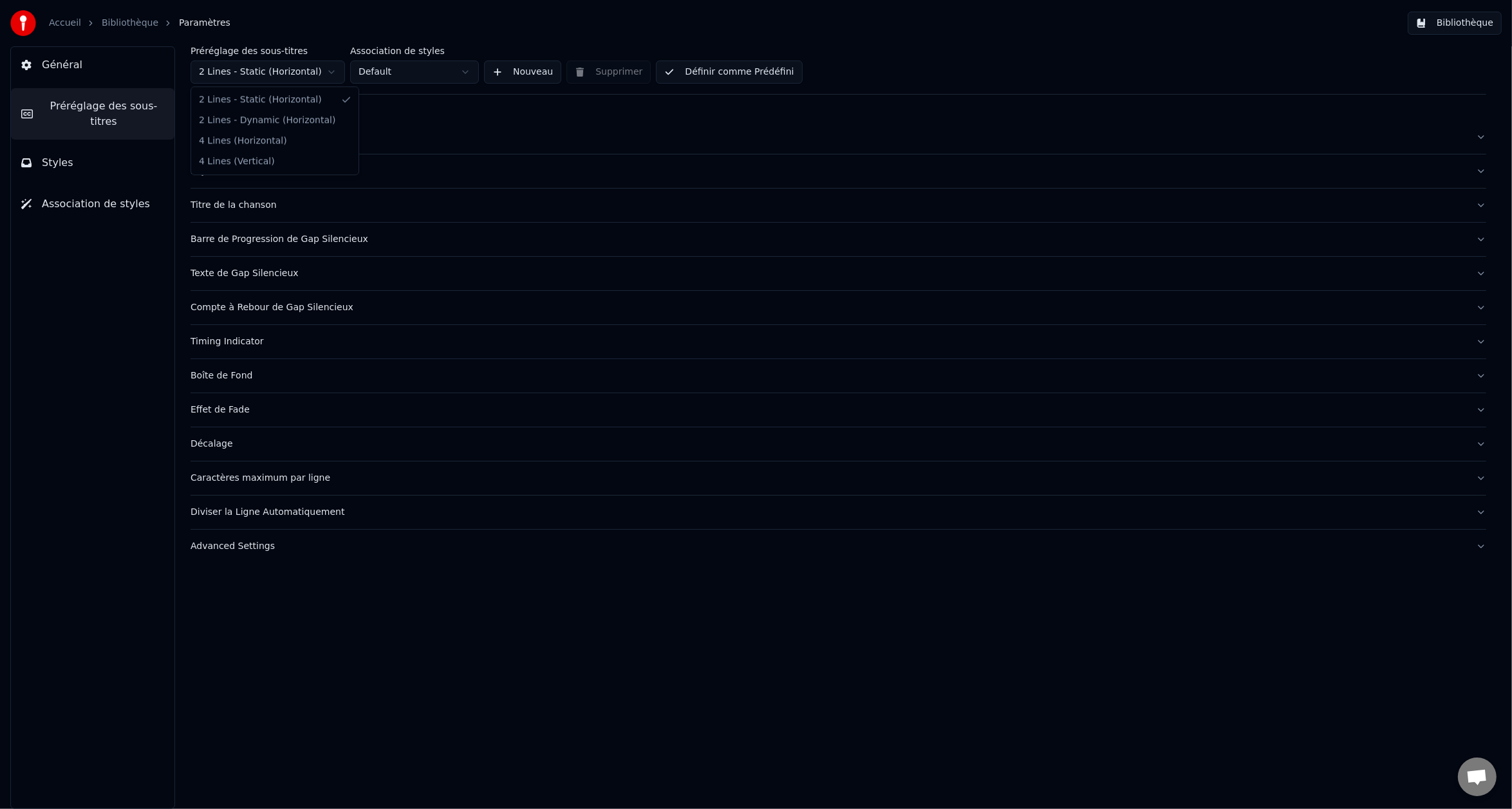
click at [279, 74] on html "Accueil Bibliothèque Paramètres Bibliothèque Général Préréglage des sous-titres…" at bounding box center [756, 404] width 1512 height 809
click at [273, 73] on html "Accueil Bibliothèque Paramètres Bibliothèque Général Préréglage des sous-titres…" at bounding box center [756, 404] width 1512 height 809
click at [382, 75] on html "Accueil Bibliothèque Paramètres Bibliothèque Général Préréglage des sous-titres…" at bounding box center [756, 404] width 1512 height 809
click at [413, 161] on html "Accueil Bibliothèque Paramètres Bibliothèque Général Préréglage des sous-titres…" at bounding box center [756, 404] width 1512 height 809
click at [66, 70] on span "Général" at bounding box center [62, 65] width 41 height 15
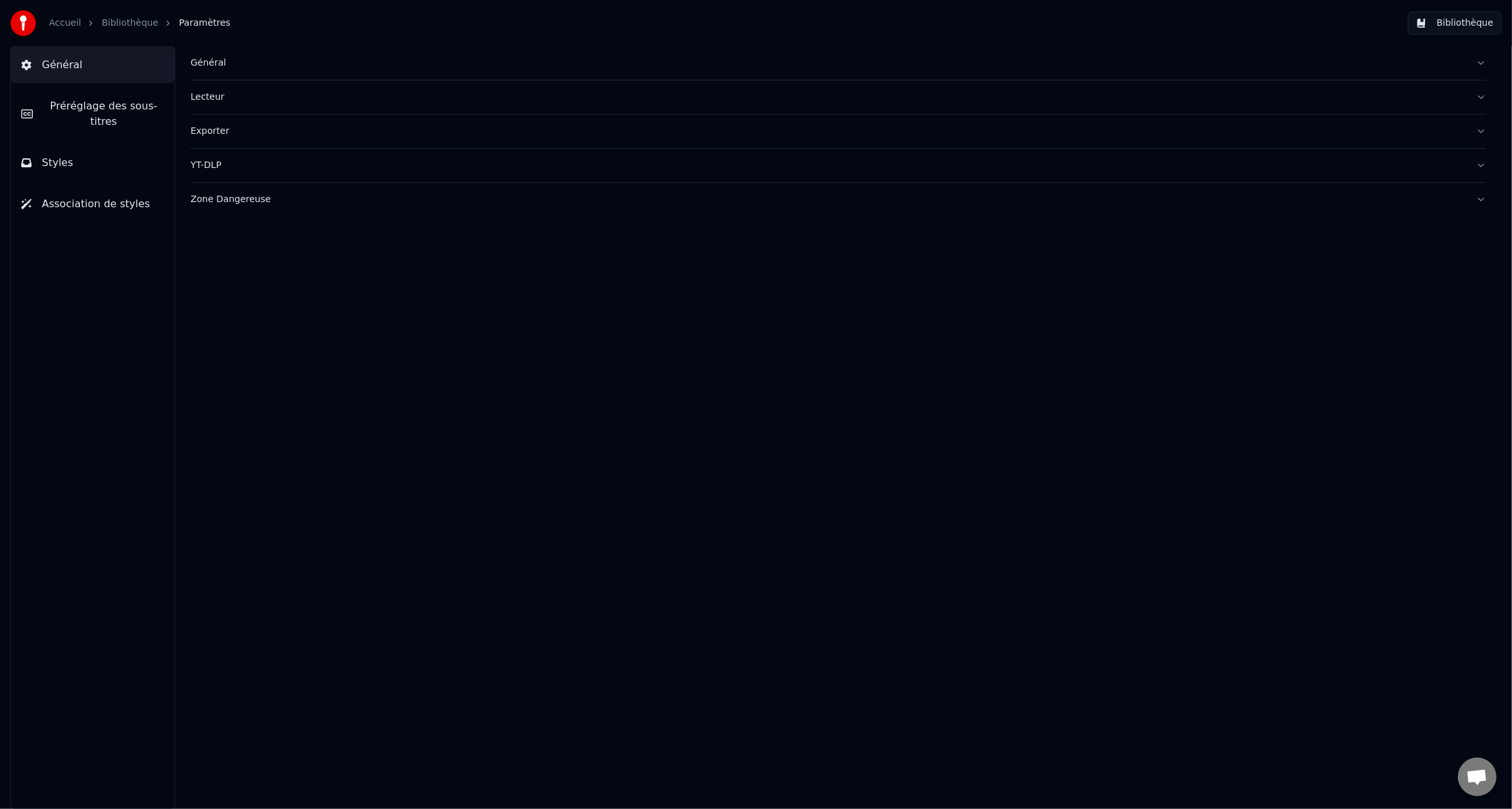
click at [1450, 15] on button "Bibliothèque" at bounding box center [1455, 23] width 94 height 23
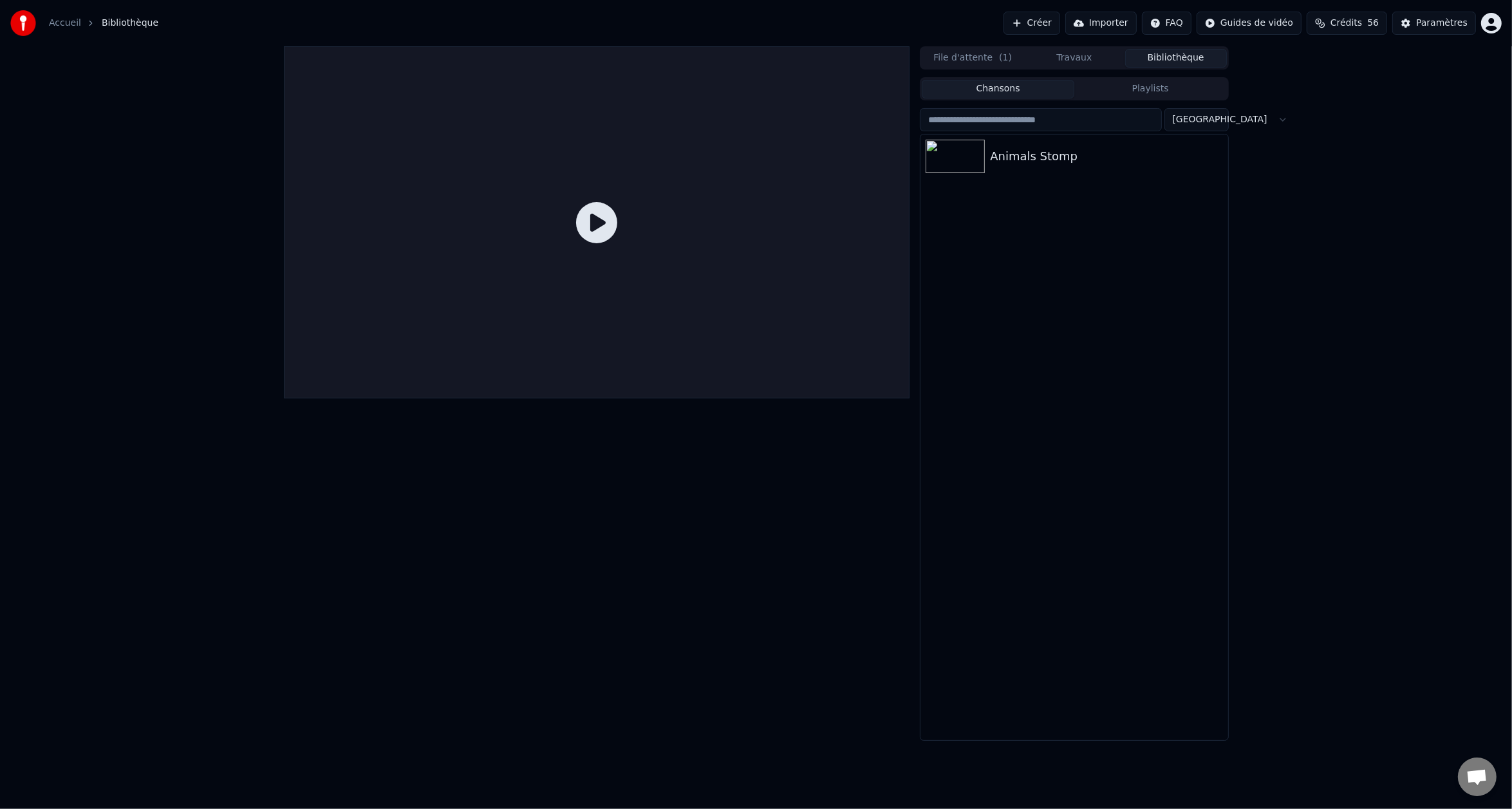
click at [605, 255] on div at bounding box center [597, 222] width 626 height 352
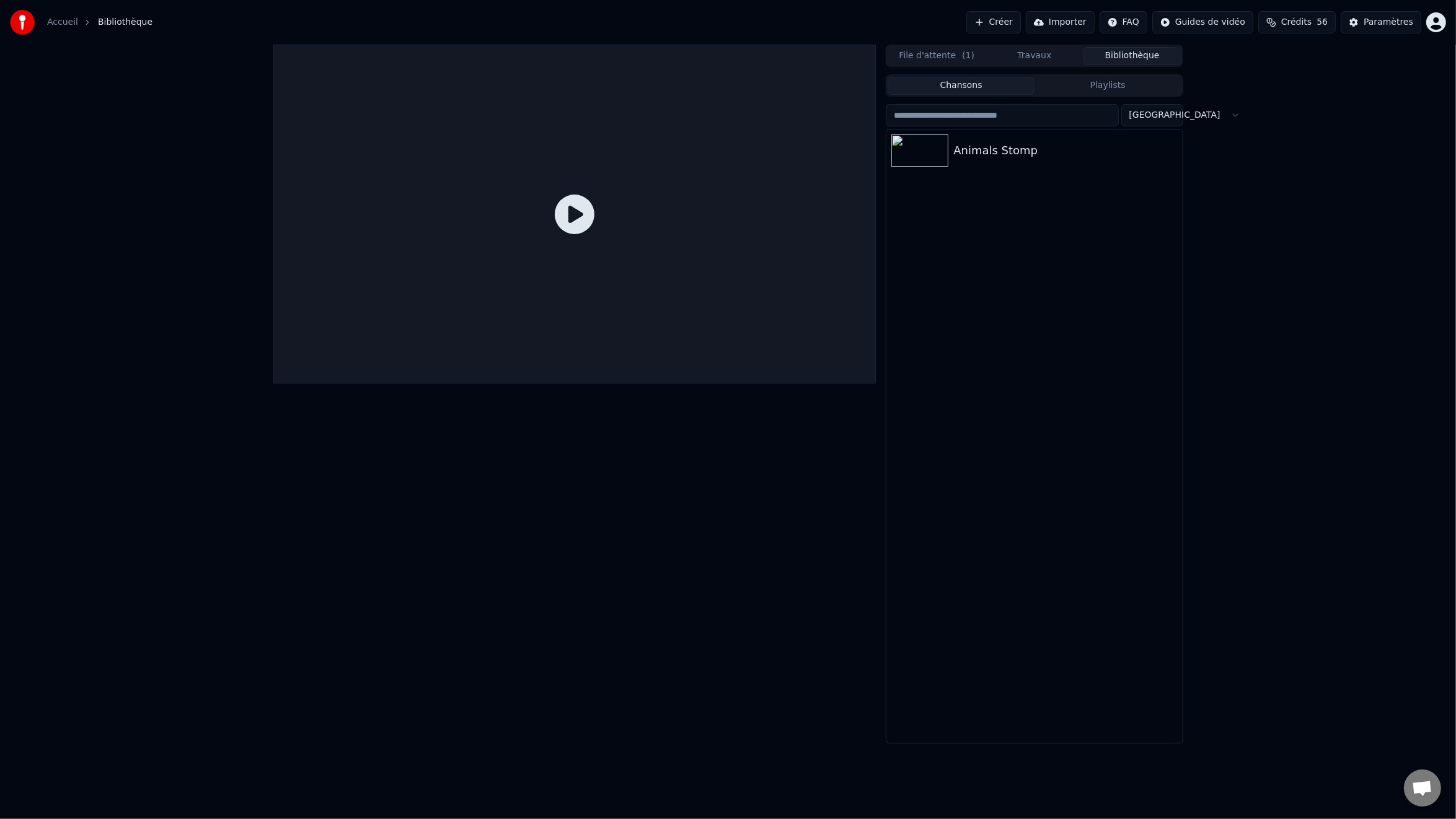
click at [706, 384] on div at bounding box center [575, 214] width 603 height 339
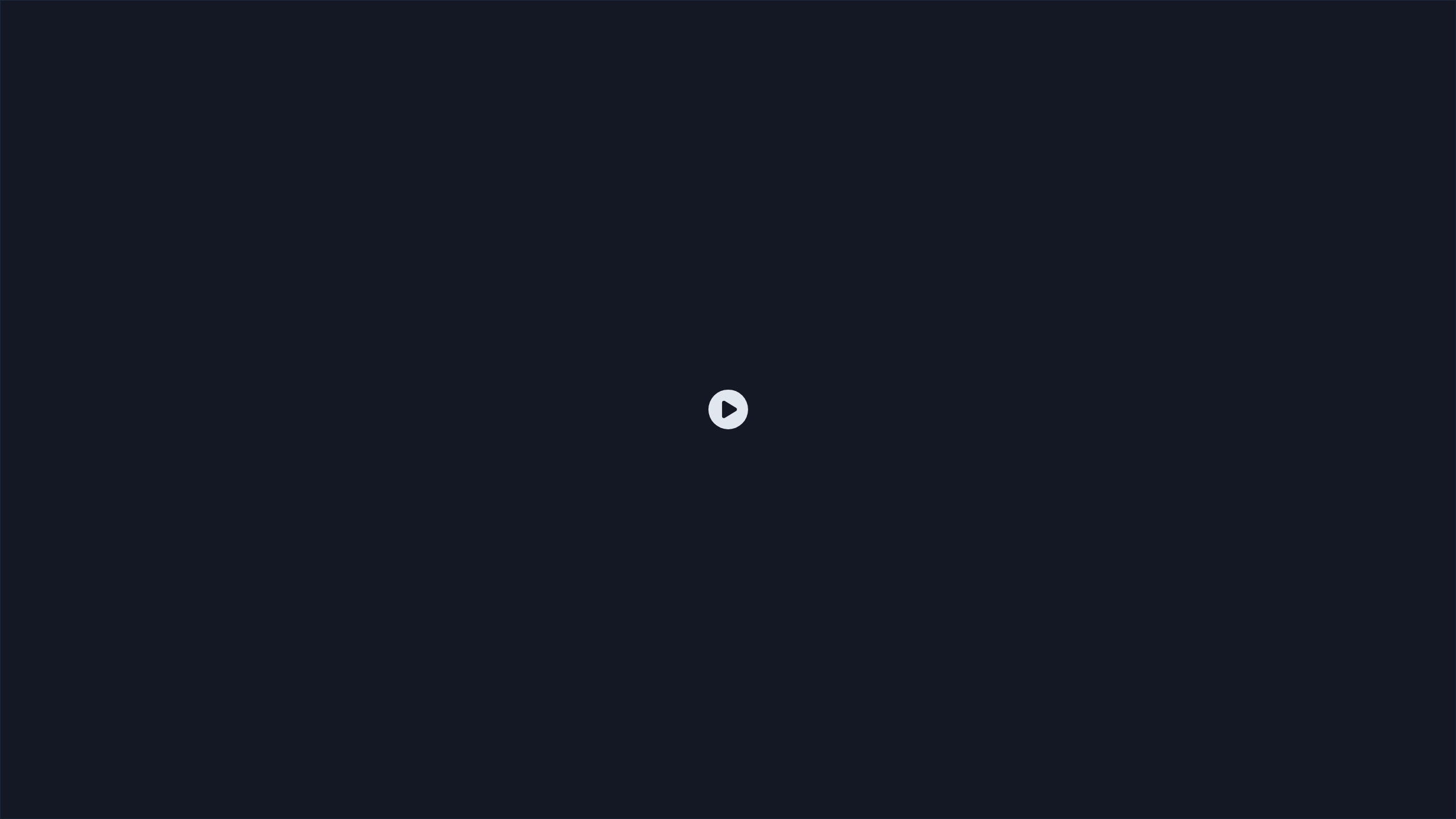
click at [712, 404] on icon at bounding box center [728, 410] width 40 height 40
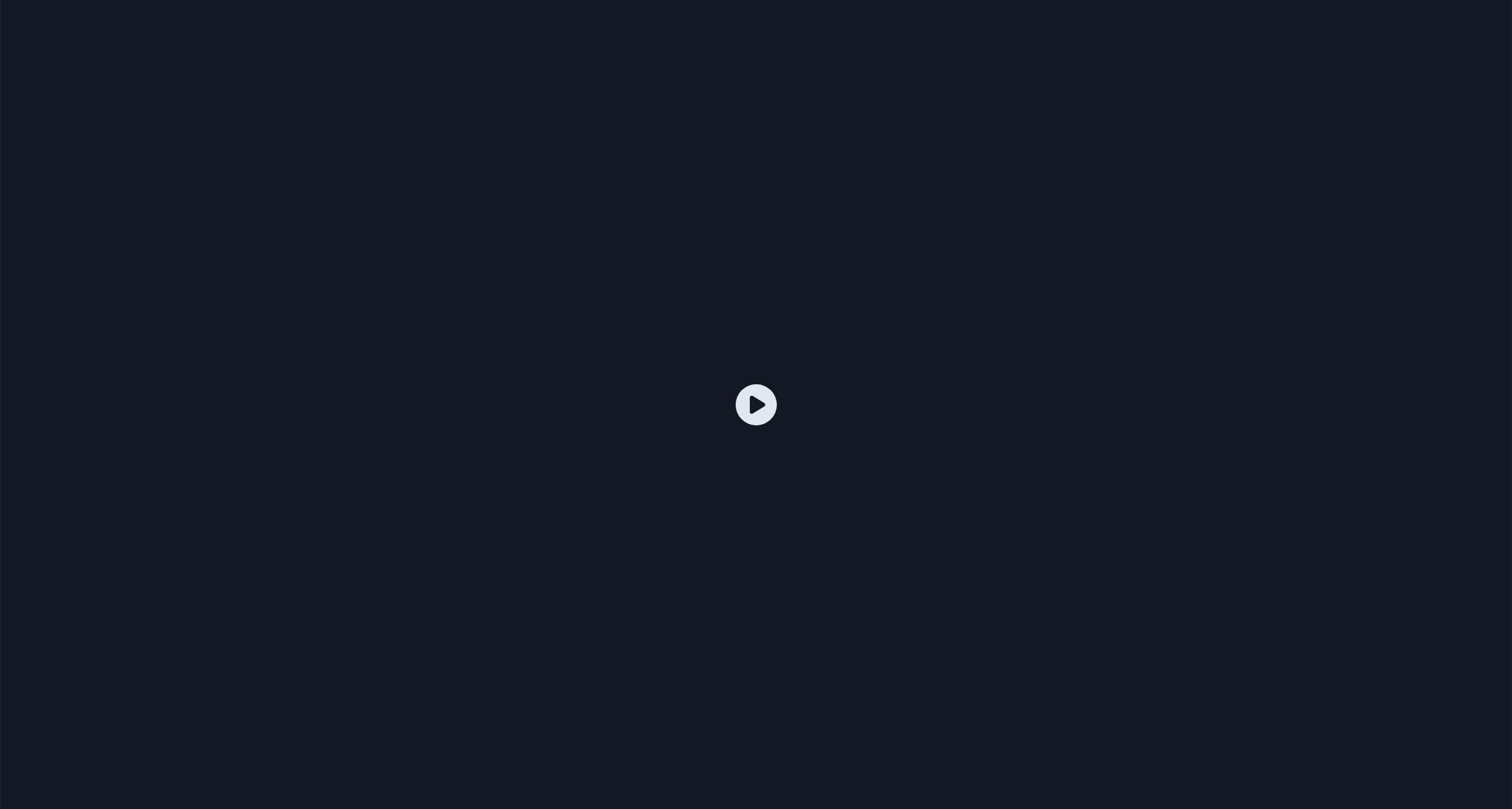
click at [532, 277] on div at bounding box center [756, 404] width 1512 height 850
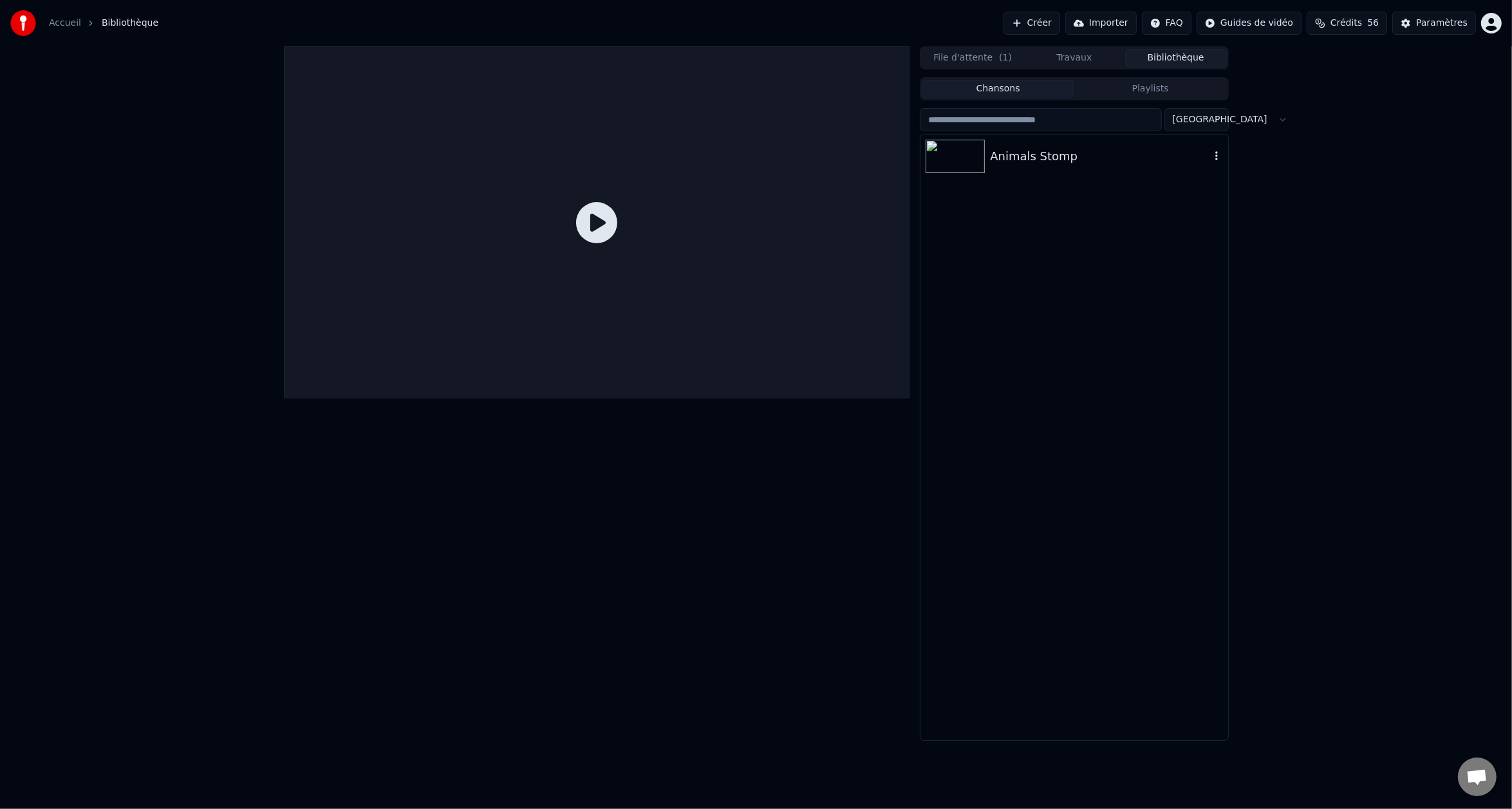
click at [1037, 156] on div "Animals Stomp" at bounding box center [1100, 156] width 220 height 18
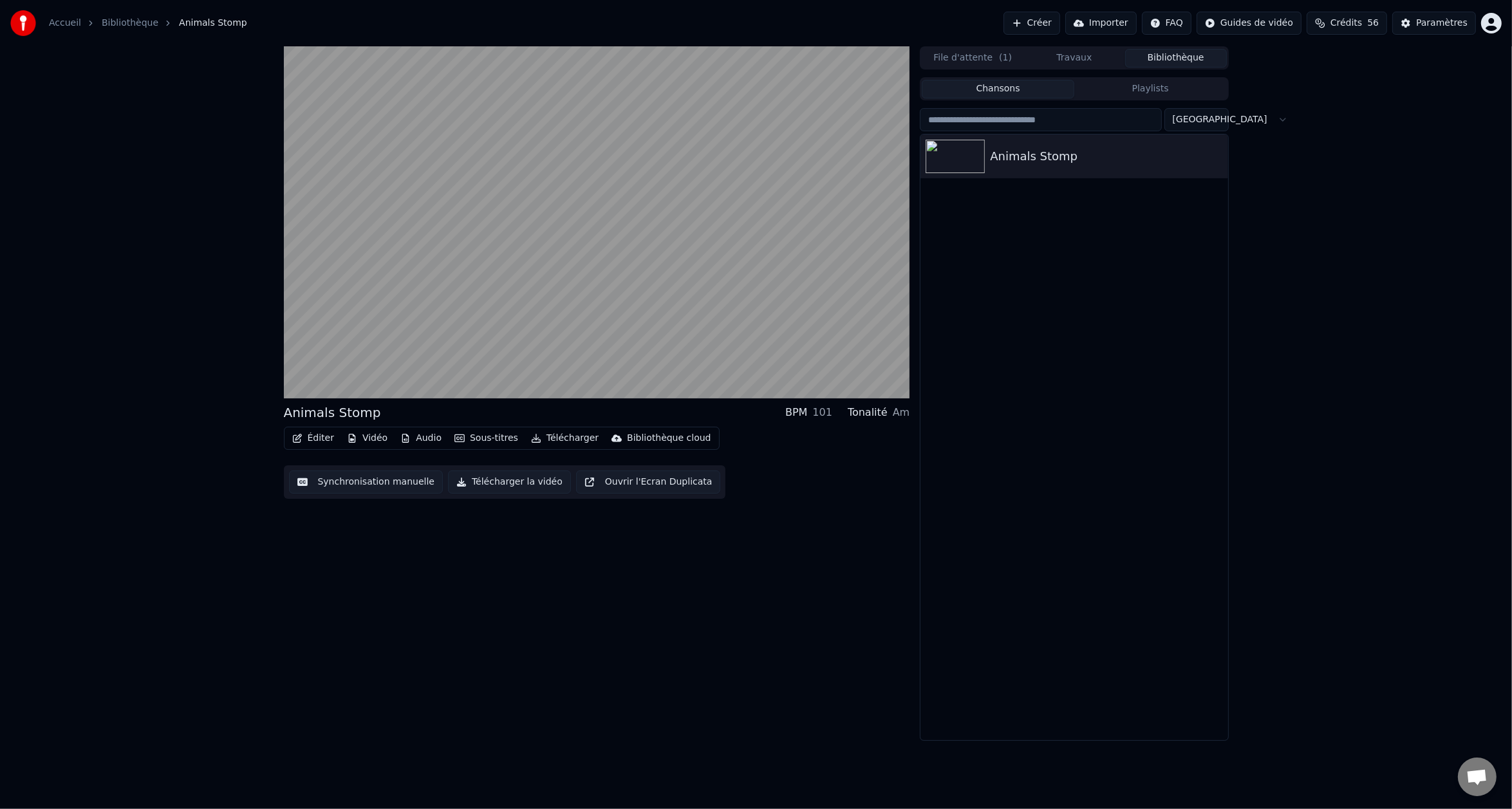
click at [316, 487] on button "Synchronisation manuelle" at bounding box center [366, 482] width 155 height 23
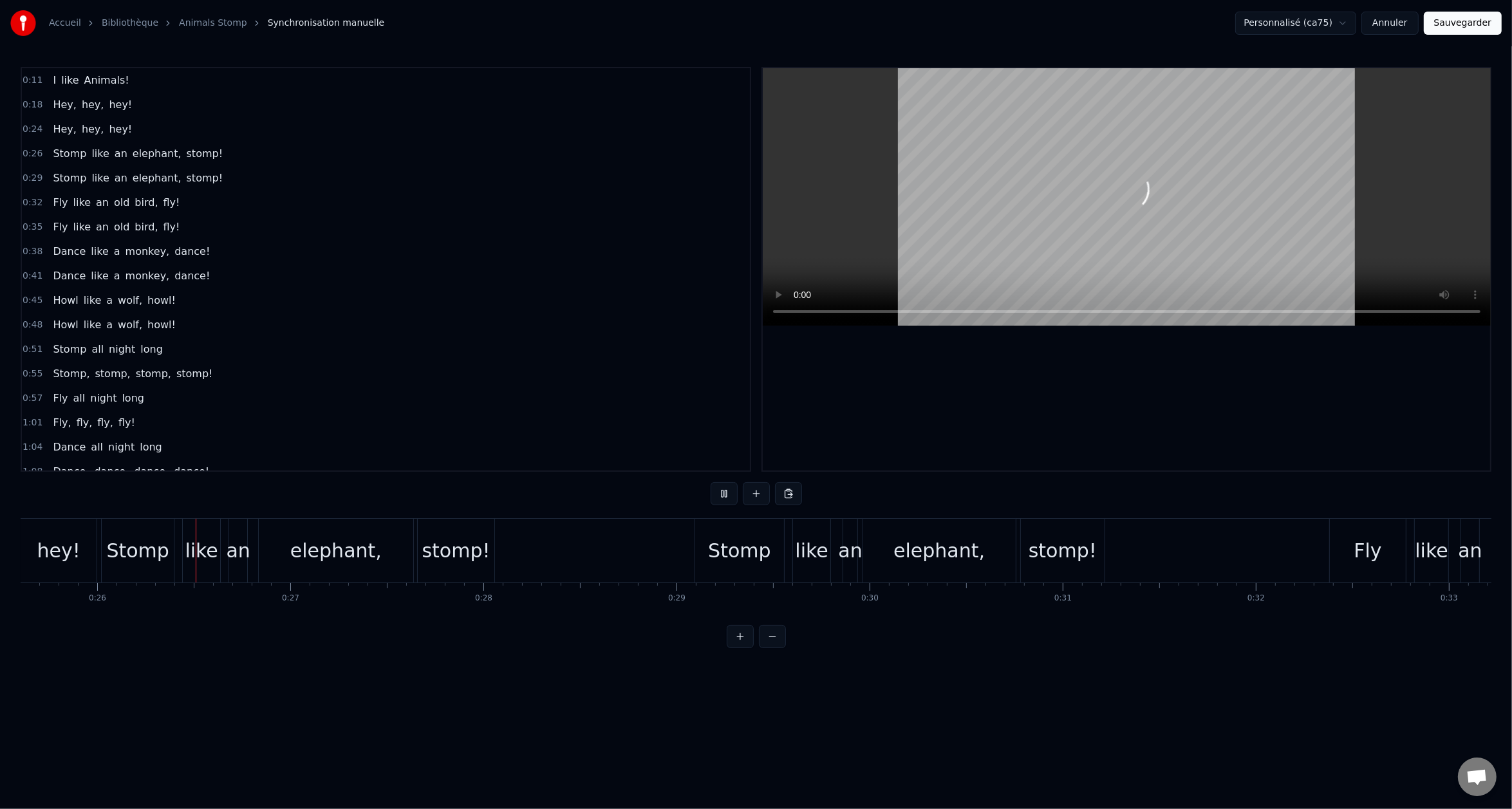
scroll to position [0, 4951]
drag, startPoint x: 318, startPoint y: 551, endPoint x: 269, endPoint y: 549, distance: 49.0
click at [277, 532] on div "elephant," at bounding box center [330, 550] width 154 height 64
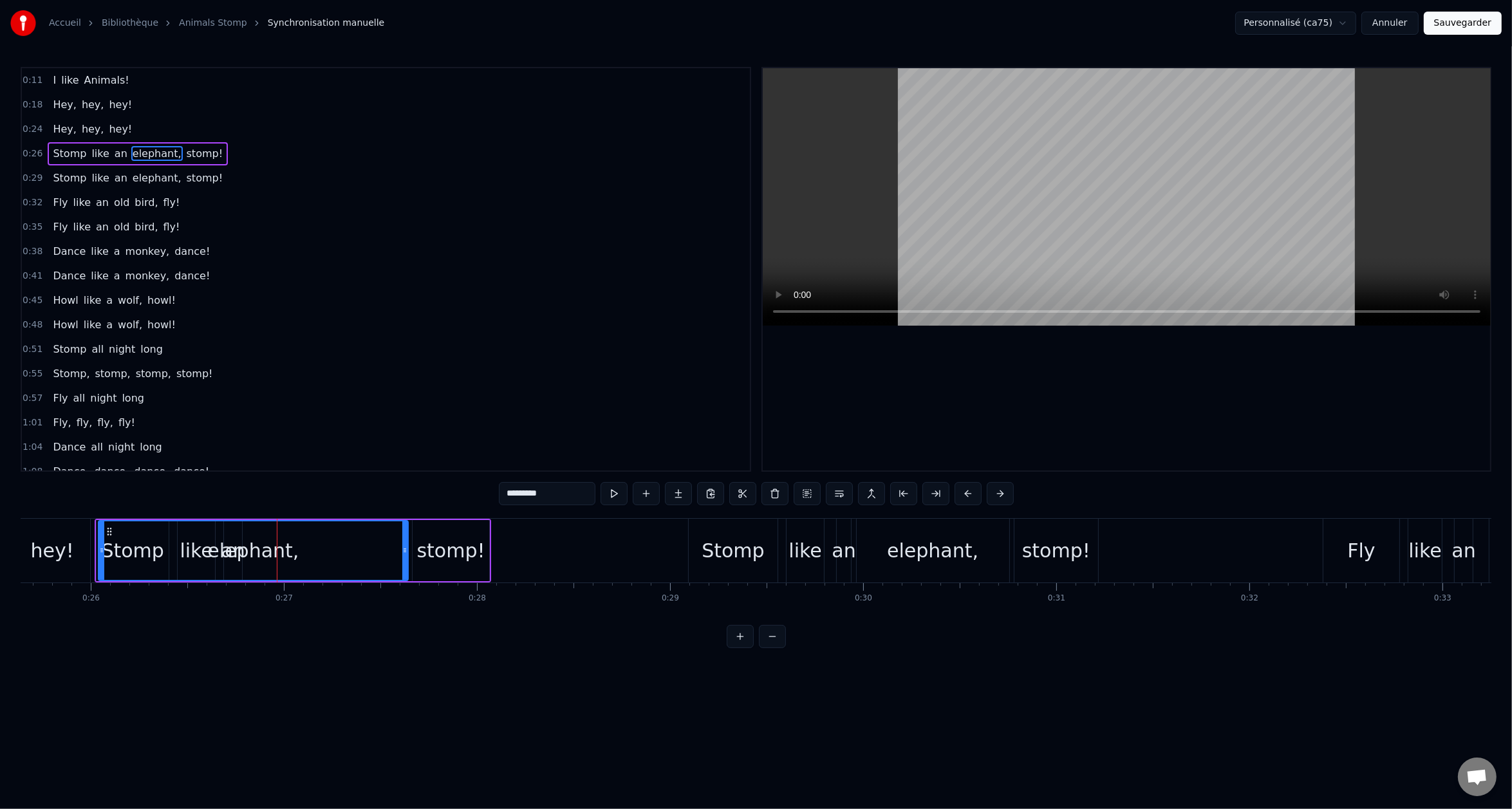
drag, startPoint x: 256, startPoint y: 558, endPoint x: 100, endPoint y: 567, distance: 156.3
click at [100, 567] on div at bounding box center [102, 550] width 5 height 58
drag, startPoint x: 100, startPoint y: 567, endPoint x: 231, endPoint y: 565, distance: 131.0
click at [124, 552] on div "Stomp" at bounding box center [132, 550] width 62 height 29
type input "*****"
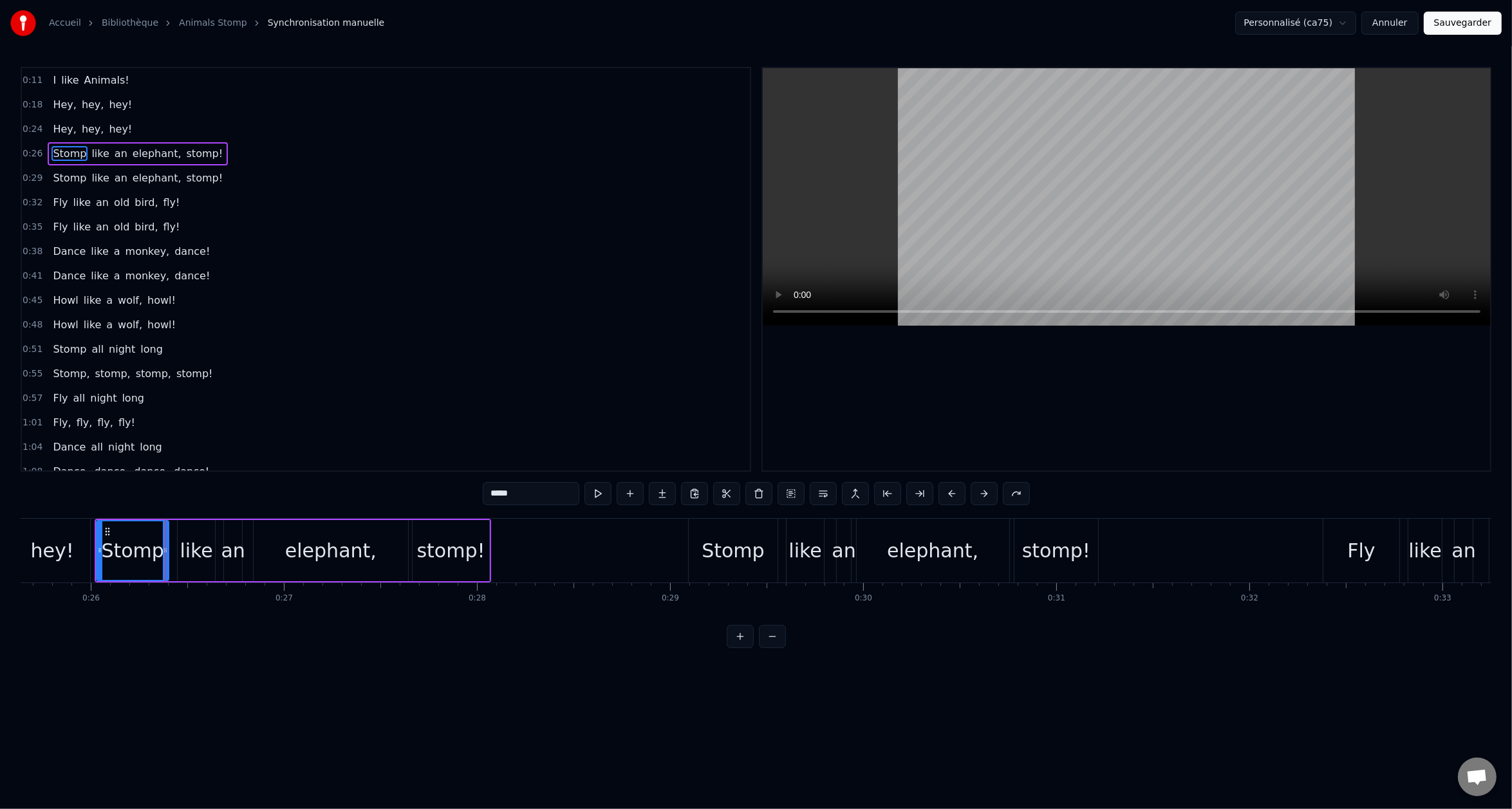
click at [1397, 27] on button "Annuler" at bounding box center [1389, 23] width 57 height 23
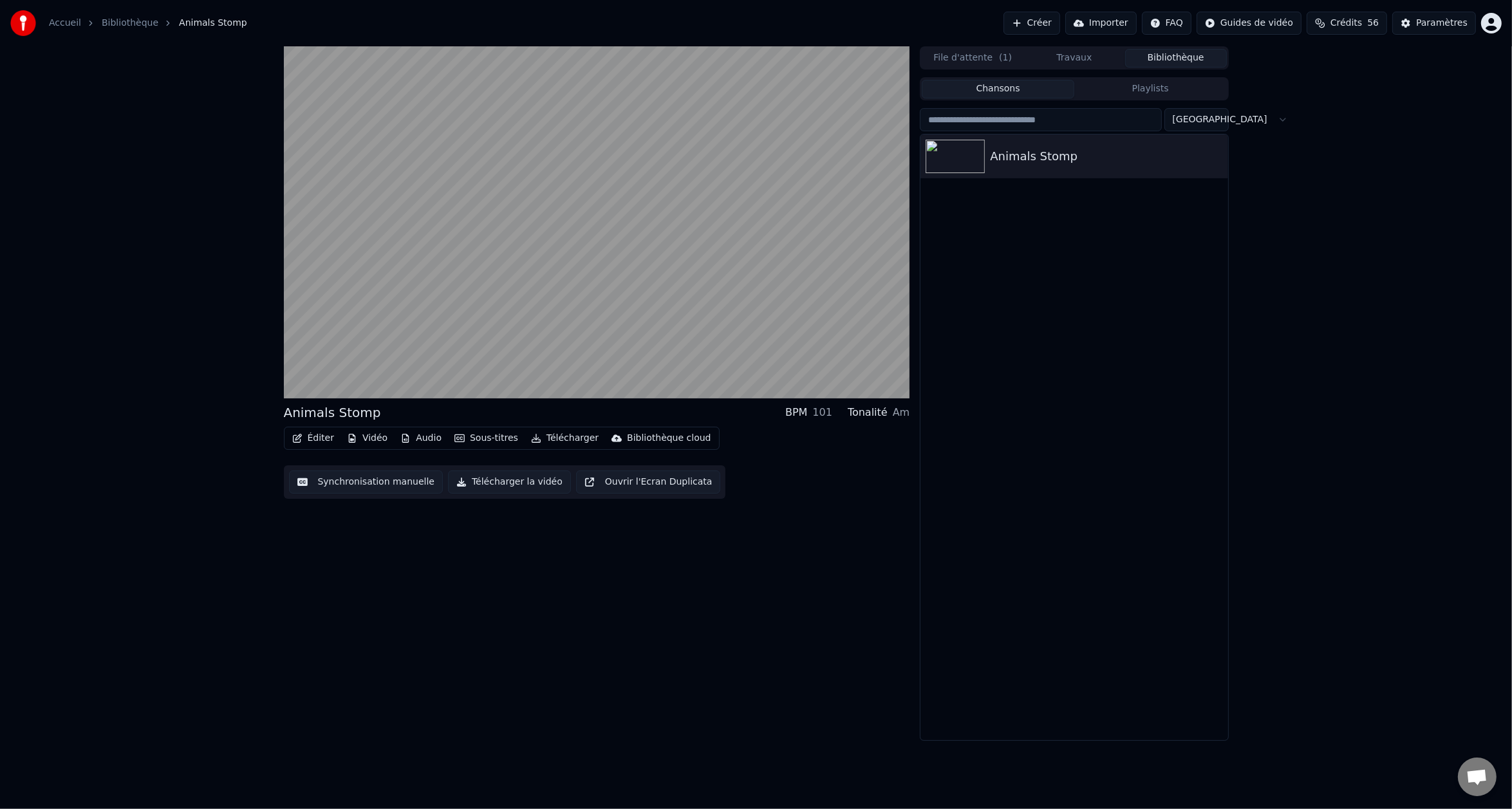
click at [317, 437] on button "Éditer" at bounding box center [314, 438] width 52 height 18
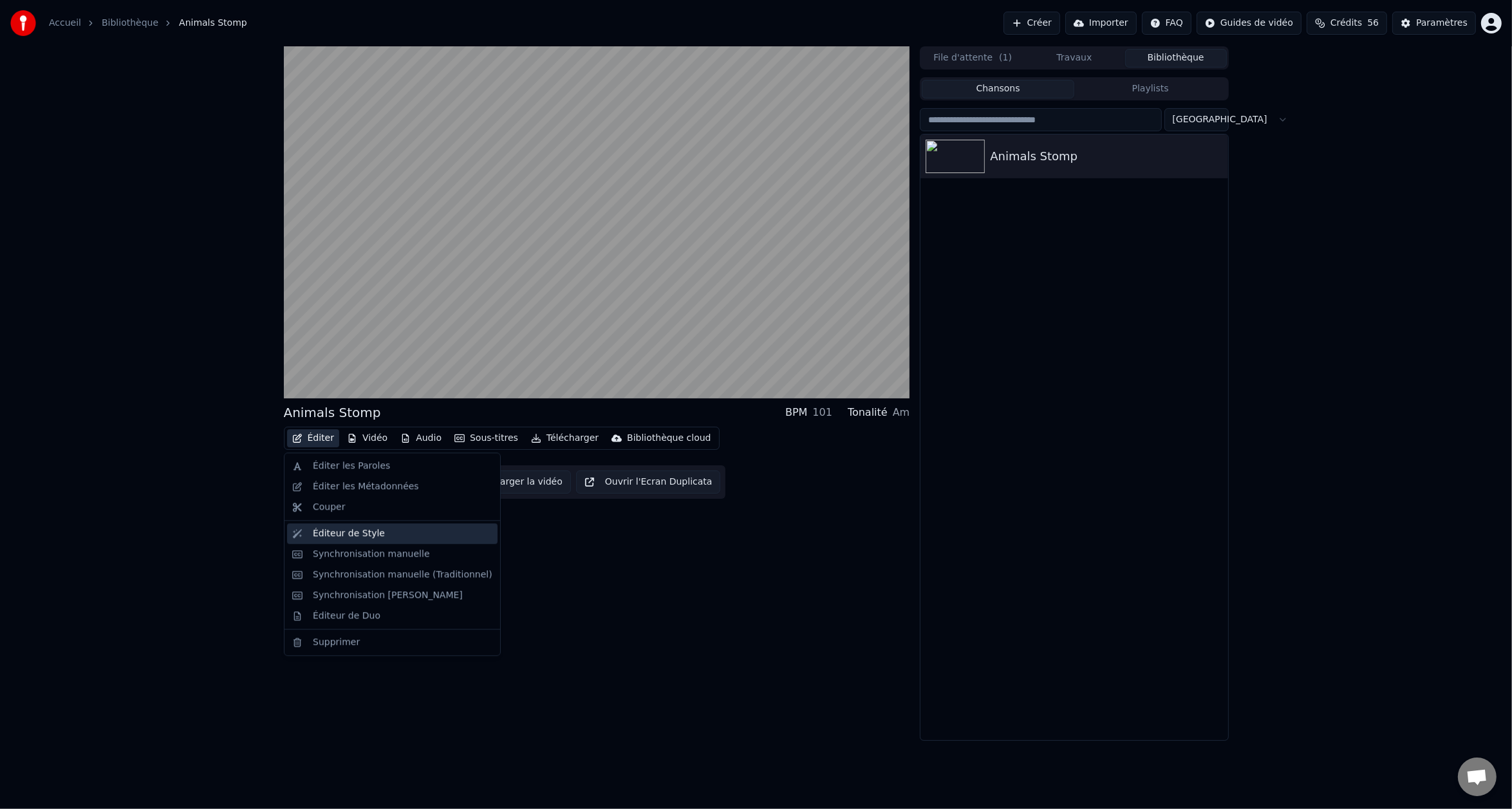
click at [354, 540] on div "Éditeur de Style" at bounding box center [393, 533] width 210 height 21
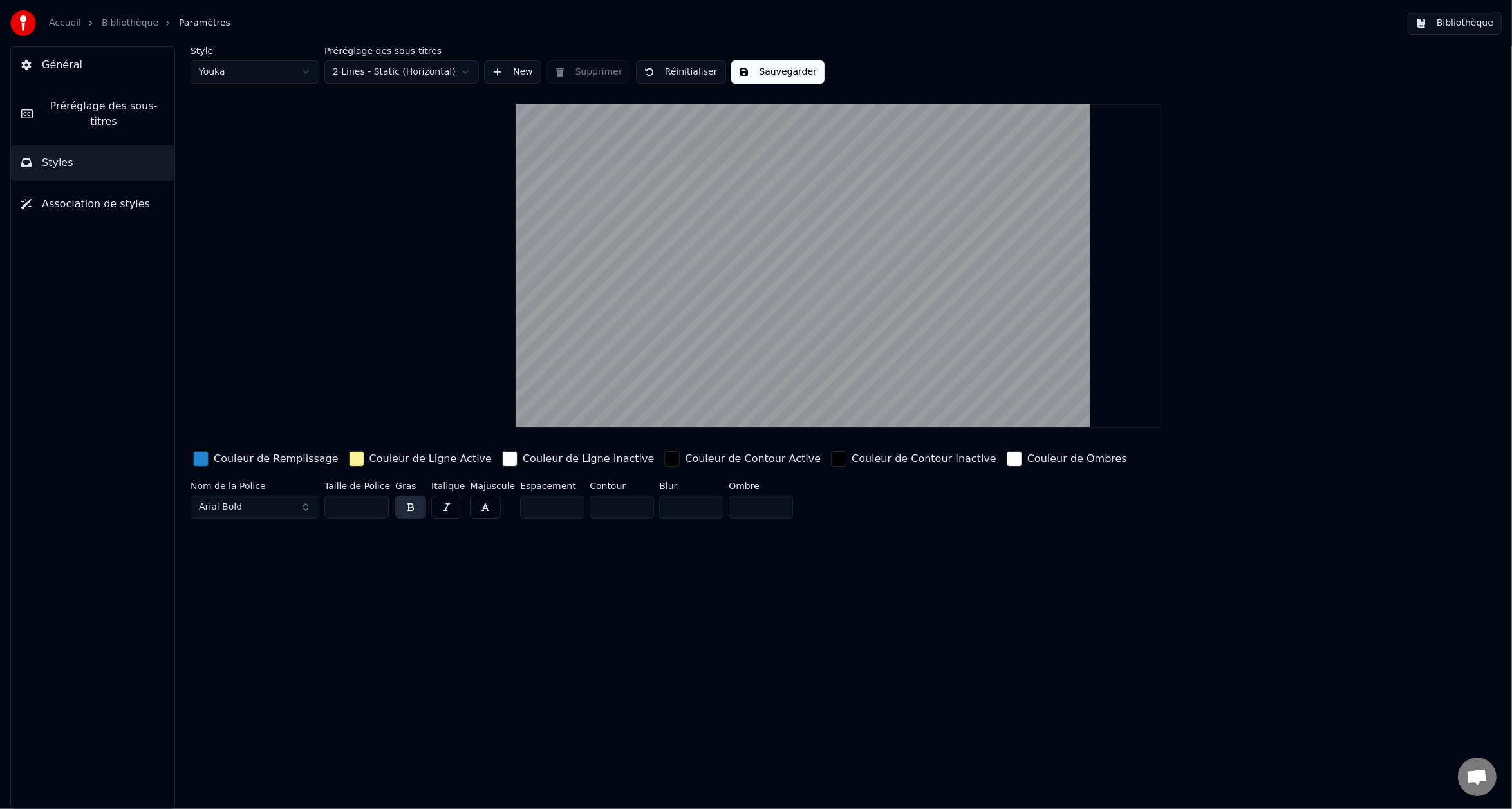
drag, startPoint x: 348, startPoint y: 513, endPoint x: 318, endPoint y: 510, distance: 30.1
click at [321, 510] on div "Nom de la Police Arial Bold Taille de Police ** Gras Italique Majuscule Espacem…" at bounding box center [719, 502] width 1058 height 42
type input "**"
click at [97, 62] on button "Général" at bounding box center [92, 65] width 163 height 36
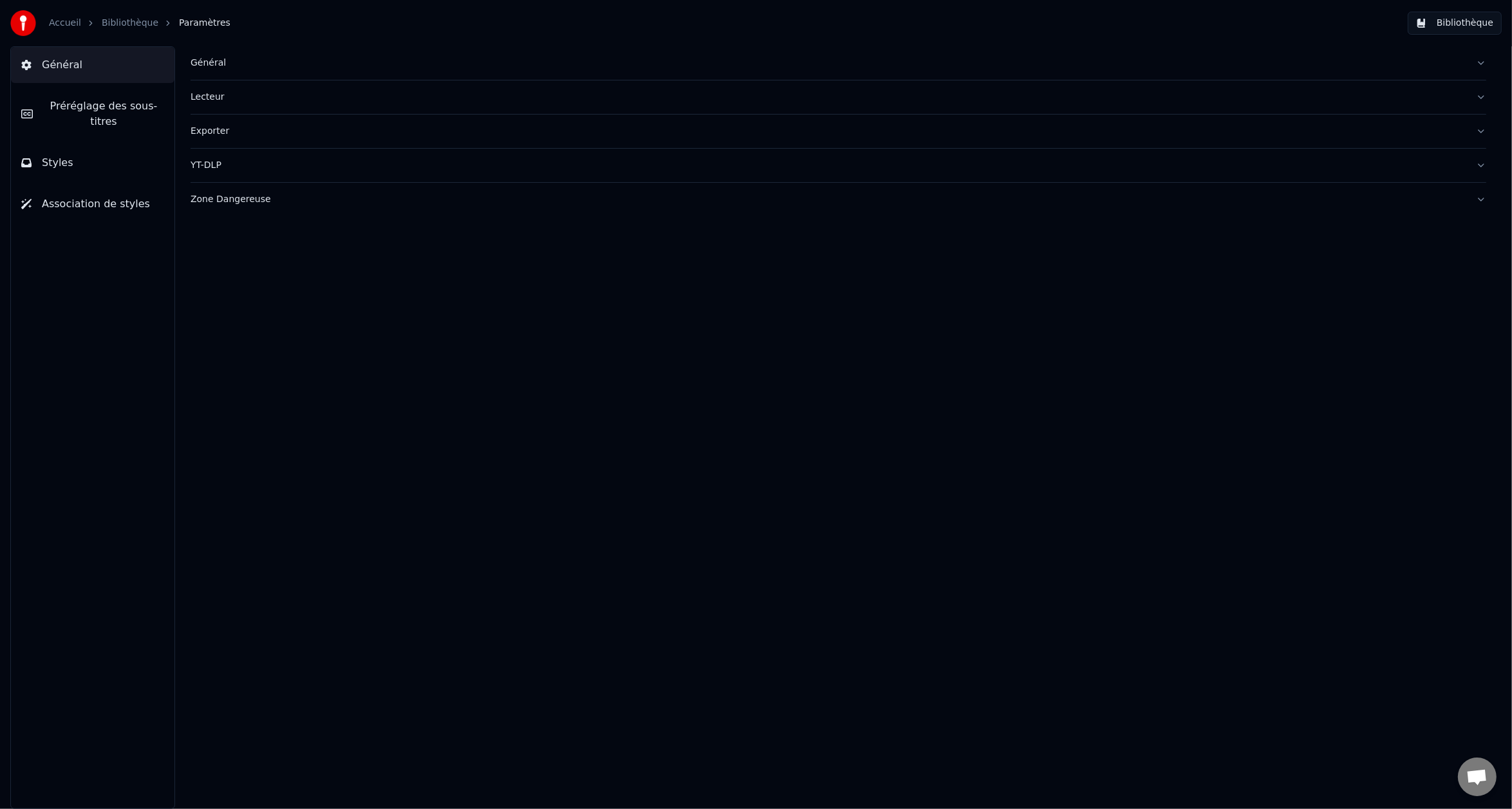
click at [121, 16] on div "Accueil Bibliothèque Paramètres" at bounding box center [120, 23] width 220 height 25
click at [127, 24] on link "Bibliothèque" at bounding box center [130, 23] width 57 height 13
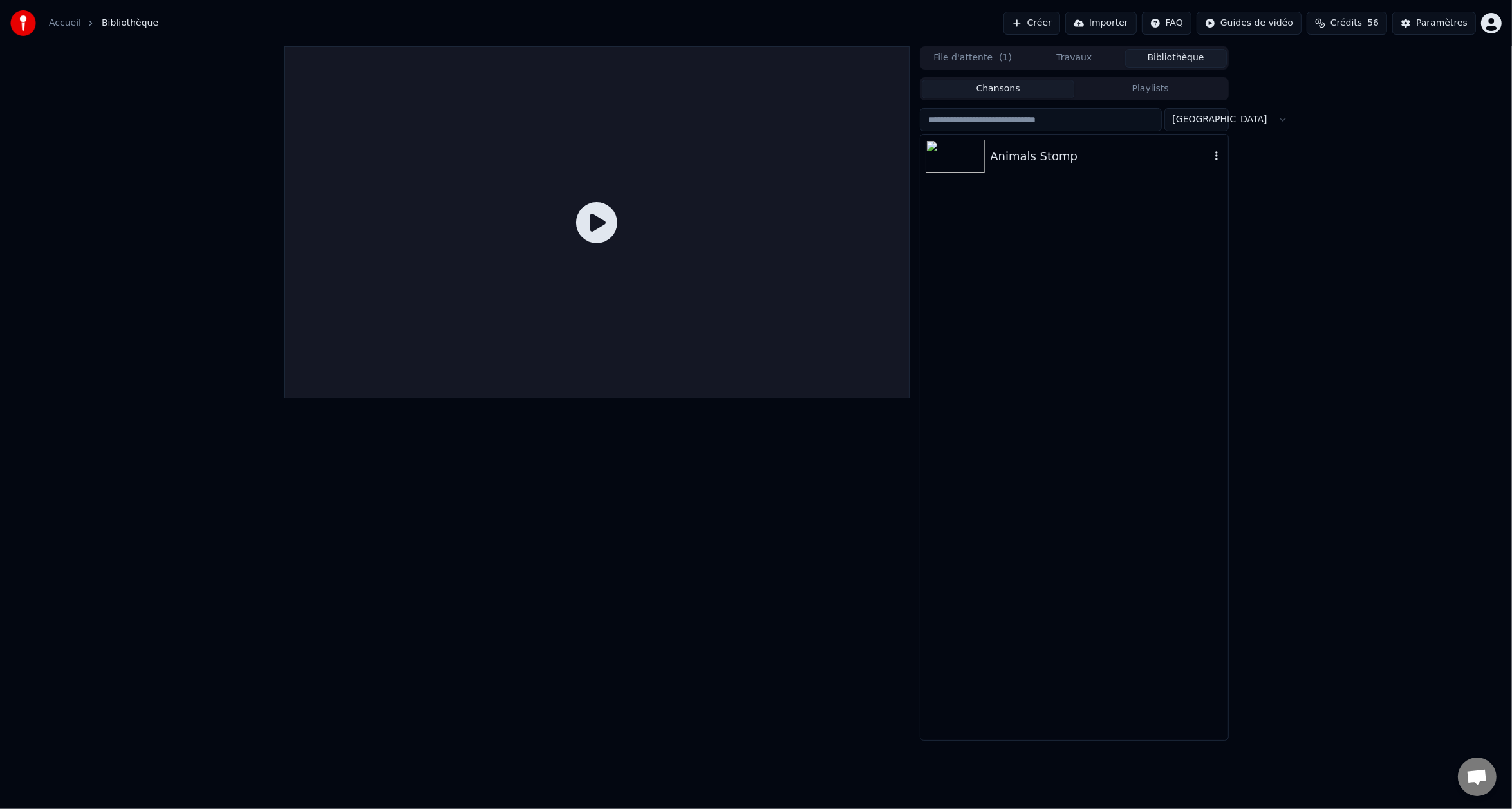
click at [995, 157] on div "Animals Stomp" at bounding box center [1100, 156] width 220 height 18
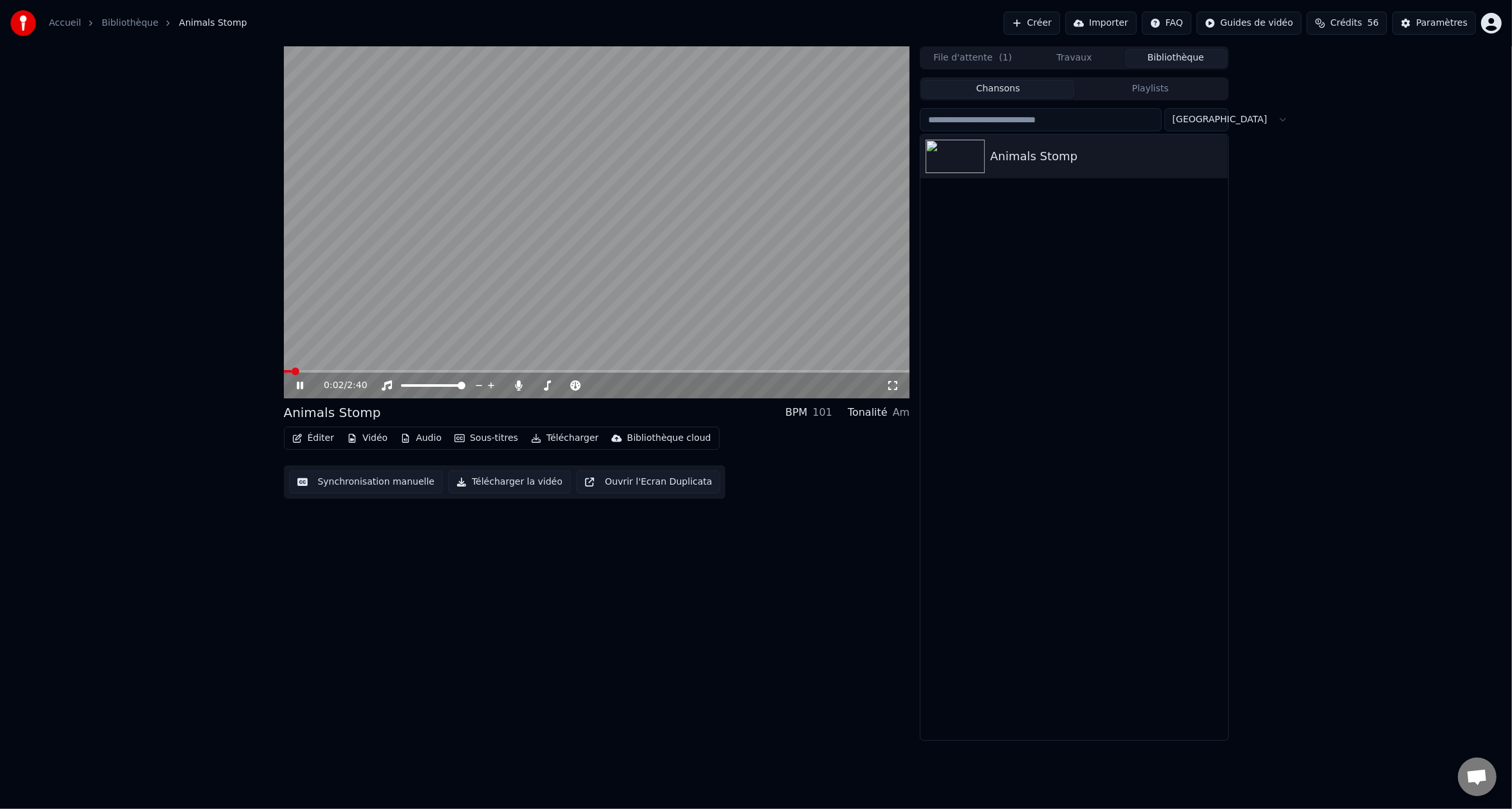
click at [342, 372] on span at bounding box center [597, 372] width 626 height 3
click at [401, 370] on span at bounding box center [597, 372] width 626 height 3
click at [129, 17] on link "Bibliothèque" at bounding box center [130, 23] width 57 height 13
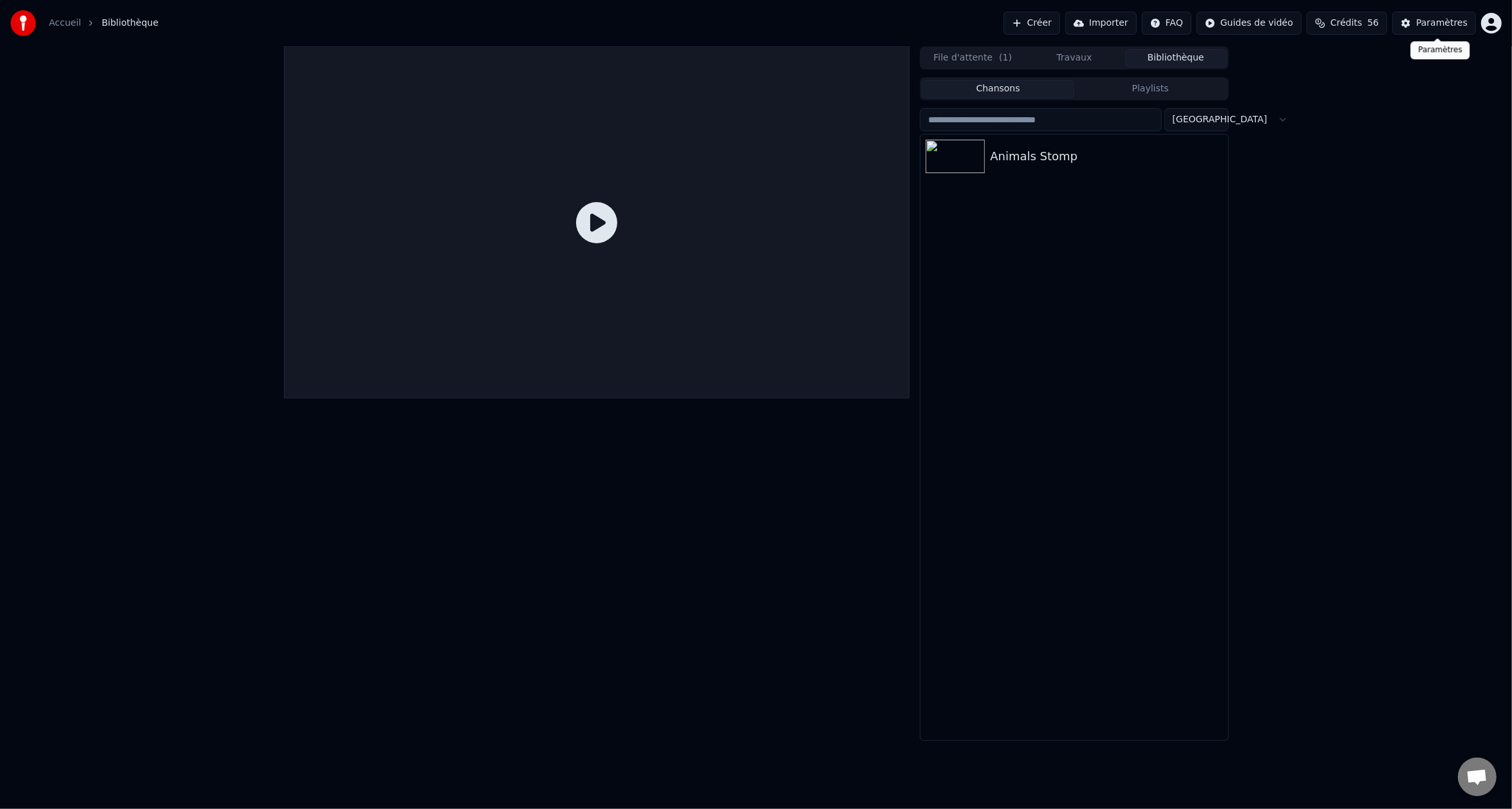
click at [1428, 28] on div "Paramètres" at bounding box center [1442, 23] width 52 height 13
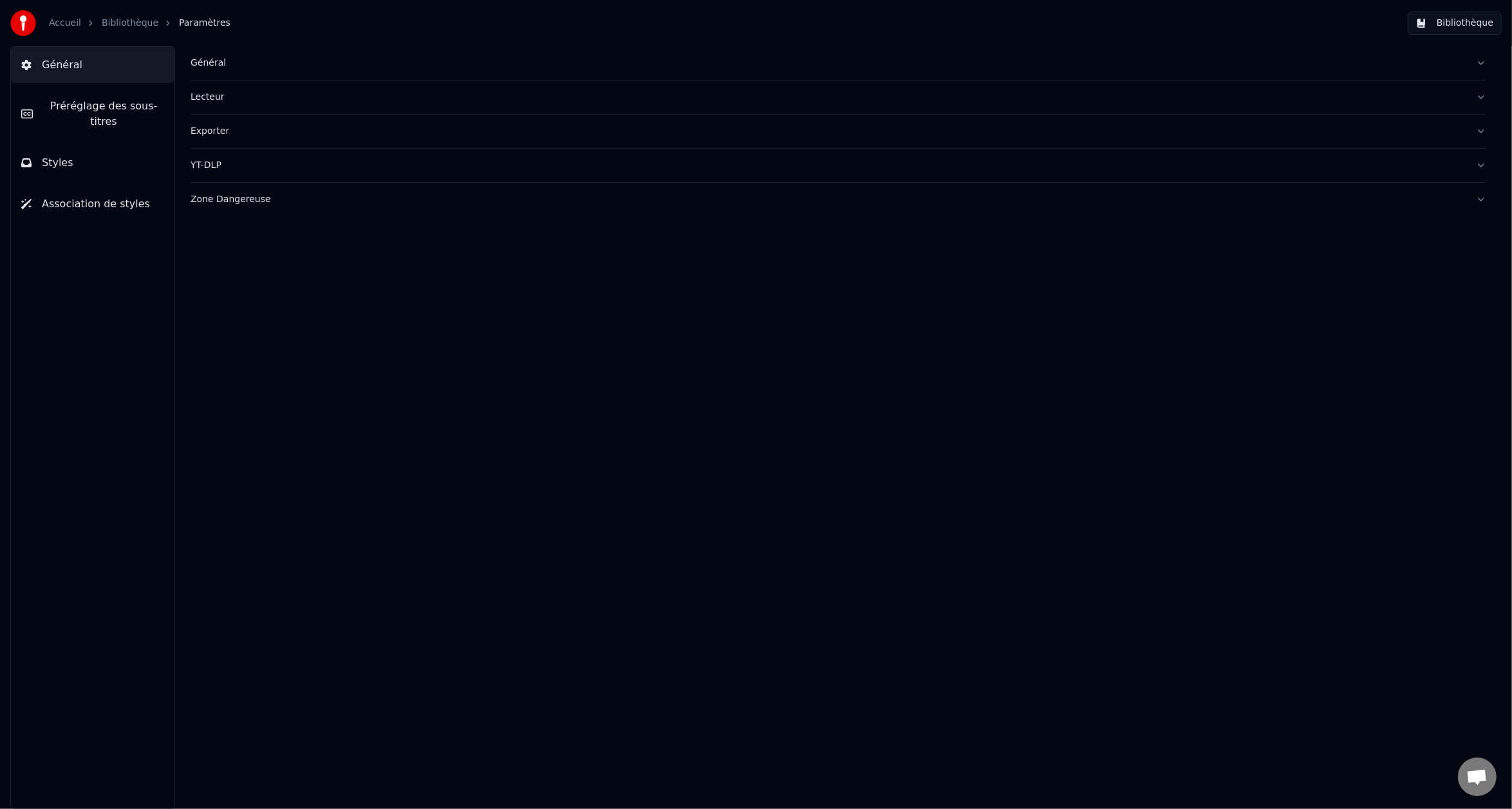
click at [253, 54] on button "Général" at bounding box center [838, 63] width 1296 height 33
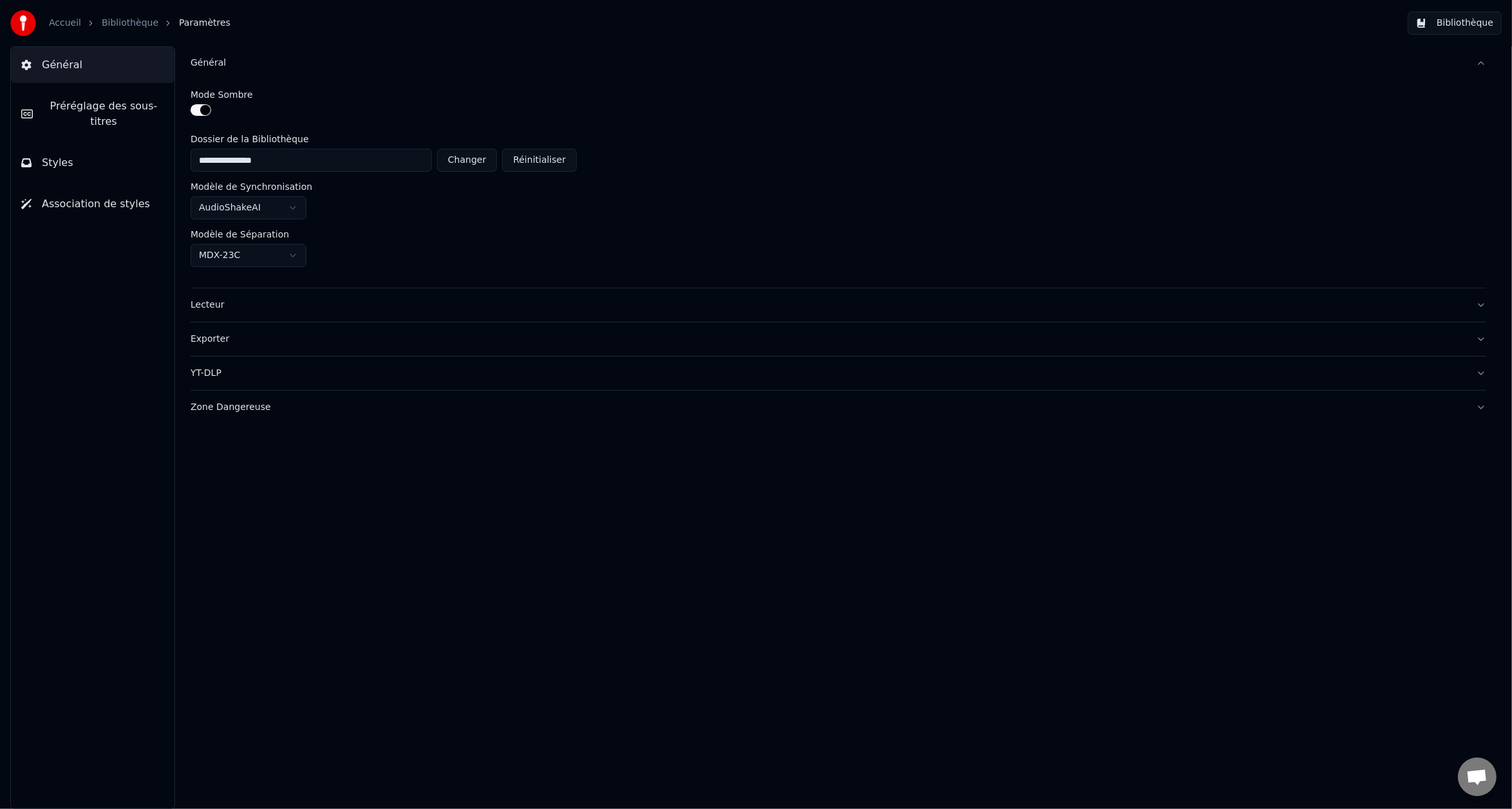
click at [87, 105] on span "Préréglage des sous-titres" at bounding box center [103, 114] width 121 height 31
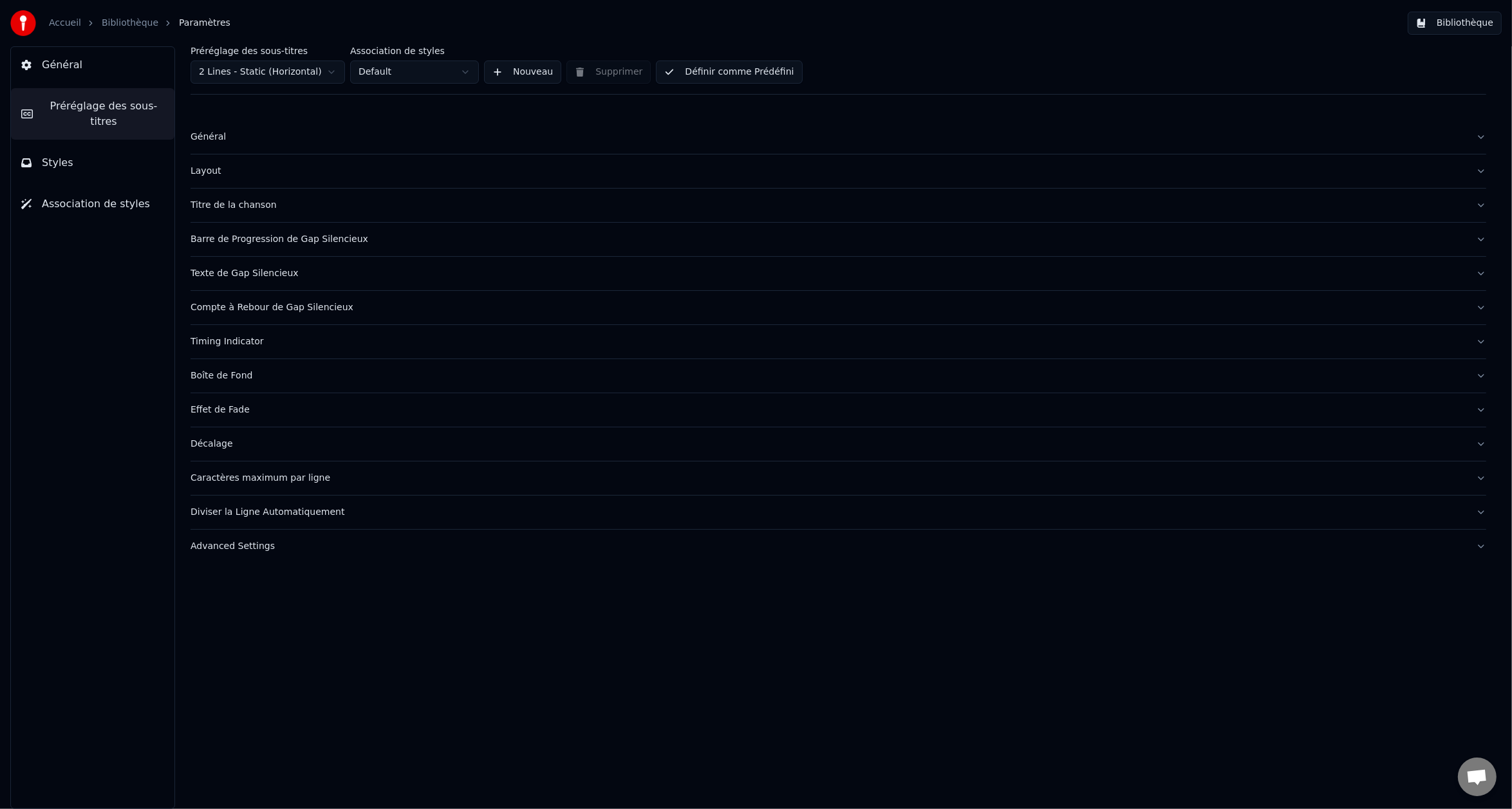
click at [239, 131] on div "Général" at bounding box center [828, 137] width 1276 height 13
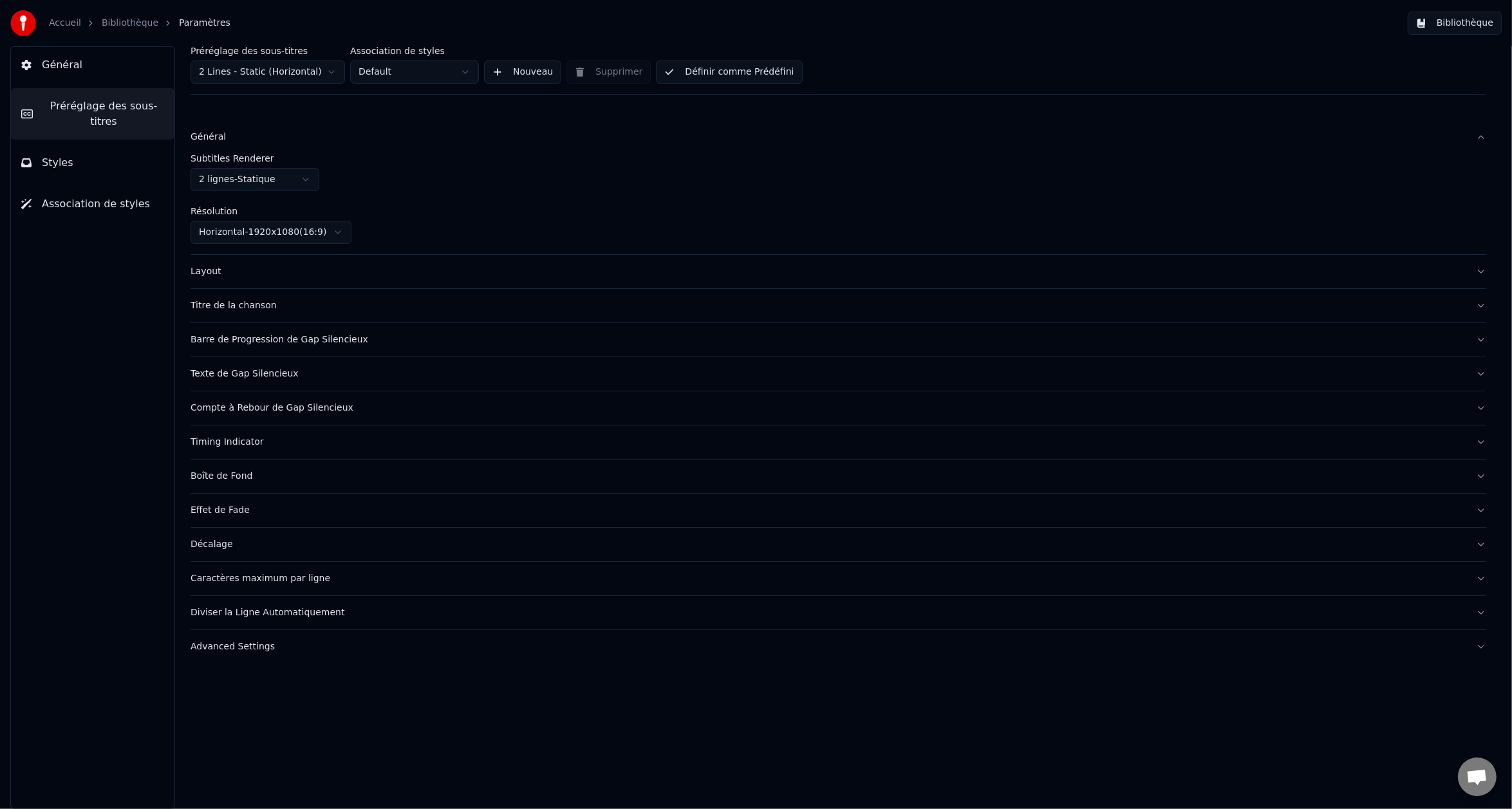
click at [274, 276] on div "Layout" at bounding box center [828, 271] width 1276 height 13
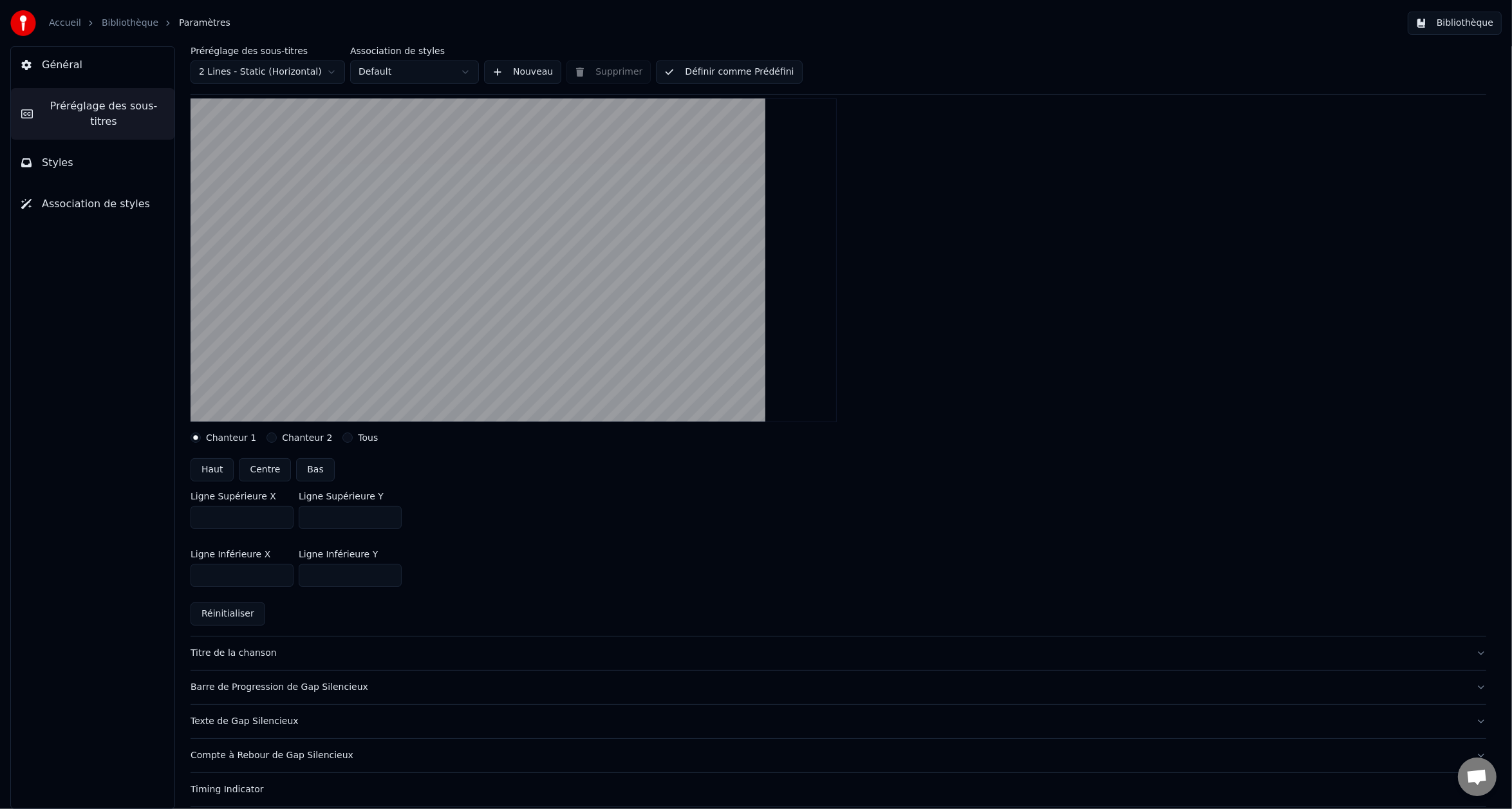
scroll to position [129, 0]
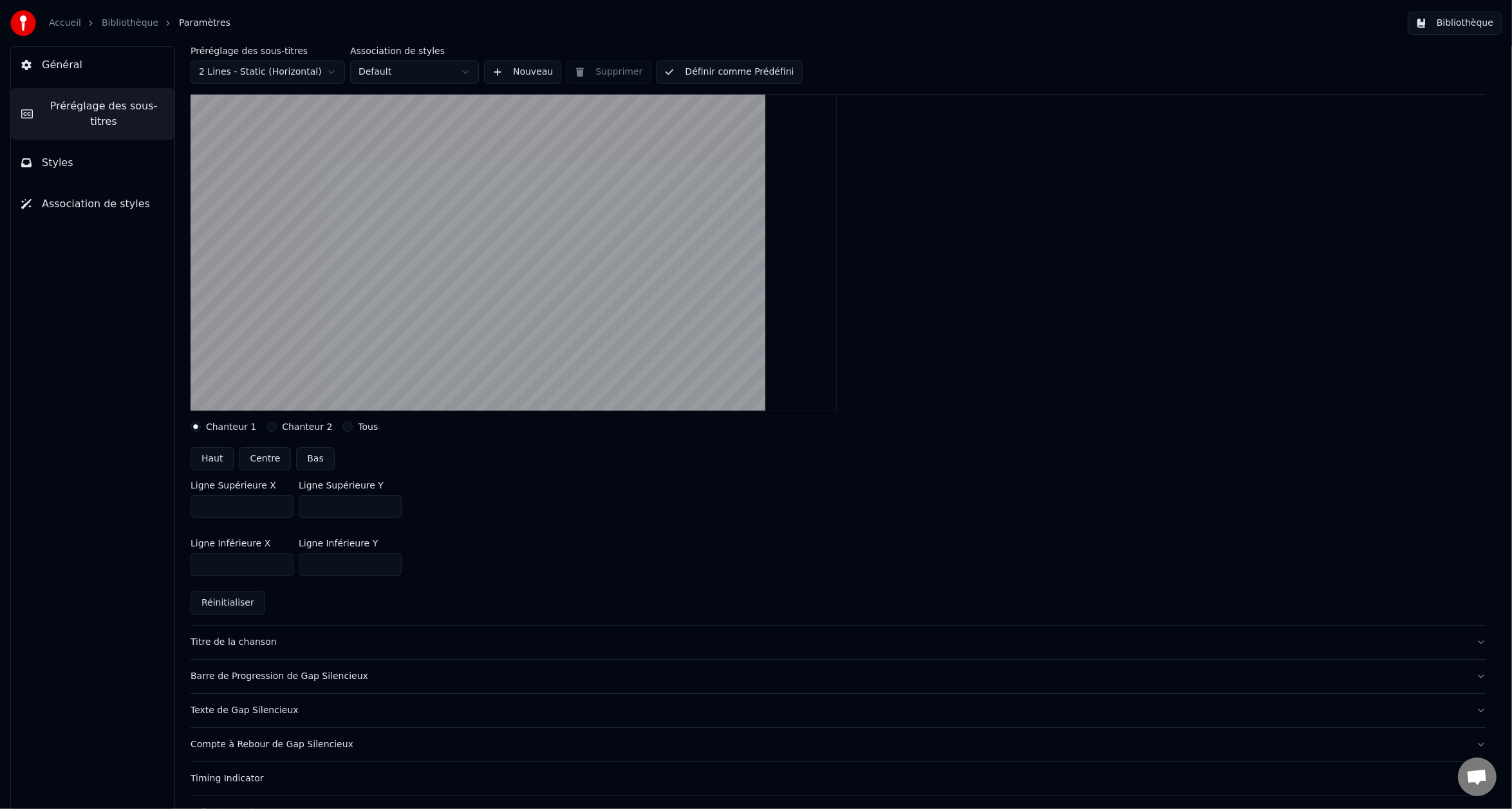
click at [74, 64] on span "Général" at bounding box center [62, 65] width 41 height 15
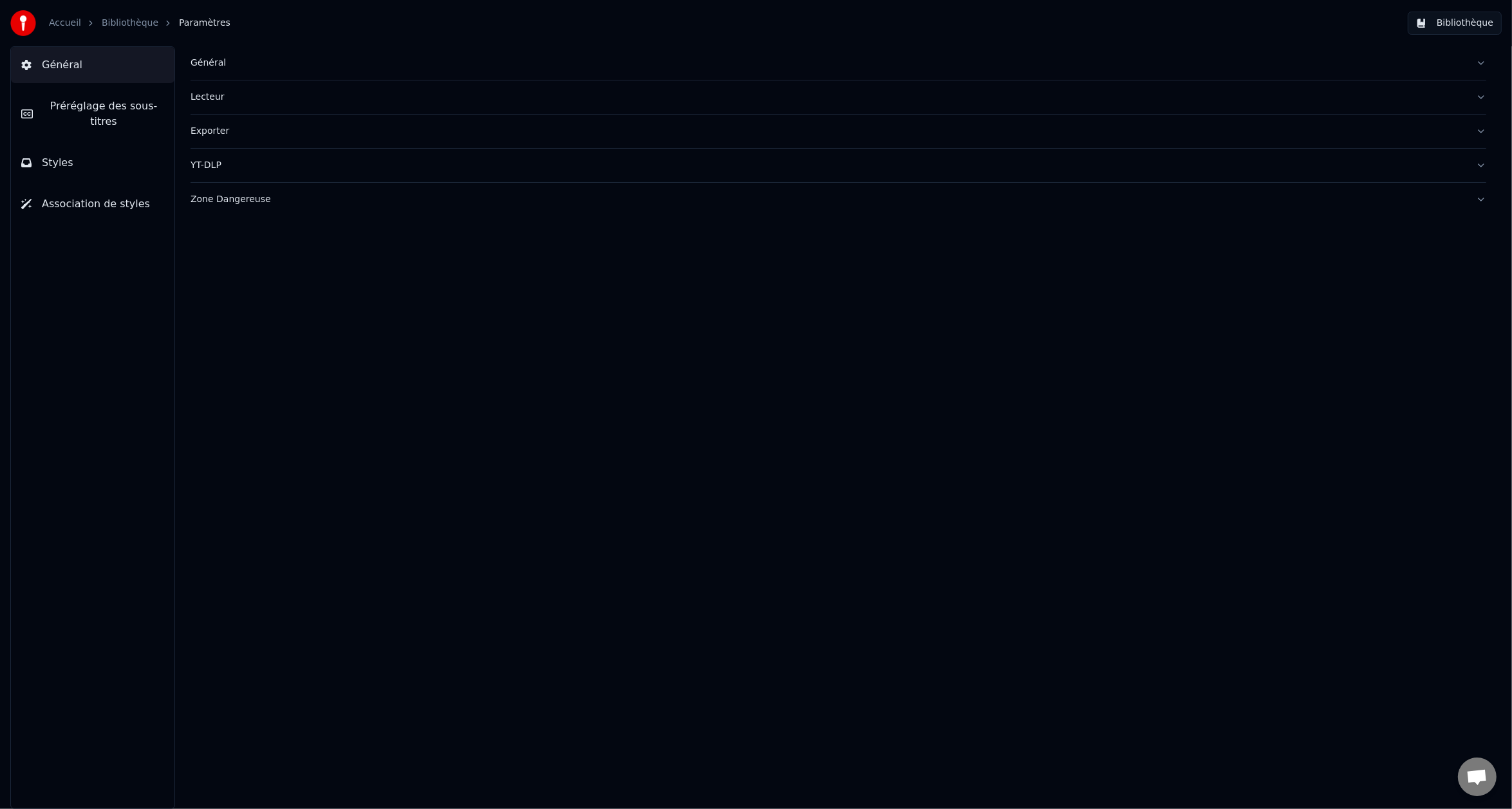
scroll to position [0, 0]
click at [238, 70] on button "Général" at bounding box center [838, 63] width 1296 height 33
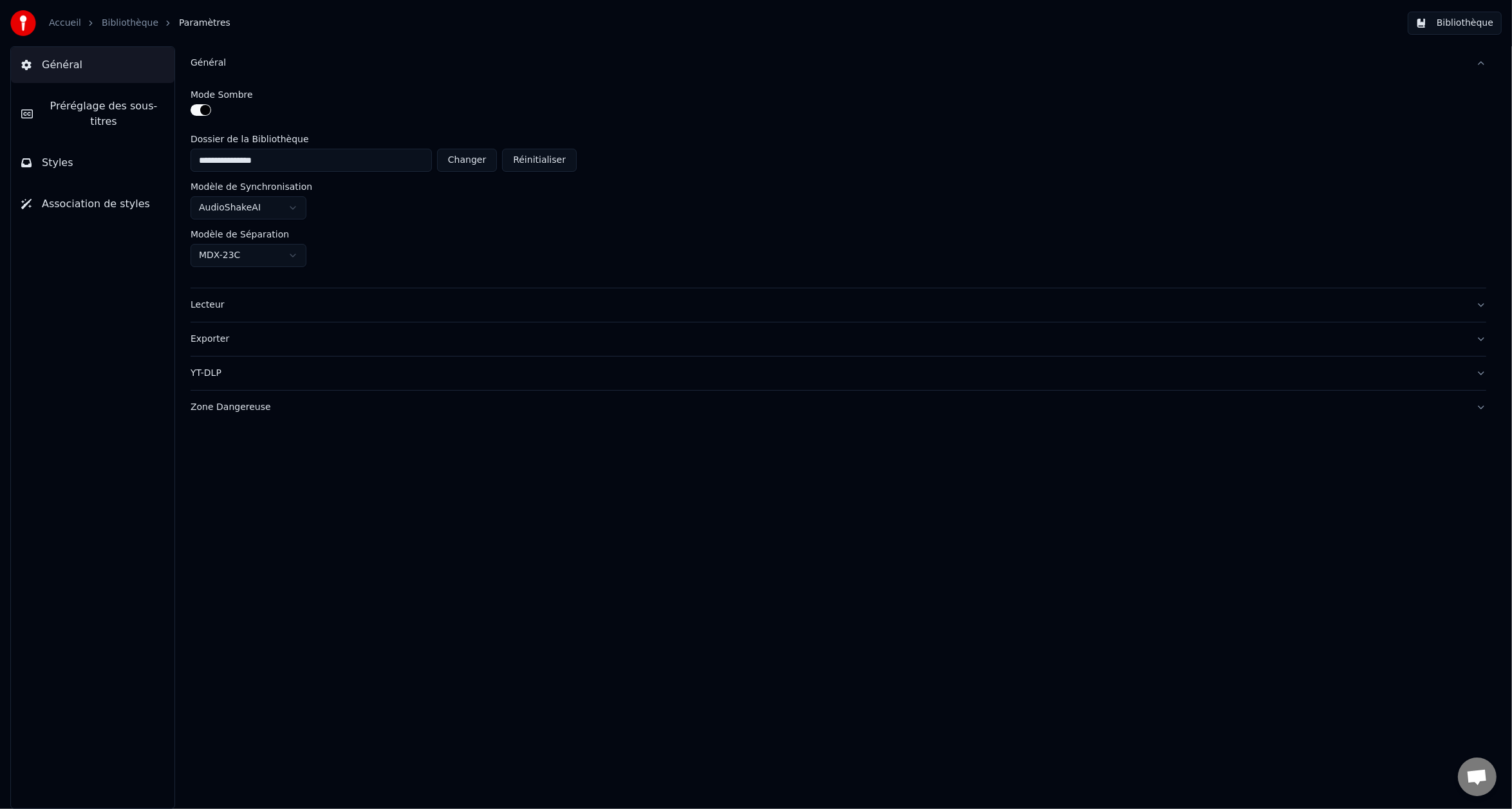
click at [78, 117] on button "Préréglage des sous-titres" at bounding box center [92, 114] width 163 height 52
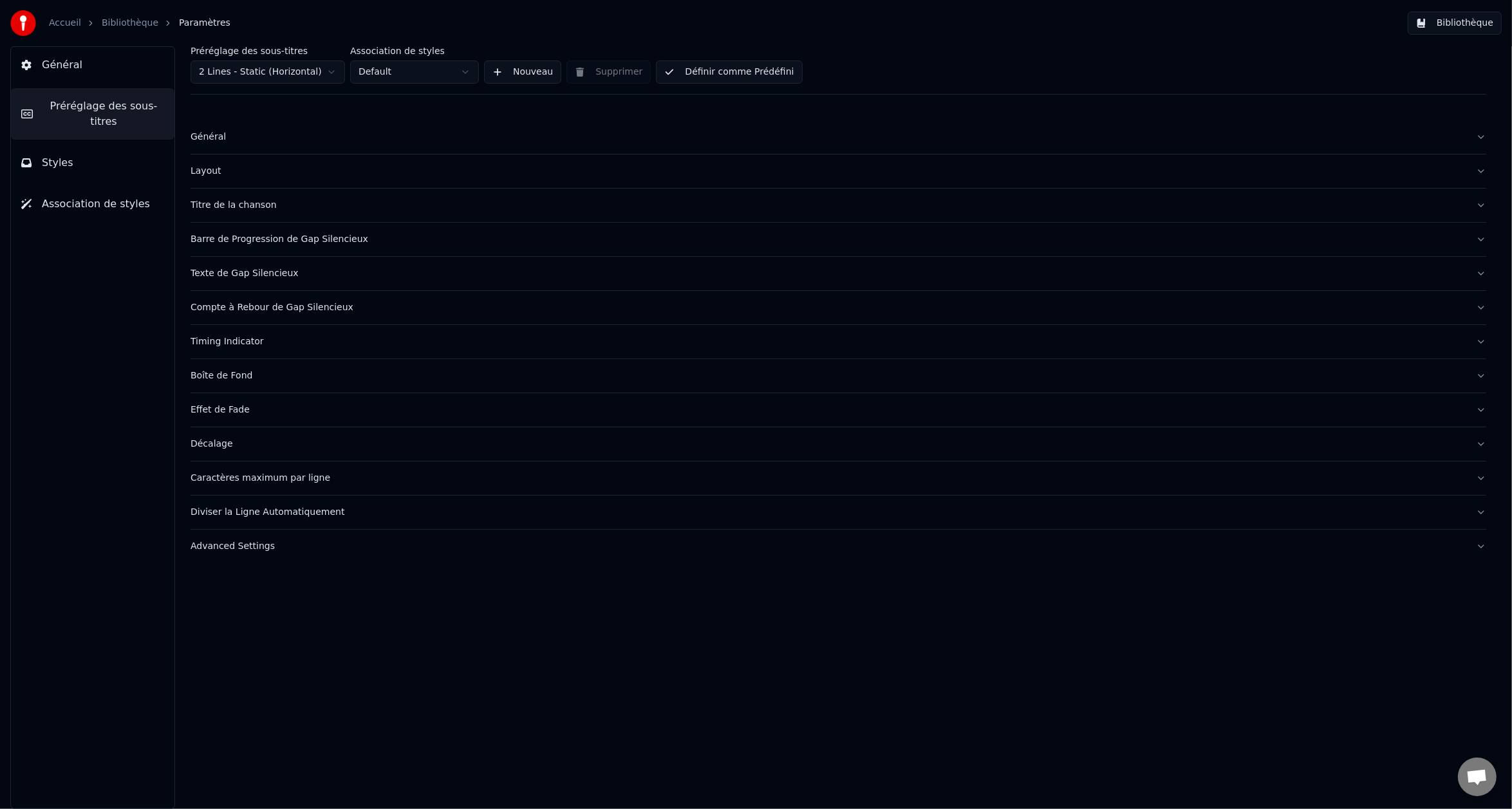
click at [86, 151] on button "Styles" at bounding box center [92, 163] width 163 height 36
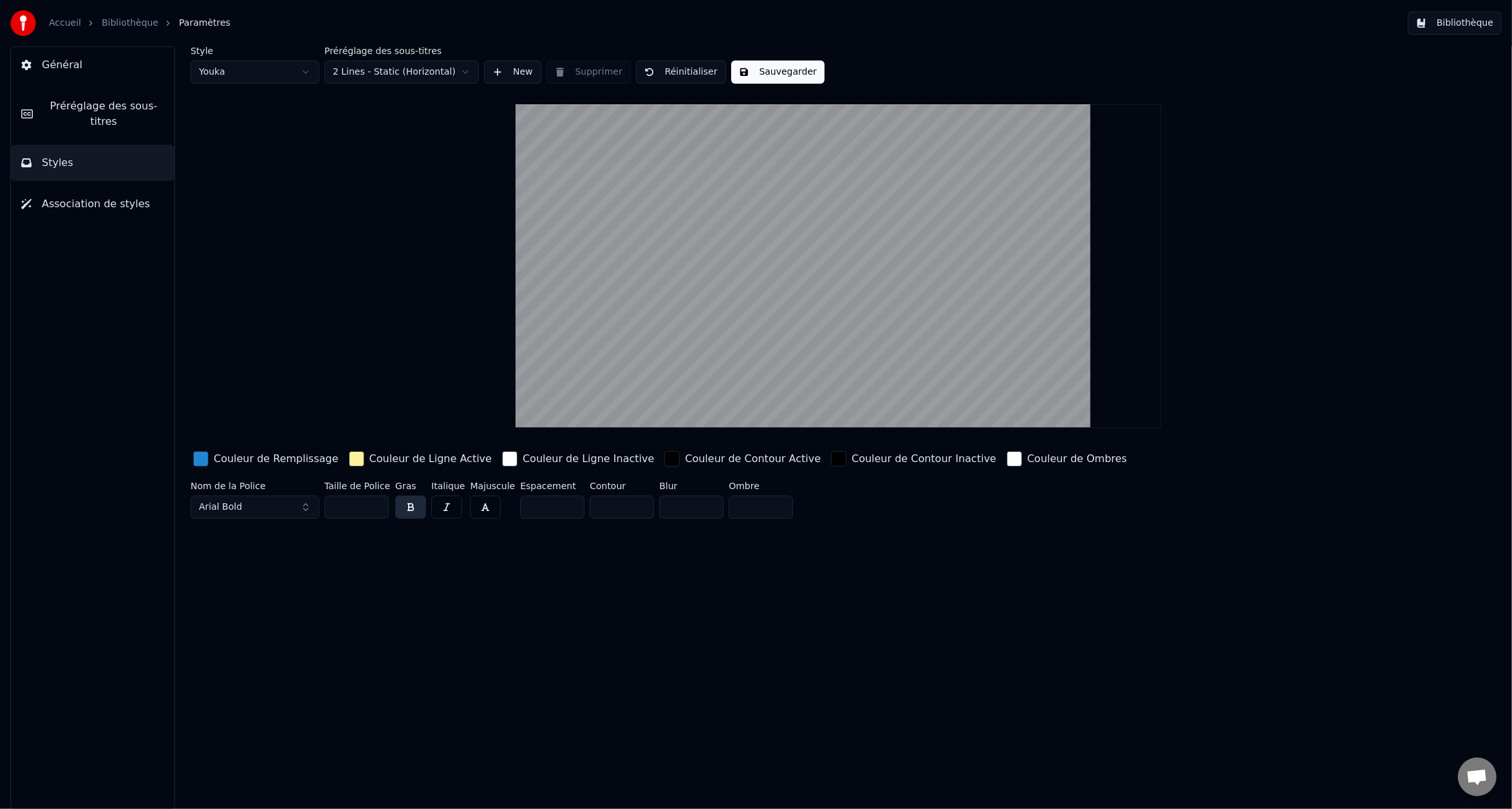
click at [79, 107] on span "Préréglage des sous-titres" at bounding box center [103, 114] width 121 height 31
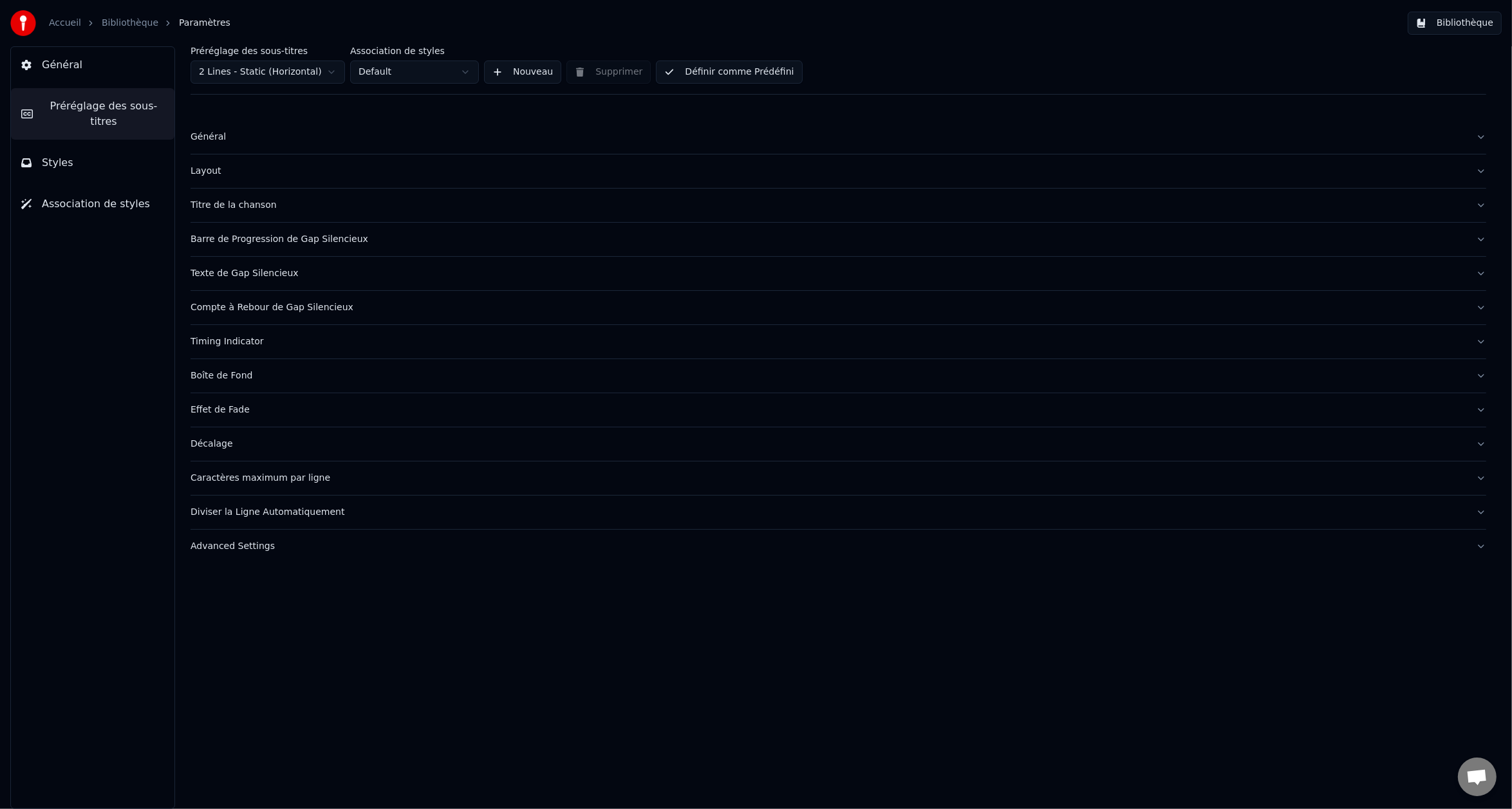
click at [78, 157] on button "Styles" at bounding box center [92, 163] width 163 height 36
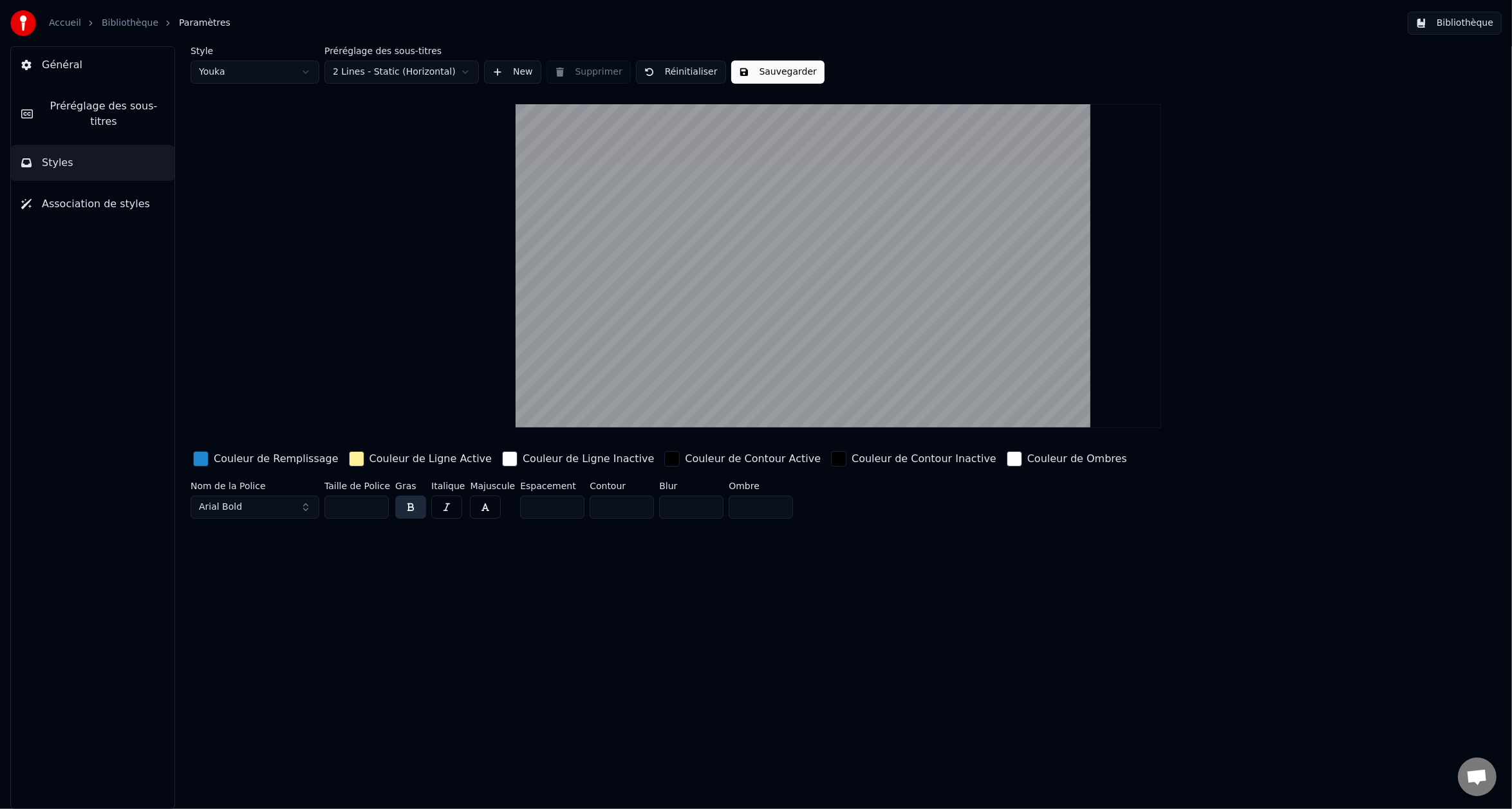
click at [74, 107] on span "Préréglage des sous-titres" at bounding box center [103, 114] width 121 height 31
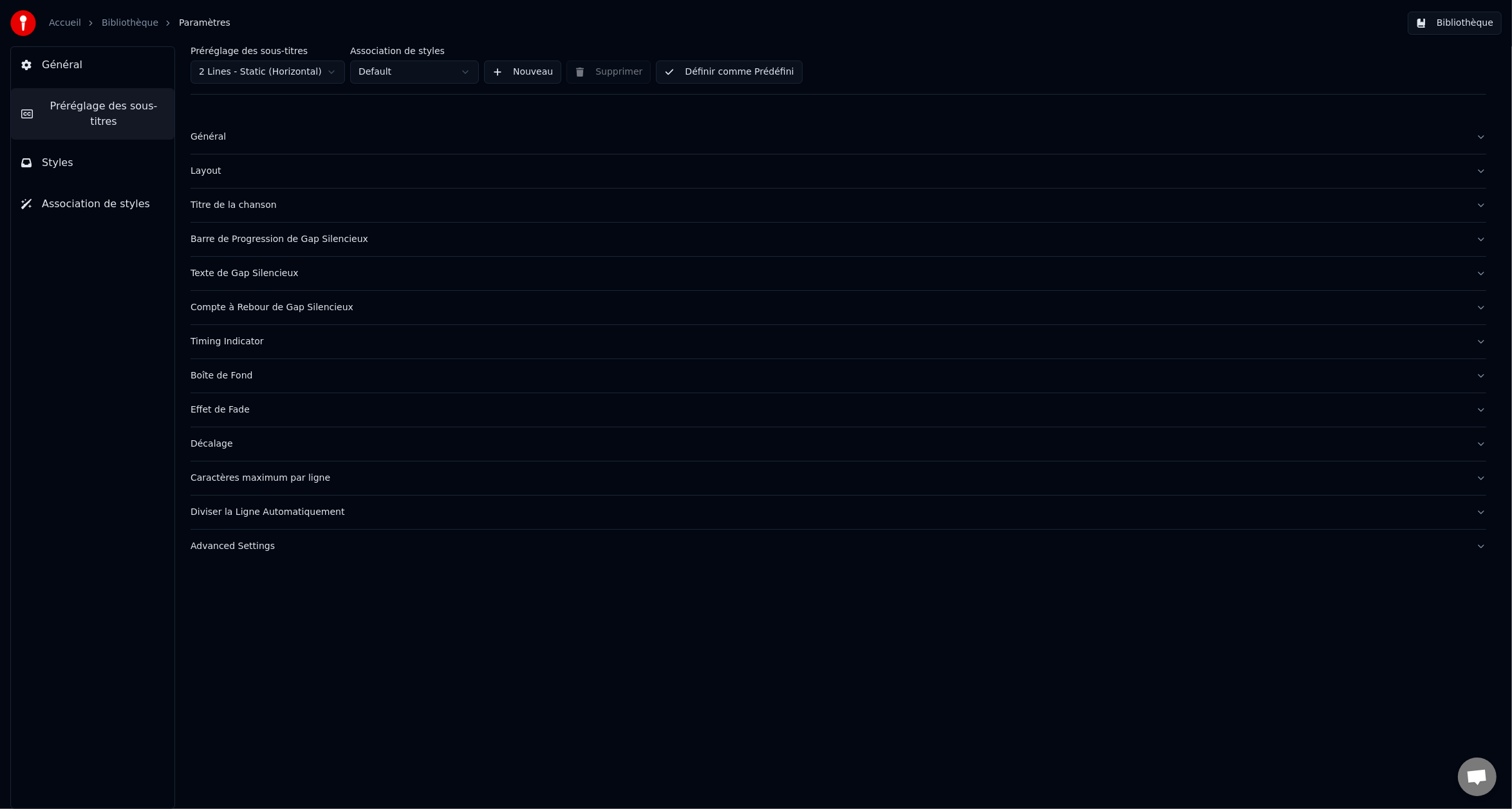
click at [233, 177] on button "Layout" at bounding box center [838, 171] width 1296 height 33
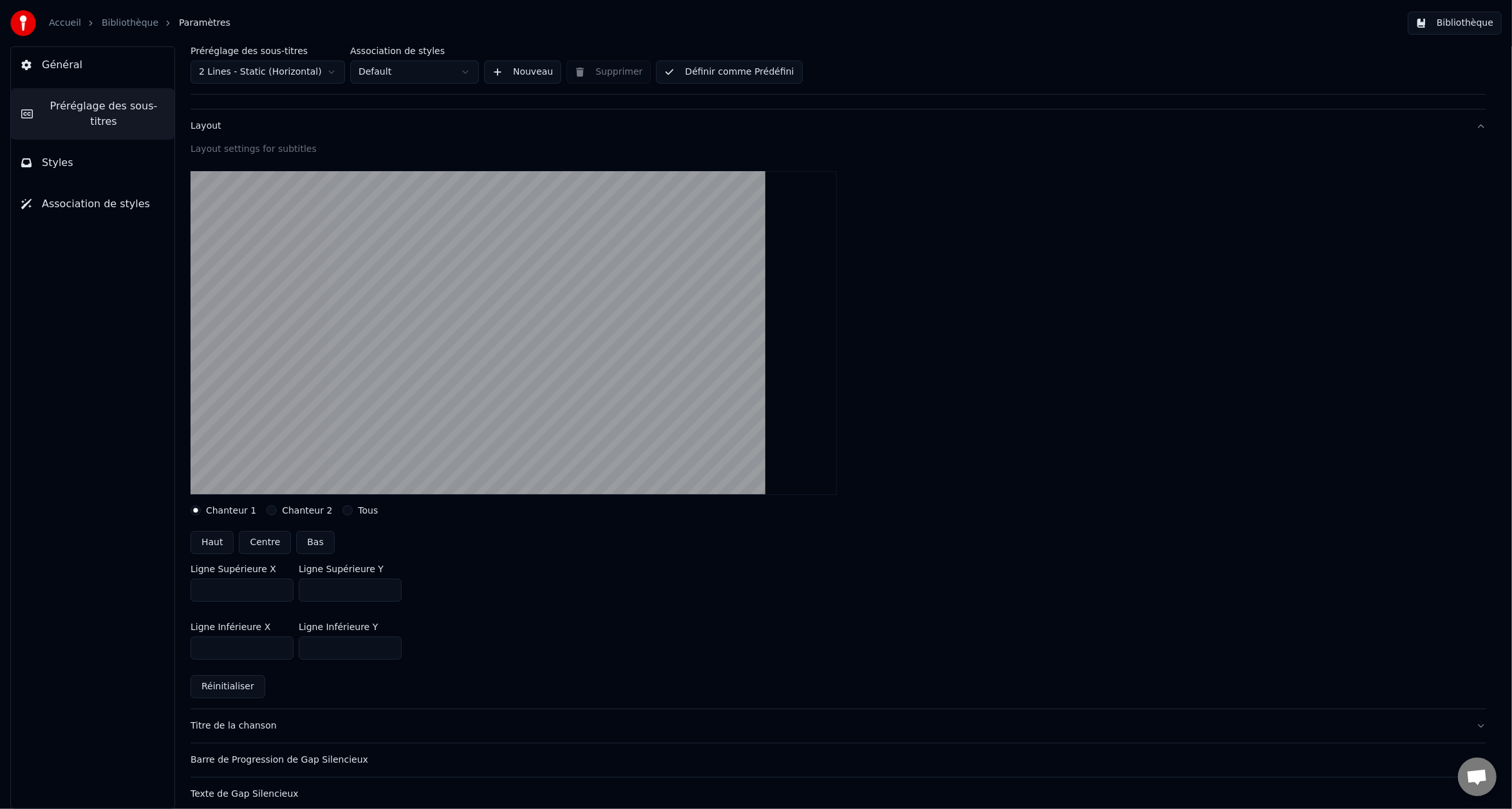
scroll to position [64, 0]
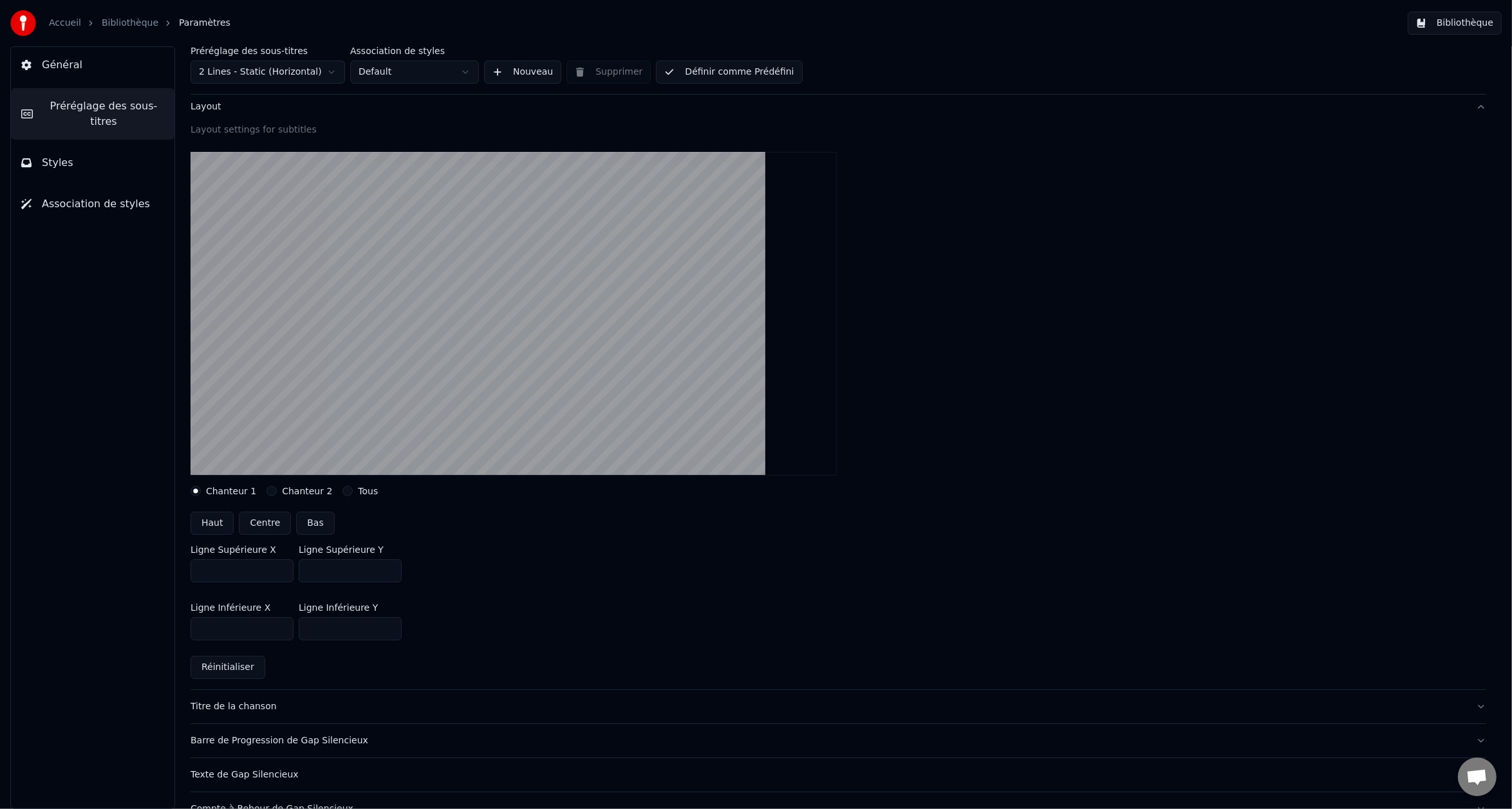
click at [387, 573] on input "***" at bounding box center [350, 571] width 103 height 23
click at [387, 573] on input "***" at bounding box center [350, 571] width 103 height 23
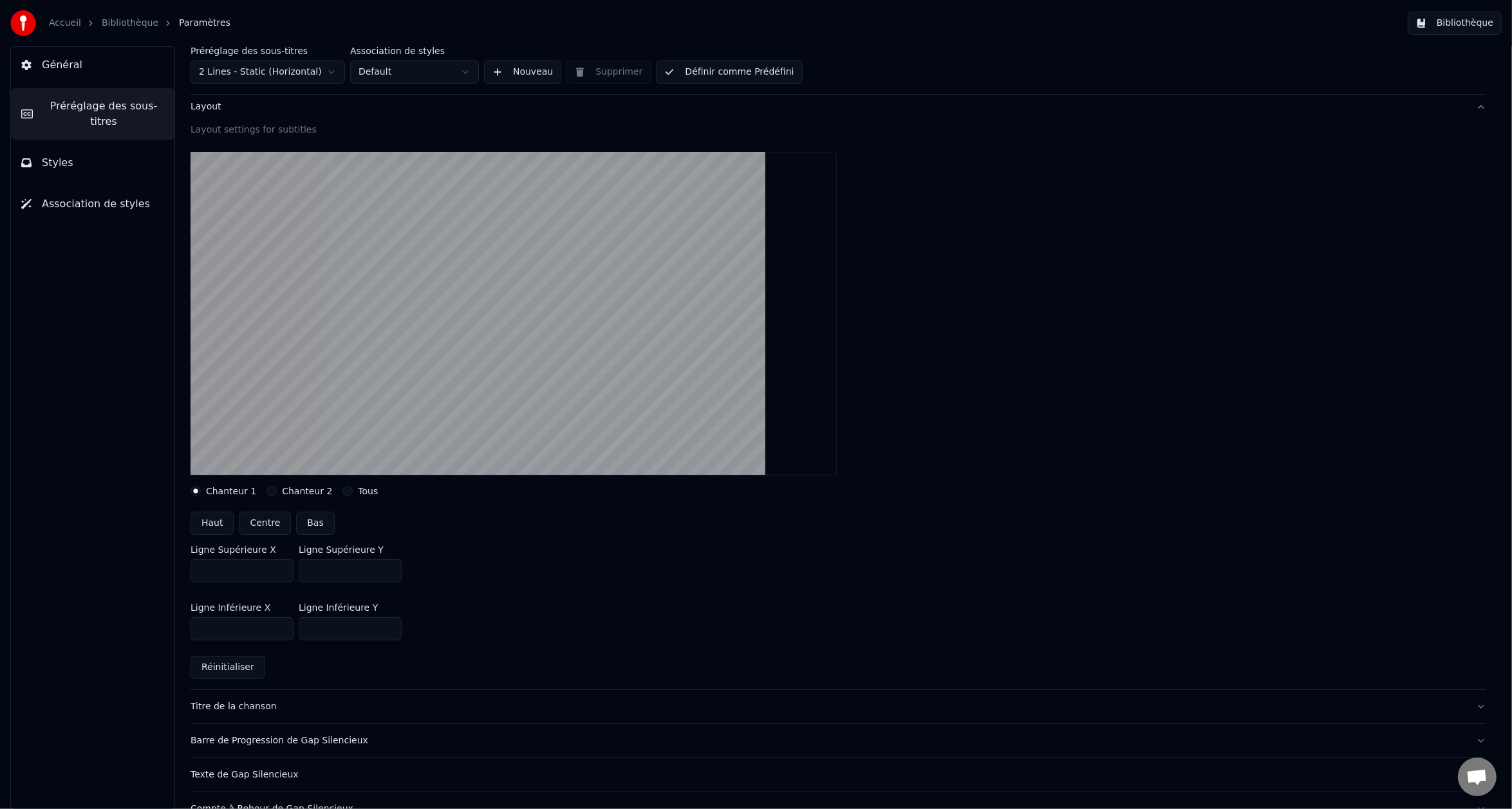
click at [387, 573] on input "***" at bounding box center [350, 571] width 103 height 23
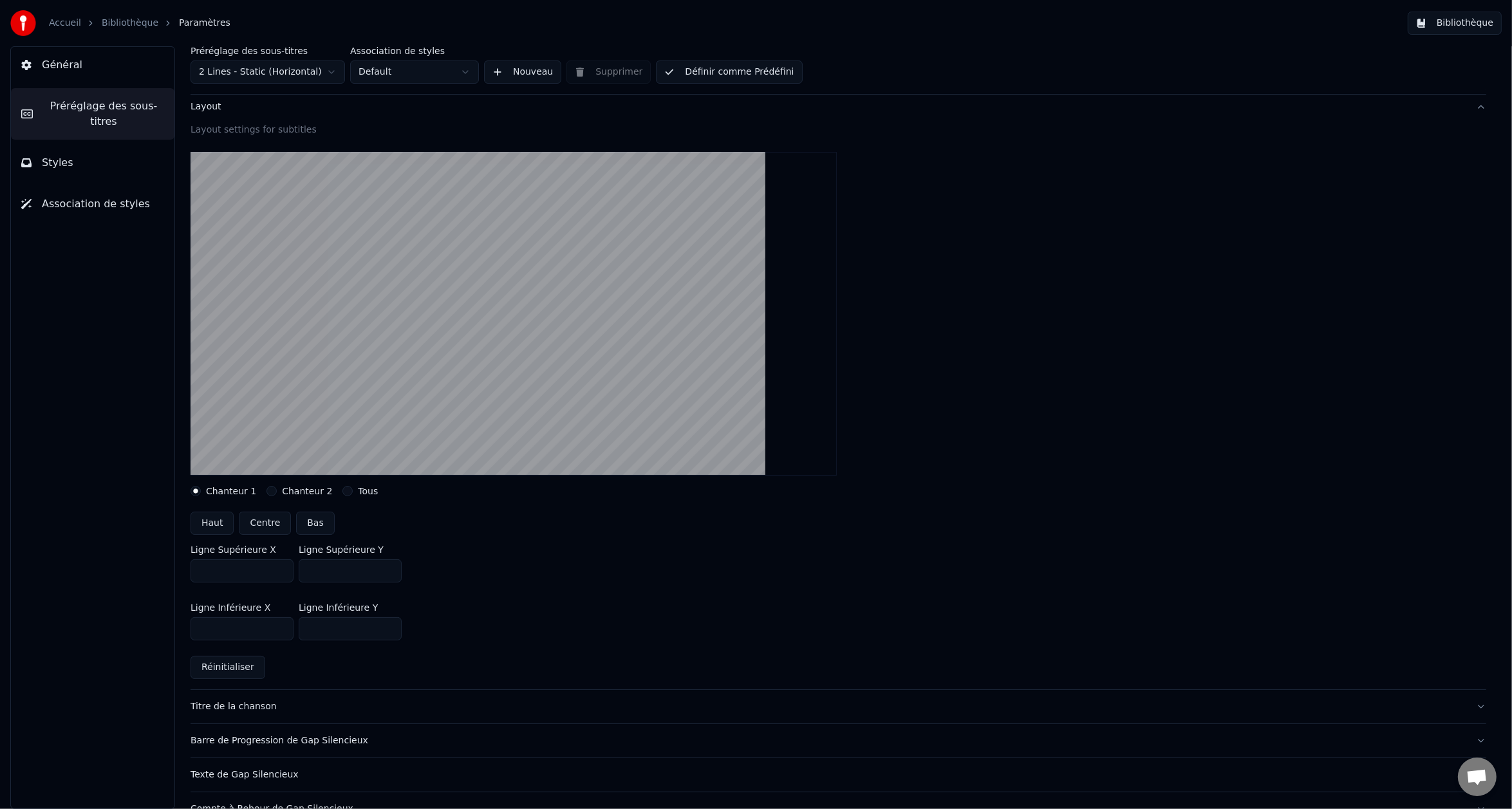
click at [387, 573] on input "***" at bounding box center [350, 571] width 103 height 23
click at [392, 569] on input "***" at bounding box center [350, 571] width 103 height 23
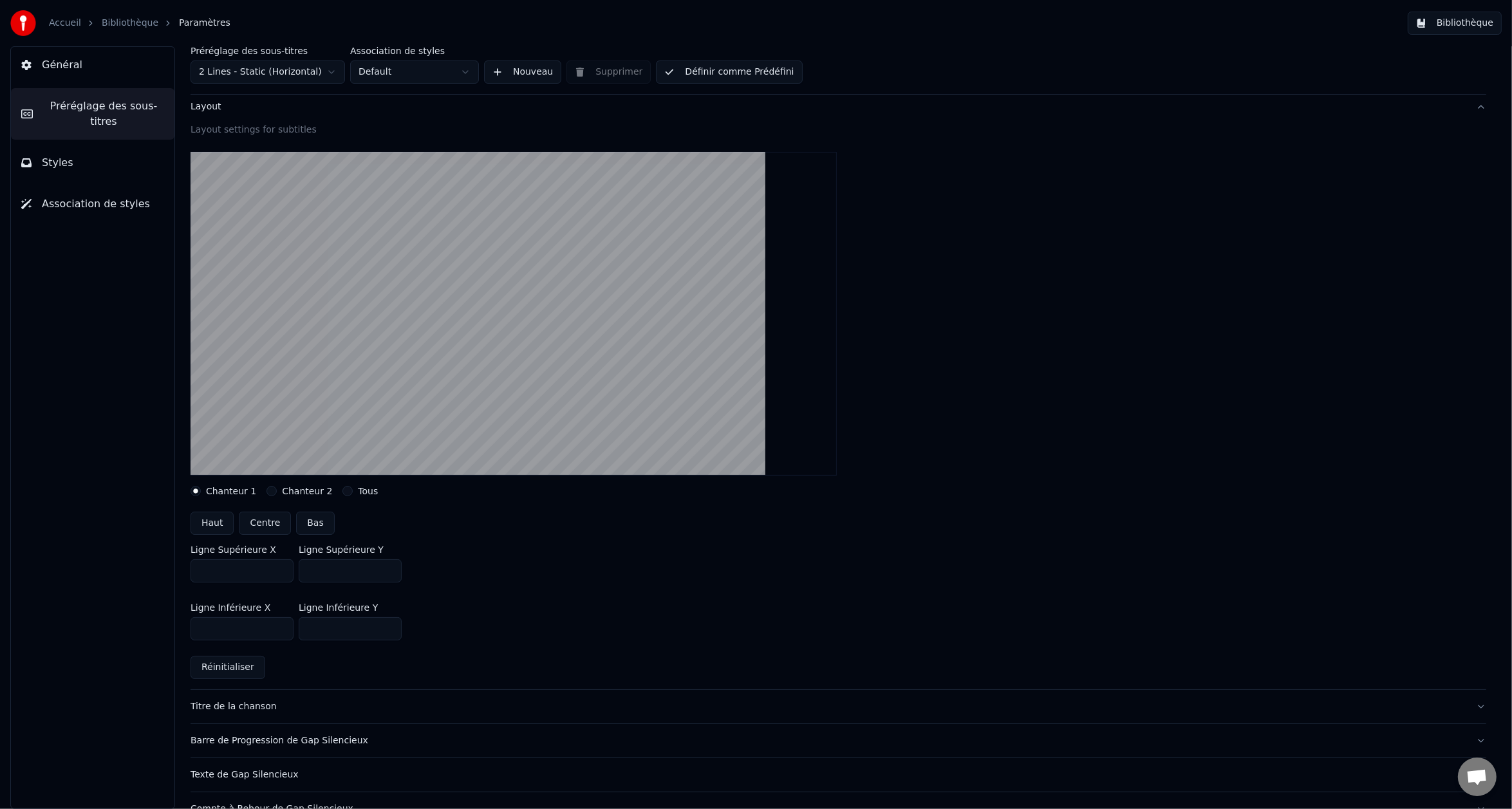
click at [392, 569] on input "***" at bounding box center [350, 571] width 103 height 23
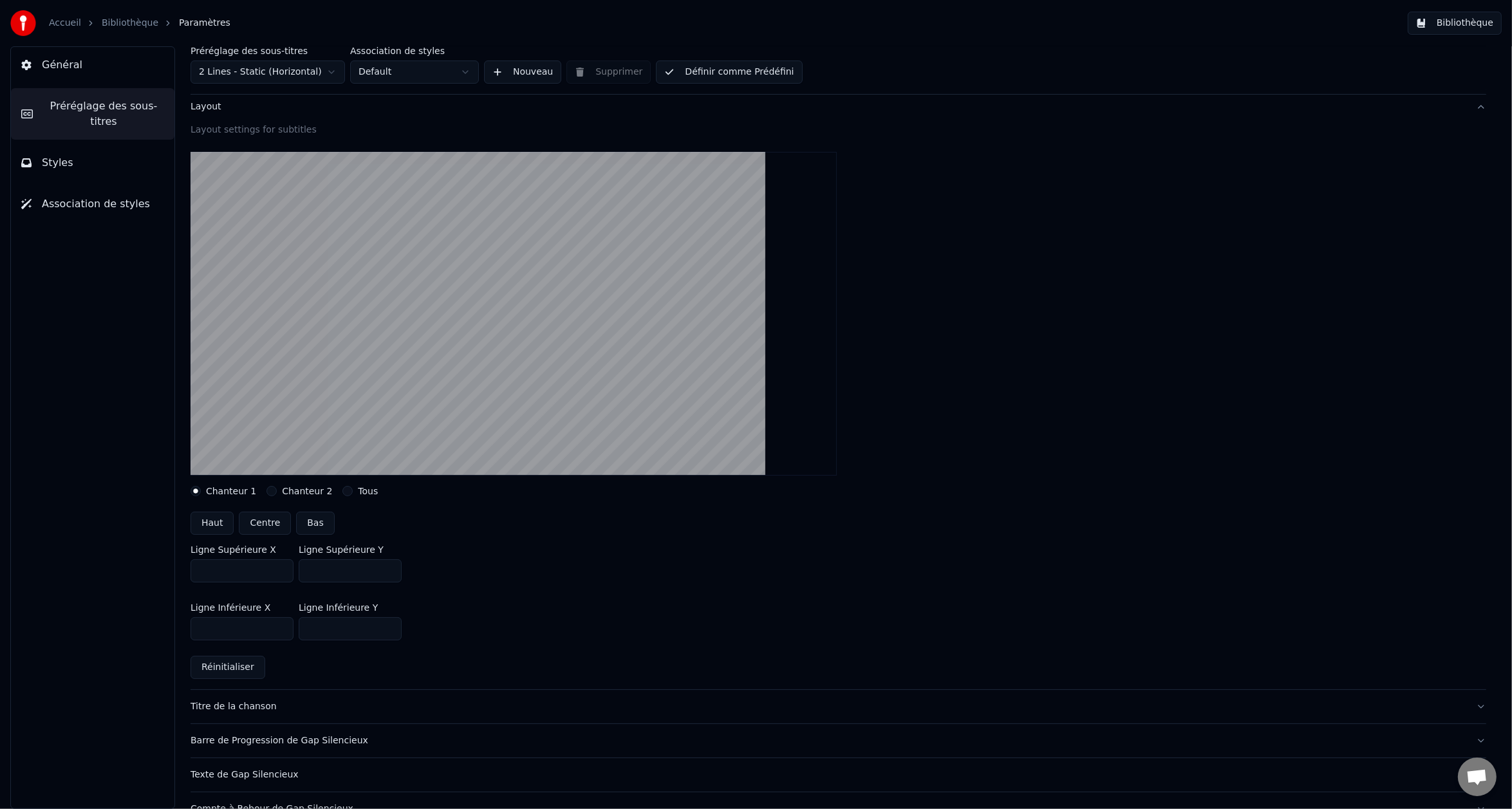
click at [392, 572] on input "***" at bounding box center [350, 571] width 103 height 23
click at [391, 567] on input "***" at bounding box center [350, 571] width 103 height 23
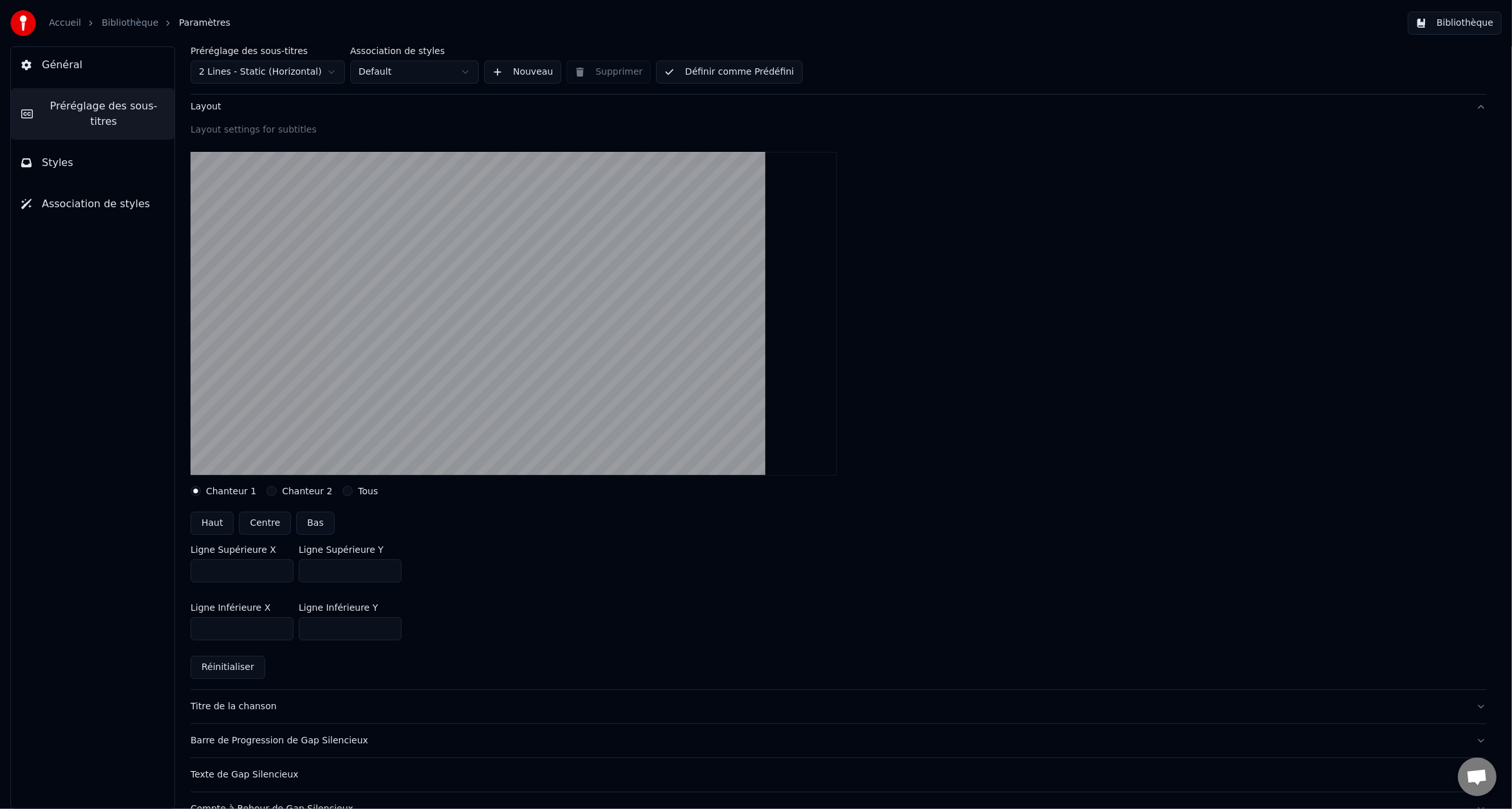
click at [391, 567] on input "***" at bounding box center [350, 571] width 103 height 23
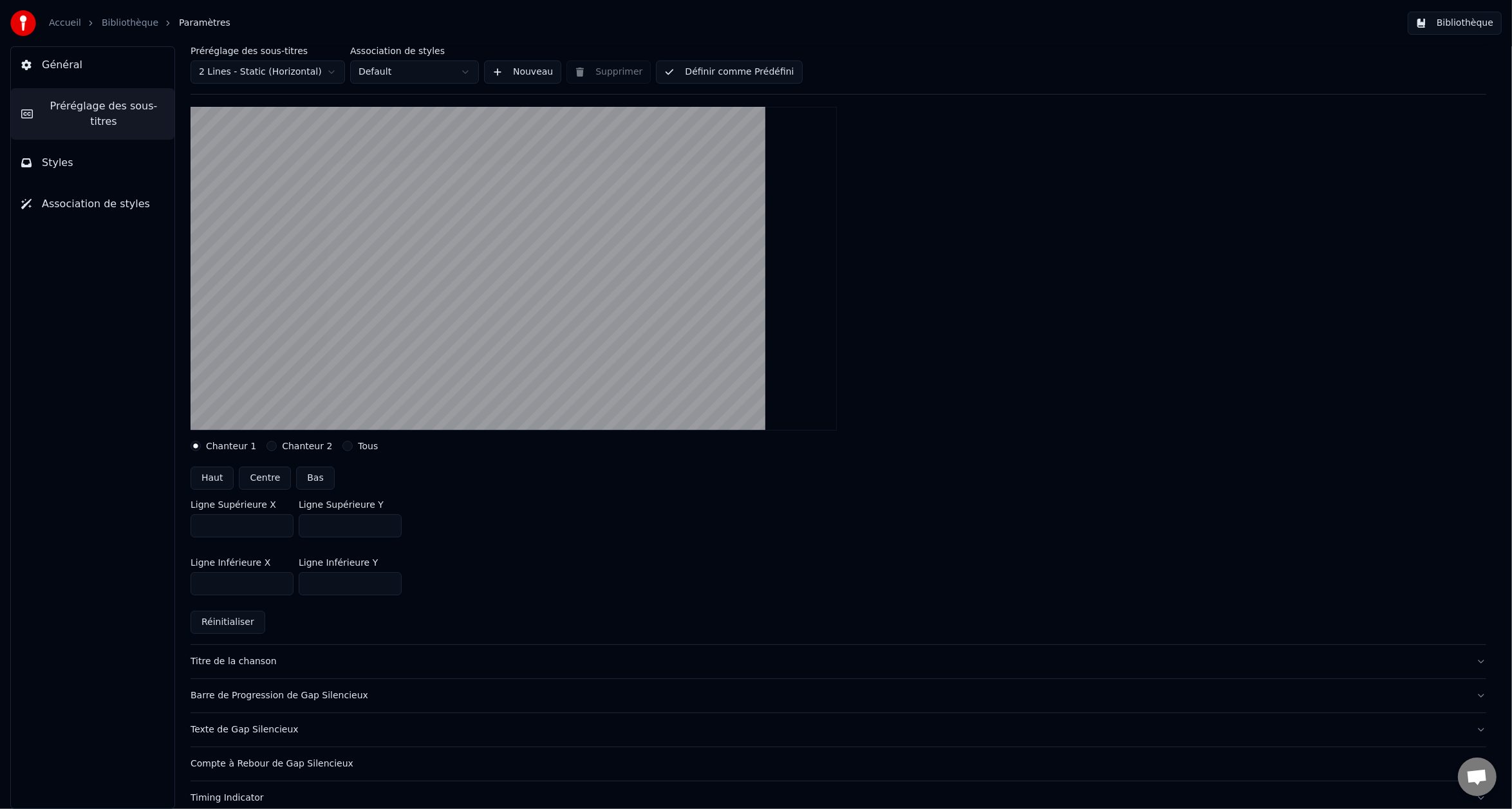
scroll to position [129, 0]
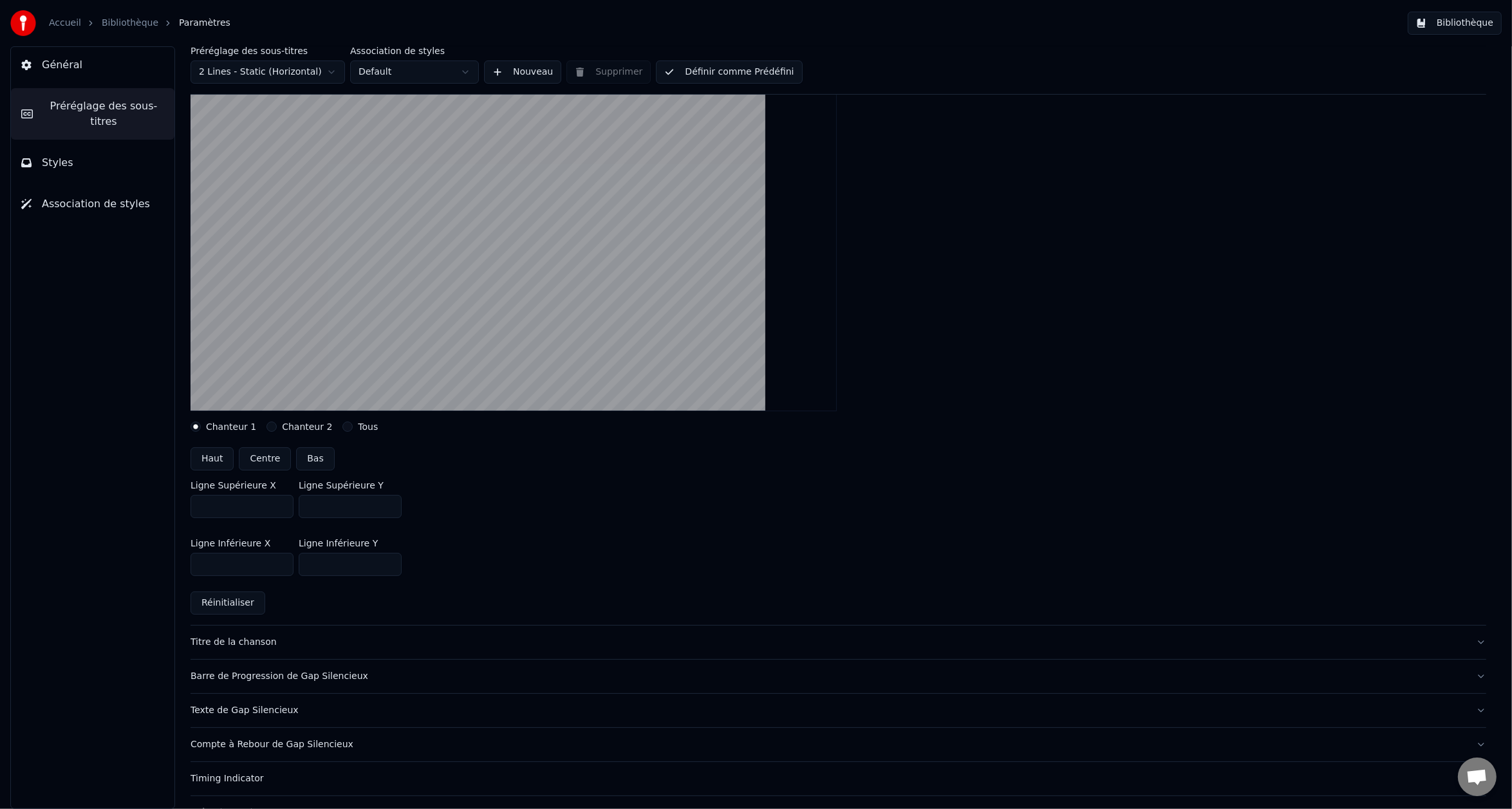
click at [261, 459] on button "Centre" at bounding box center [265, 459] width 52 height 23
type input "***"
click at [389, 559] on input "***" at bounding box center [350, 564] width 103 height 23
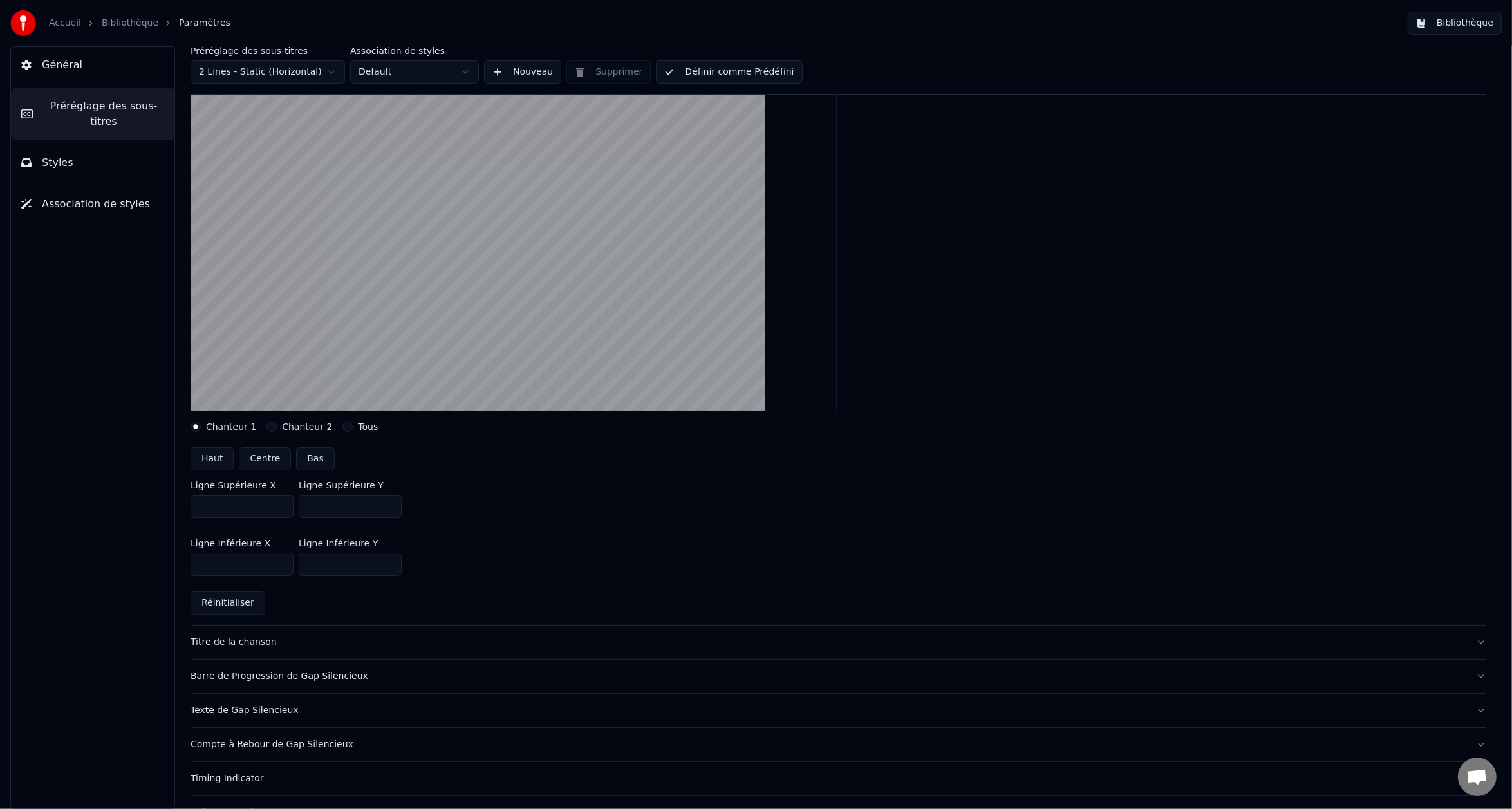
click at [389, 559] on input "***" at bounding box center [350, 564] width 103 height 23
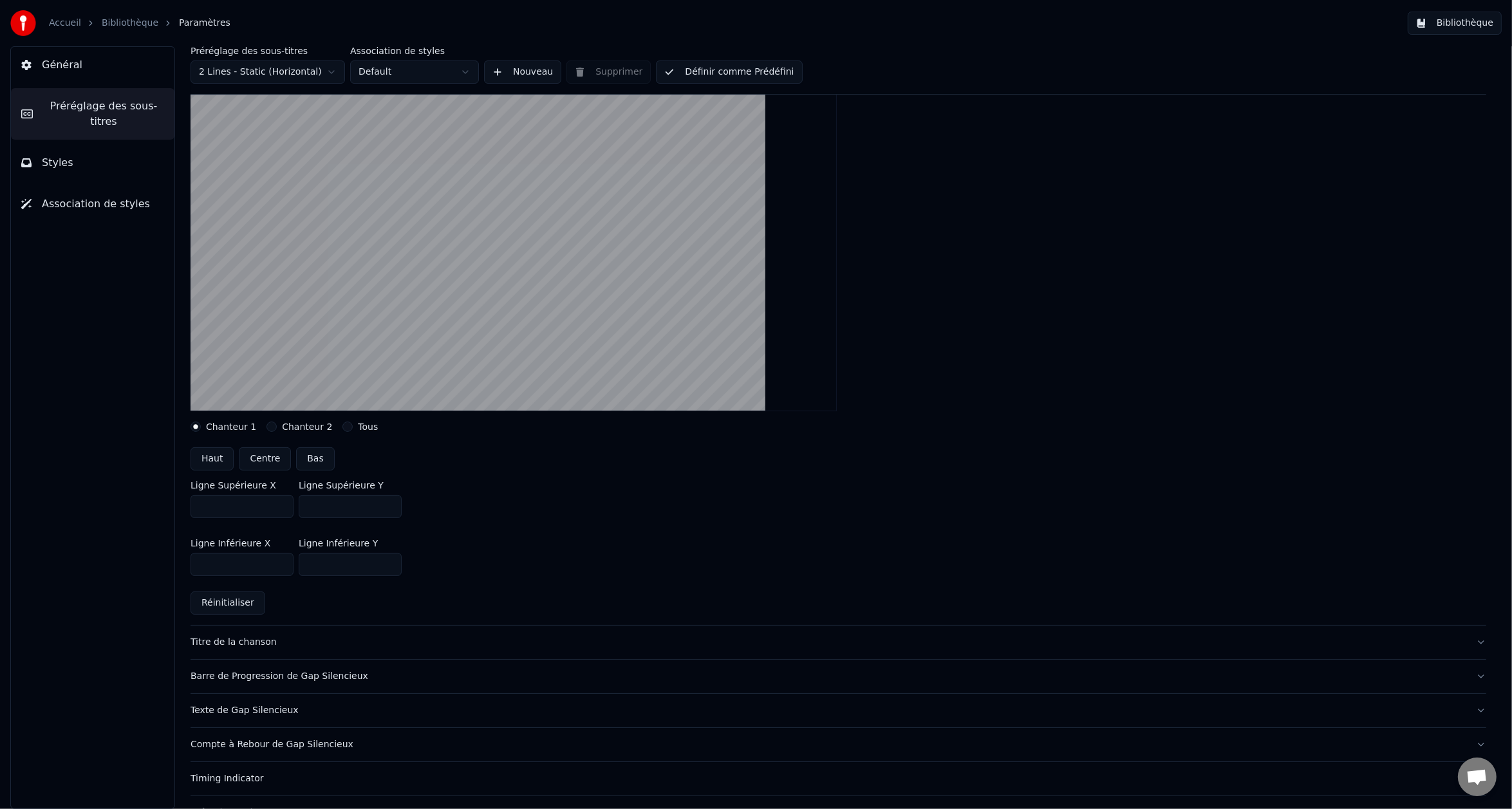
click at [389, 559] on input "***" at bounding box center [350, 564] width 103 height 23
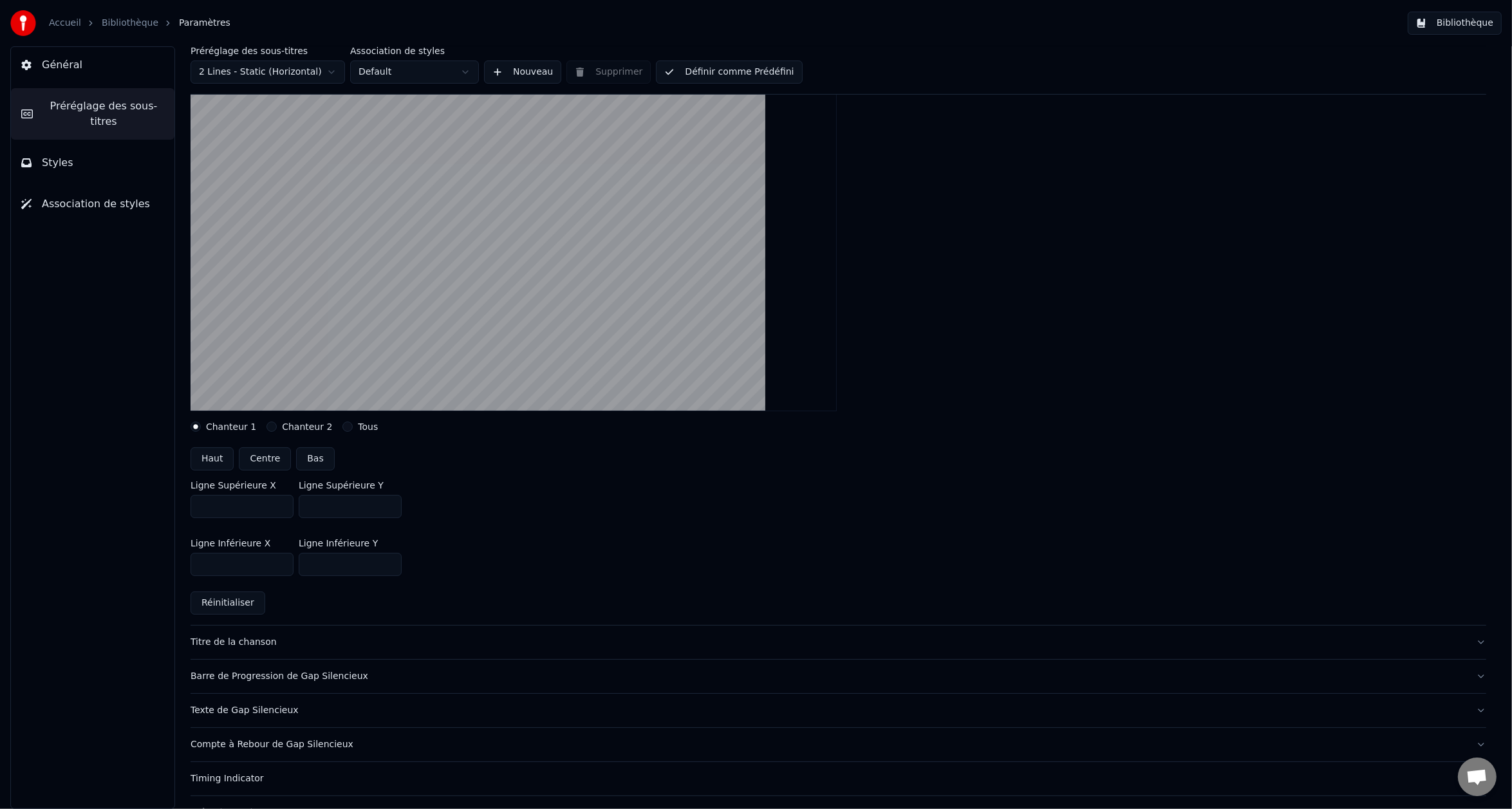
click at [389, 559] on input "***" at bounding box center [350, 564] width 103 height 23
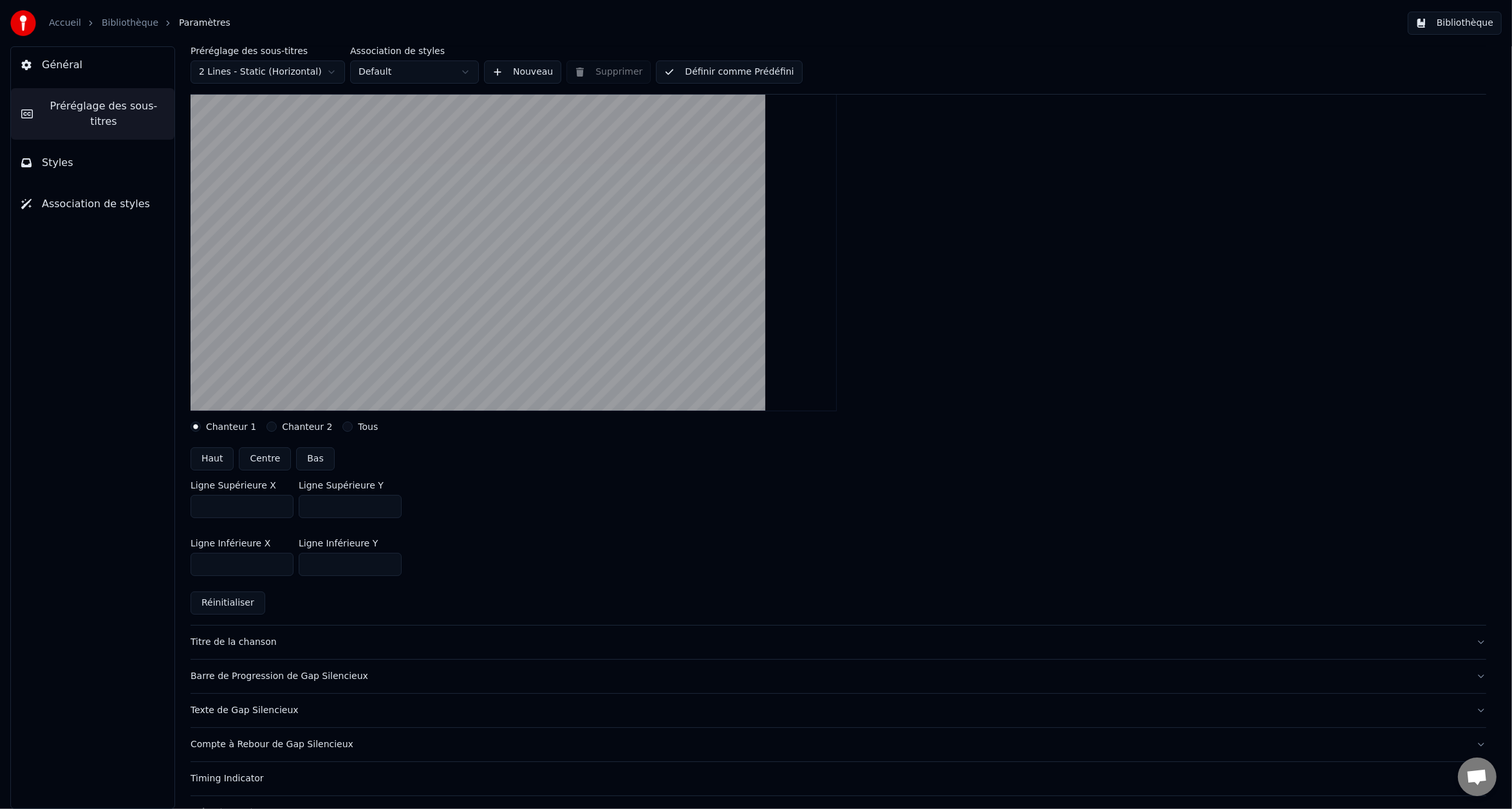
click at [389, 559] on input "***" at bounding box center [350, 564] width 103 height 23
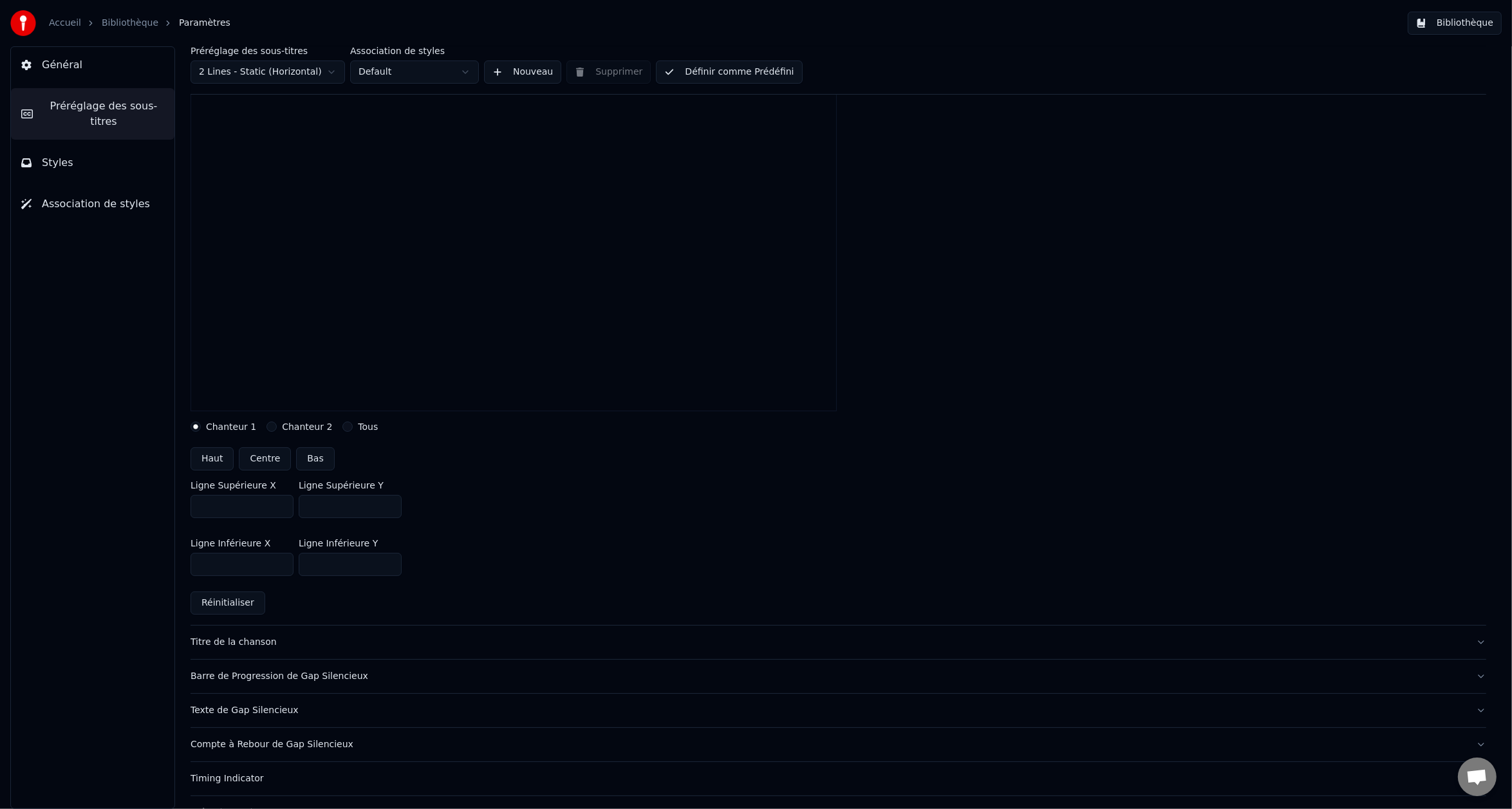
type input "***"
click at [389, 559] on input "***" at bounding box center [350, 564] width 103 height 23
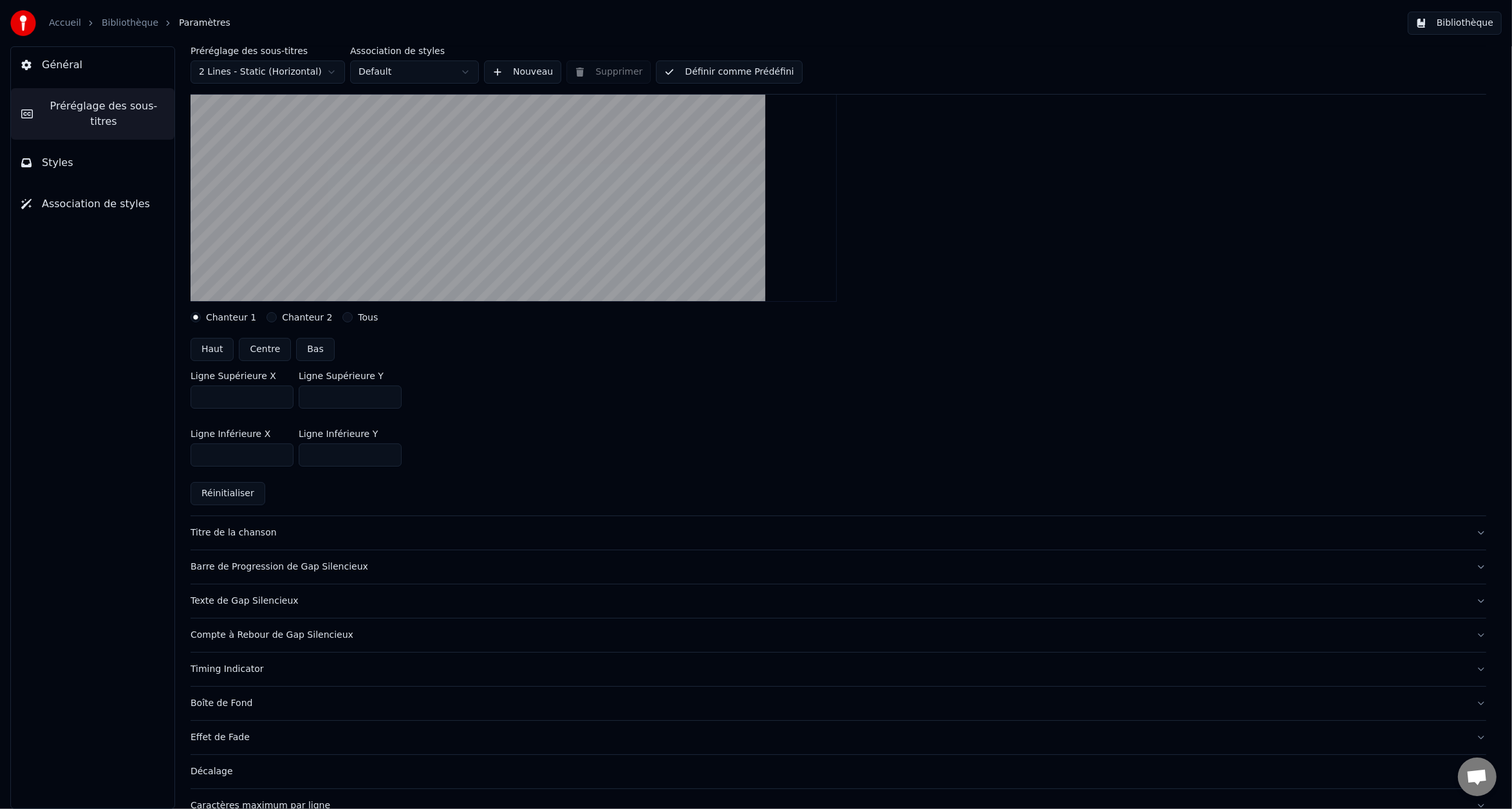
scroll to position [257, 0]
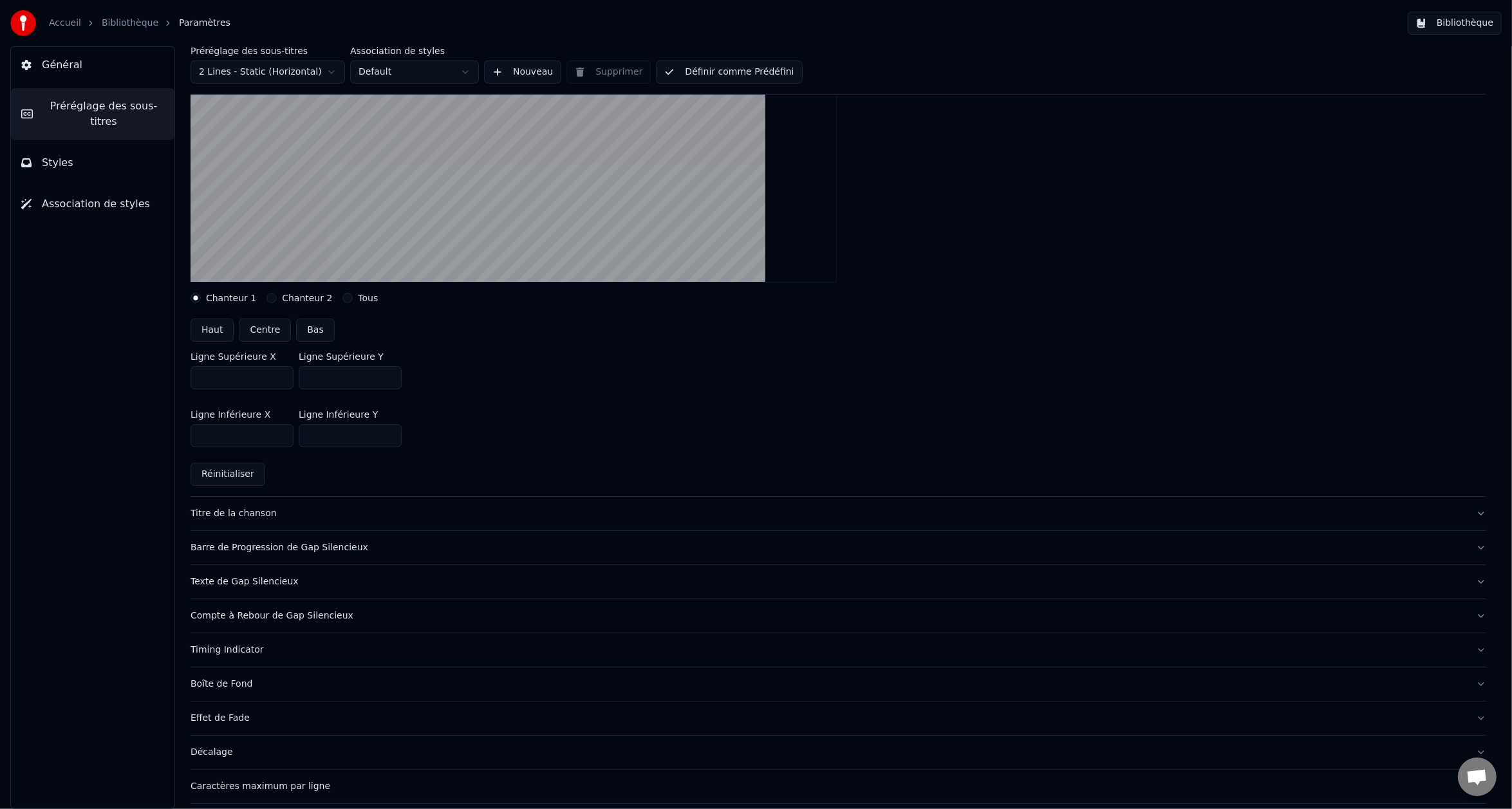
click at [300, 673] on button "Boîte de Fond" at bounding box center [838, 684] width 1296 height 33
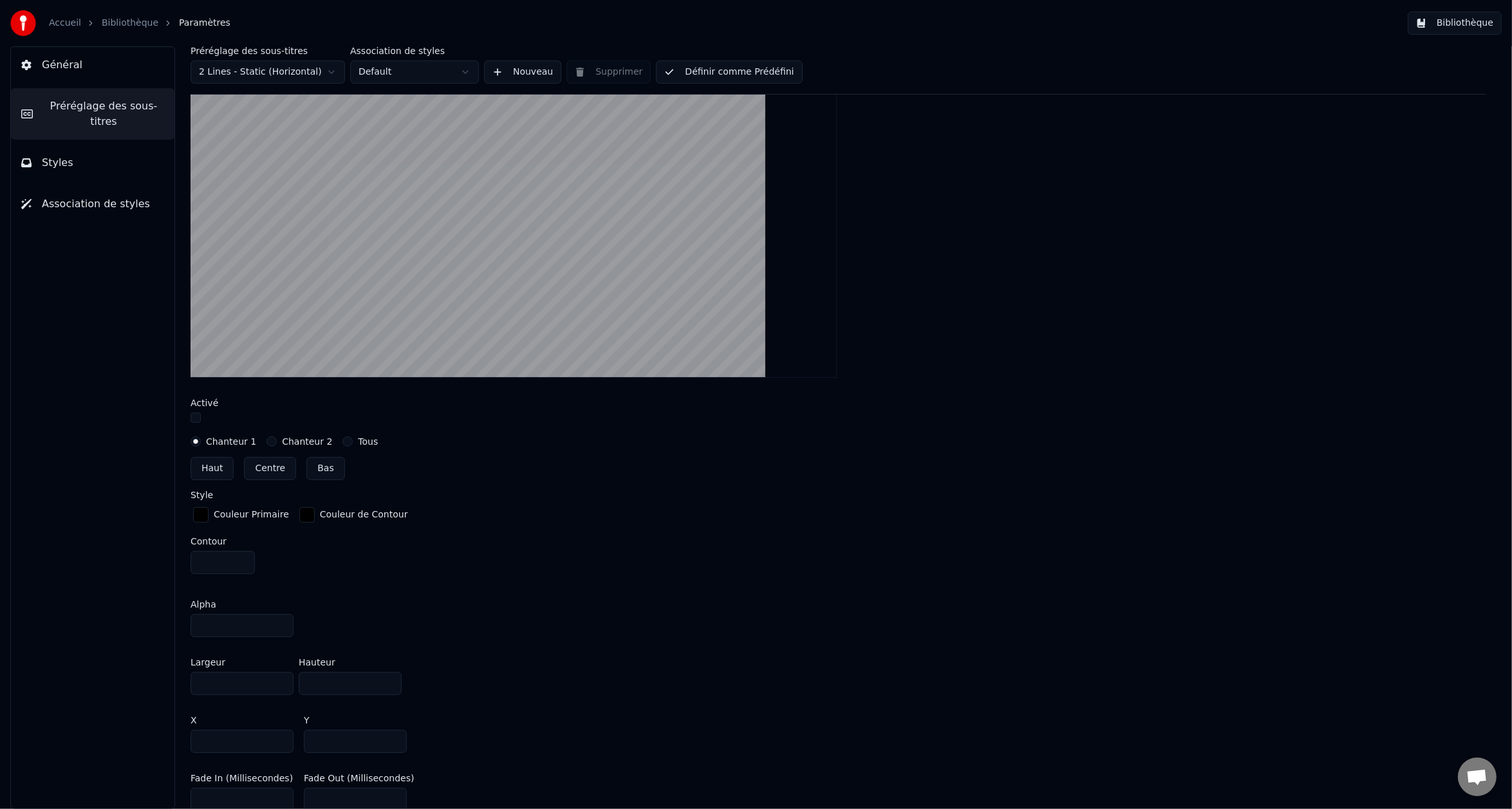
scroll to position [386, 0]
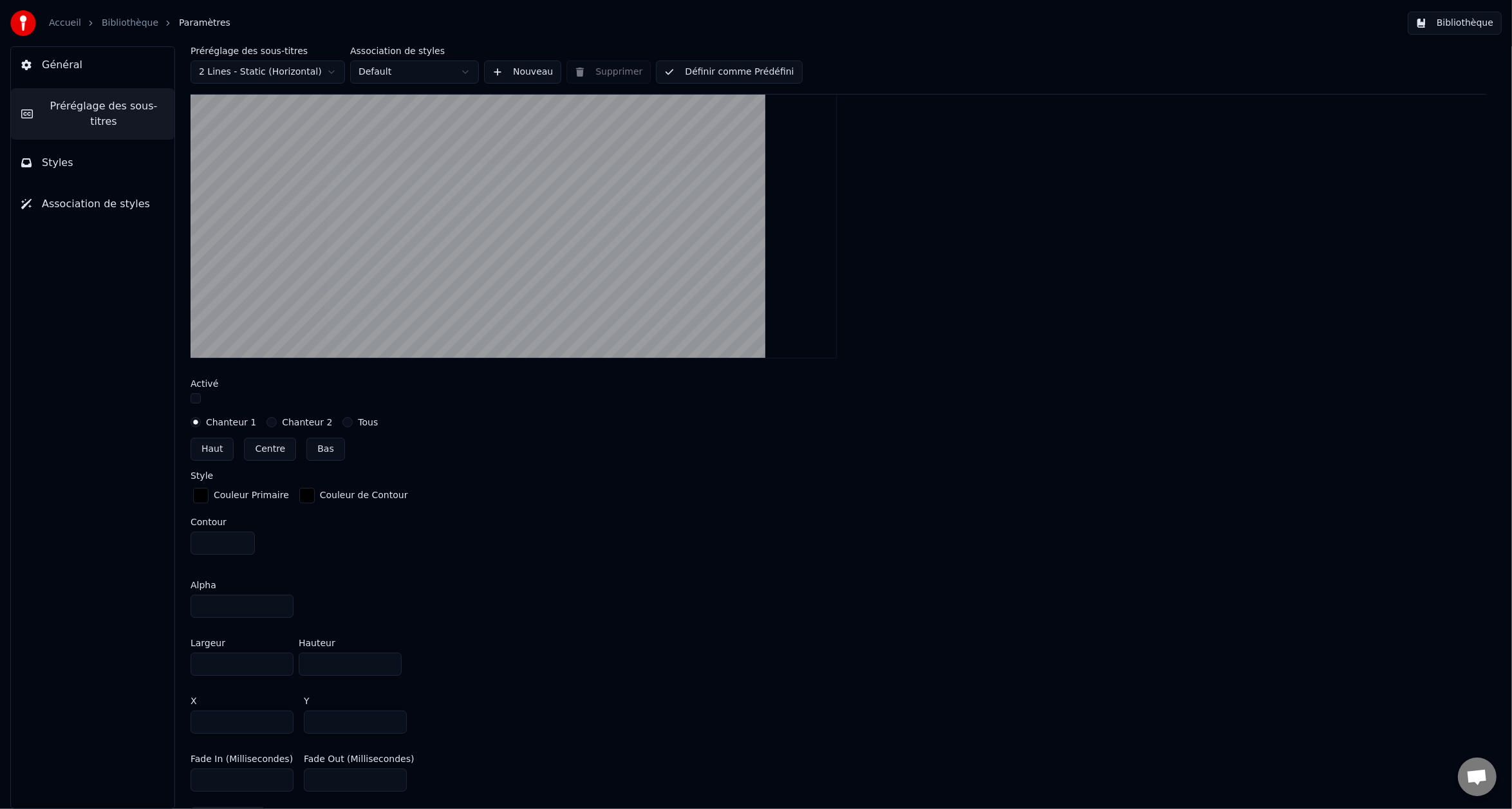
drag, startPoint x: 261, startPoint y: 718, endPoint x: 191, endPoint y: 715, distance: 70.1
click at [191, 715] on input "***" at bounding box center [242, 722] width 103 height 23
click at [260, 715] on input "****" at bounding box center [242, 722] width 103 height 23
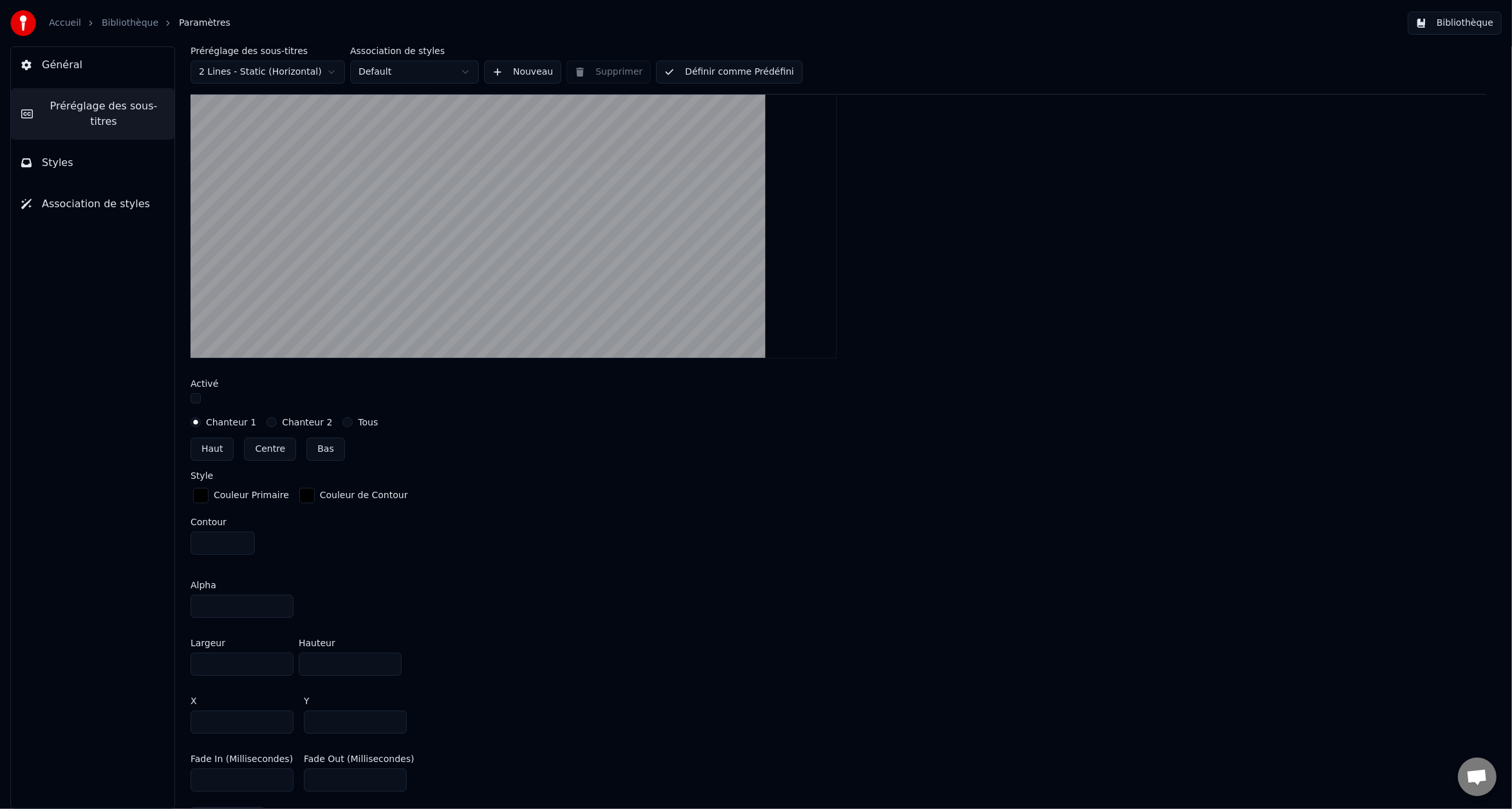
type input "***"
click at [252, 773] on input "***" at bounding box center [242, 780] width 103 height 23
drag, startPoint x: 224, startPoint y: 595, endPoint x: 178, endPoint y: 595, distance: 46.0
click at [178, 595] on div "Préréglage des sous-titres 2 Lines - Static (Horizontal) Association de styles …" at bounding box center [838, 427] width 1347 height 763
click at [243, 609] on input "**" at bounding box center [242, 606] width 103 height 23
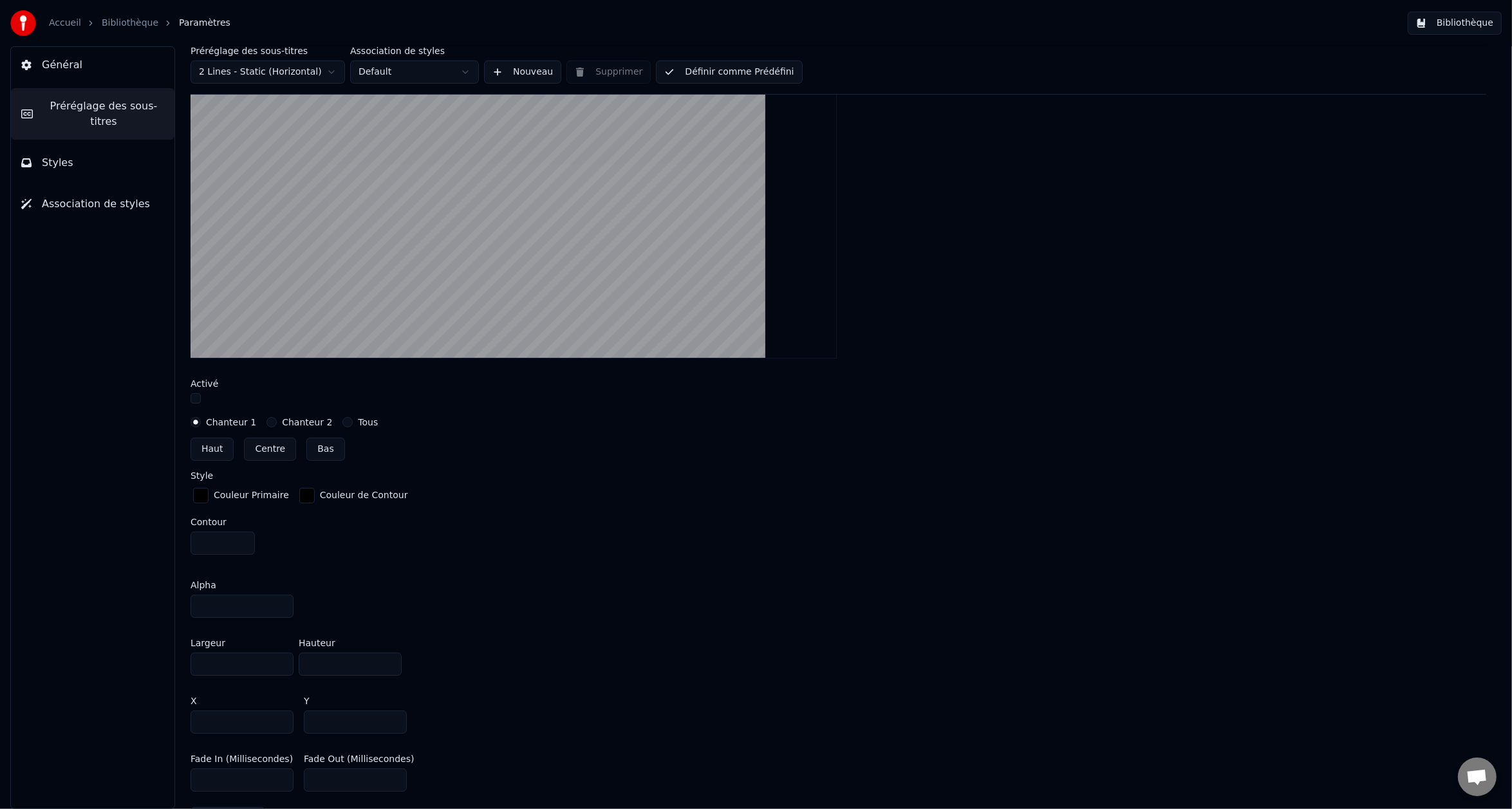
click at [225, 664] on input "****" at bounding box center [242, 664] width 103 height 23
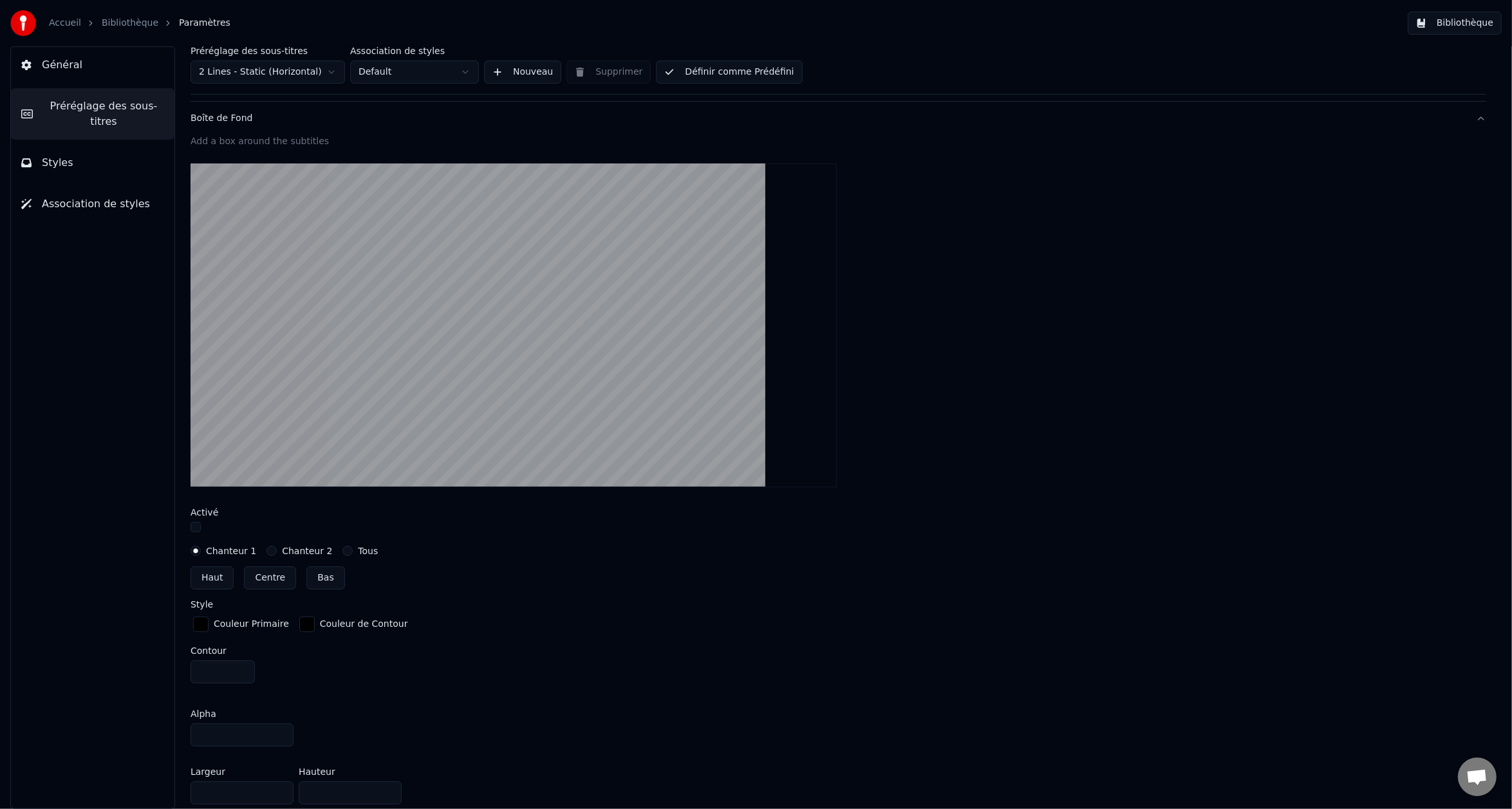
click at [247, 735] on input "**" at bounding box center [242, 735] width 103 height 23
drag, startPoint x: 247, startPoint y: 735, endPoint x: 165, endPoint y: 729, distance: 82.2
click at [165, 729] on div "Préréglage des sous-titres 2 Lines - Static (Horizontal) Association de styles …" at bounding box center [838, 427] width 1347 height 763
type input "**"
click at [309, 625] on div "Couleur de Contour" at bounding box center [354, 624] width 114 height 21
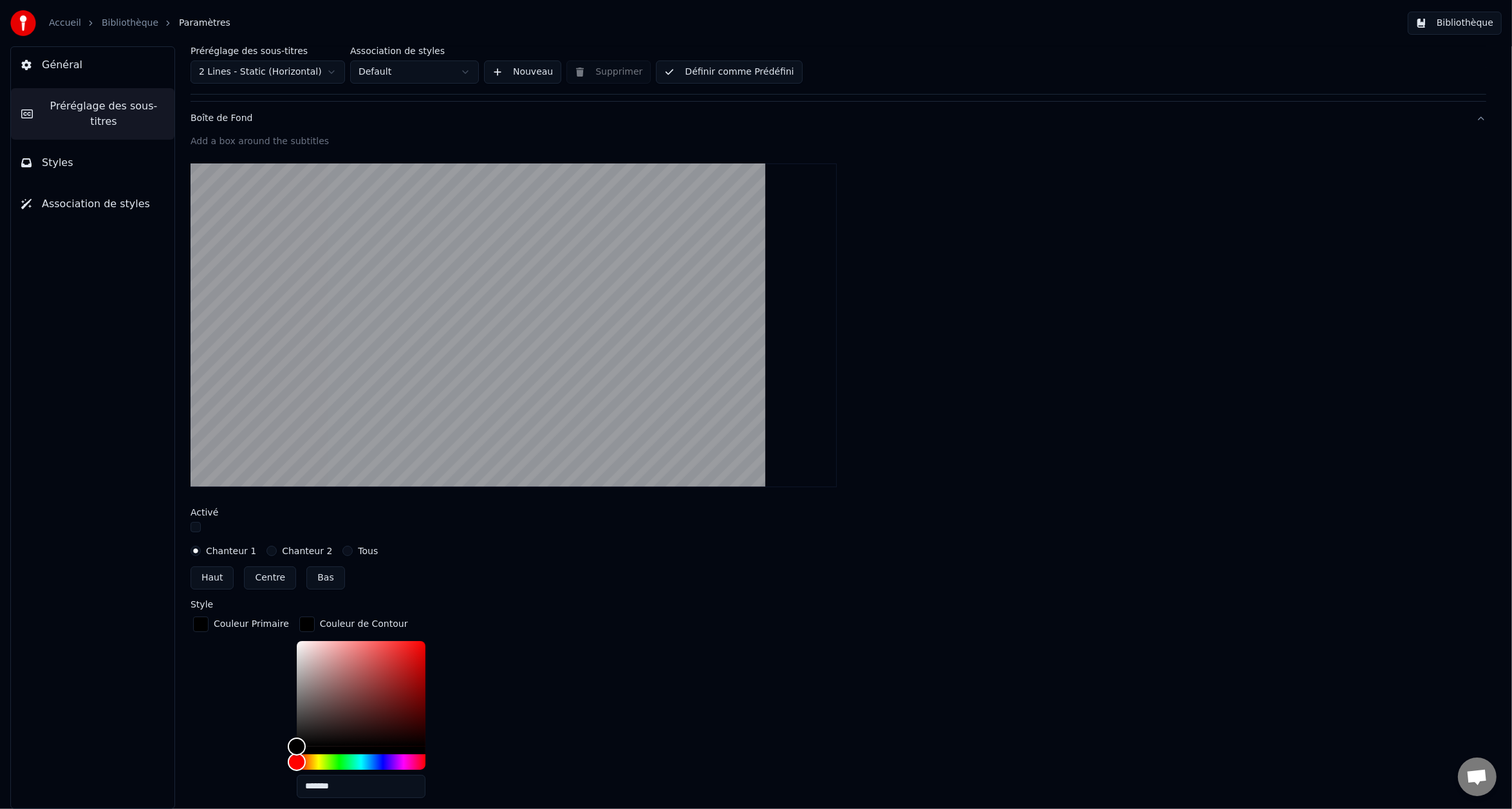
click at [300, 625] on div "button" at bounding box center [307, 624] width 15 height 15
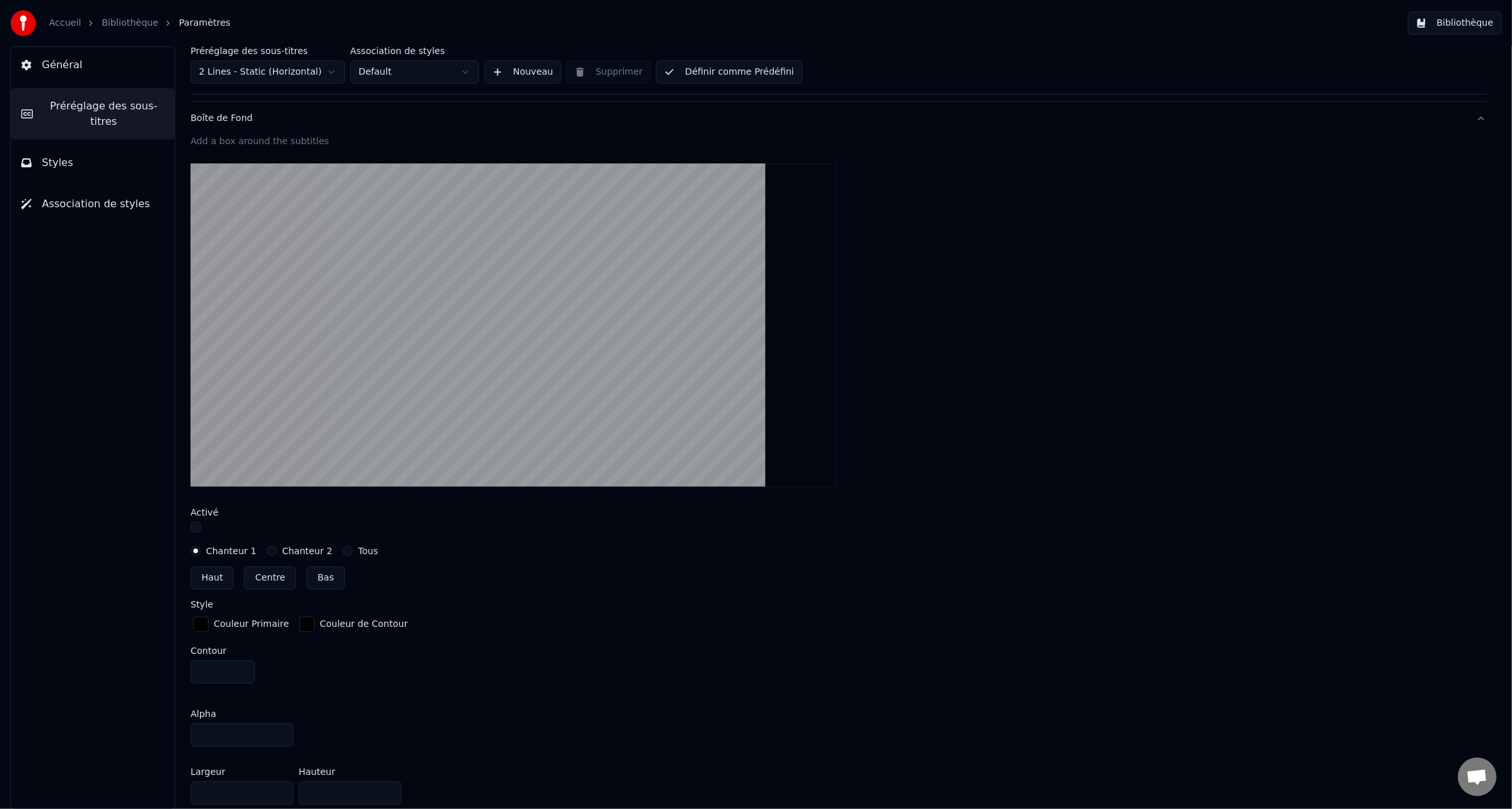
click at [300, 625] on div "button" at bounding box center [307, 624] width 15 height 15
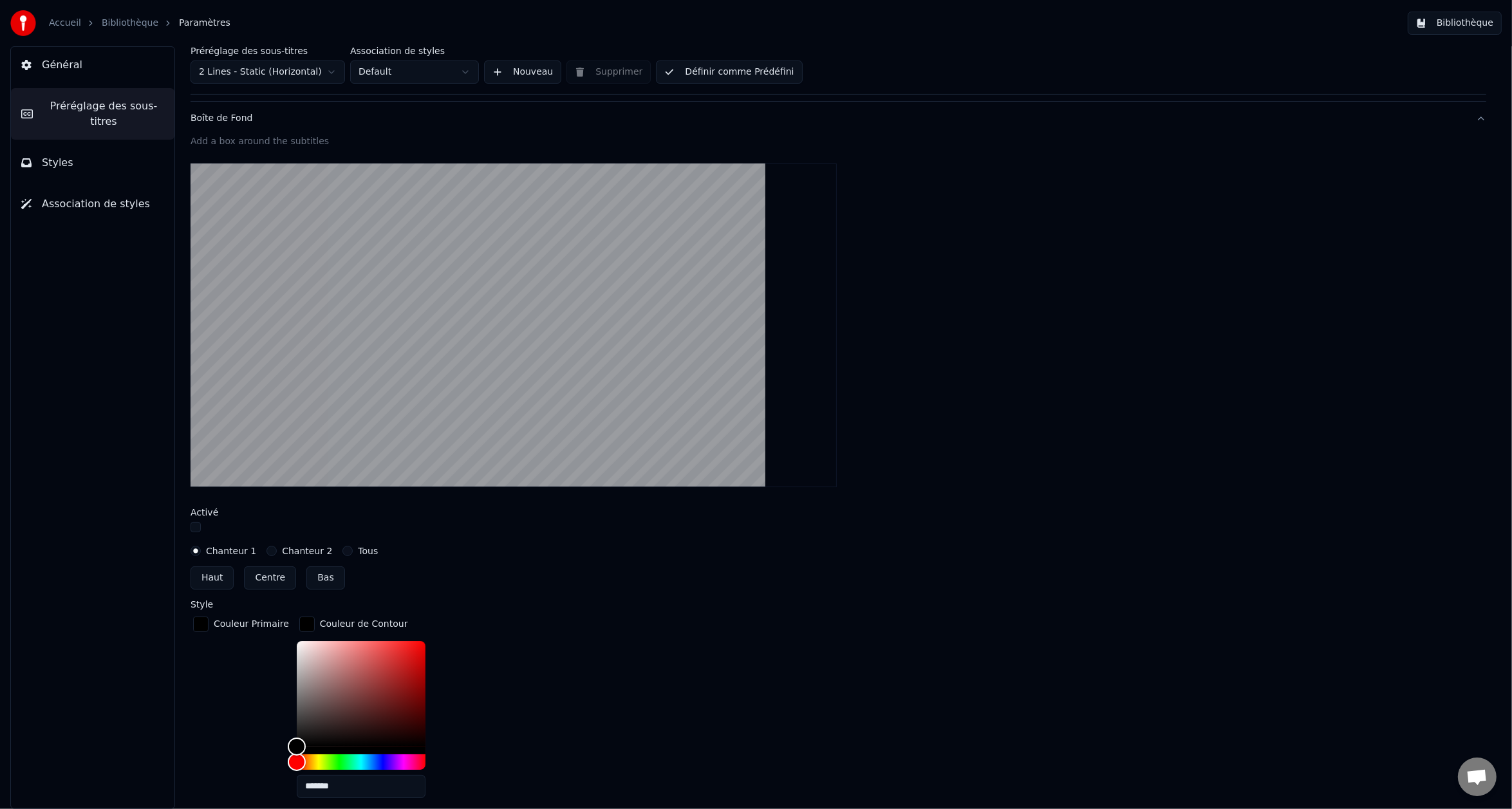
click at [300, 625] on div "button" at bounding box center [307, 624] width 15 height 15
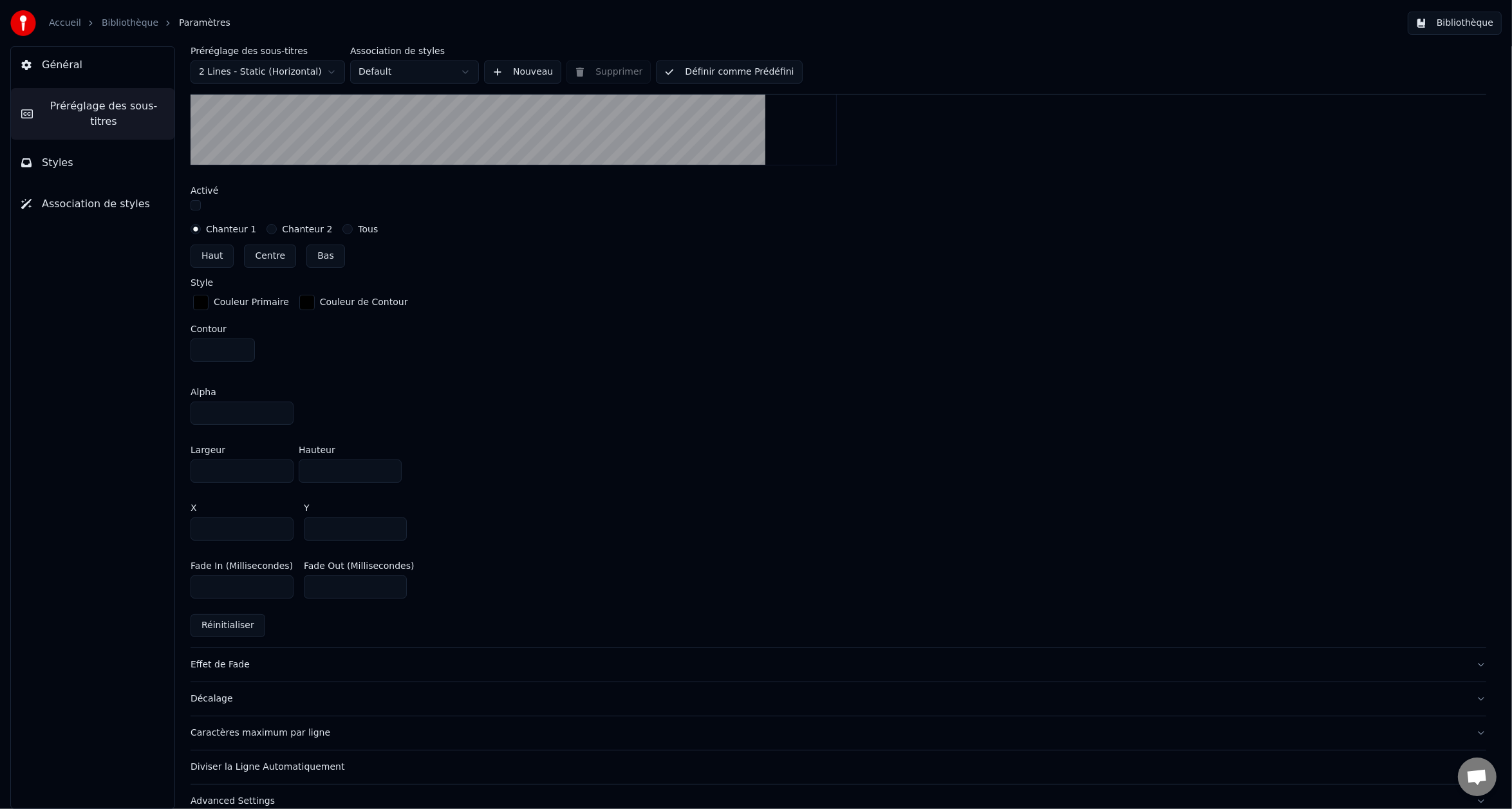
scroll to position [593, 0]
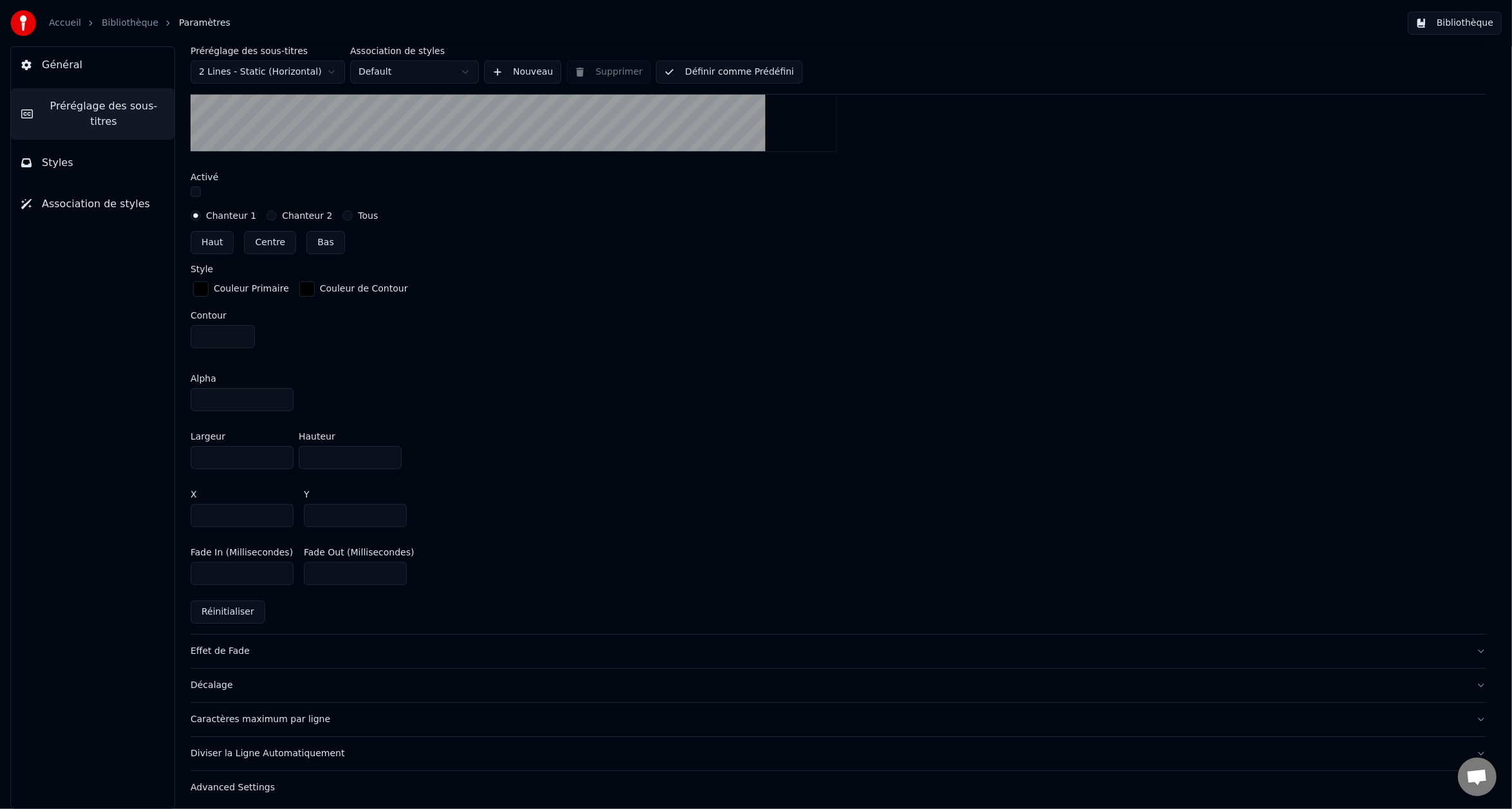
click at [362, 715] on div "Caractères maximum par ligne" at bounding box center [828, 719] width 1276 height 13
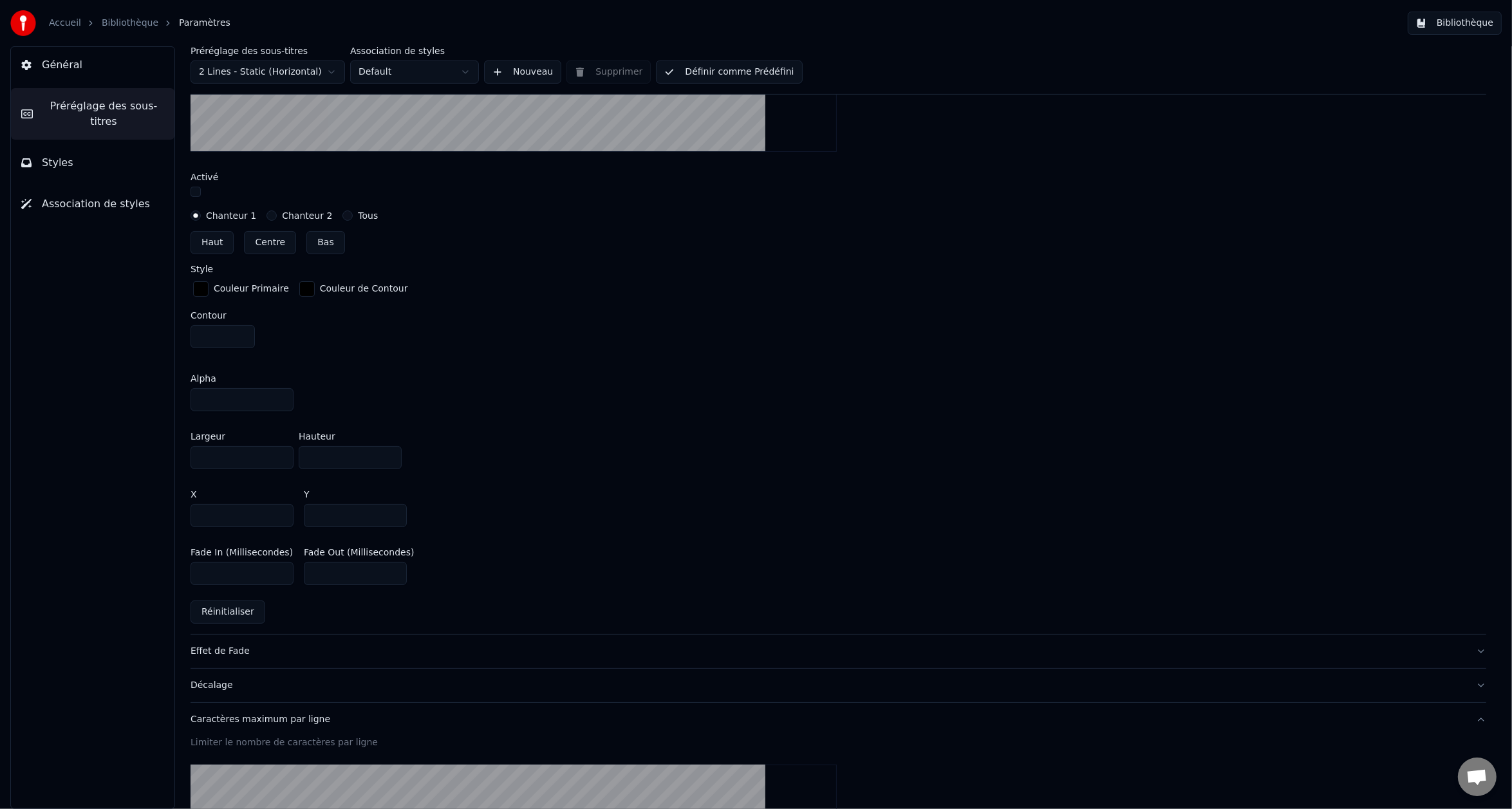
scroll to position [256, 0]
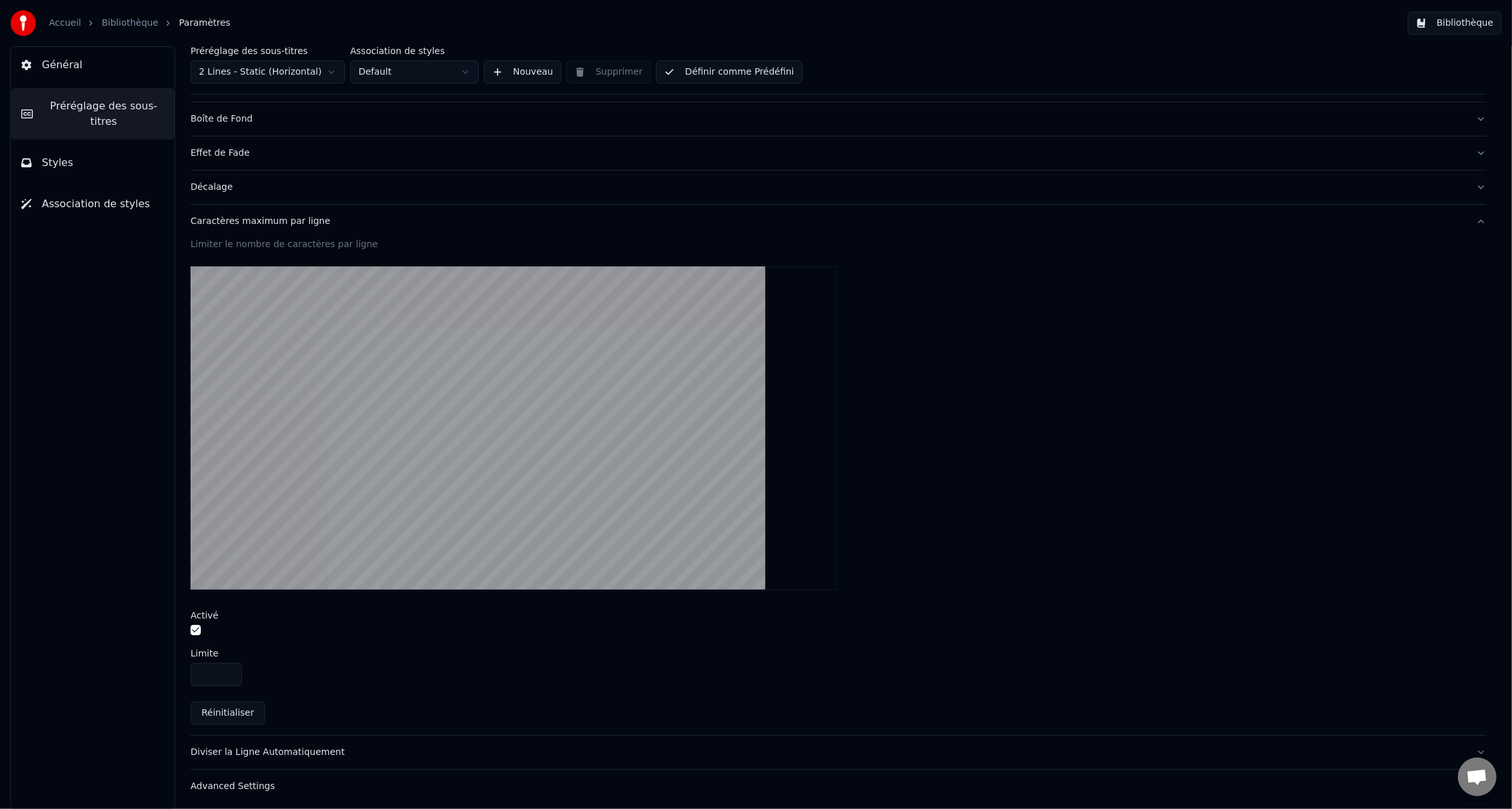
click at [230, 666] on input "**" at bounding box center [216, 674] width 52 height 23
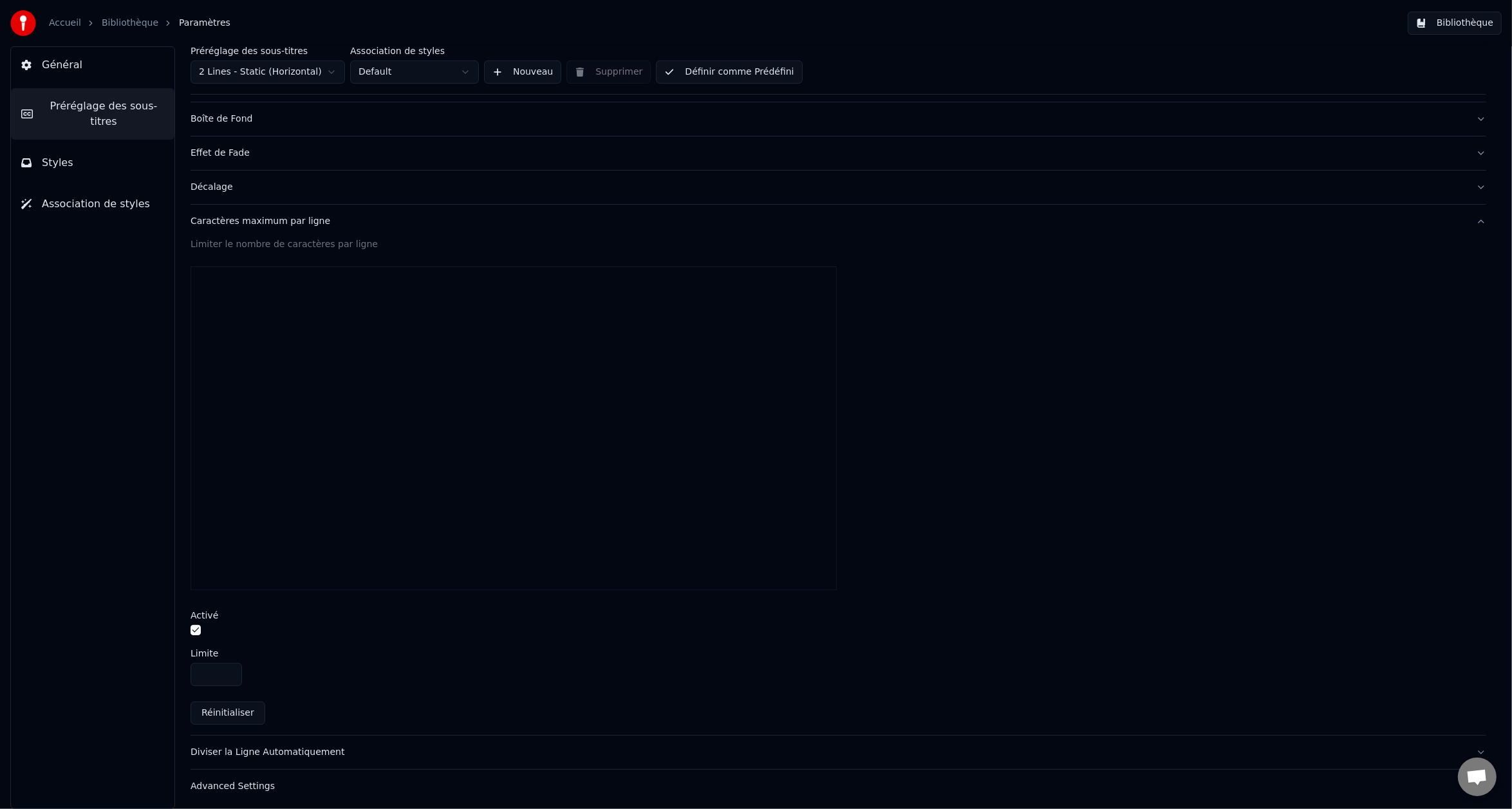
click at [230, 666] on input "**" at bounding box center [216, 674] width 52 height 23
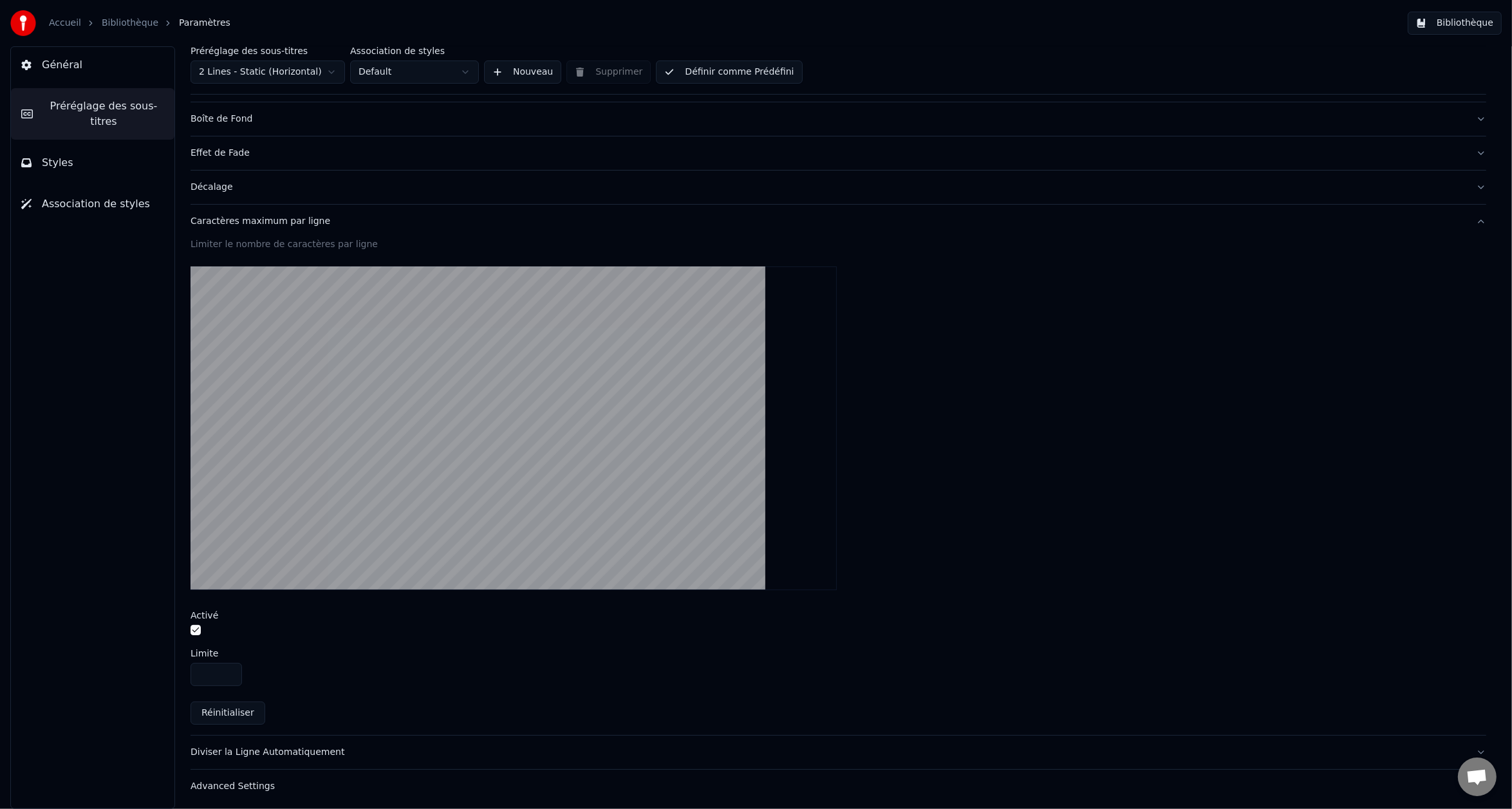
click at [230, 666] on input "**" at bounding box center [216, 674] width 52 height 23
type input "**"
click at [227, 674] on input "**" at bounding box center [216, 674] width 52 height 23
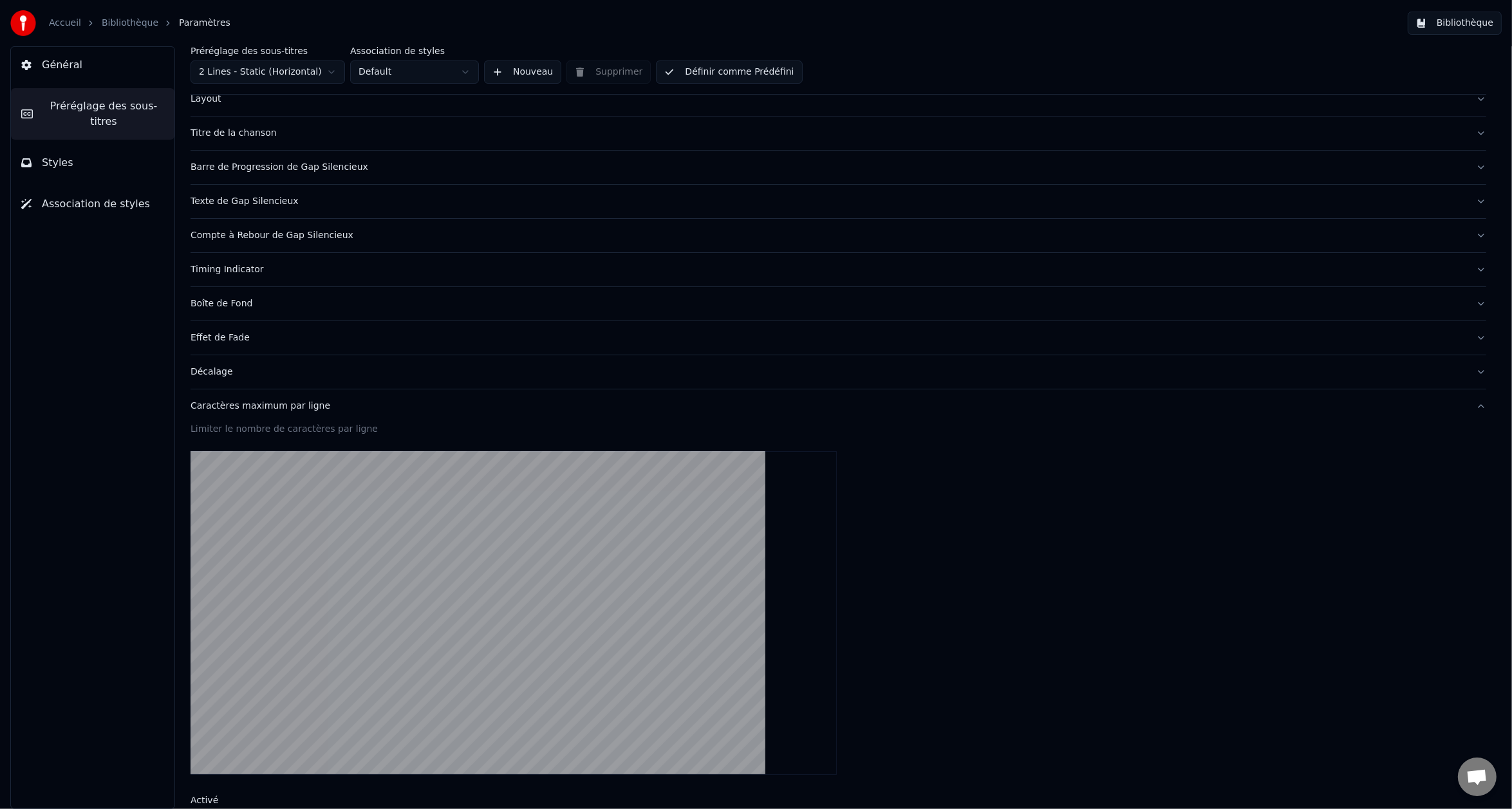
scroll to position [0, 0]
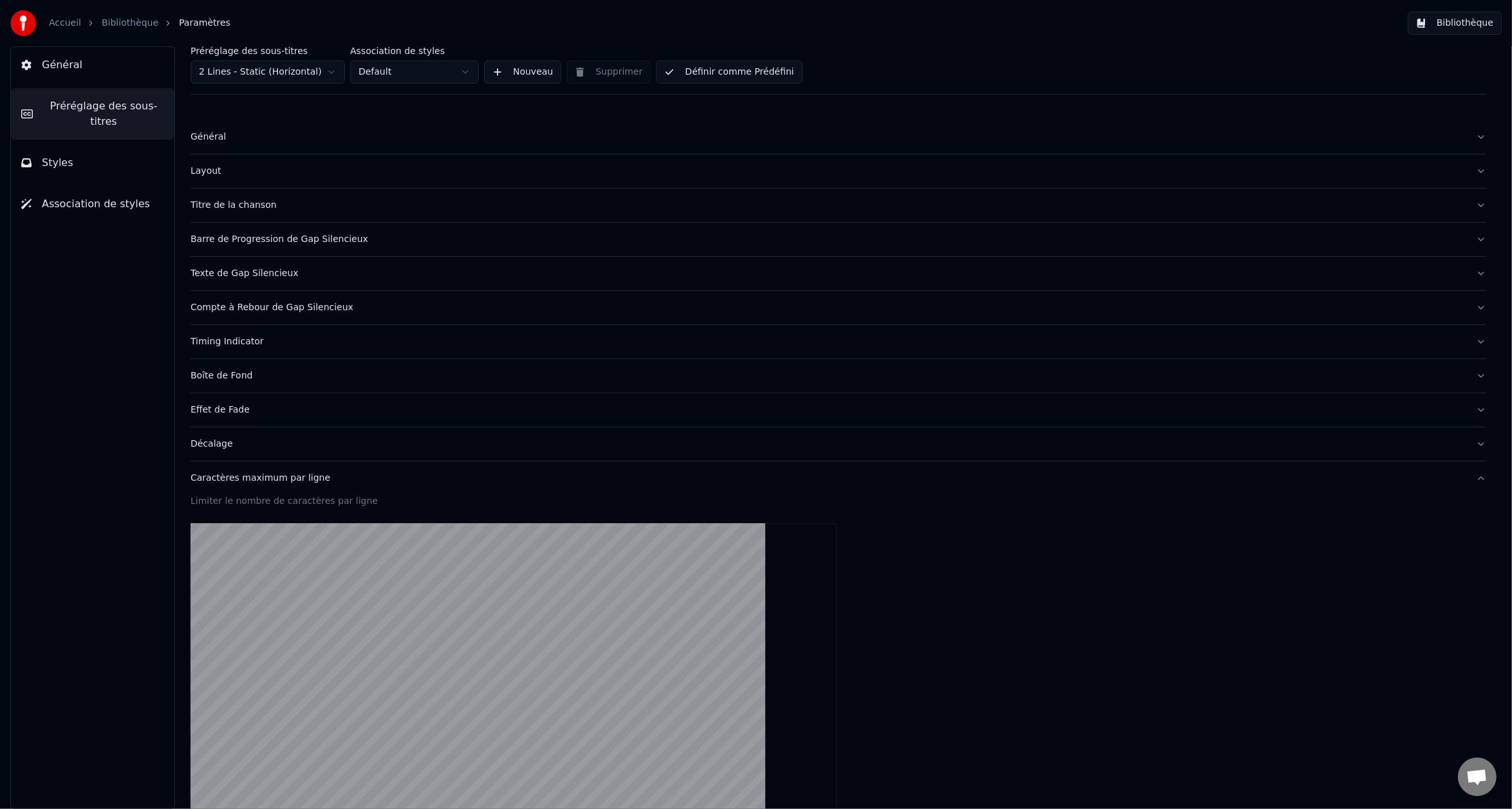
click at [212, 131] on div "Général" at bounding box center [828, 137] width 1276 height 13
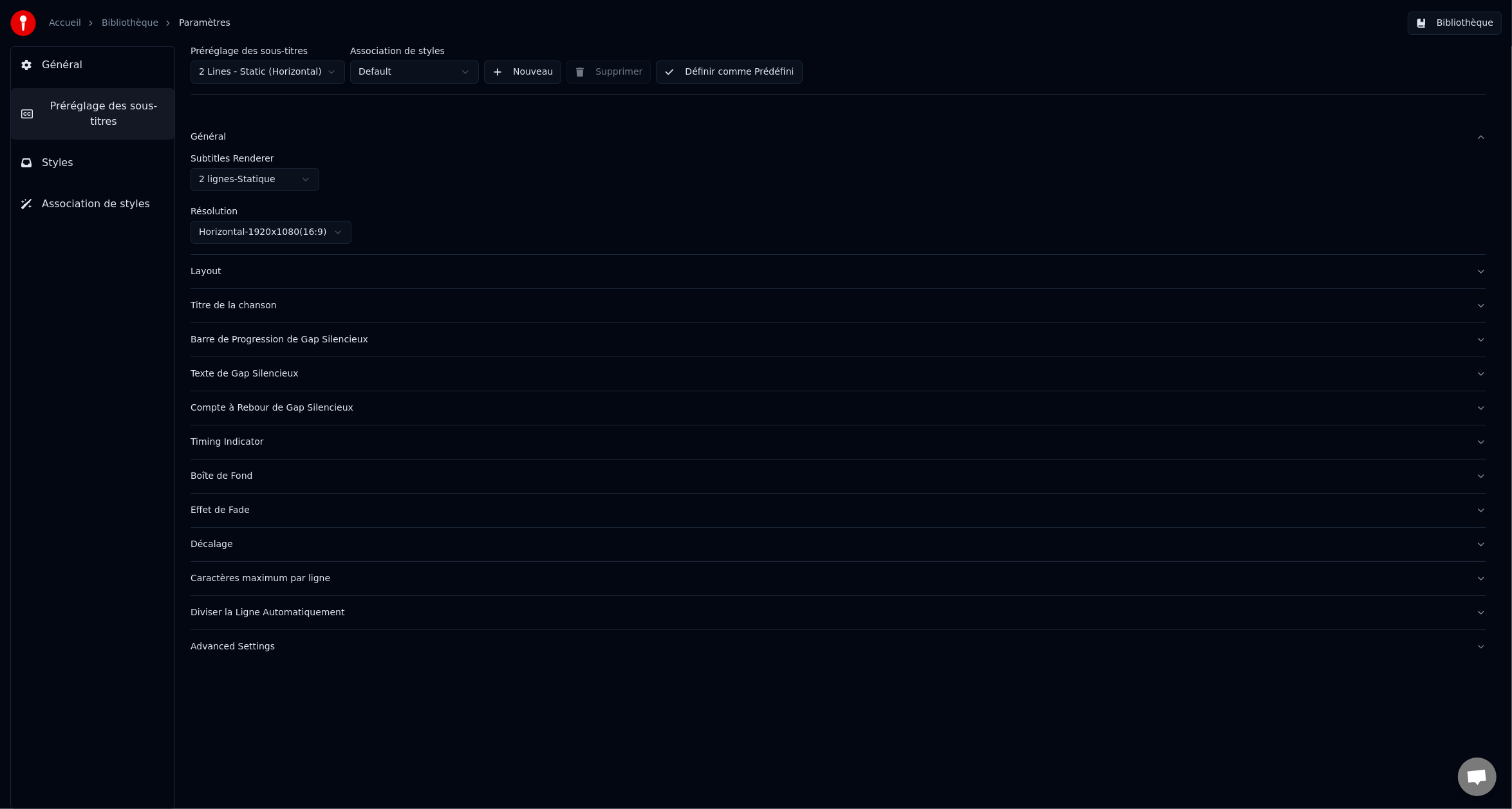
click at [70, 60] on span "Général" at bounding box center [62, 65] width 41 height 15
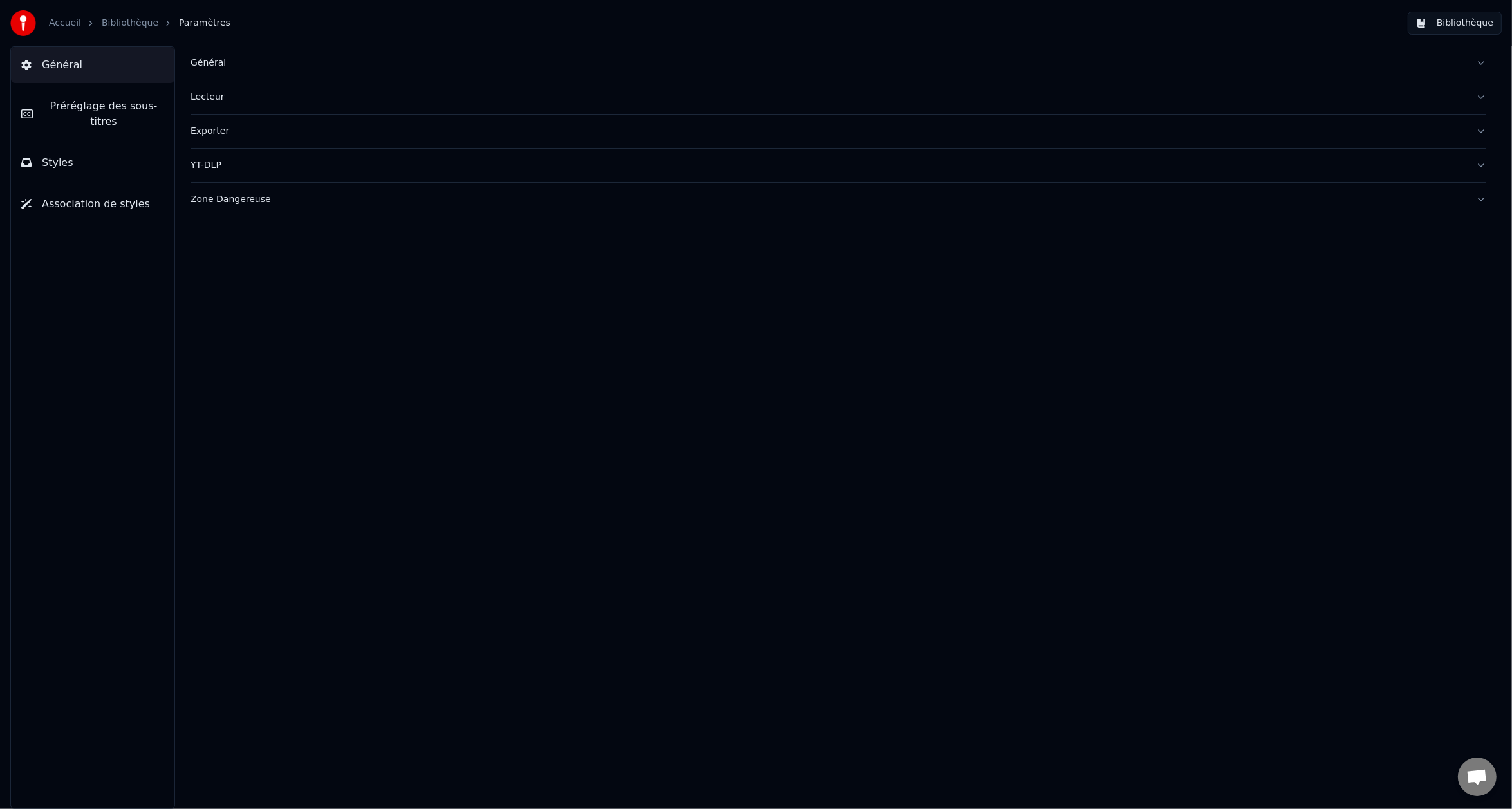
click at [70, 104] on span "Préréglage des sous-titres" at bounding box center [103, 114] width 121 height 31
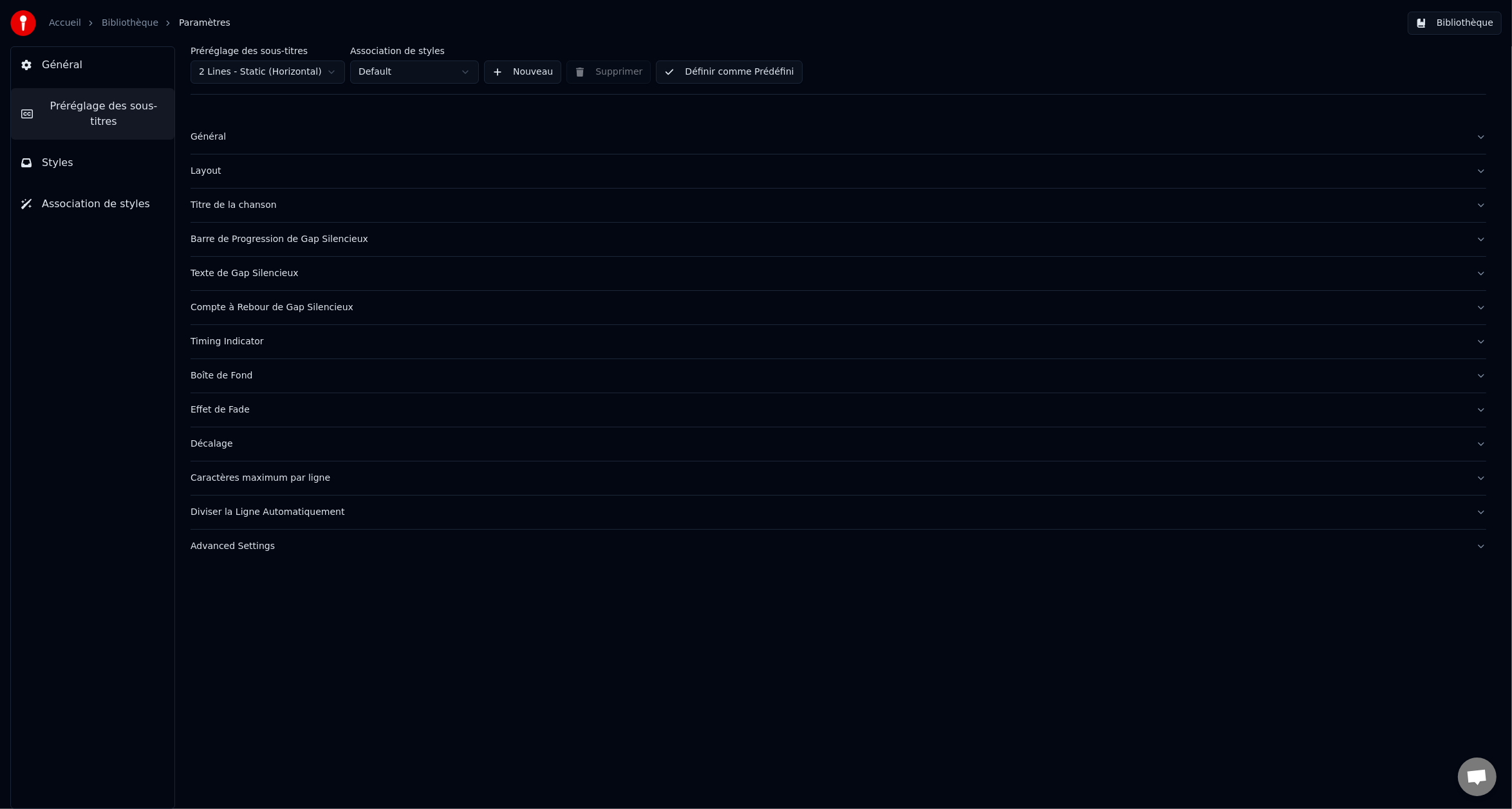
click at [69, 150] on button "Styles" at bounding box center [92, 163] width 163 height 36
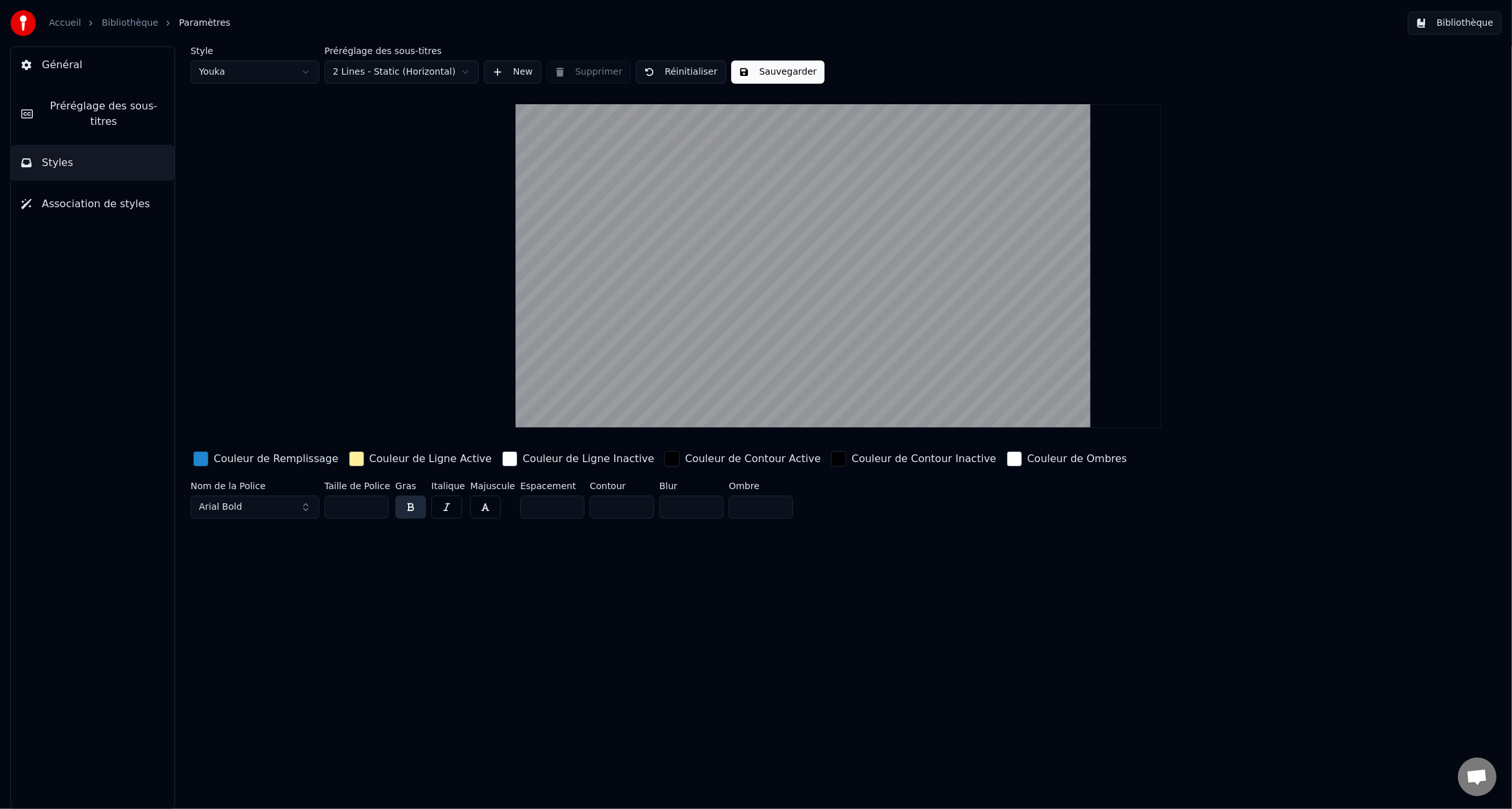
click at [74, 202] on button "Association de styles" at bounding box center [92, 204] width 163 height 36
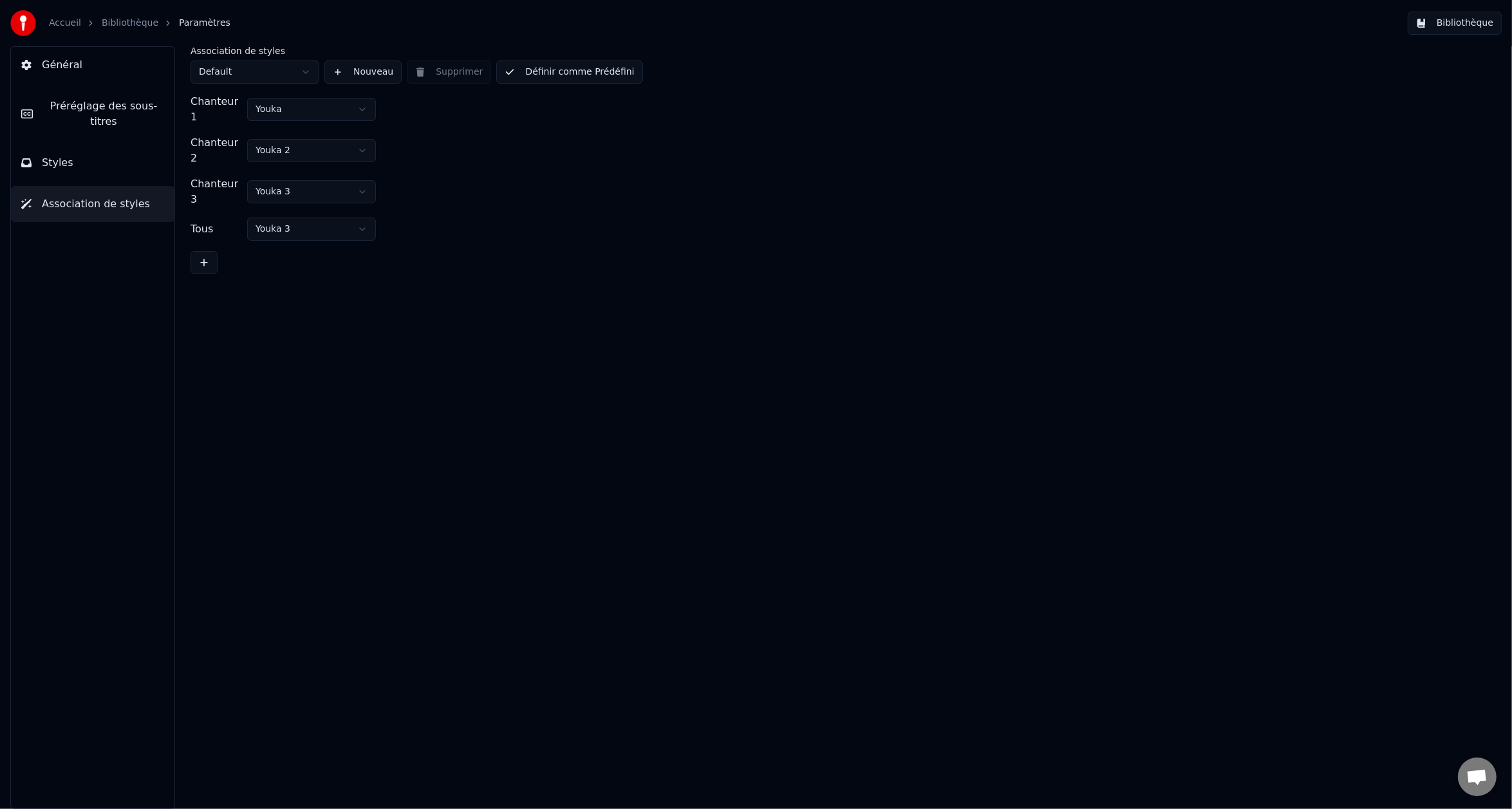
click at [1444, 28] on button "Bibliothèque" at bounding box center [1455, 23] width 94 height 23
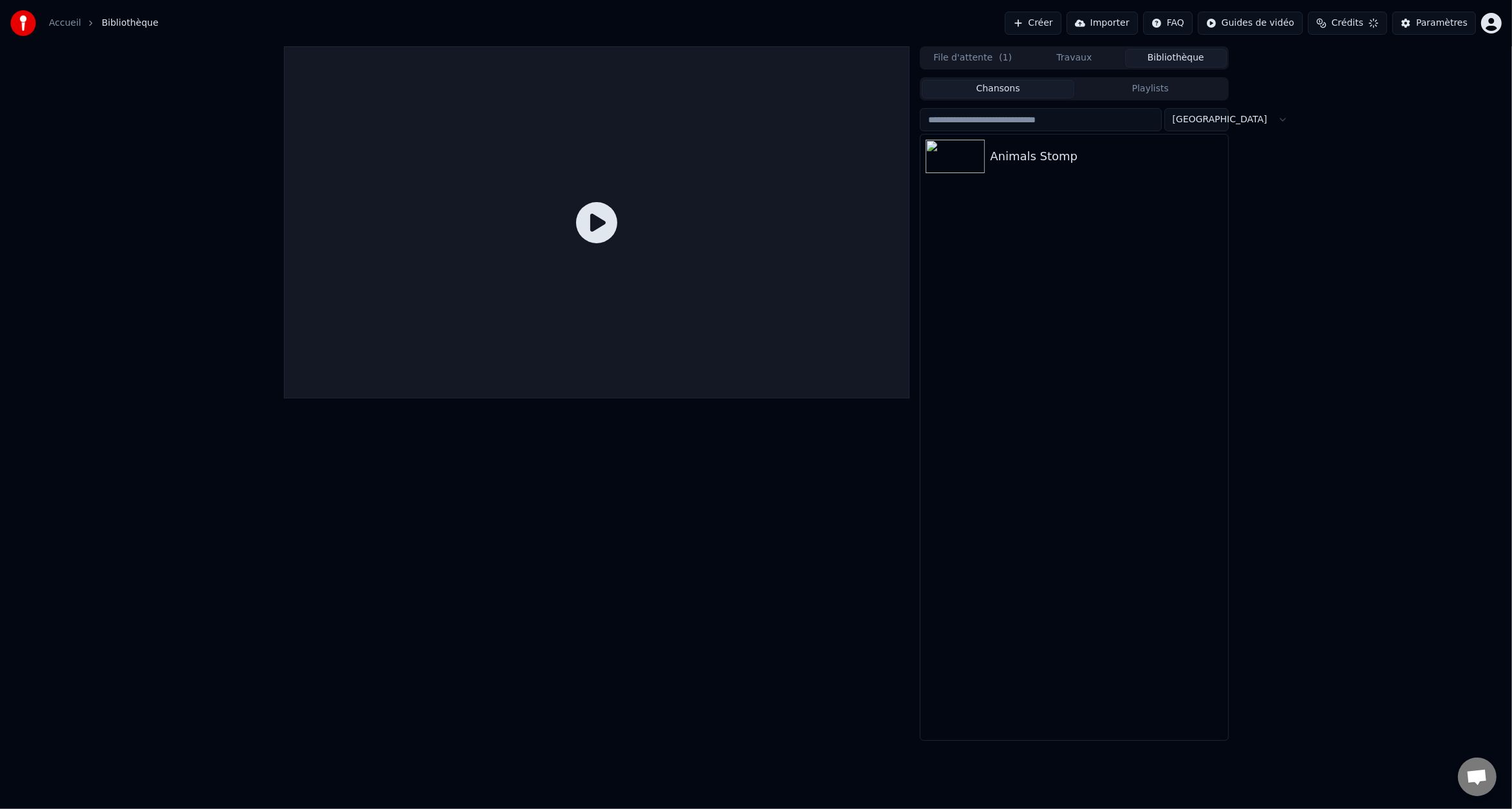
click at [972, 179] on div "Animals Stomp" at bounding box center [1074, 437] width 307 height 605
click at [1030, 157] on div "Animals Stomp" at bounding box center [1100, 156] width 220 height 18
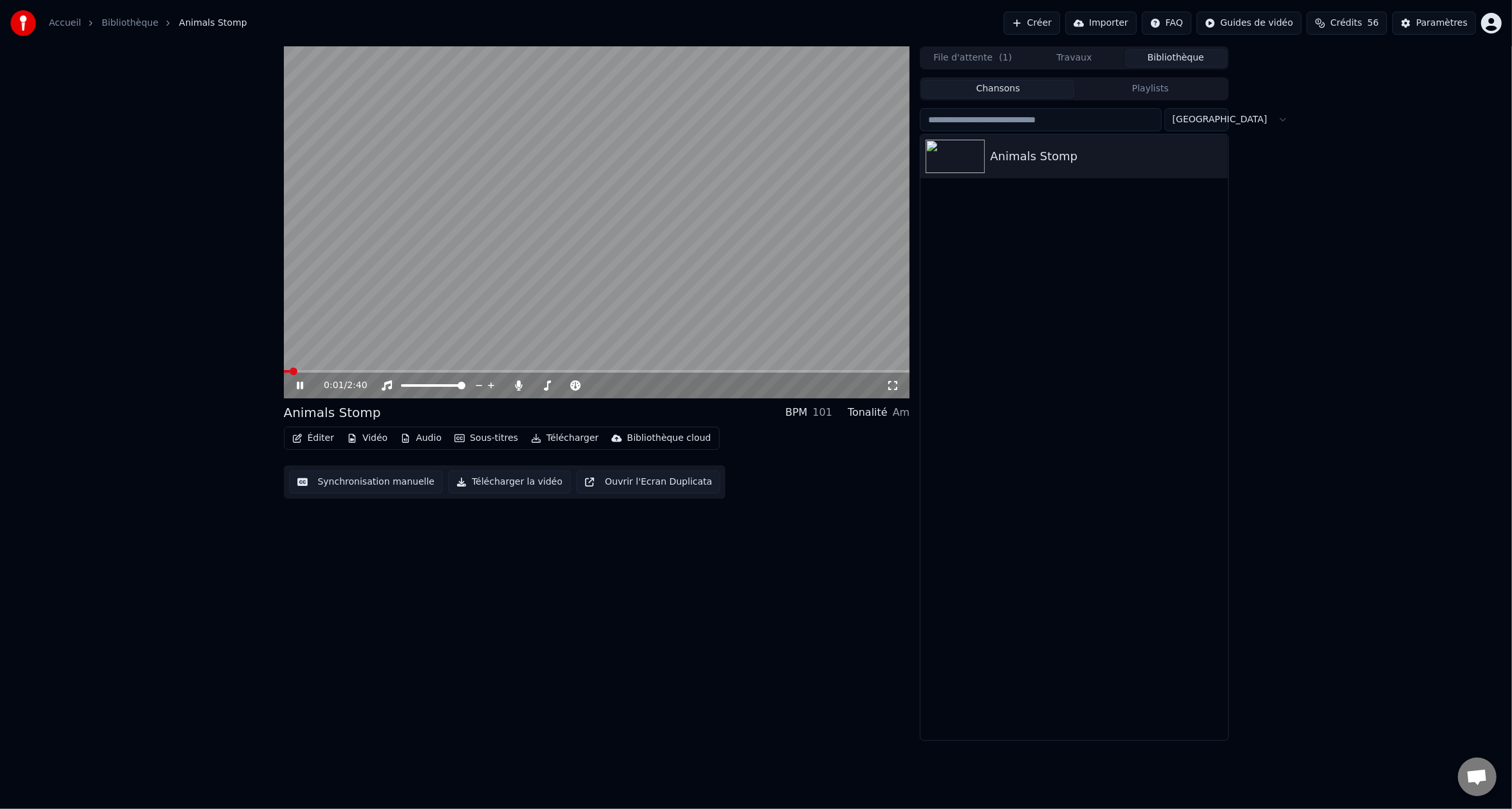
click at [354, 374] on div "0:01 / 2:40" at bounding box center [597, 385] width 626 height 25
click at [355, 371] on span at bounding box center [597, 372] width 626 height 3
click at [405, 370] on video at bounding box center [597, 222] width 626 height 352
click at [409, 372] on div "0:21 / 2:40" at bounding box center [597, 385] width 626 height 25
click at [413, 371] on span at bounding box center [597, 372] width 626 height 3
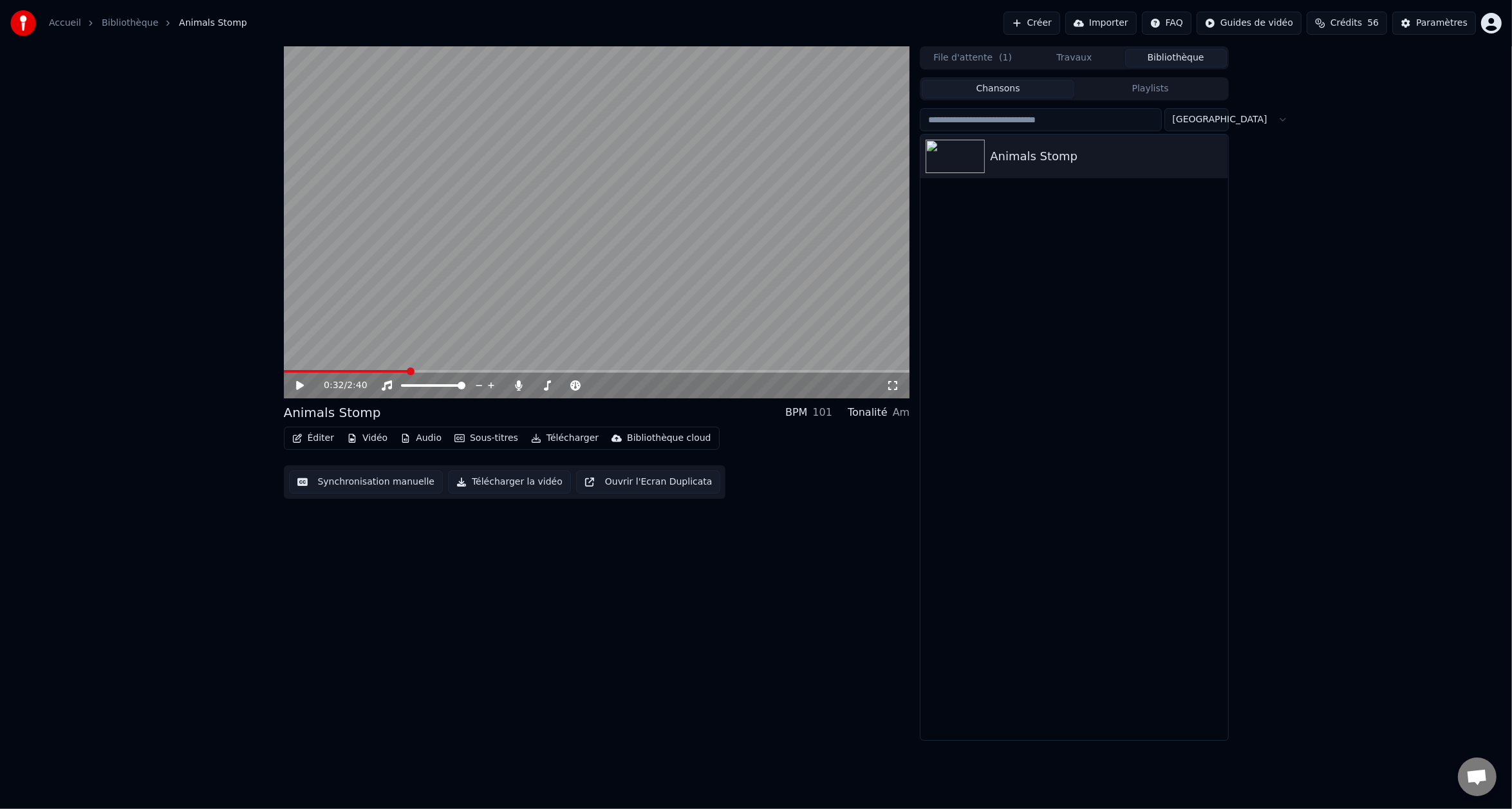
click at [409, 371] on span at bounding box center [411, 372] width 8 height 8
click at [316, 440] on button "Éditer" at bounding box center [314, 438] width 52 height 18
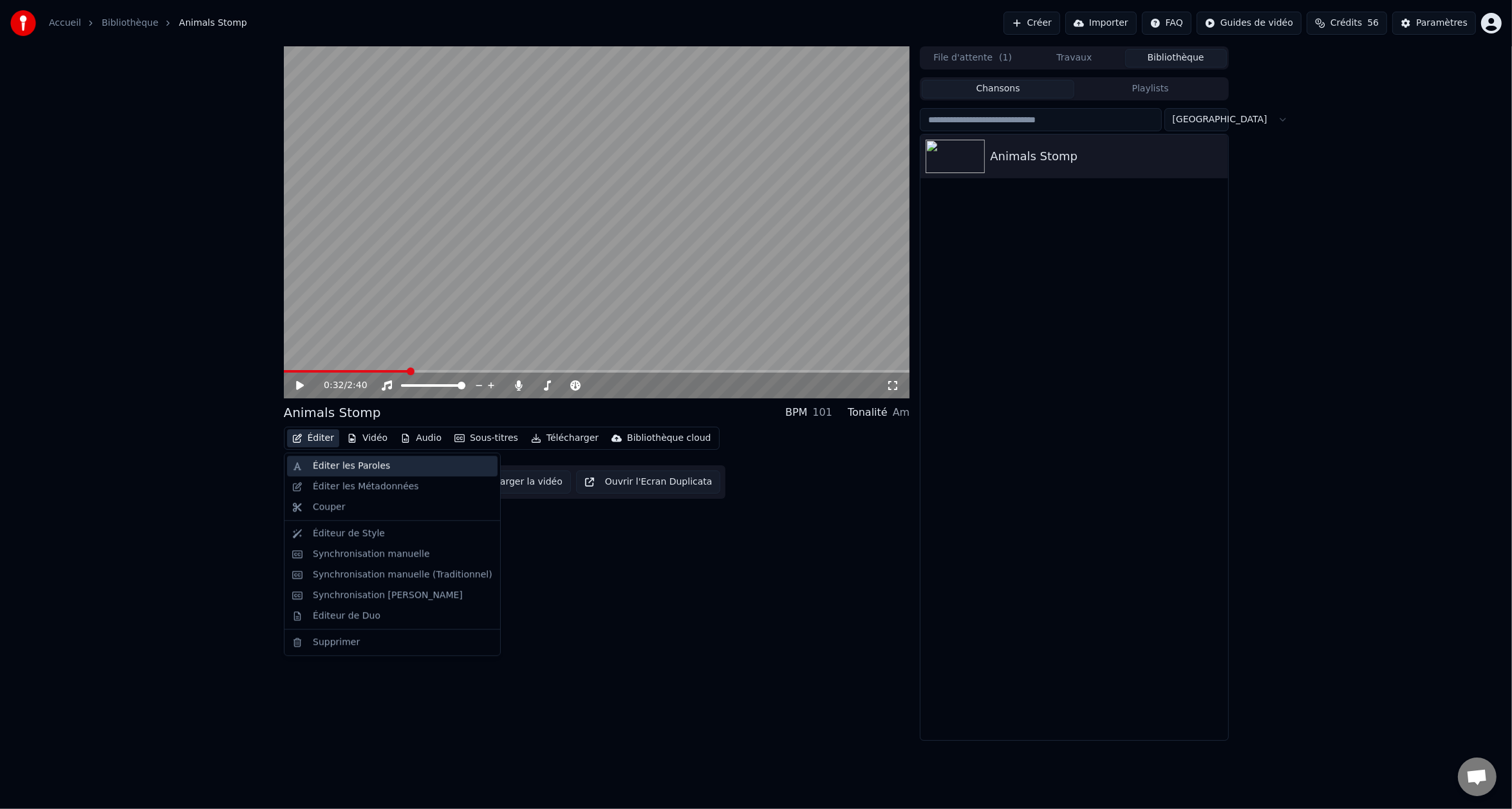
click at [349, 467] on div "Éditer les Paroles" at bounding box center [351, 465] width 77 height 13
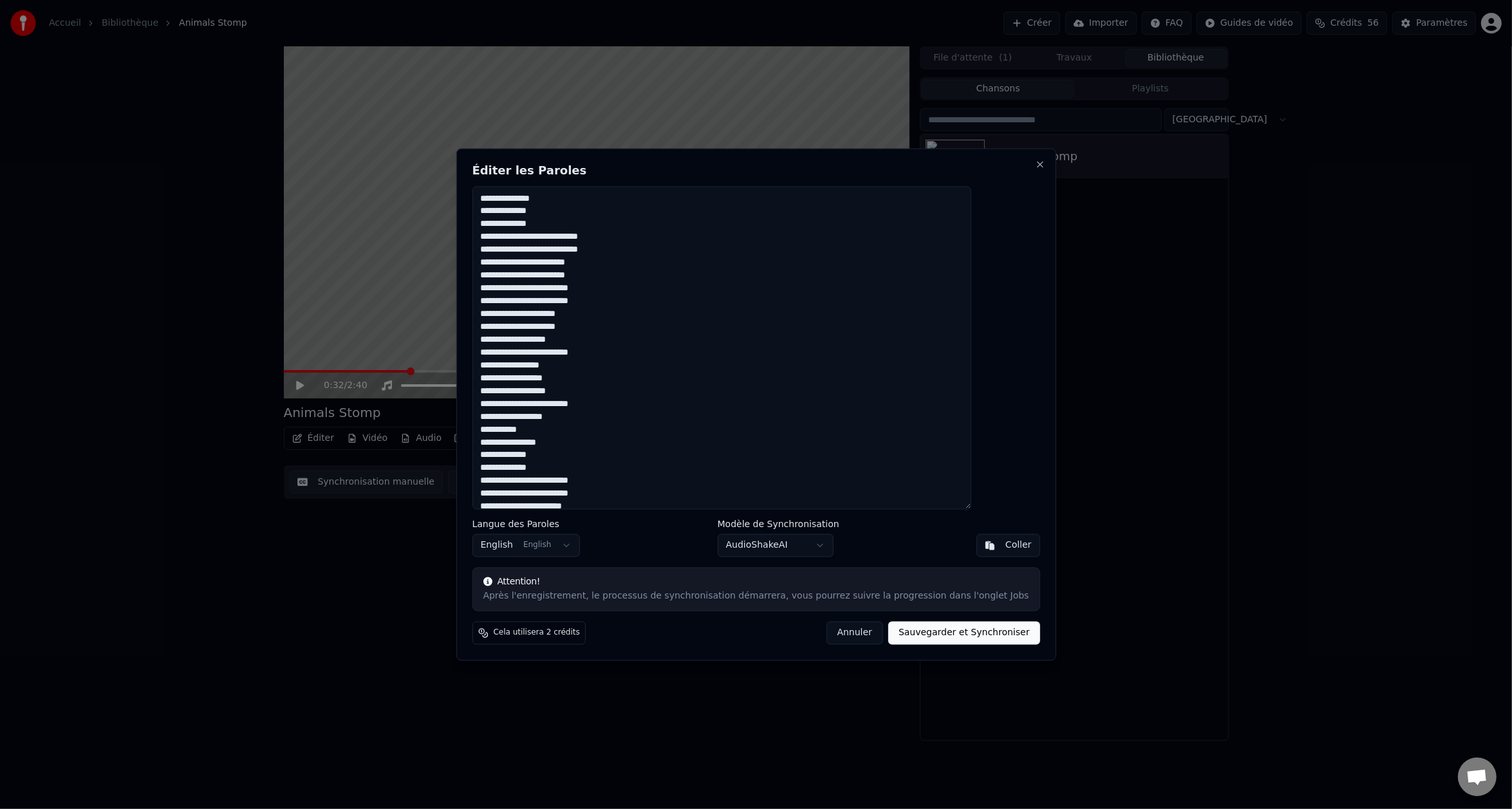
click at [674, 288] on textarea "**********" at bounding box center [721, 348] width 500 height 323
click at [1035, 161] on button "Close" at bounding box center [1040, 163] width 10 height 10
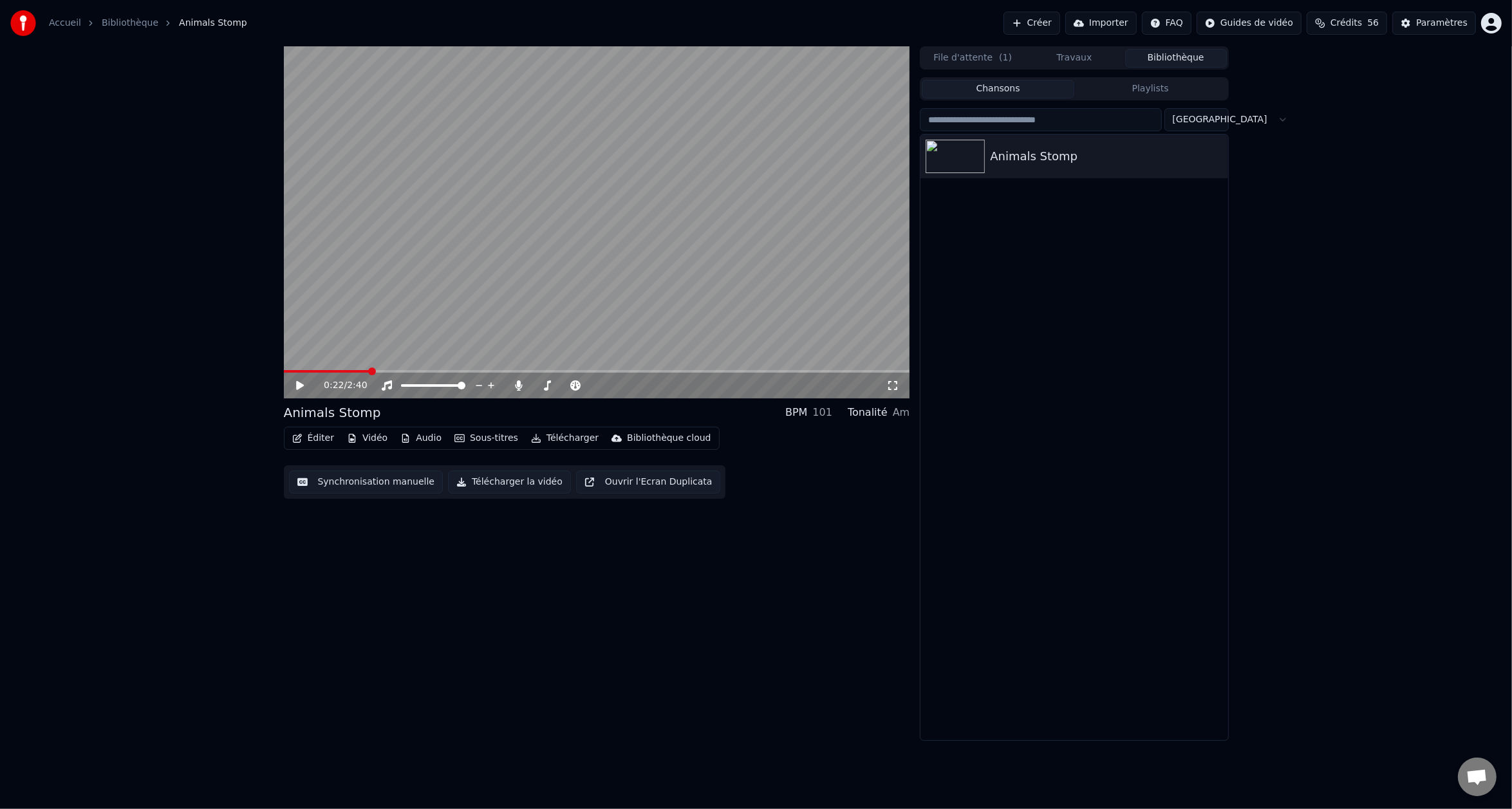
click at [369, 371] on span at bounding box center [327, 372] width 86 height 3
click at [283, 368] on span at bounding box center [287, 372] width 8 height 8
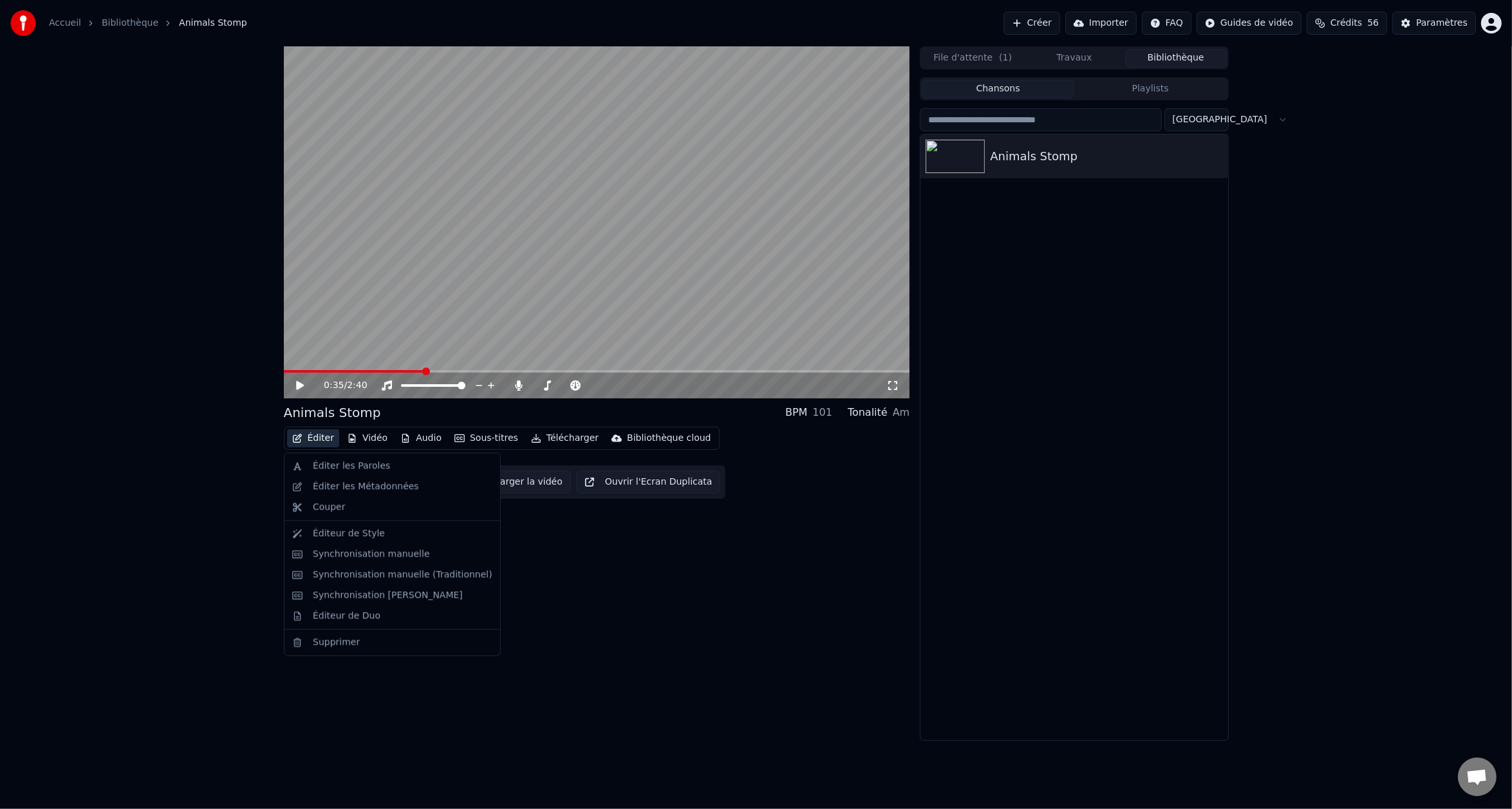
click at [321, 437] on button "Éditer" at bounding box center [314, 438] width 52 height 18
click at [368, 571] on div "Synchronisation manuelle (Traditionnel)" at bounding box center [403, 575] width 180 height 13
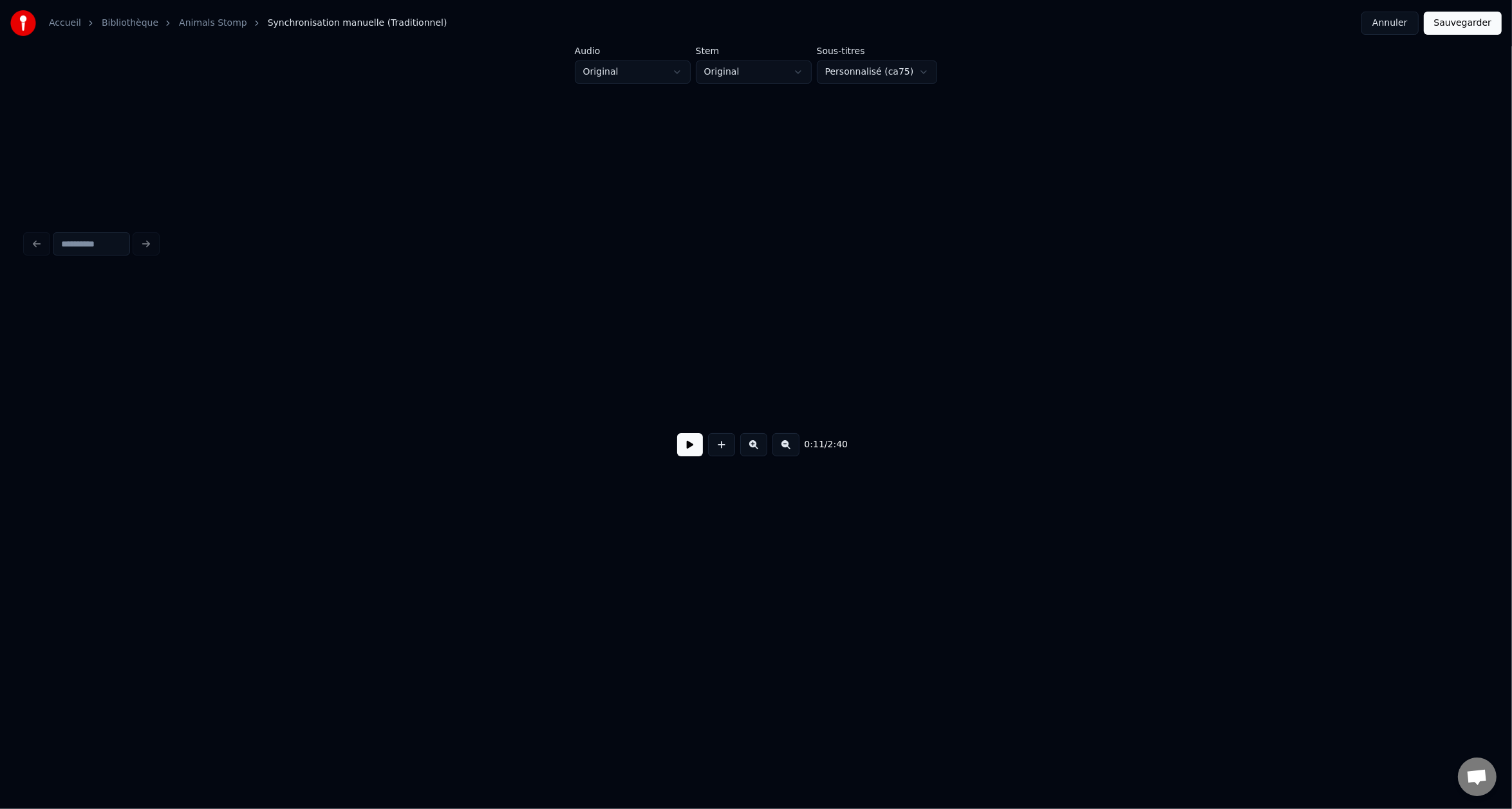
scroll to position [0, 2645]
click at [697, 445] on button at bounding box center [690, 445] width 25 height 23
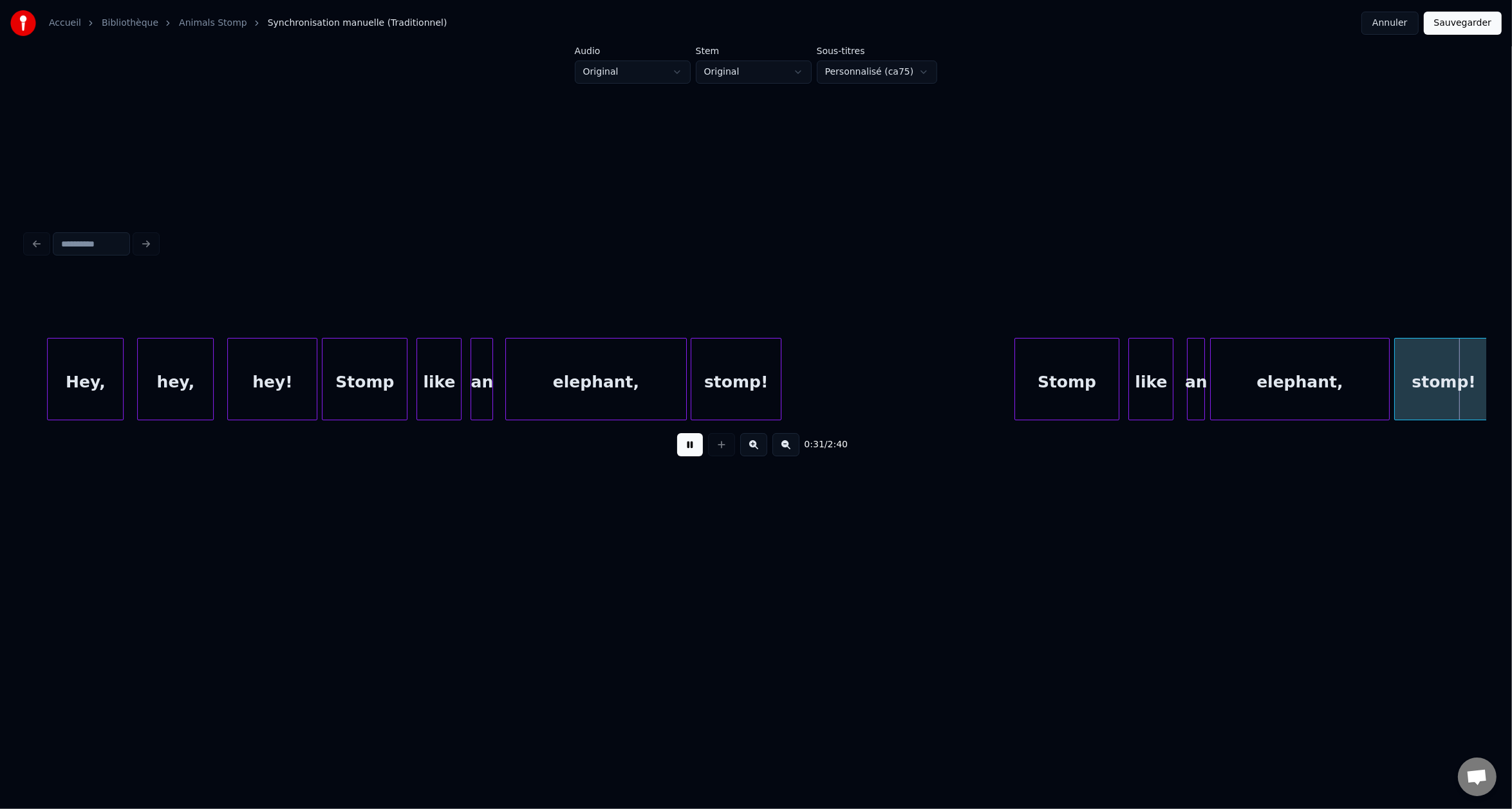
scroll to position [0, 7027]
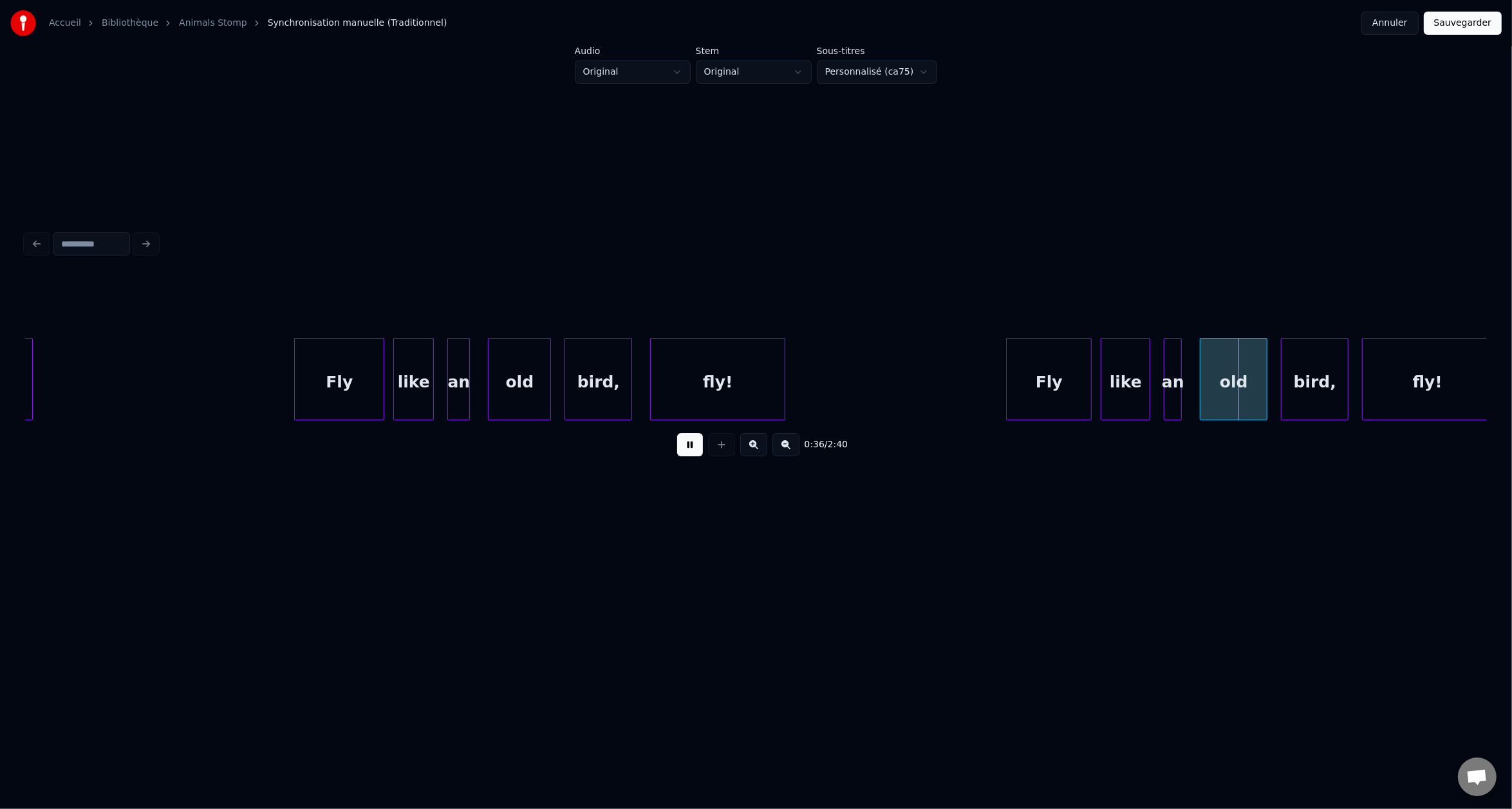
click at [677, 433] on button at bounding box center [690, 445] width 25 height 23
click at [1274, 396] on div at bounding box center [1276, 378] width 4 height 81
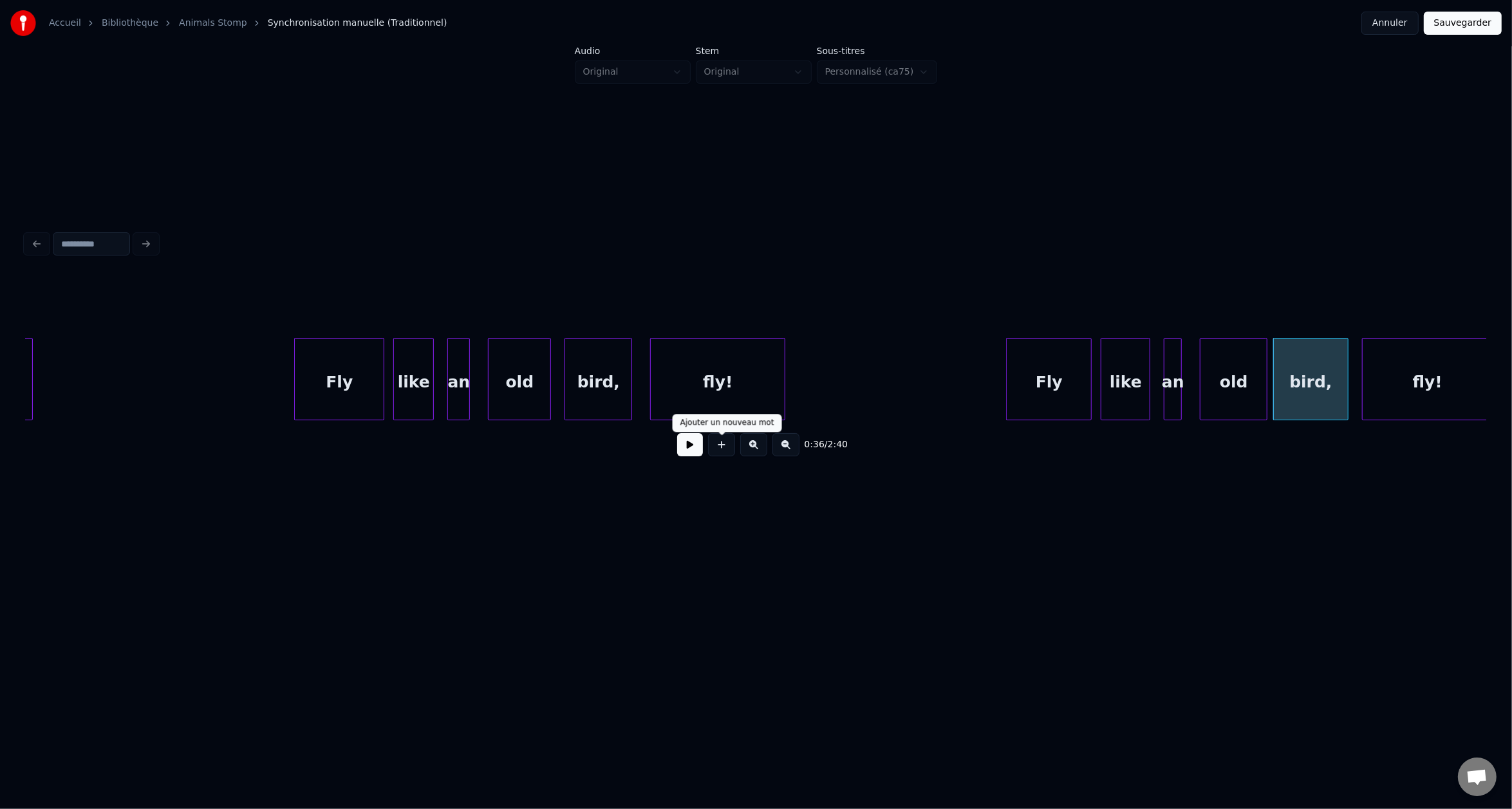
click at [695, 449] on button at bounding box center [690, 445] width 25 height 23
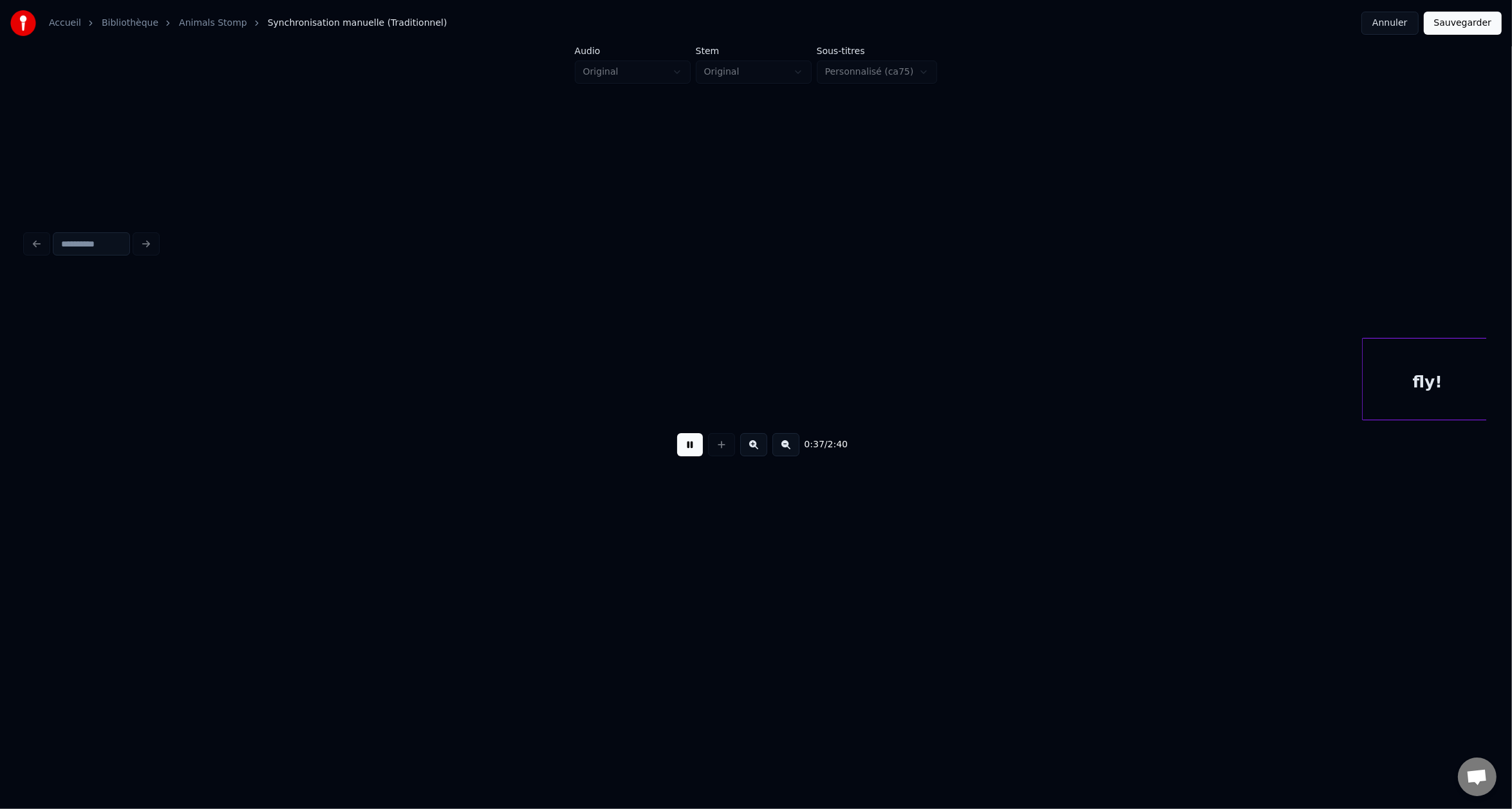
scroll to position [0, 8491]
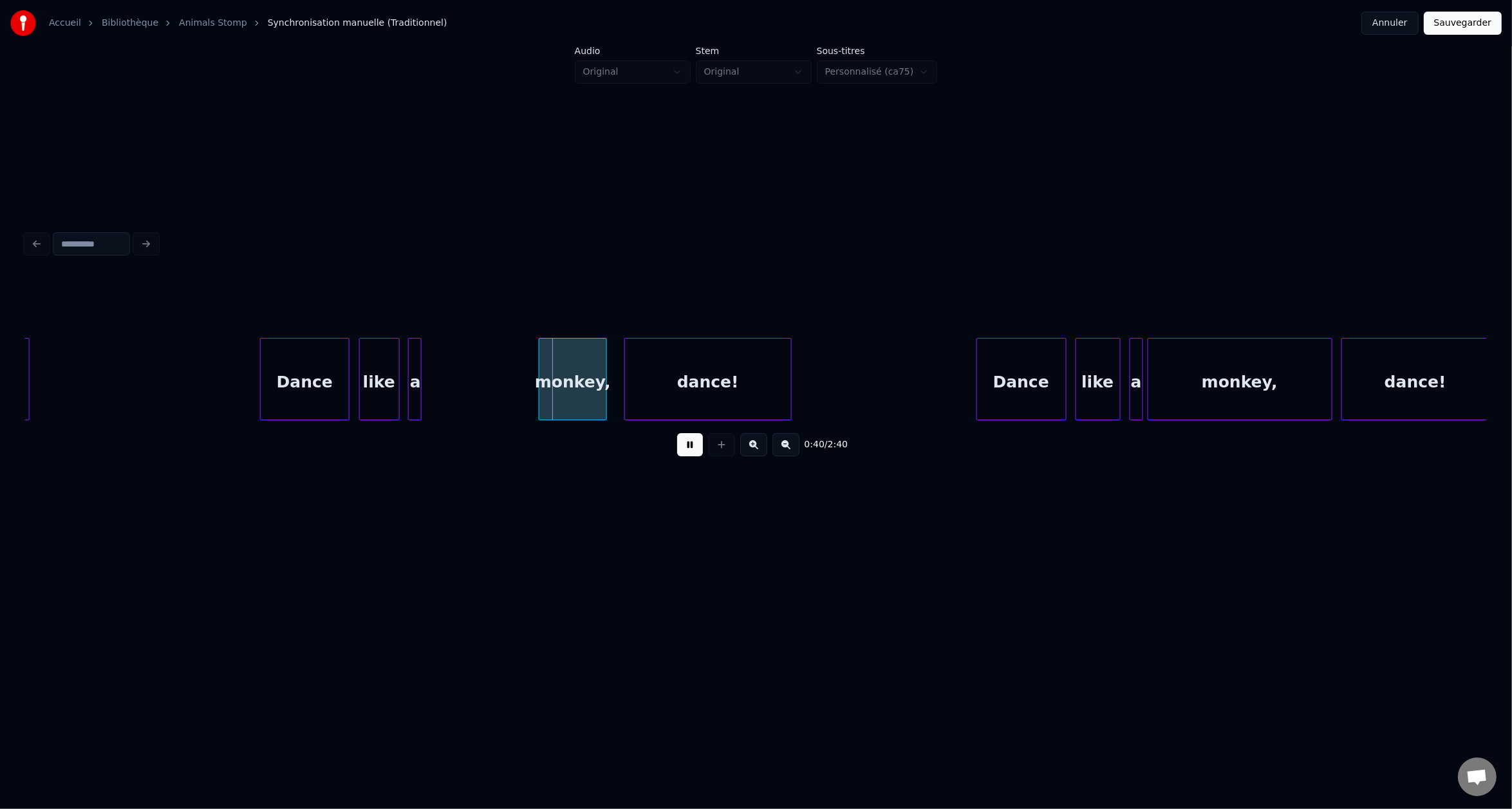
click at [677, 433] on button at bounding box center [690, 445] width 25 height 23
click at [572, 386] on div "monkey," at bounding box center [572, 382] width 66 height 88
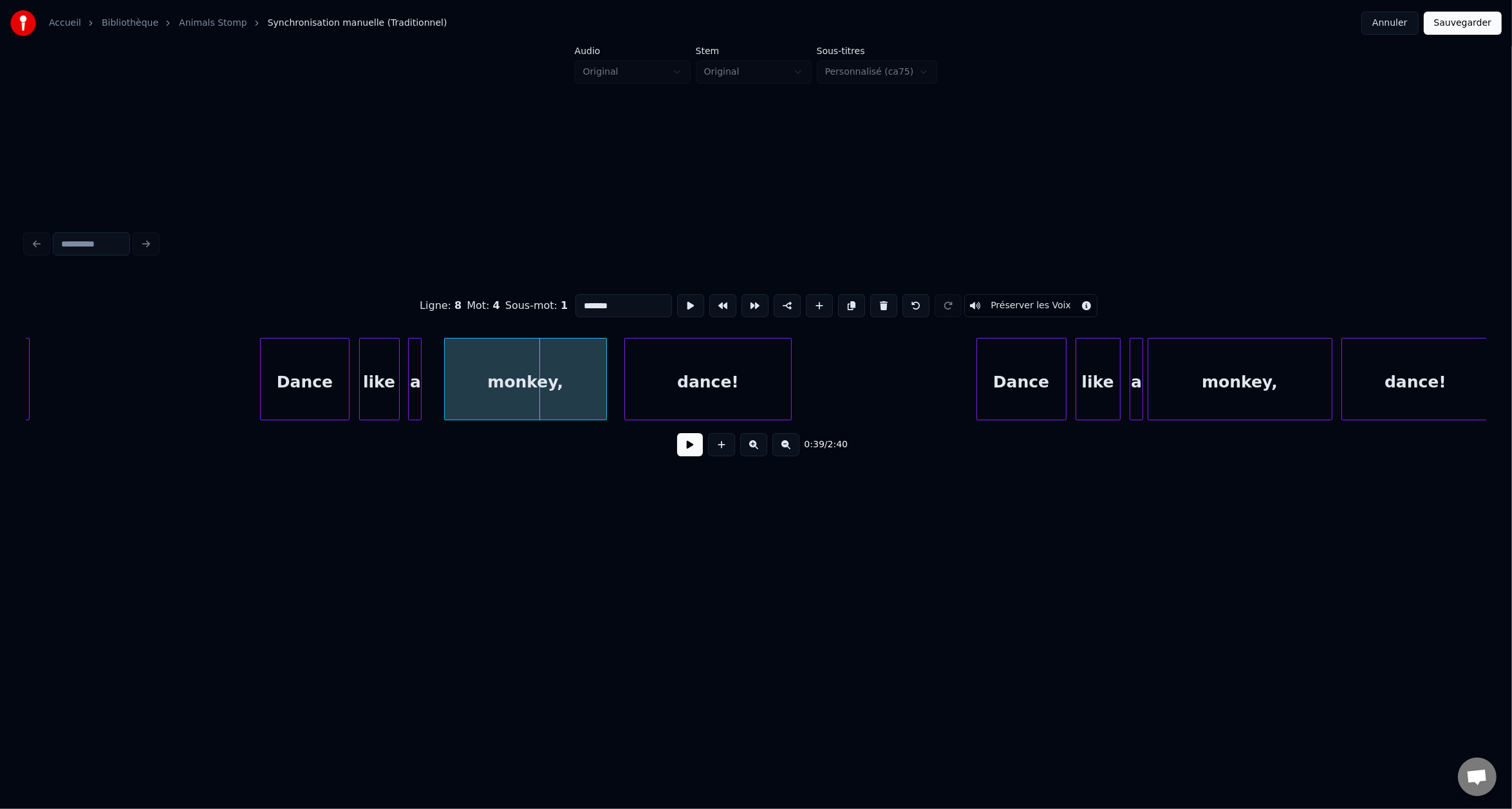
click at [445, 384] on div at bounding box center [447, 378] width 4 height 81
click at [443, 384] on div at bounding box center [444, 378] width 4 height 81
click at [1159, 394] on div at bounding box center [1160, 378] width 4 height 81
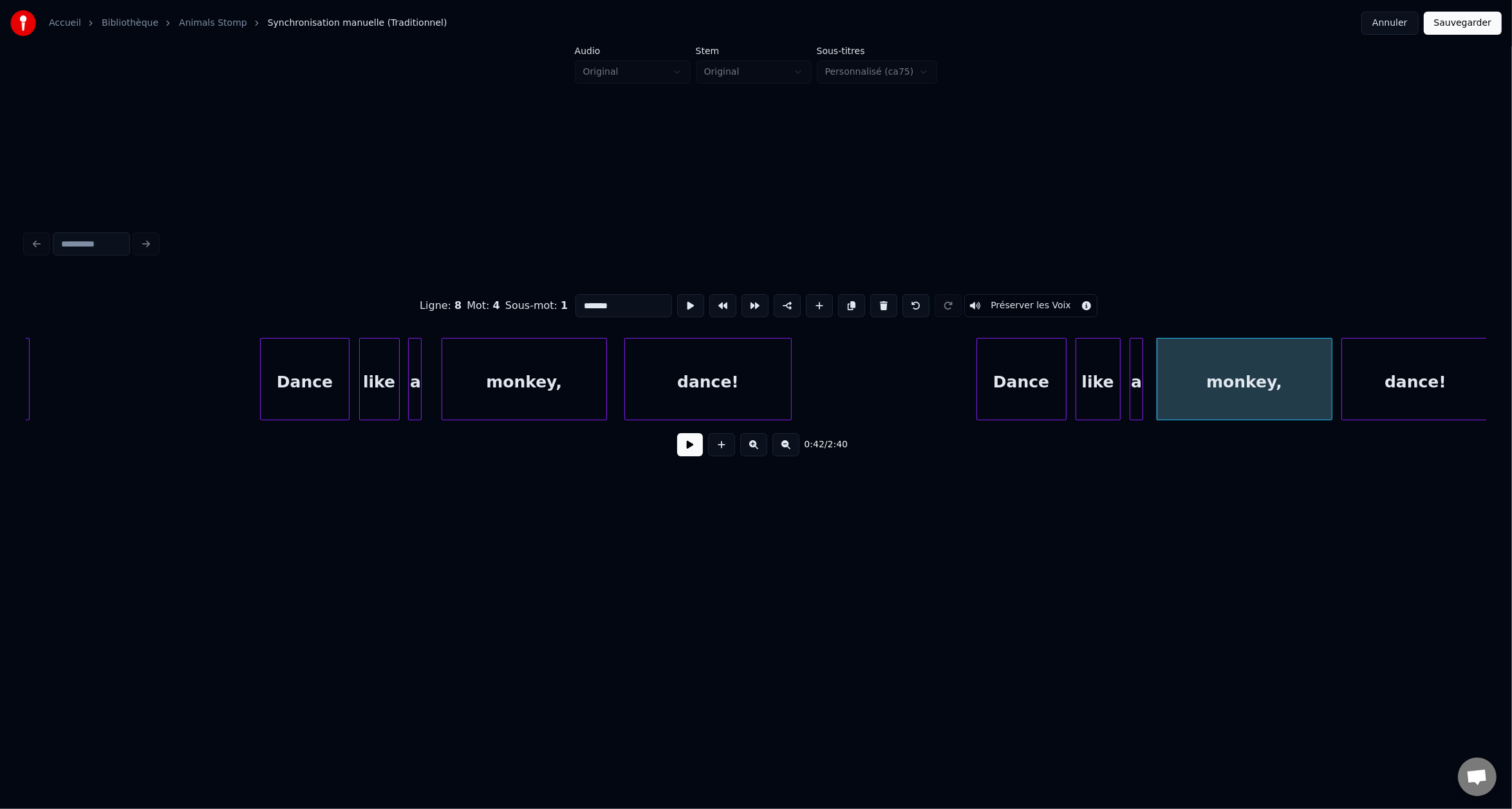
click at [1460, 21] on button "Sauvegarder" at bounding box center [1463, 23] width 78 height 23
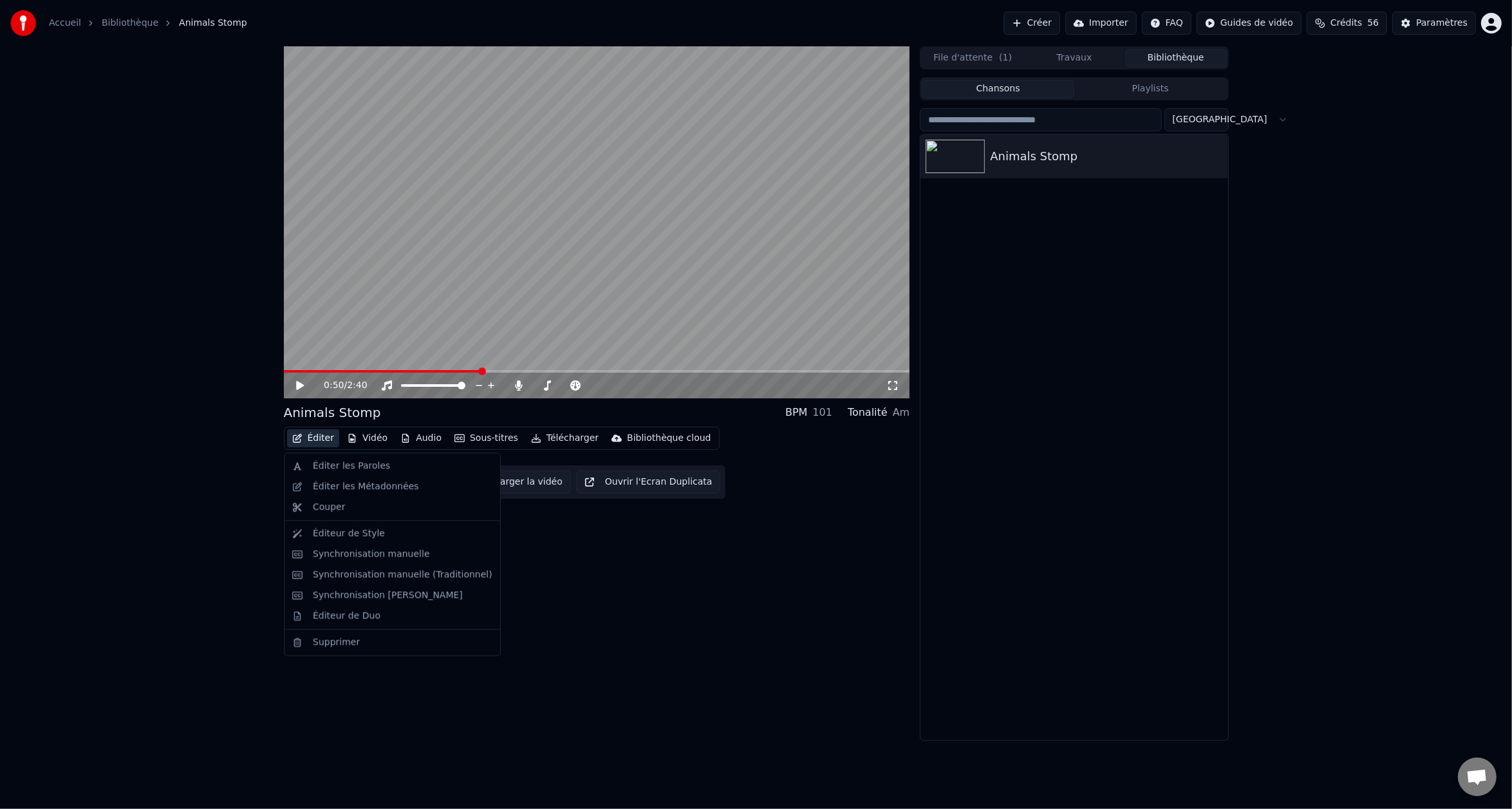
click at [320, 436] on button "Éditer" at bounding box center [314, 438] width 52 height 18
click at [342, 464] on div "Éditer les Paroles" at bounding box center [351, 465] width 77 height 13
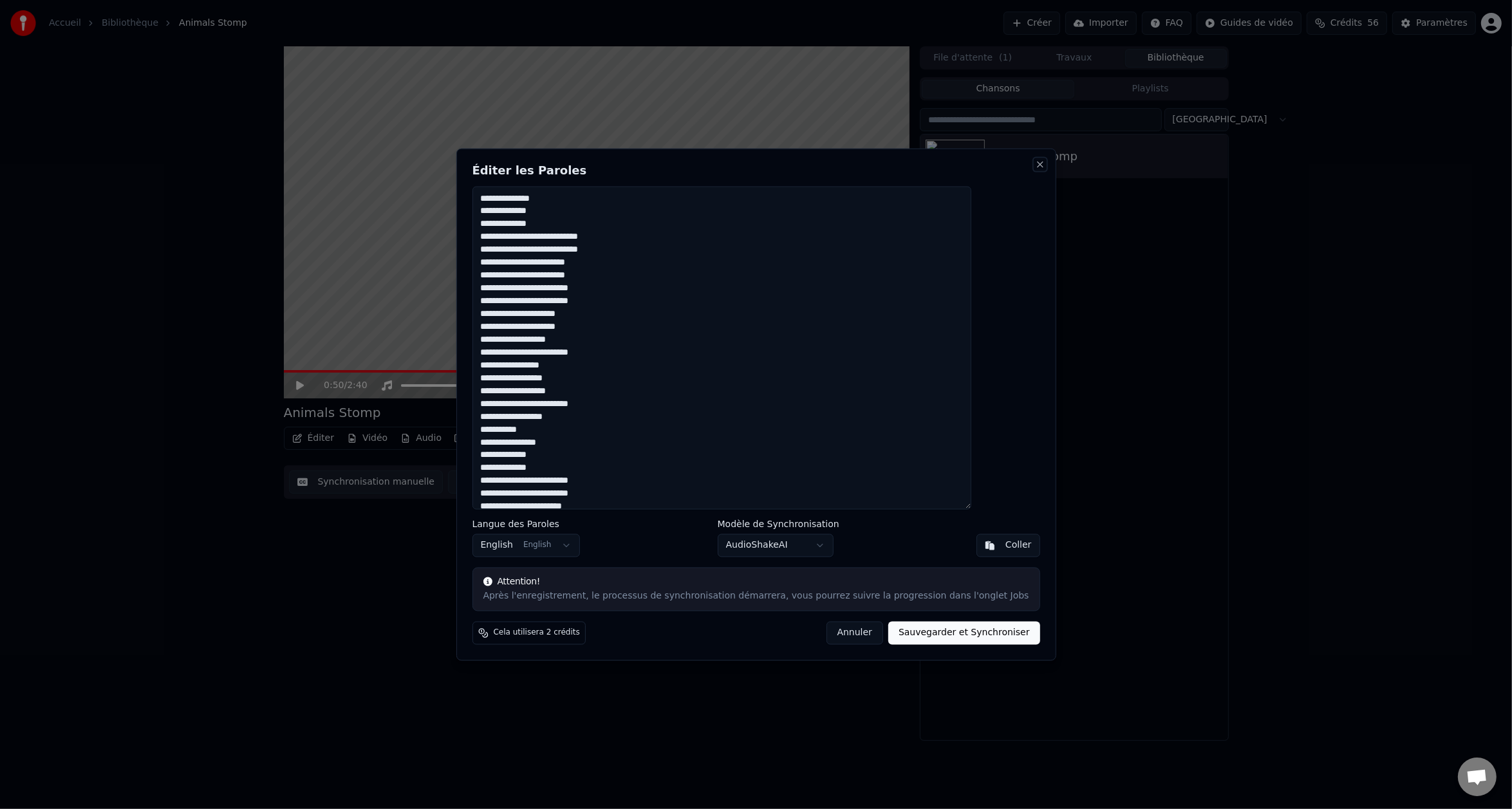
click at [1035, 169] on button "Close" at bounding box center [1040, 163] width 10 height 10
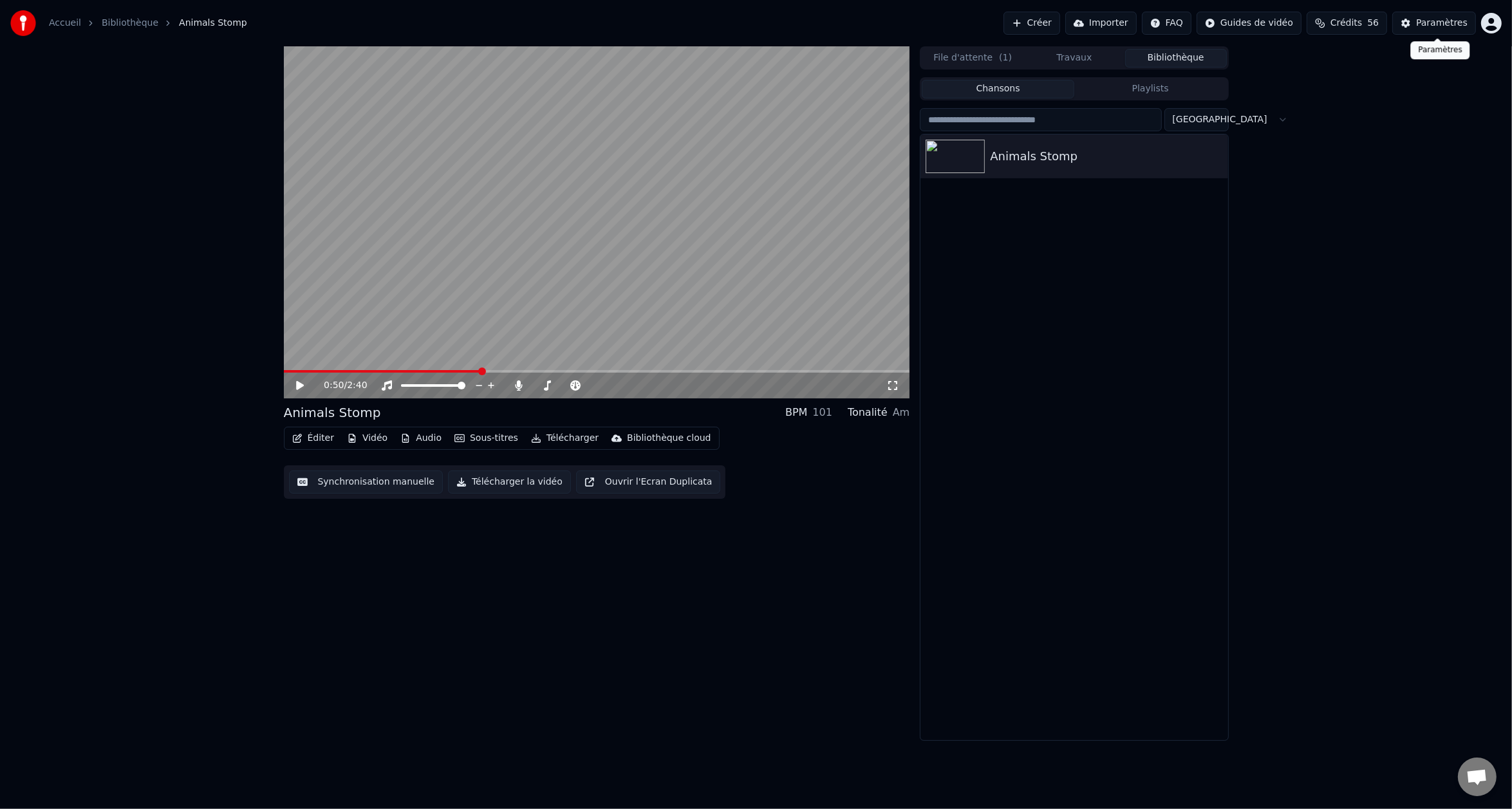
click at [1417, 22] on button "Paramètres" at bounding box center [1434, 23] width 84 height 23
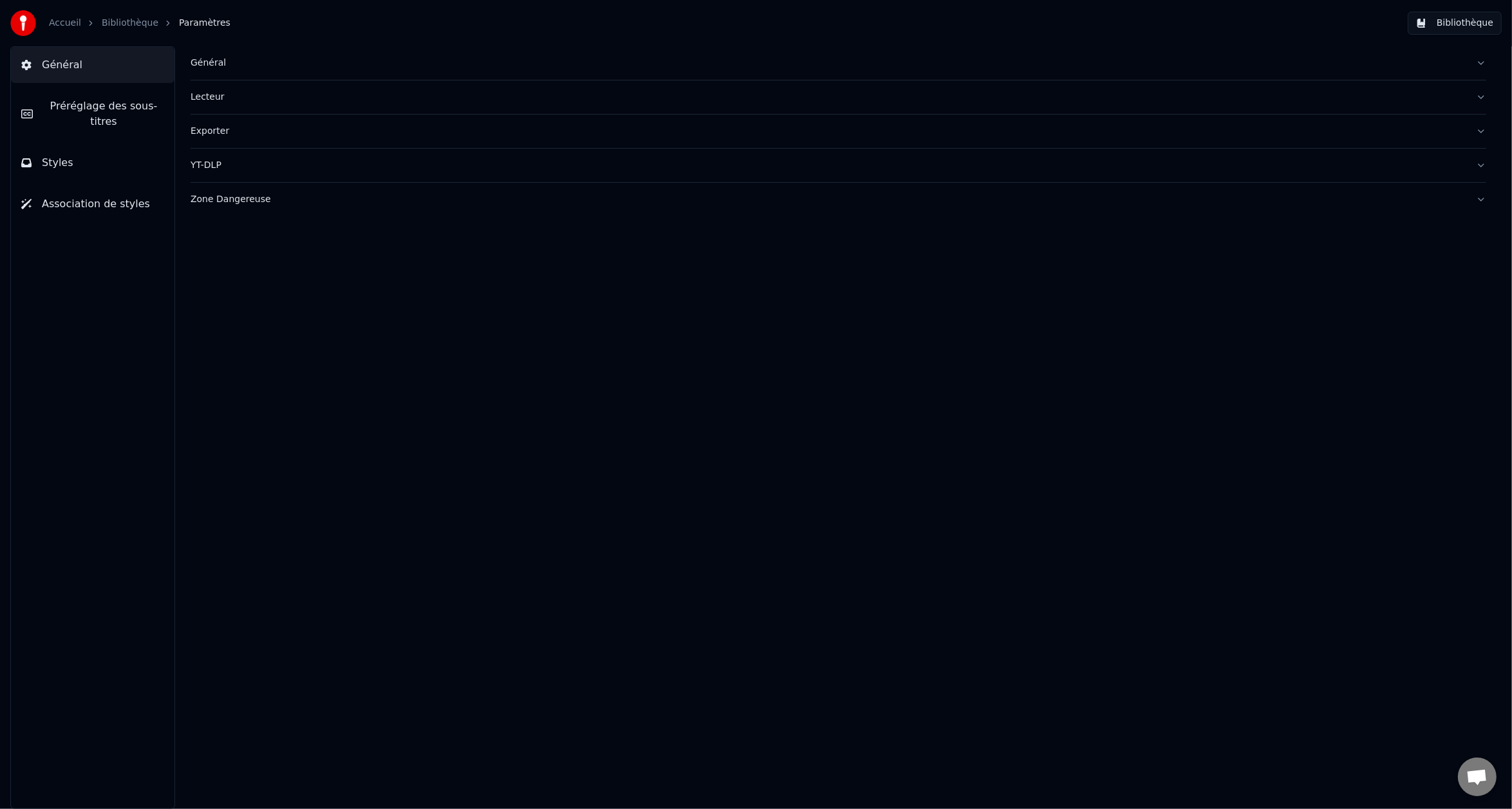
click at [218, 61] on div "Général" at bounding box center [828, 63] width 1276 height 13
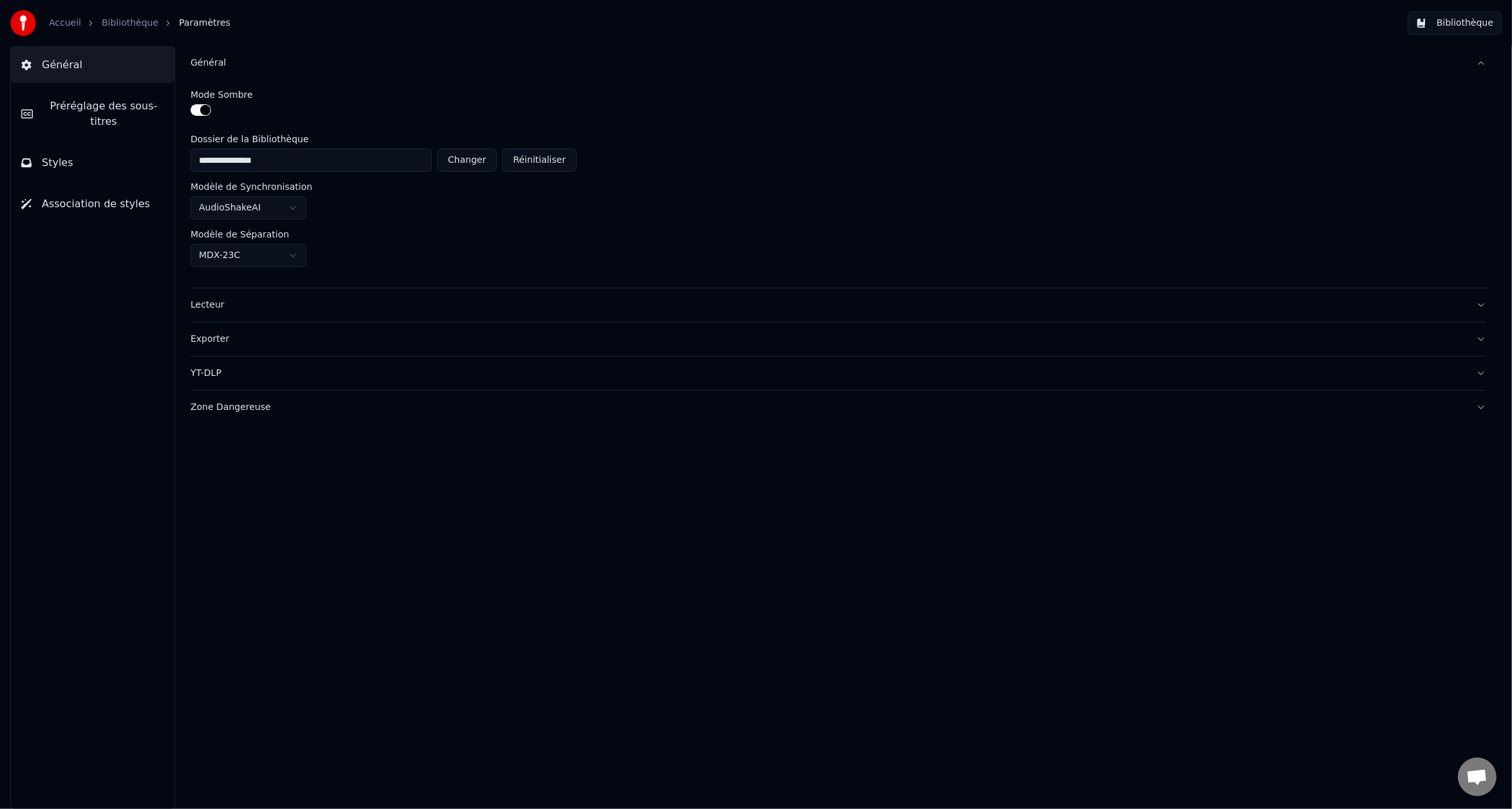
click at [96, 107] on span "Préréglage des sous-titres" at bounding box center [103, 114] width 121 height 31
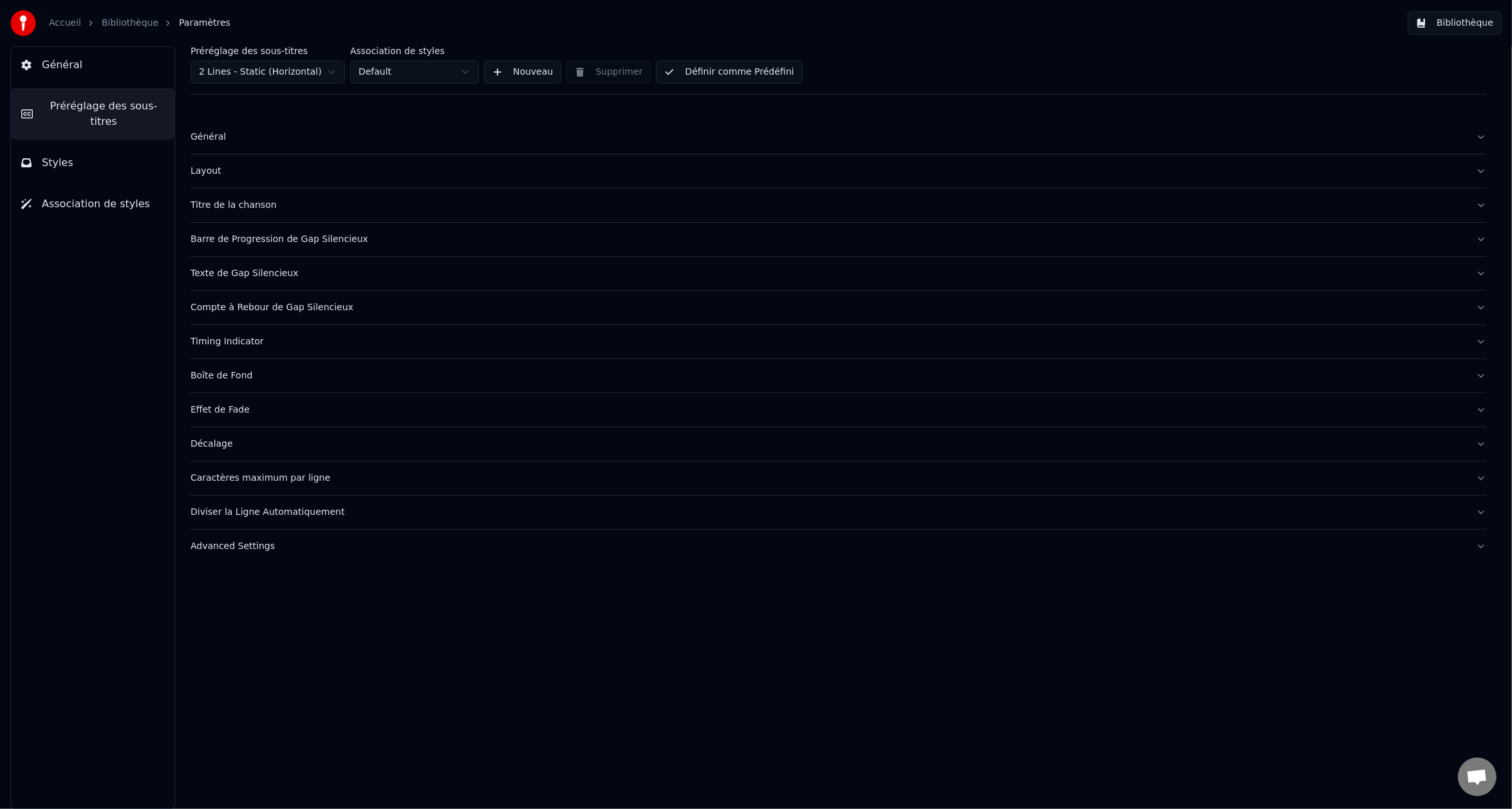
click at [204, 136] on div "Général" at bounding box center [828, 137] width 1276 height 13
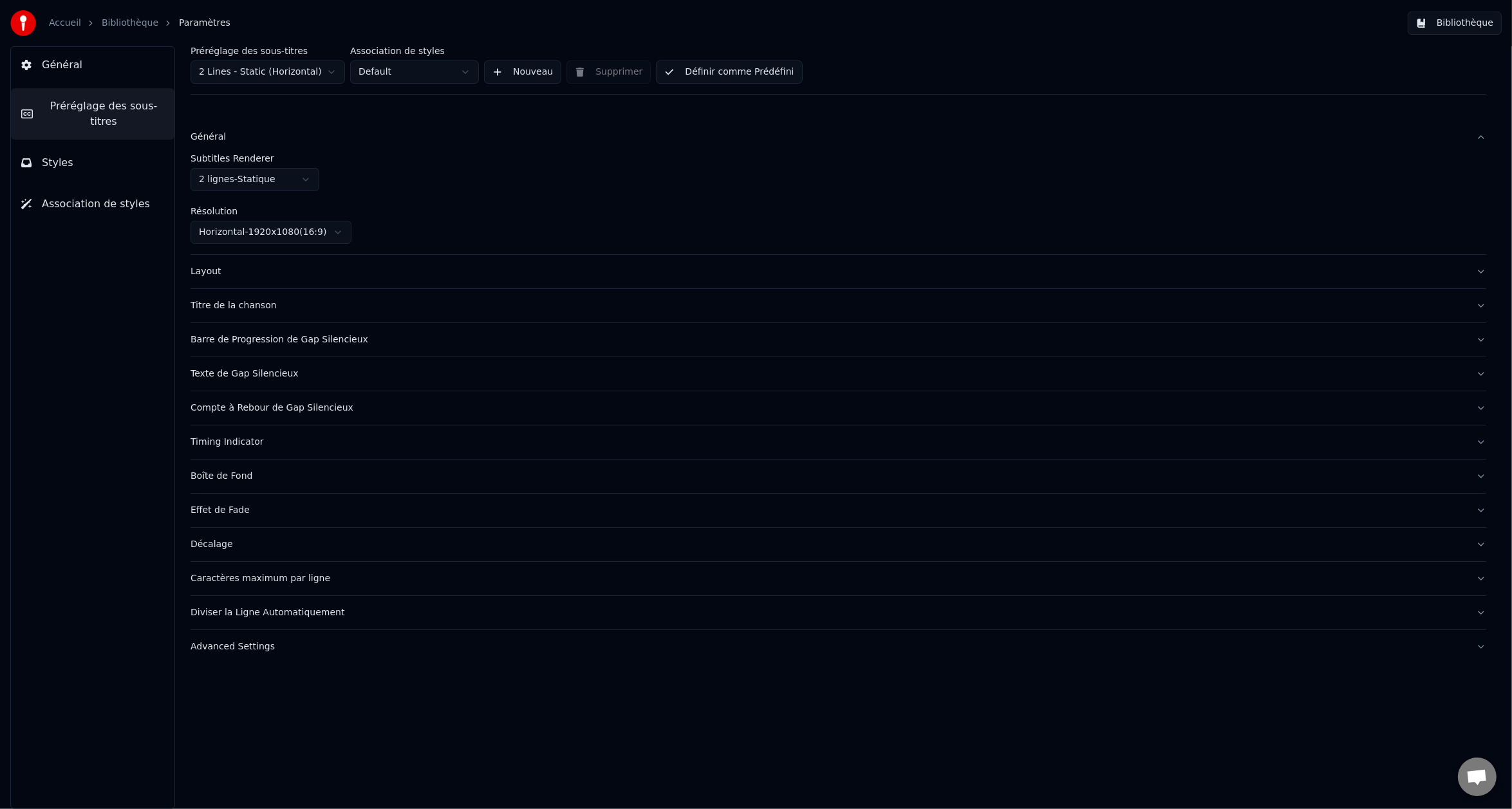
click at [212, 272] on div "Layout" at bounding box center [828, 271] width 1276 height 13
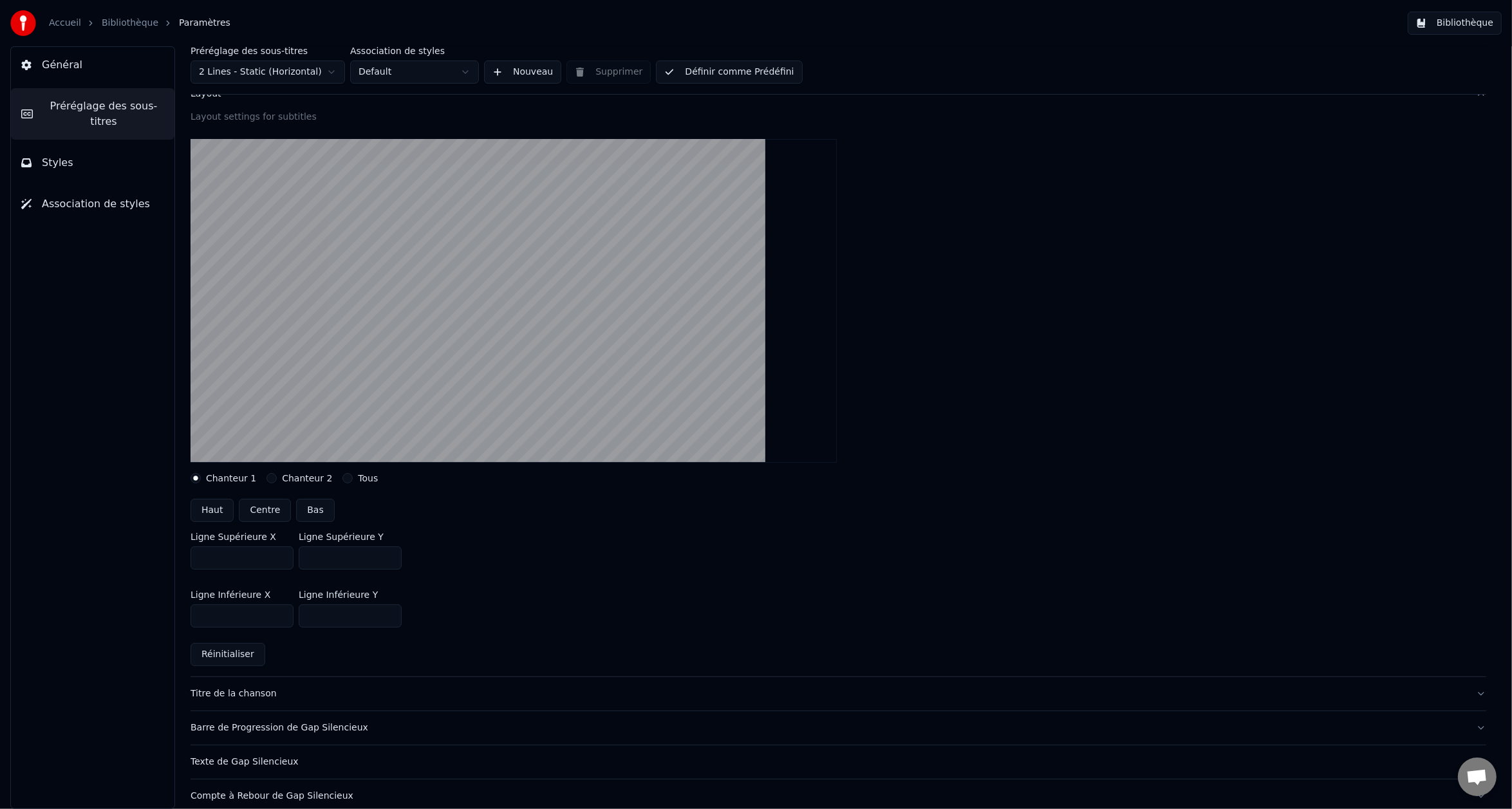
scroll to position [129, 0]
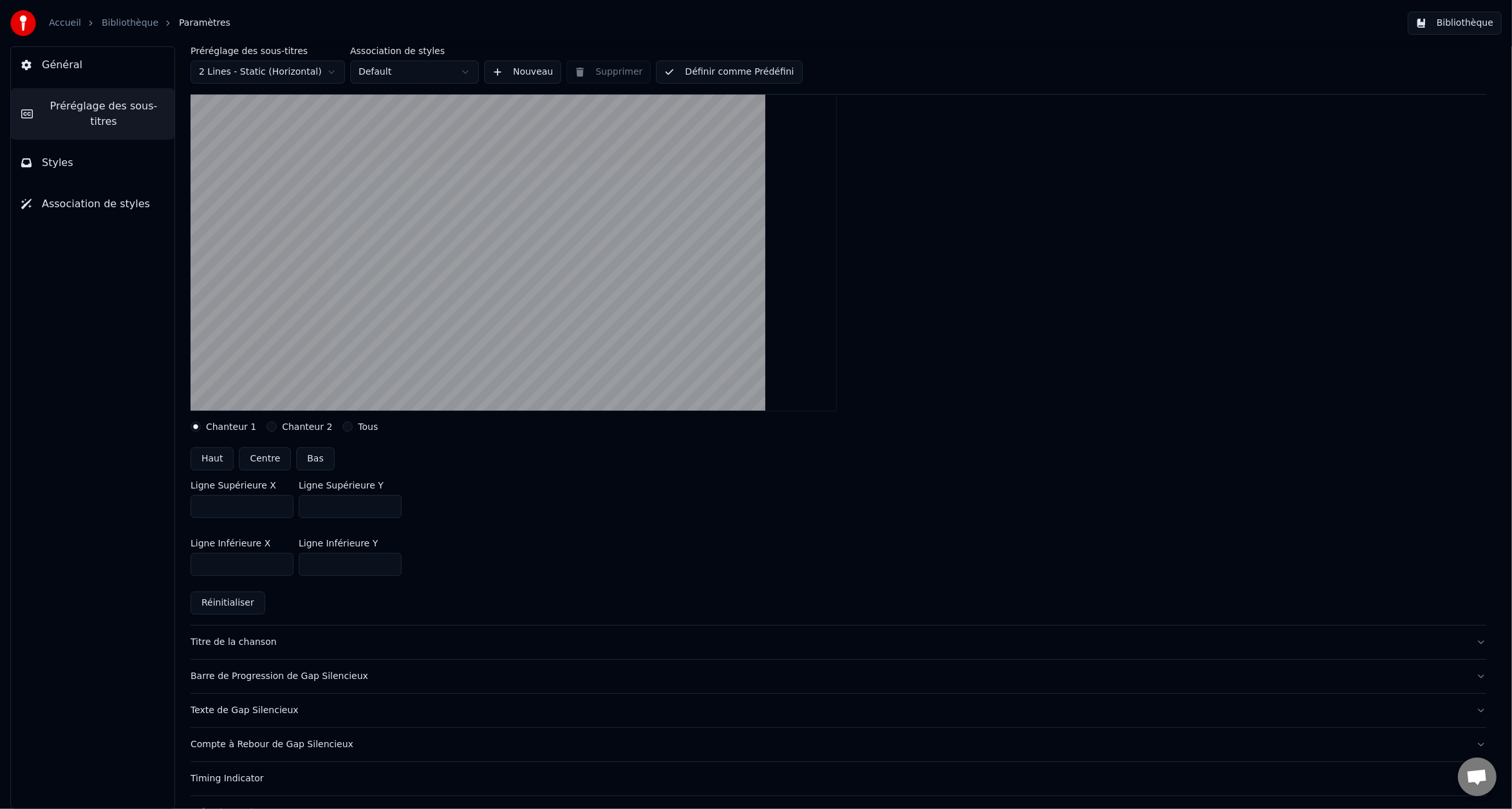
click at [308, 463] on button "Bas" at bounding box center [315, 459] width 38 height 23
type input "***"
click at [127, 27] on link "Bibliothèque" at bounding box center [130, 23] width 57 height 13
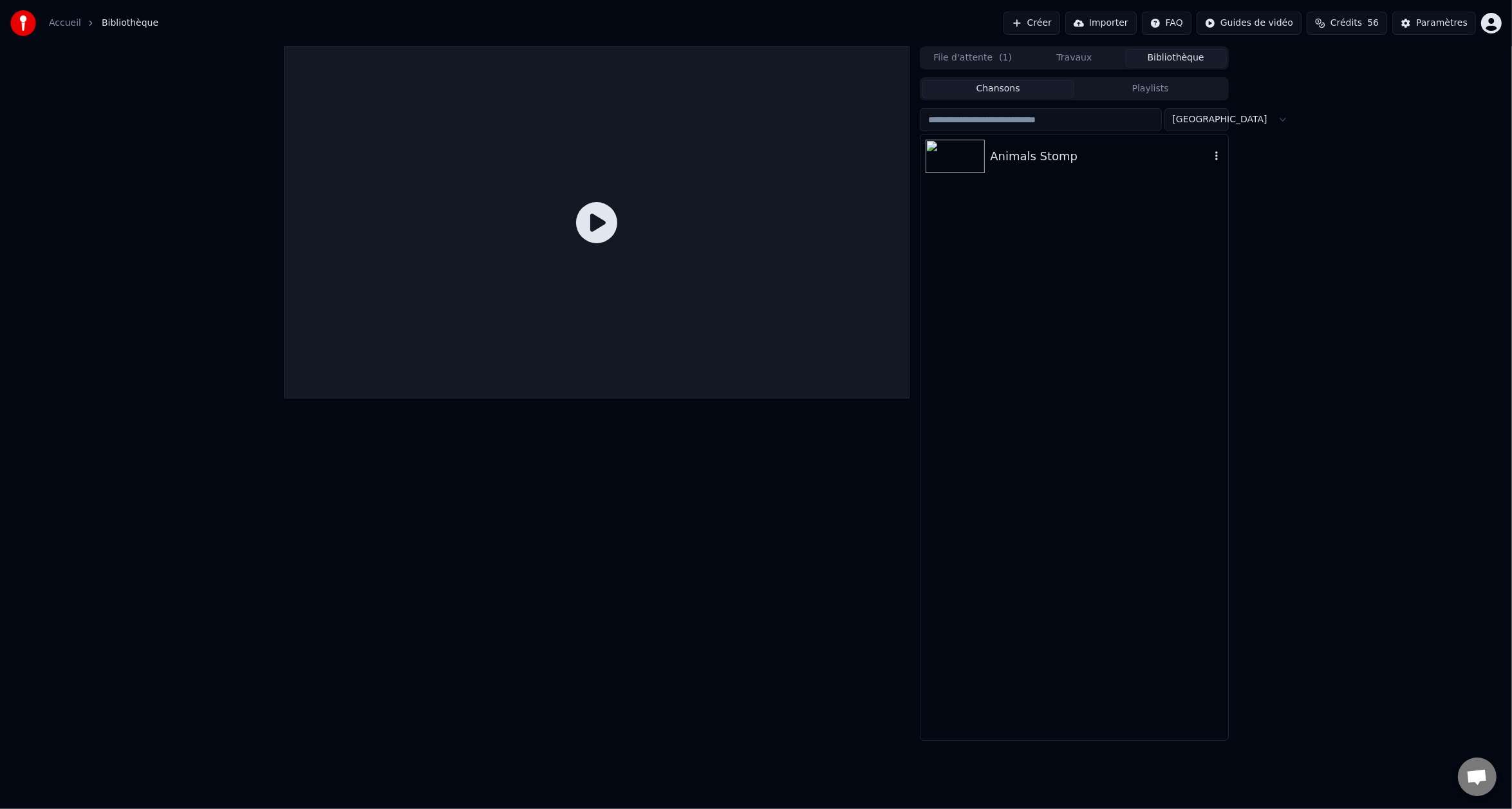
click at [971, 161] on img at bounding box center [955, 157] width 59 height 33
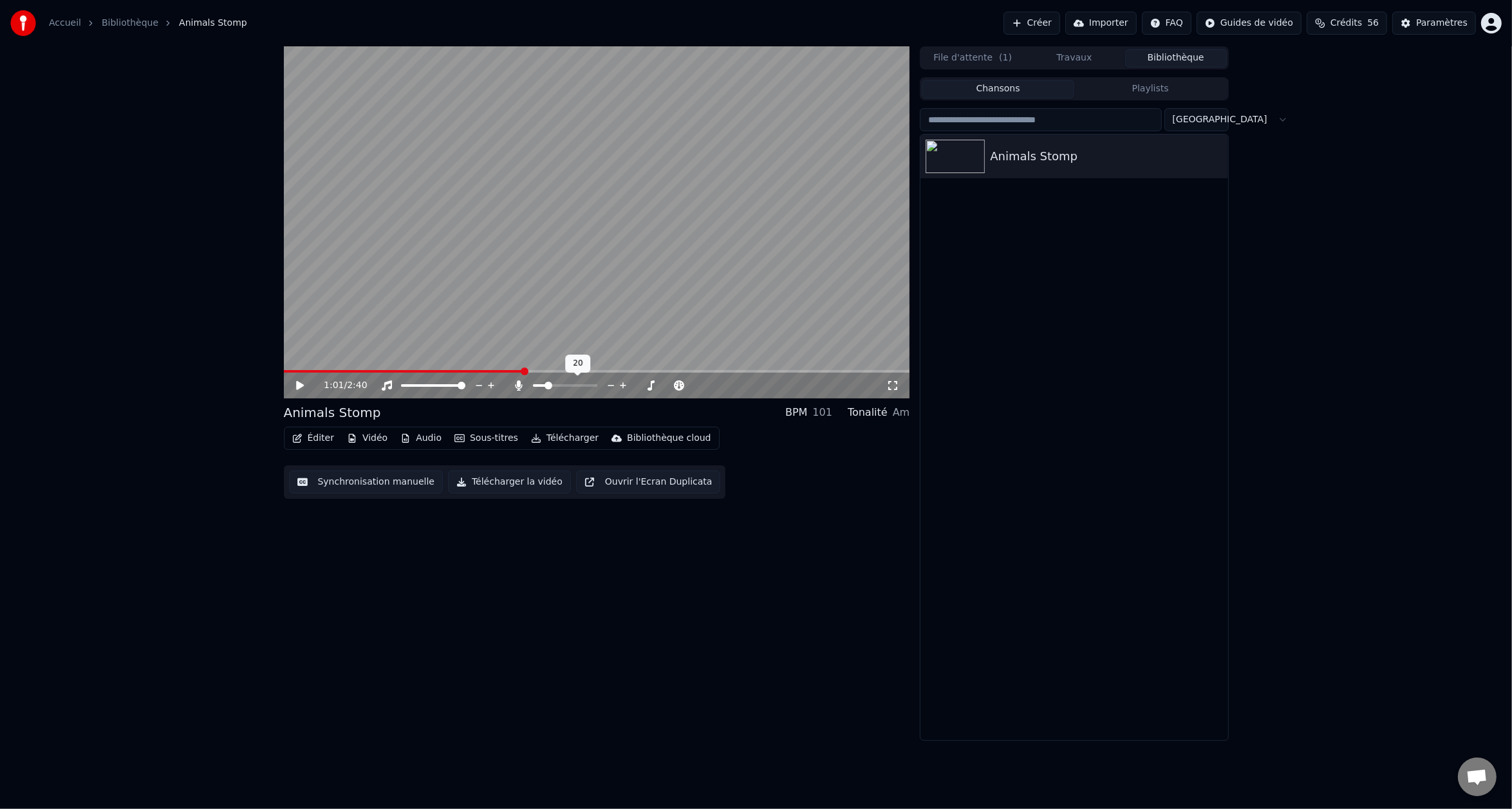
click at [545, 386] on span at bounding box center [549, 386] width 8 height 8
click at [392, 375] on span at bounding box center [395, 372] width 8 height 8
click at [302, 387] on icon at bounding box center [309, 385] width 30 height 10
click at [302, 387] on icon at bounding box center [300, 386] width 7 height 8
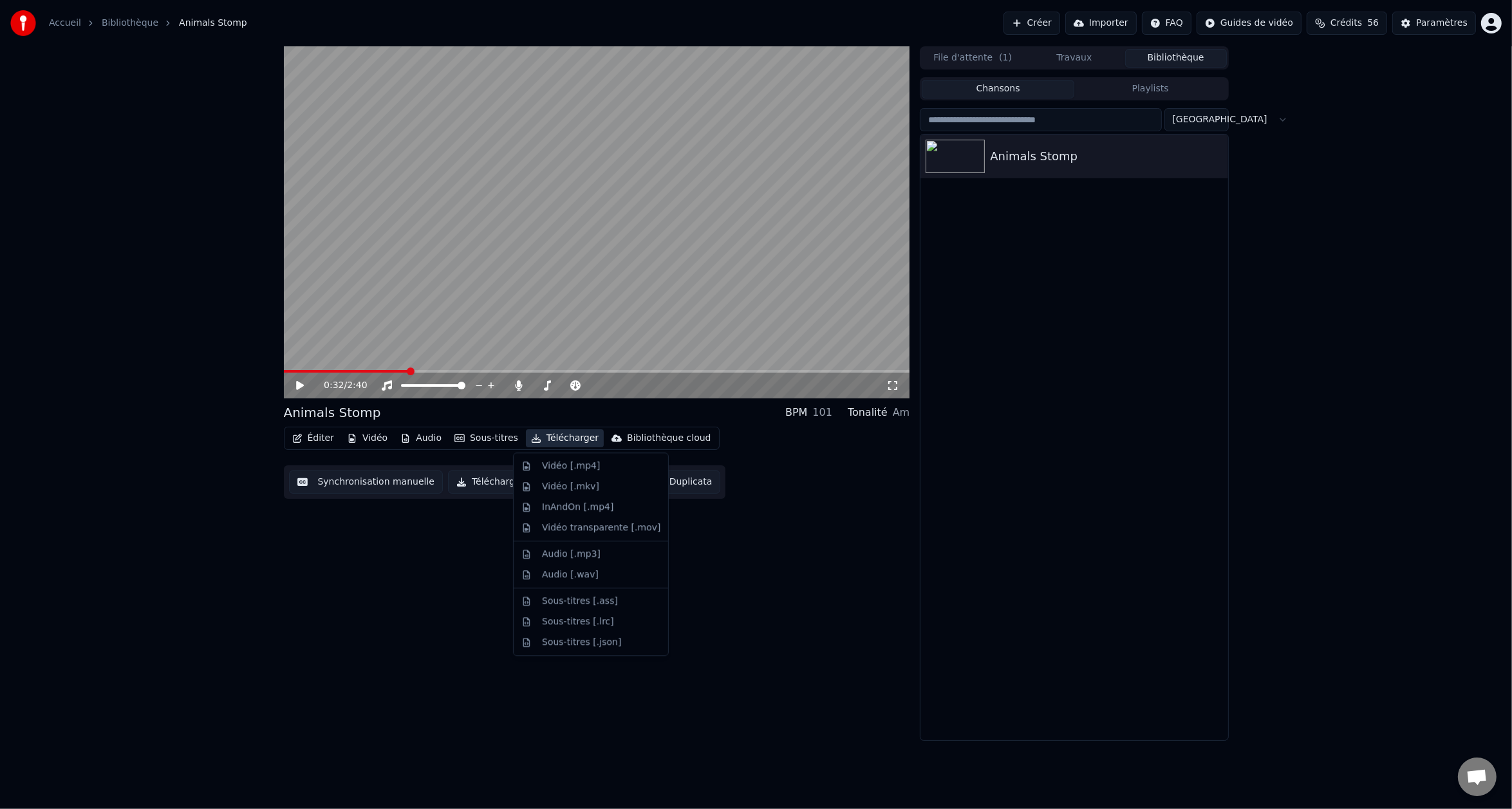
click at [555, 437] on button "Télécharger" at bounding box center [565, 438] width 78 height 18
click at [558, 457] on div "Vidéo [.mp4]" at bounding box center [591, 465] width 149 height 21
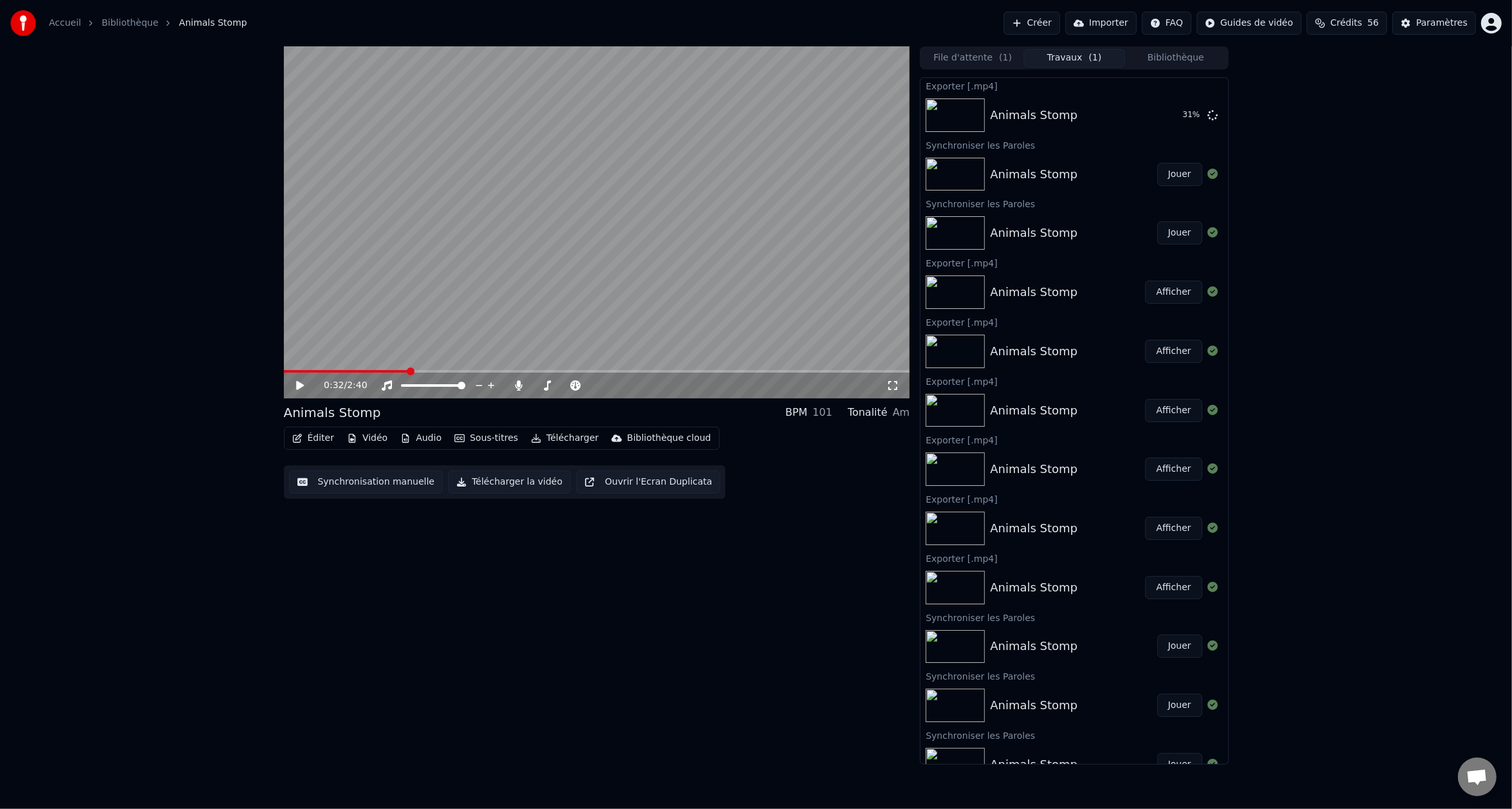
click at [217, 311] on div "0:32 / 2:40 Animals Stomp BPM 101 Tonalité Am Éditer Vidéo Audio Sous-titres Té…" at bounding box center [756, 405] width 1512 height 718
